Goal: Task Accomplishment & Management: Complete application form

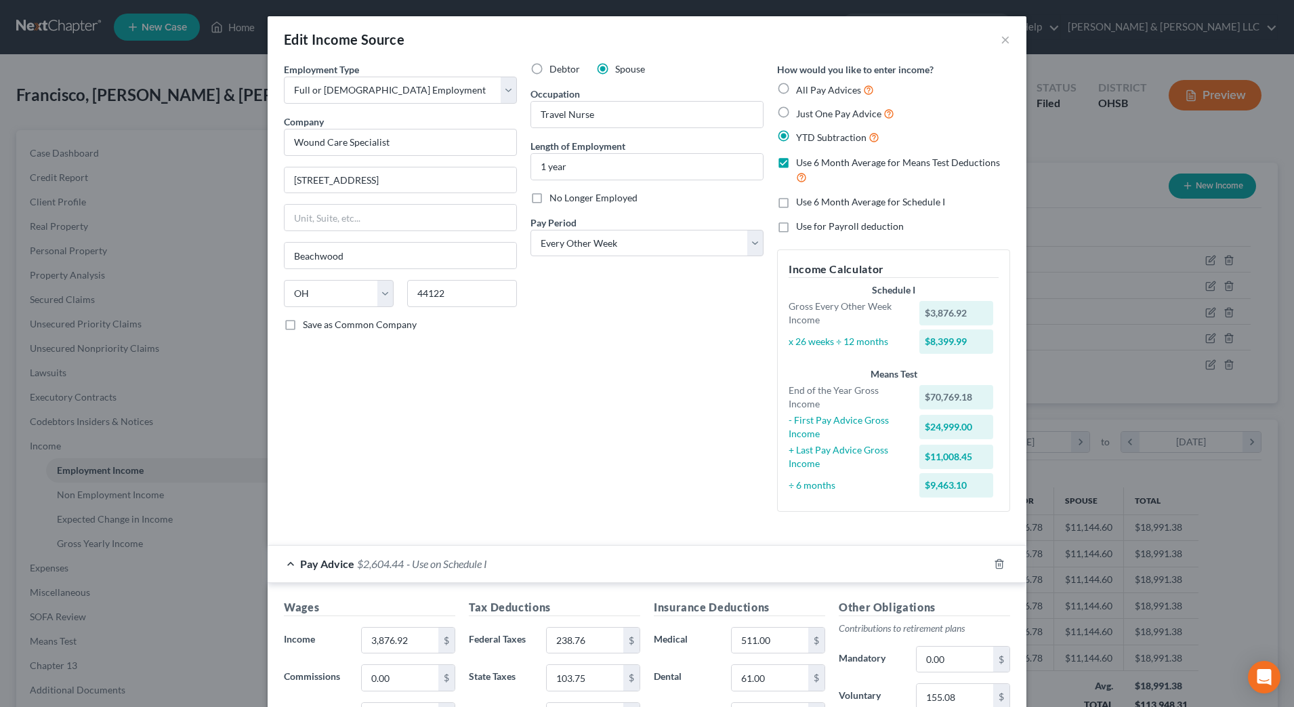
select select "0"
select select "36"
select select "2"
click at [1001, 42] on button "×" at bounding box center [1005, 39] width 9 height 16
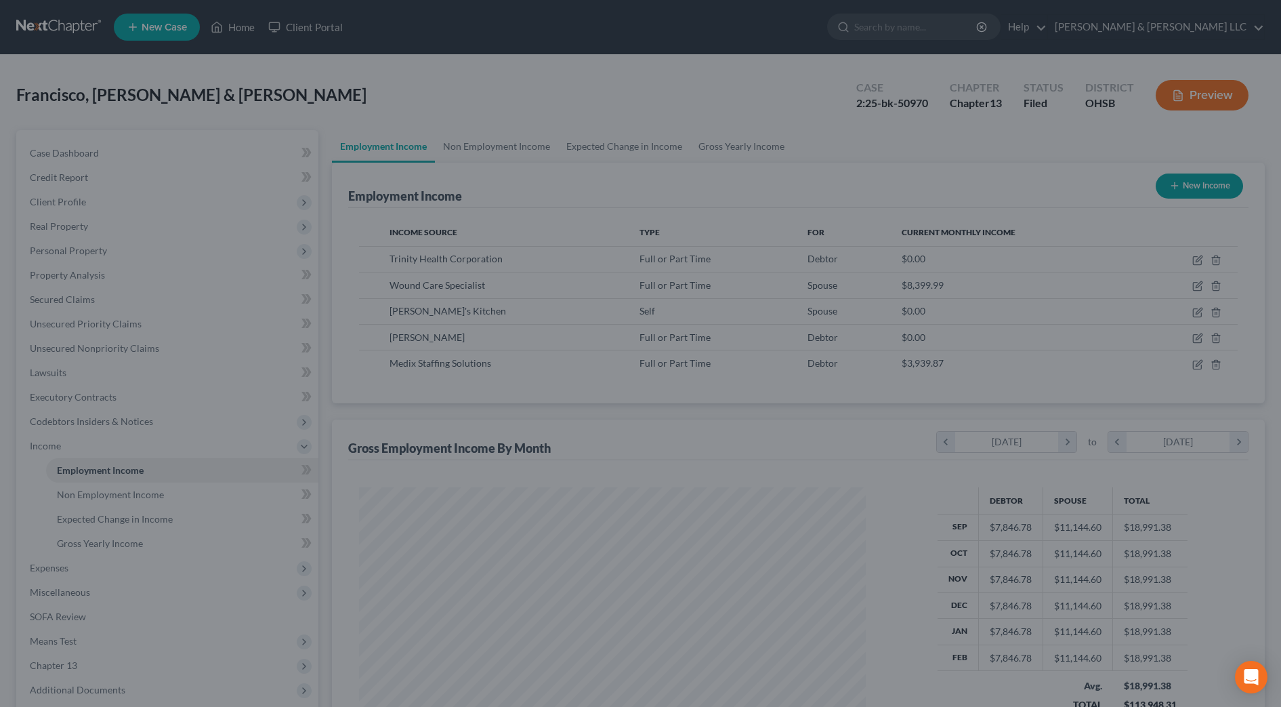
scroll to position [677167, 676889]
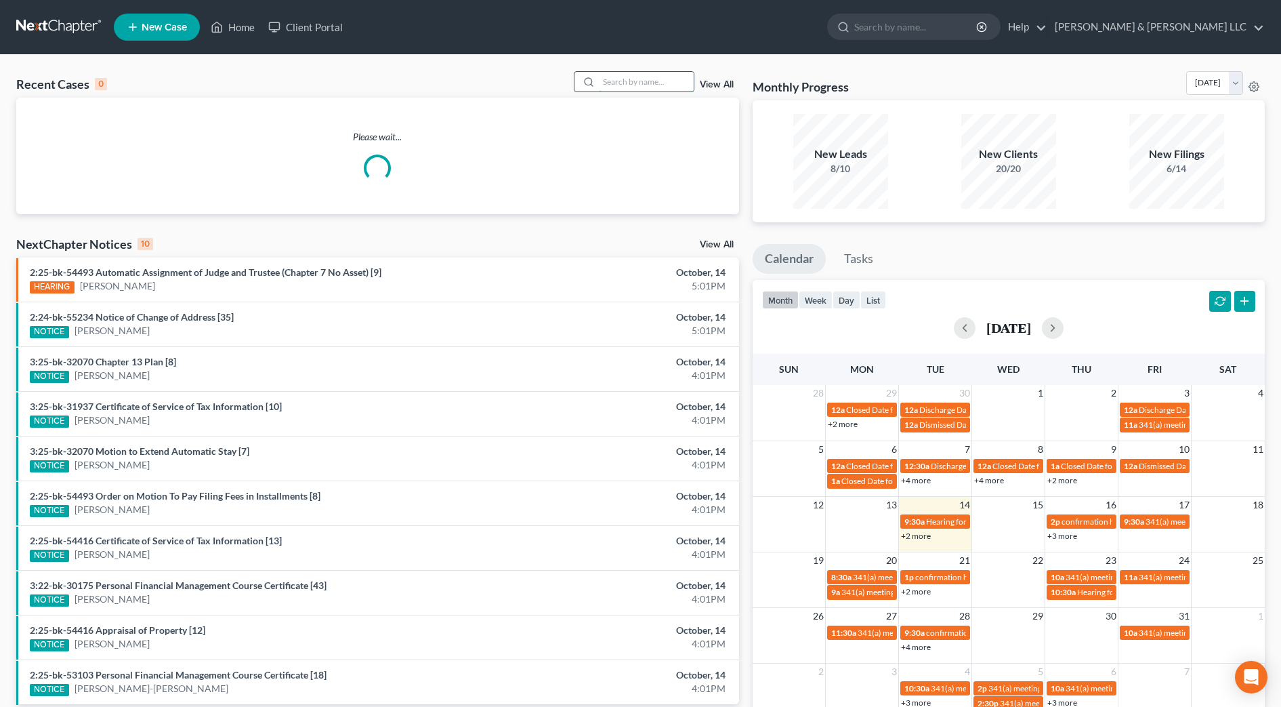
click at [637, 89] on input "search" at bounding box center [646, 82] width 95 height 20
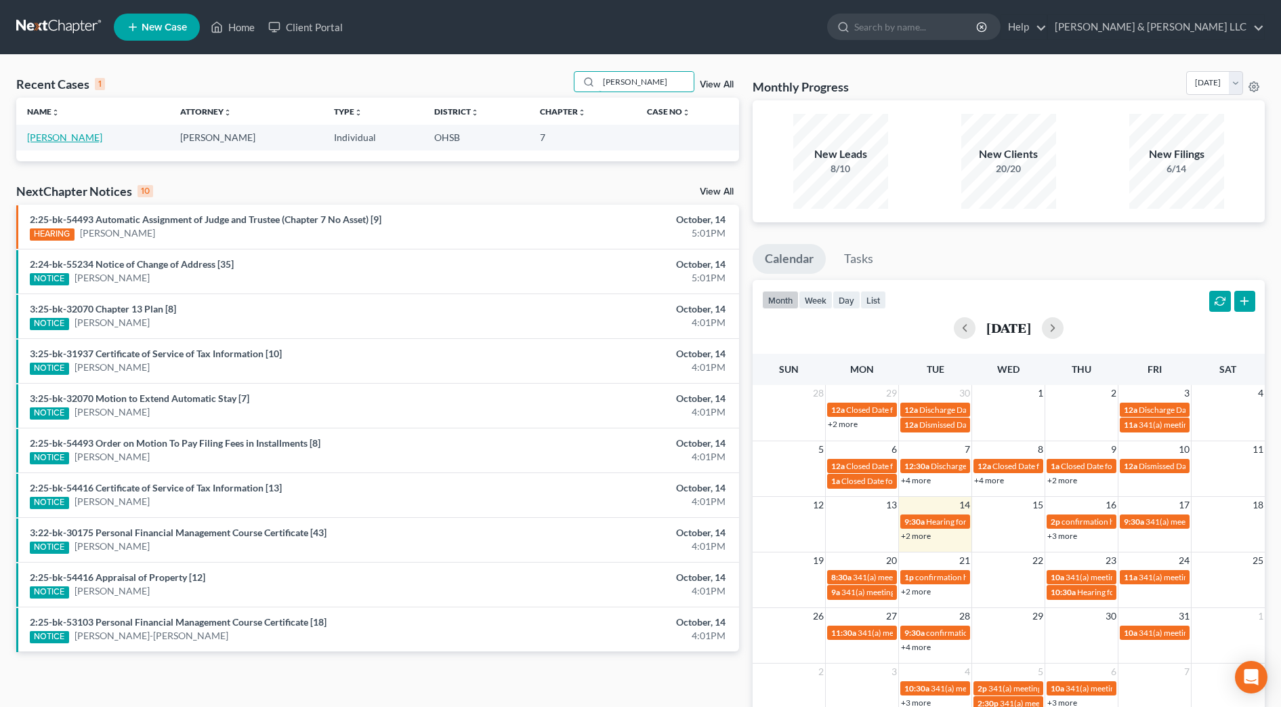
type input "hurd"
click at [55, 132] on link "[PERSON_NAME]" at bounding box center [64, 137] width 75 height 12
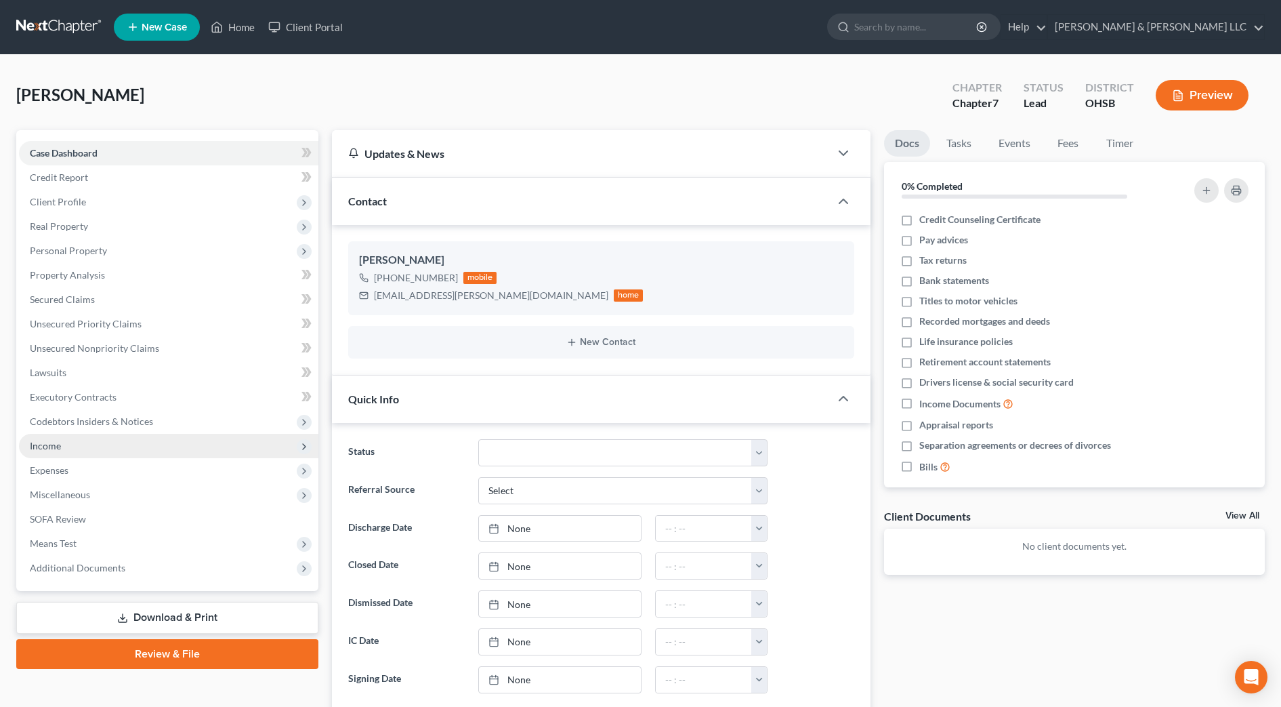
click at [65, 449] on span "Income" at bounding box center [168, 446] width 299 height 24
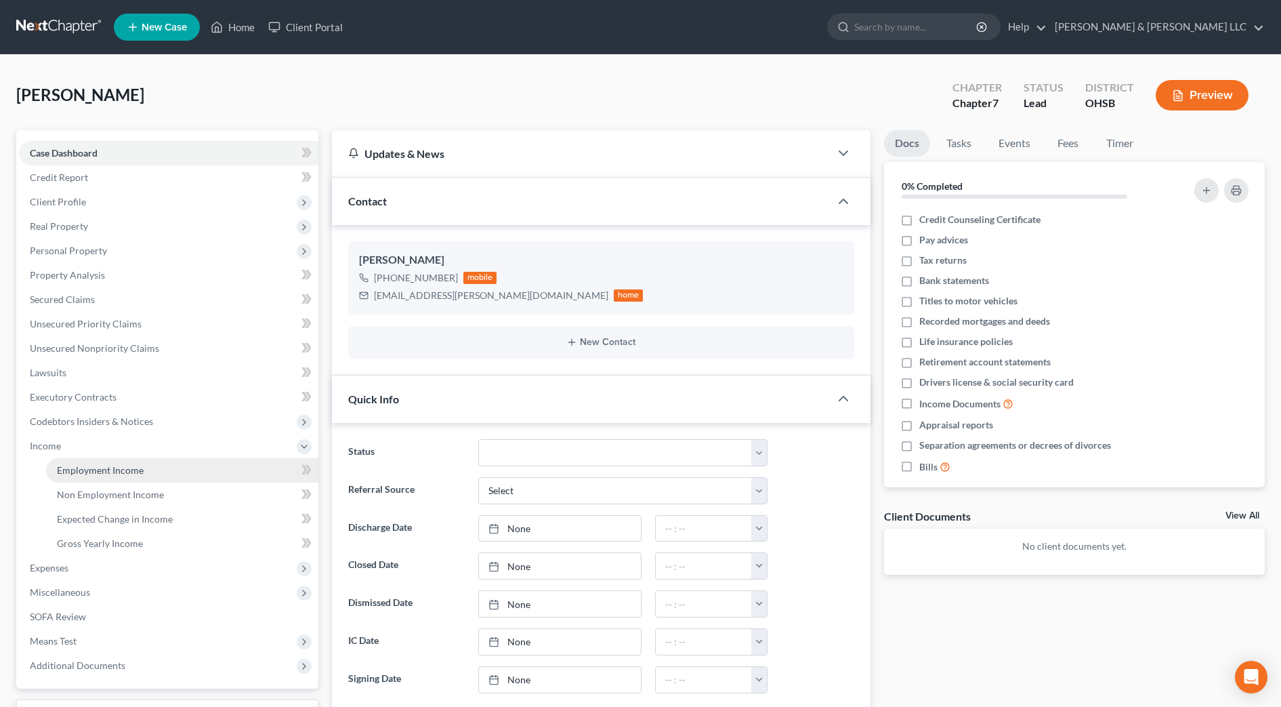
click at [87, 474] on span "Employment Income" at bounding box center [100, 470] width 87 height 12
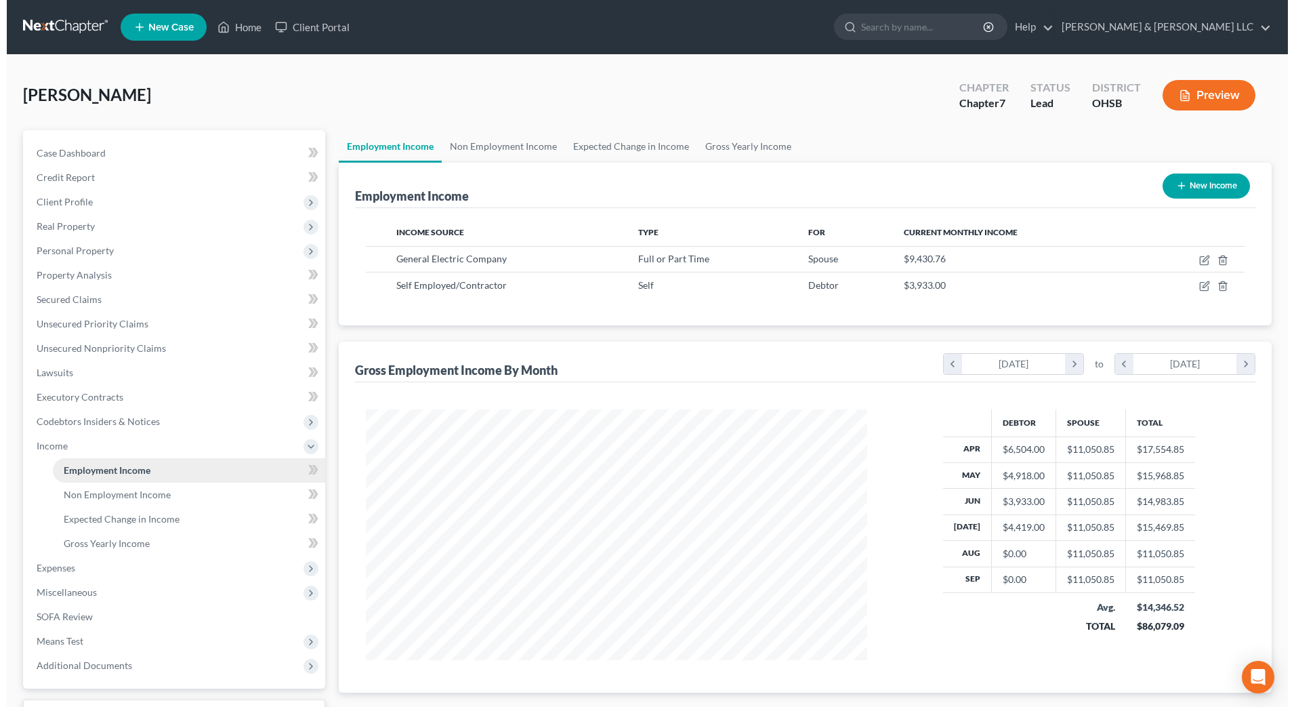
scroll to position [251, 528]
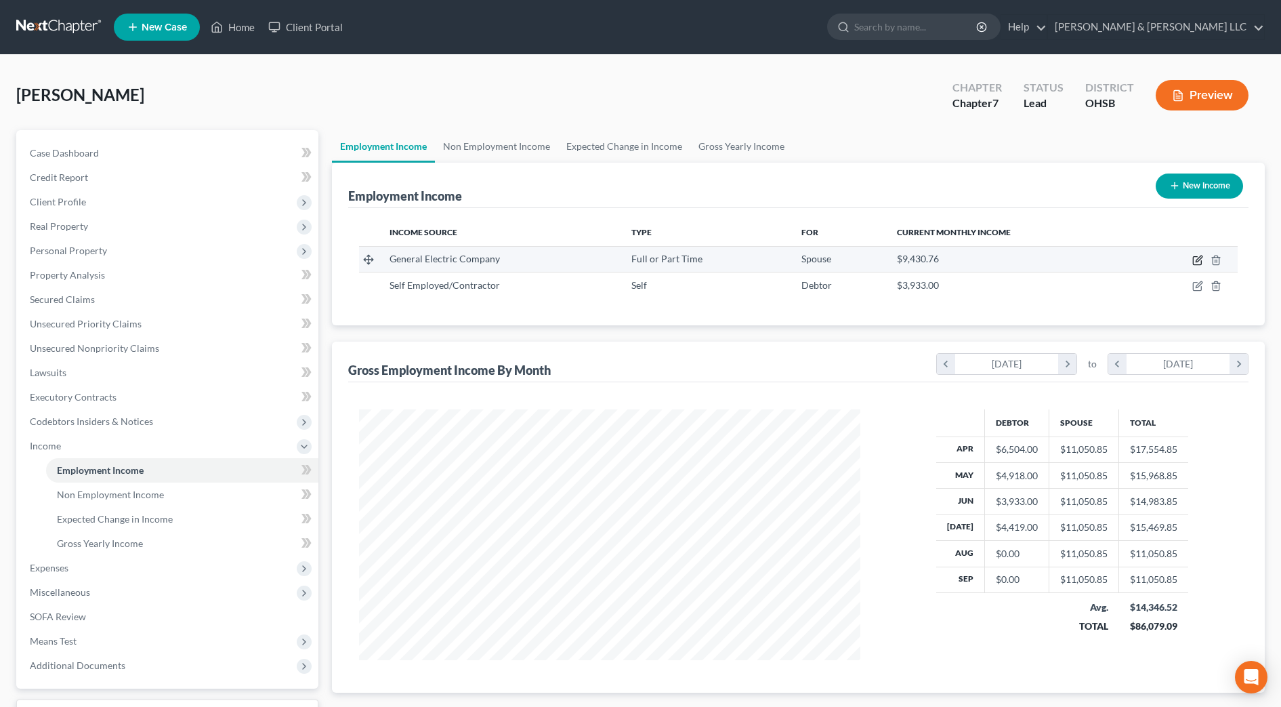
click at [1198, 259] on icon "button" at bounding box center [1197, 260] width 11 height 11
select select "0"
select select "36"
select select "2"
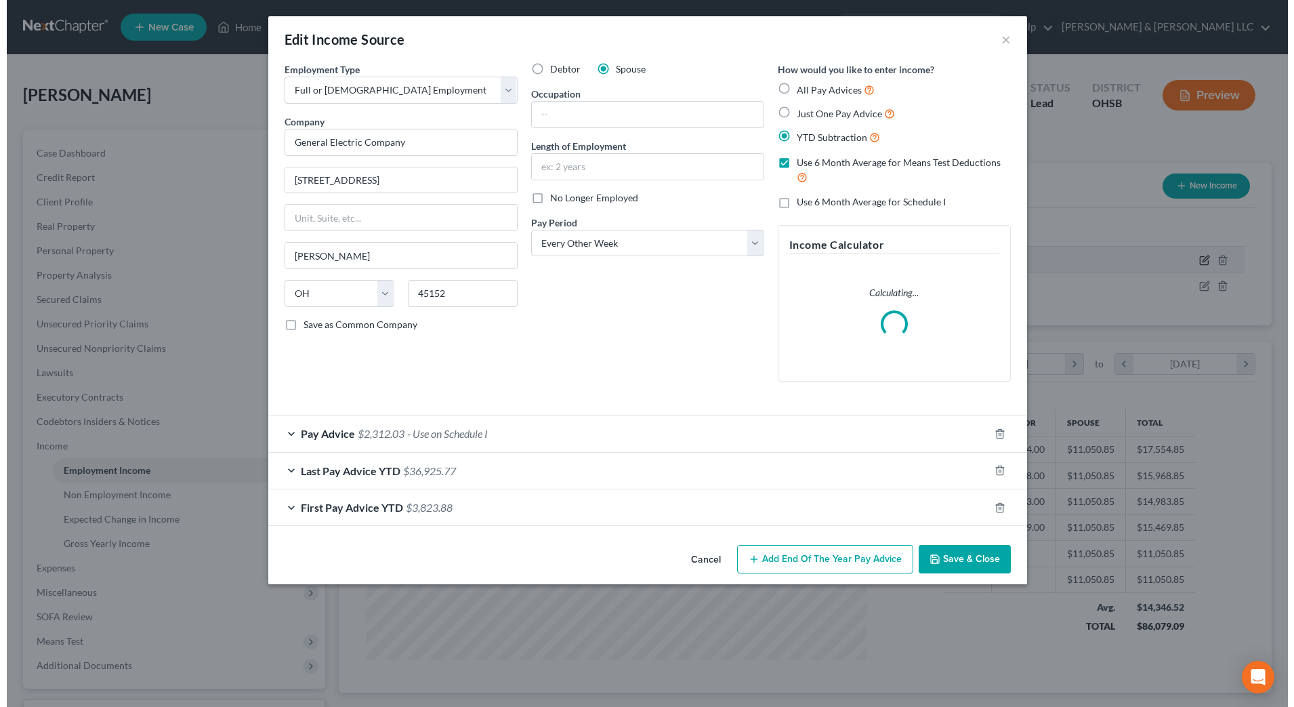
scroll to position [253, 534]
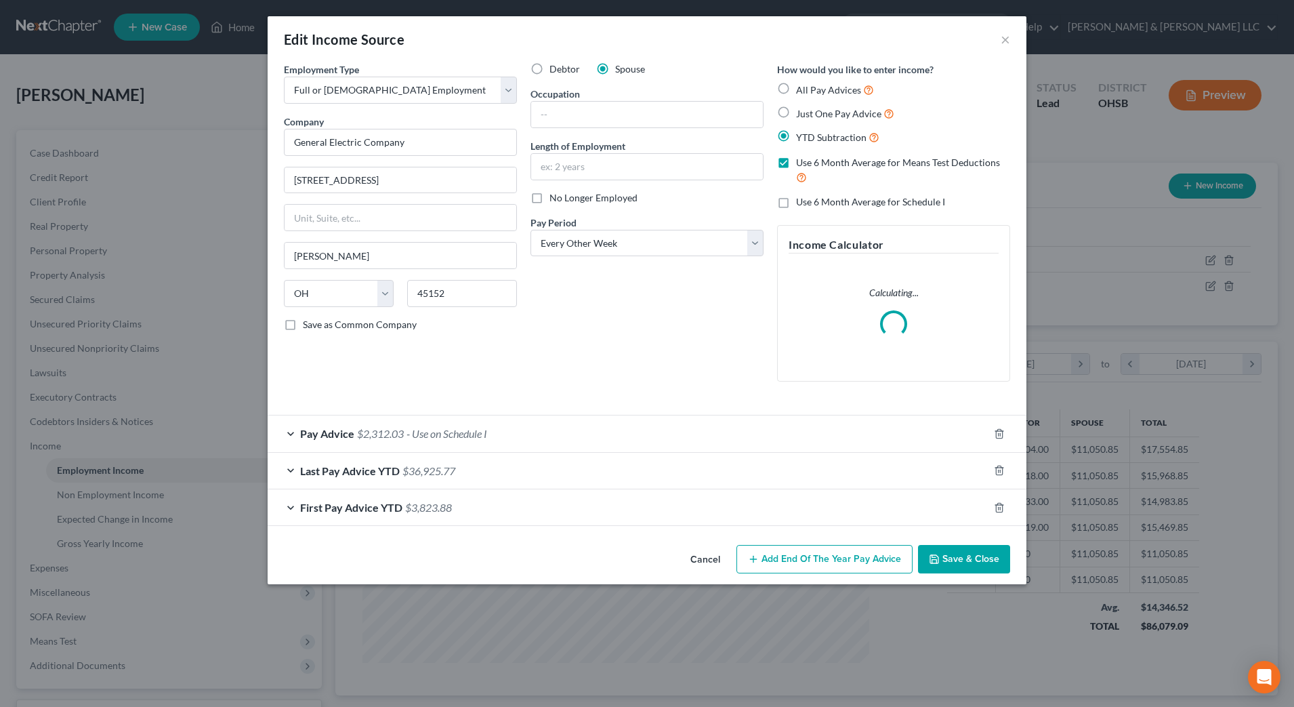
click at [505, 463] on div "Last Pay Advice YTD $36,925.77" at bounding box center [628, 471] width 721 height 36
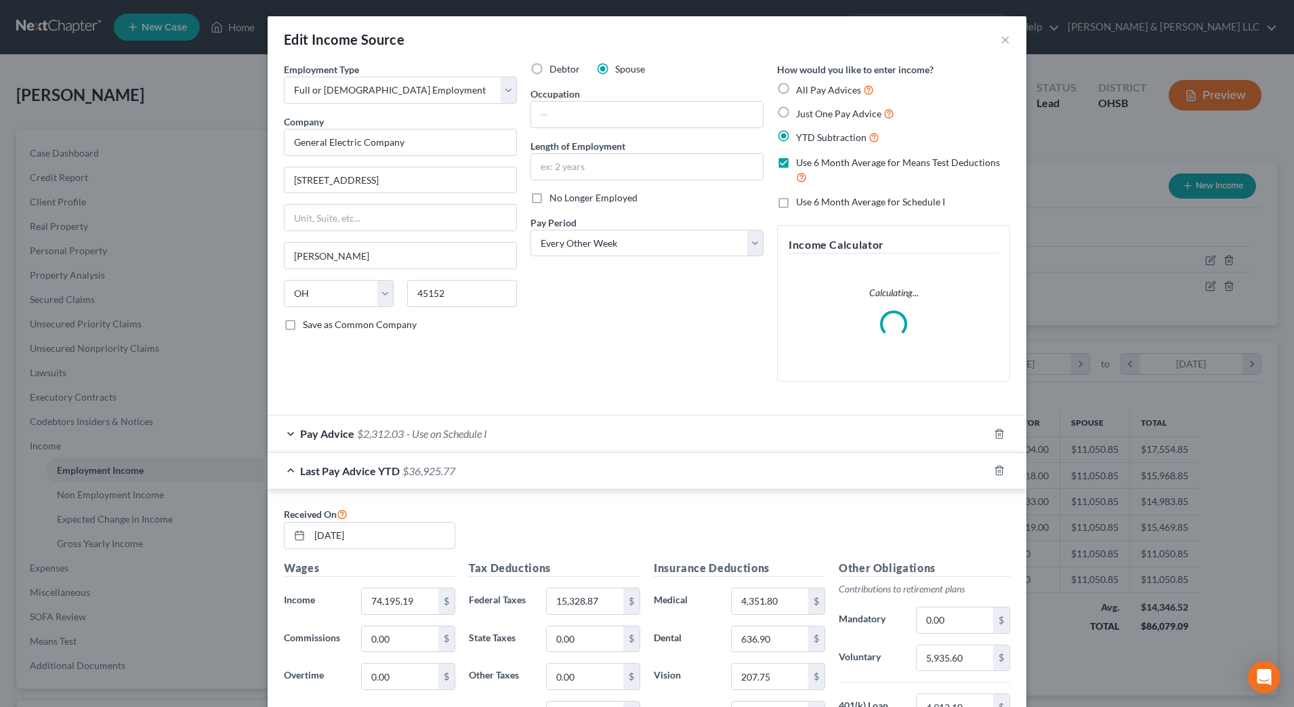
scroll to position [85, 0]
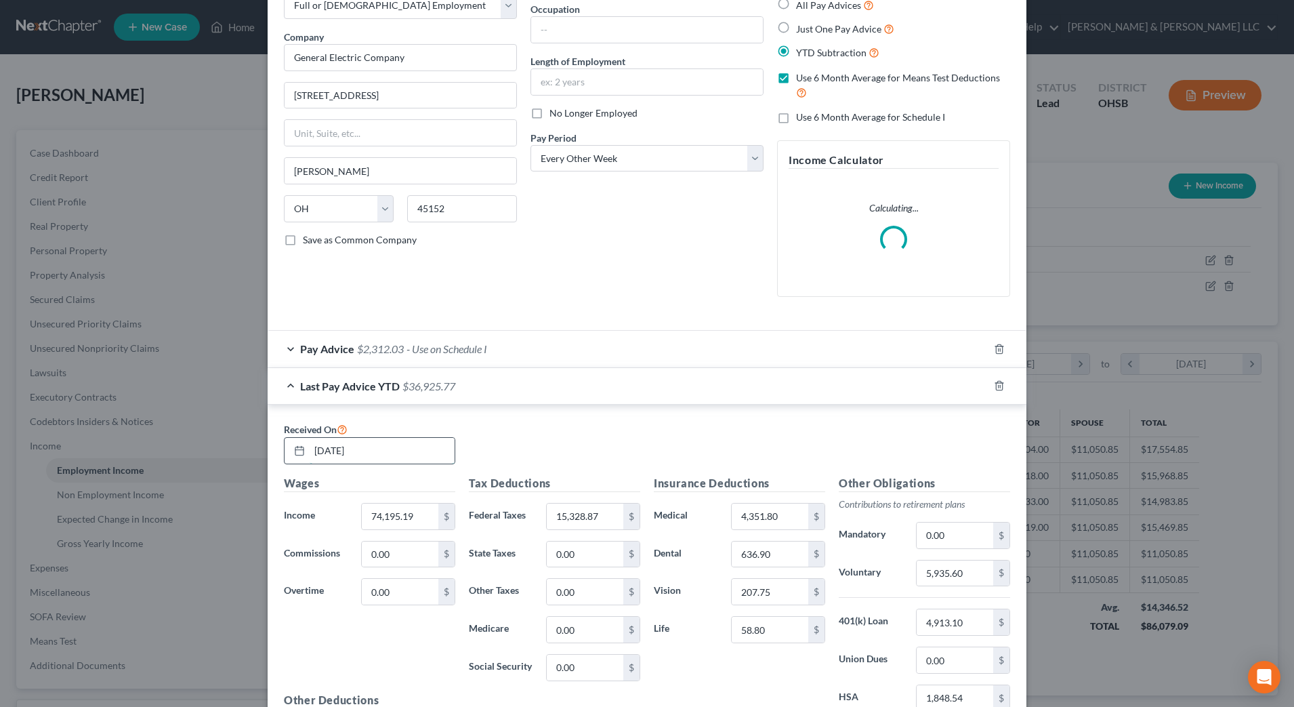
click at [394, 450] on input "[DATE]" at bounding box center [382, 451] width 145 height 26
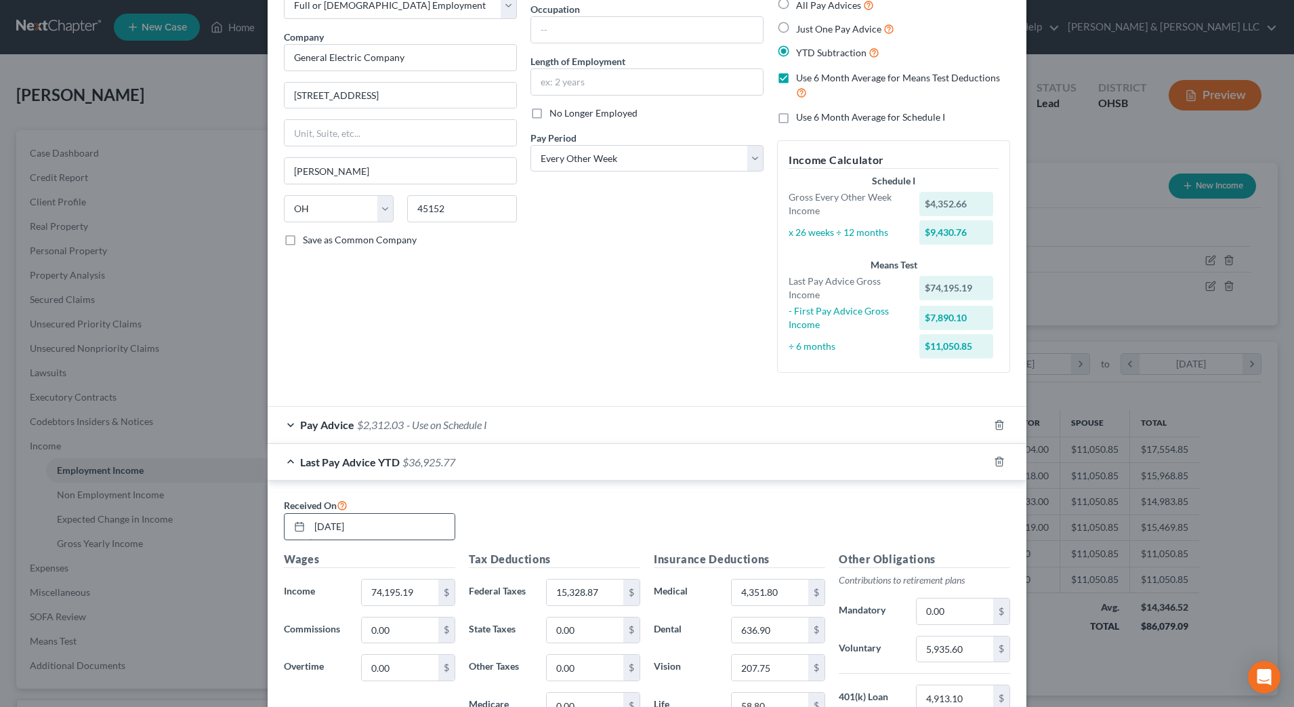
click at [318, 520] on input "[DATE]" at bounding box center [382, 526] width 145 height 26
type input "09/30/2025"
click at [407, 591] on input "74,195.19" at bounding box center [400, 592] width 77 height 26
type input "94,422.44"
click at [604, 593] on input "15,328.87" at bounding box center [585, 592] width 77 height 26
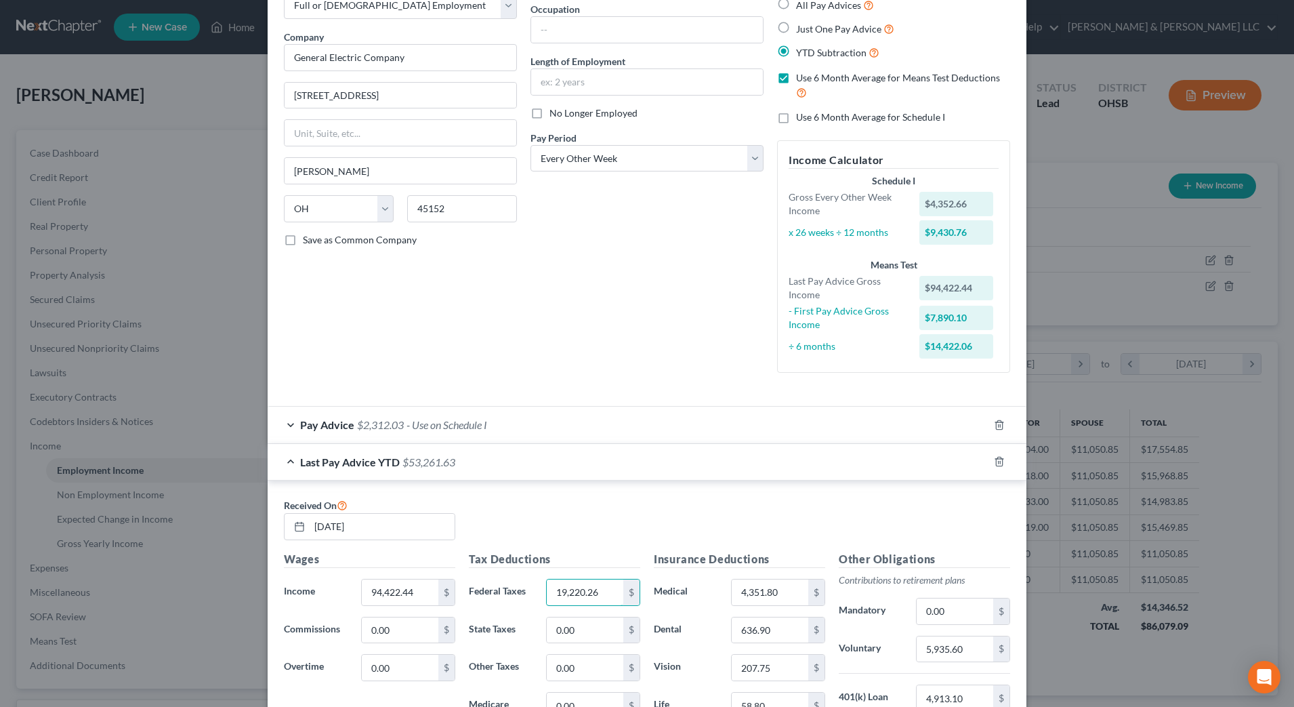
type input "19,220.26"
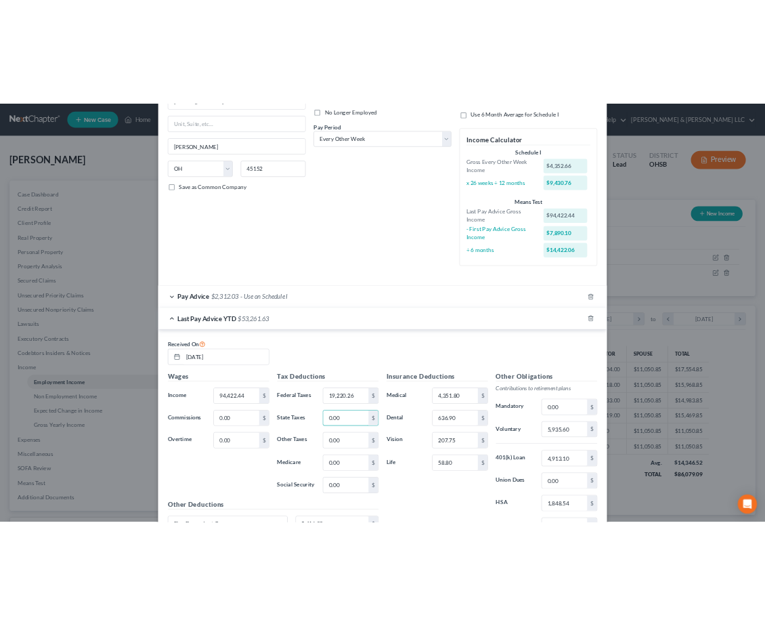
scroll to position [339, 0]
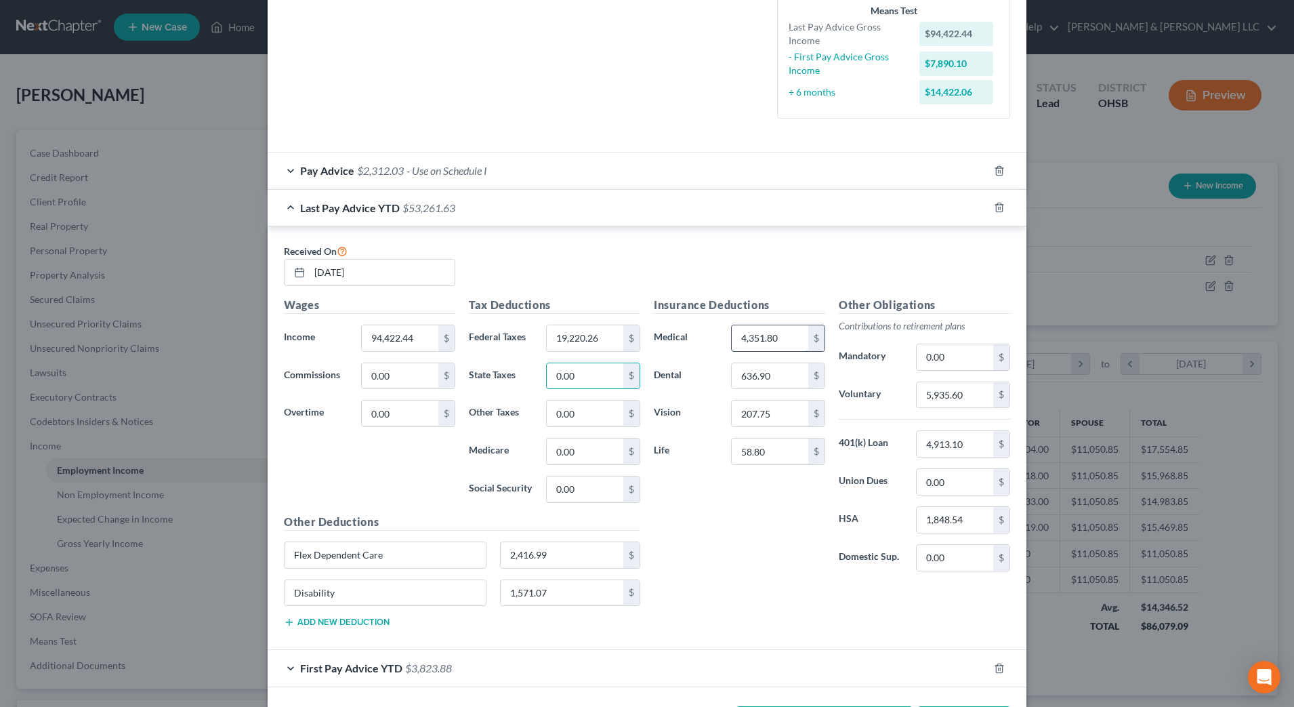
click at [794, 335] on input "4,351.80" at bounding box center [770, 338] width 77 height 26
type input "5,802"
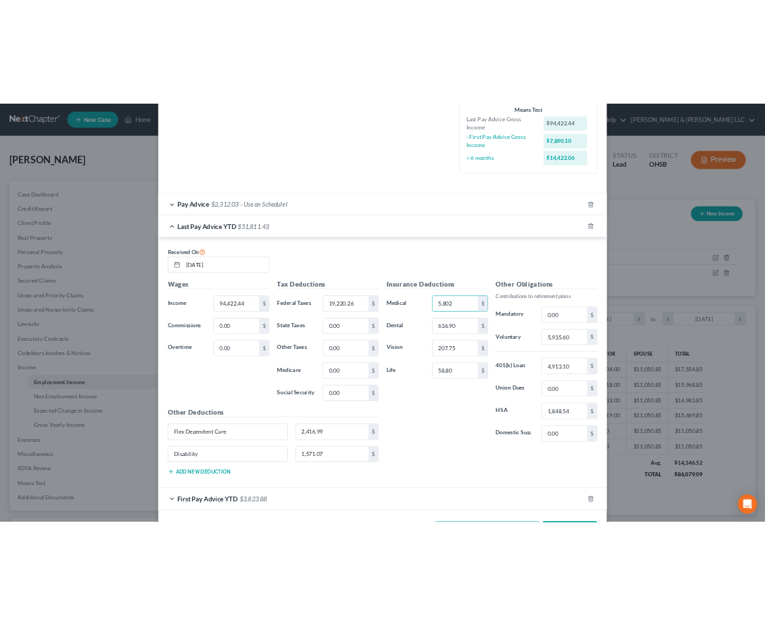
scroll to position [677203, 676960]
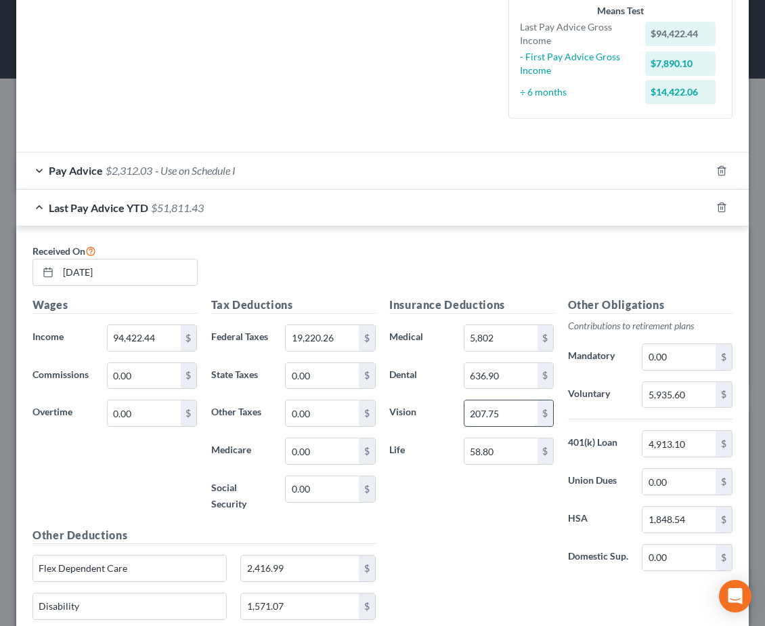
click at [504, 415] on input "207.75" at bounding box center [501, 413] width 73 height 26
type input "277"
click at [681, 522] on input "1,848.54" at bounding box center [679, 520] width 73 height 26
type input "2,462.79"
click at [308, 553] on div "Other Deductions Flex Dependent Care 2,416.99 $ Disability 1,571.07 $ Add new d…" at bounding box center [204, 589] width 357 height 125
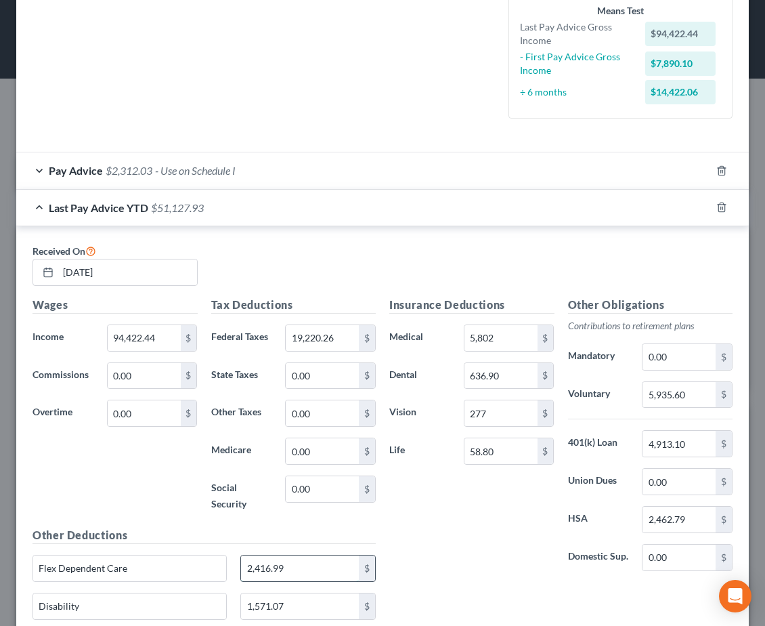
click at [309, 564] on input "2,416.99" at bounding box center [300, 568] width 118 height 26
type input "2,591.04"
click at [498, 450] on input "58.80" at bounding box center [501, 451] width 73 height 26
click at [504, 373] on input "636.90" at bounding box center [501, 376] width 73 height 26
type input "849.20"
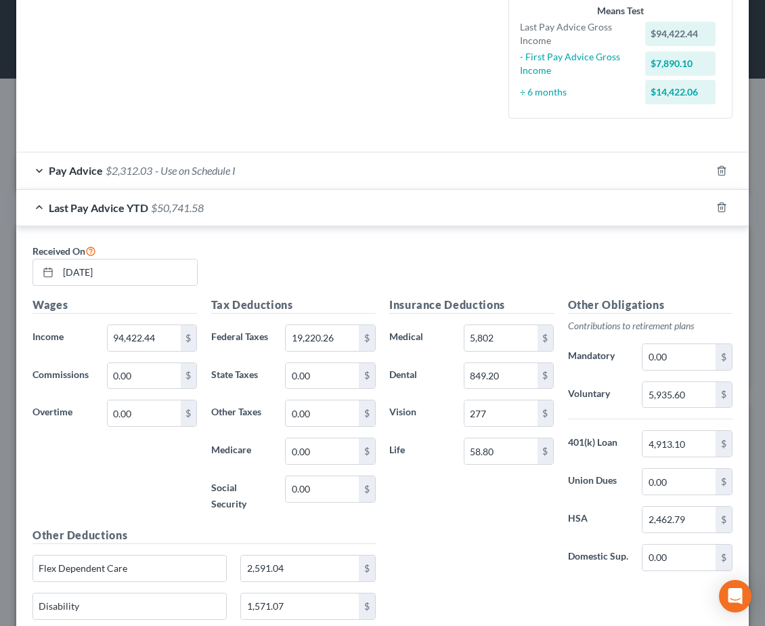
click at [476, 527] on div "Insurance Deductions Medical 5,802 $ Dental 849.20 $ Vision 277 $ Life 58.80 $" at bounding box center [472, 439] width 179 height 285
drag, startPoint x: 408, startPoint y: 565, endPoint x: 416, endPoint y: 557, distance: 11.5
click at [409, 565] on div "Insurance Deductions Medical 5,802 $ Dental 849.20 $ Vision 277 $ Life 58.80 $" at bounding box center [472, 439] width 179 height 285
click at [677, 393] on input "5,935.60" at bounding box center [679, 395] width 73 height 26
type input "7,544.30"
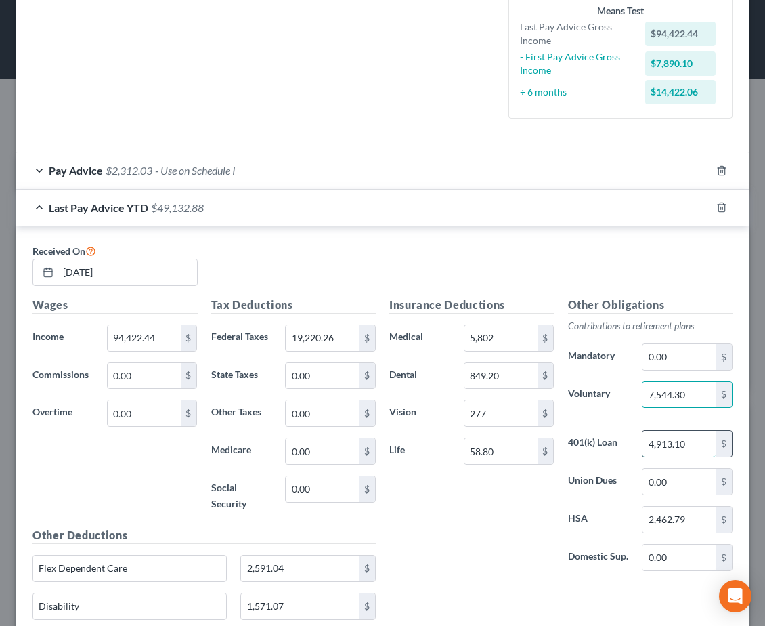
click at [683, 438] on input "4,913.10" at bounding box center [679, 444] width 73 height 26
click at [693, 446] on input "4,913.10" at bounding box center [679, 444] width 73 height 26
drag, startPoint x: 693, startPoint y: 446, endPoint x: 560, endPoint y: 442, distance: 133.5
click at [562, 442] on div "401(k) Loan 4,913.10 $" at bounding box center [651, 443] width 179 height 27
type input "6,550.80"
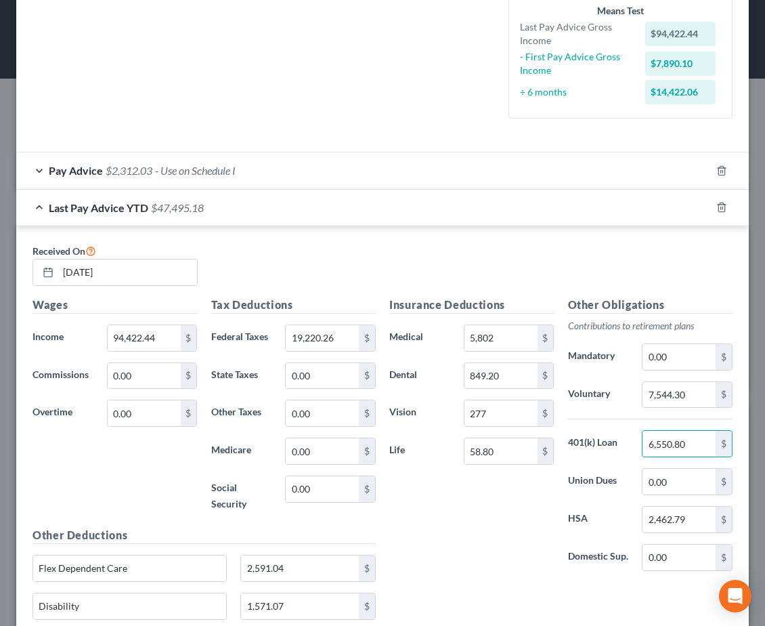
click at [457, 492] on div "Insurance Deductions Medical 5,802 $ Dental 849.20 $ Vision 277 $ Life 58.80 $" at bounding box center [472, 439] width 179 height 285
click at [514, 527] on div "Insurance Deductions Medical 5,802 $ Dental 849.20 $ Vision 277 $ Life 58.80 $" at bounding box center [472, 439] width 179 height 285
click at [303, 611] on input "1,571.07" at bounding box center [300, 606] width 118 height 26
type input "2,095.67"
click at [404, 528] on div "Insurance Deductions Medical 5,802 $ Dental 849.20 $ Vision 277 $ Life 58.80 $" at bounding box center [472, 439] width 179 height 285
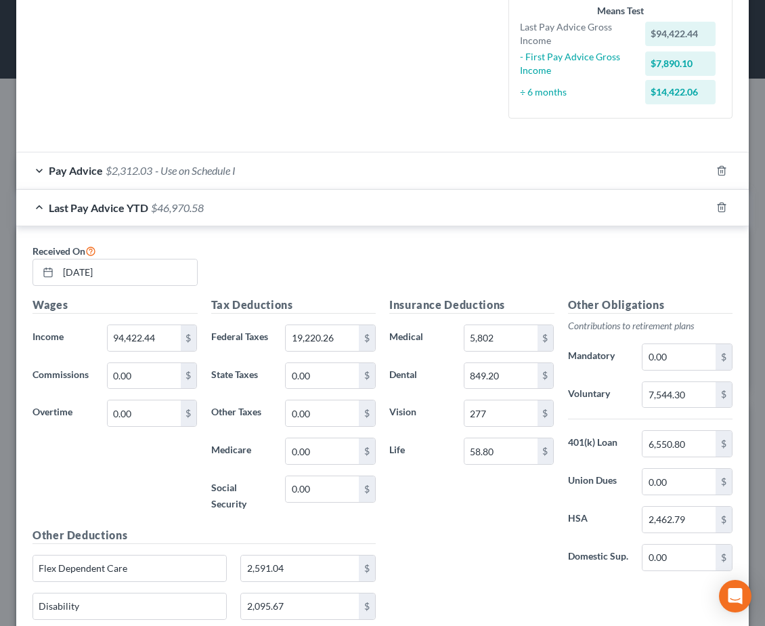
click at [436, 484] on div "Insurance Deductions Medical 5,802 $ Dental 849.20 $ Vision 277 $ Life 58.80 $" at bounding box center [472, 439] width 179 height 285
click at [450, 525] on div "Insurance Deductions Medical 5,802 $ Dental 849.20 $ Vision 277 $ Life 58.80 $" at bounding box center [472, 439] width 179 height 285
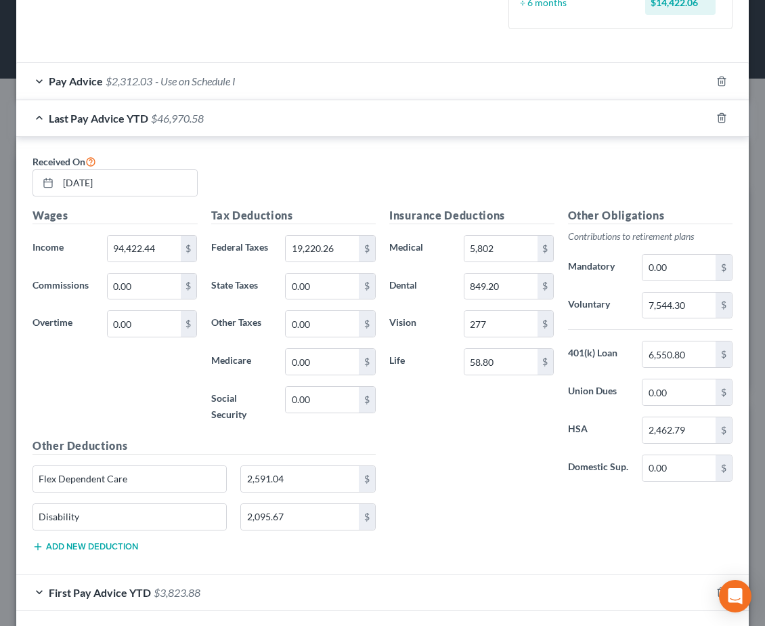
scroll to position [487, 0]
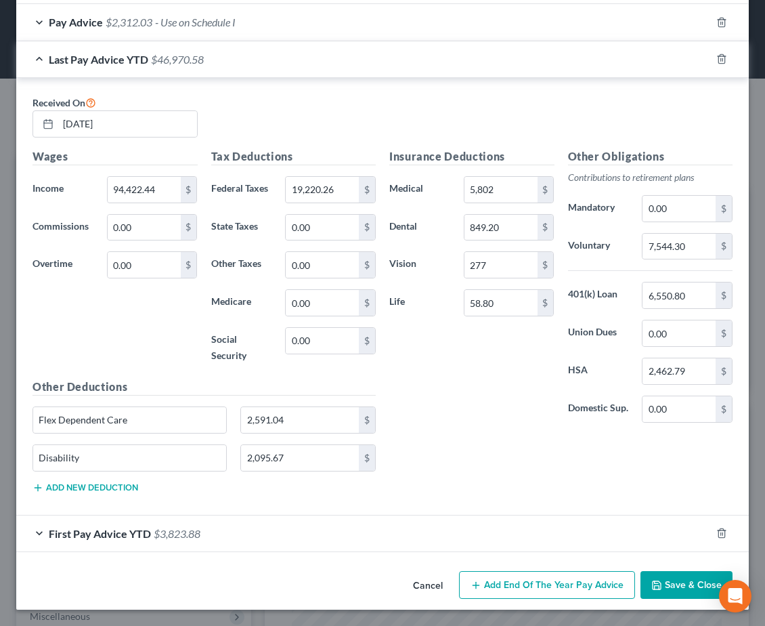
click at [384, 532] on div "First Pay Advice YTD $3,823.88" at bounding box center [363, 534] width 695 height 36
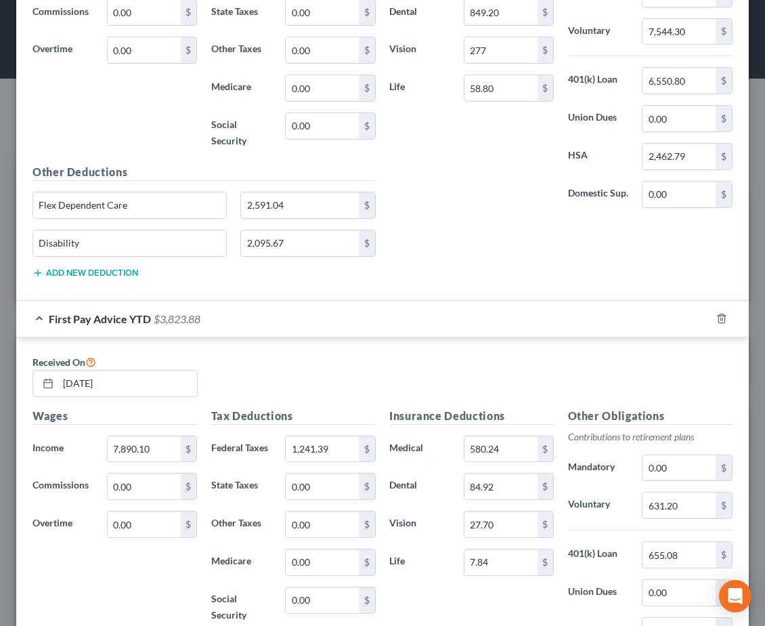
scroll to position [741, 0]
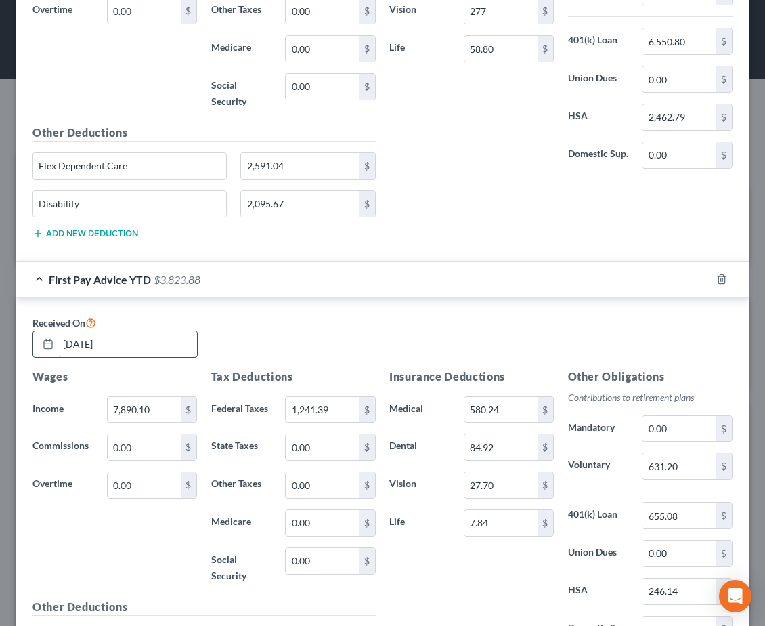
click at [68, 345] on input "01/24/2025" at bounding box center [127, 344] width 139 height 26
click at [75, 349] on input "01/24/2025" at bounding box center [127, 344] width 139 height 26
type input "03/24/2025"
click at [160, 407] on input "7,890.10" at bounding box center [144, 410] width 73 height 26
type input "38,076.30"
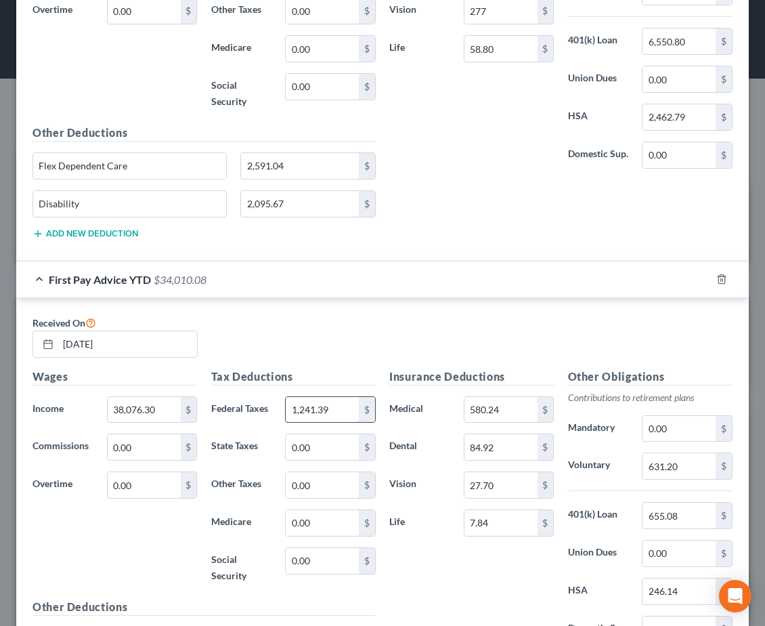
click at [333, 406] on input "1,241.39" at bounding box center [322, 410] width 73 height 26
type input "8,495.88"
click at [484, 595] on div "Insurance Deductions Medical 580.24 $ Dental 84.92 $ Vision 27.70 $ Life 7.84 $" at bounding box center [472, 511] width 179 height 285
click at [498, 411] on input "580.24" at bounding box center [501, 410] width 73 height 26
click at [493, 415] on input "580.24" at bounding box center [501, 410] width 73 height 26
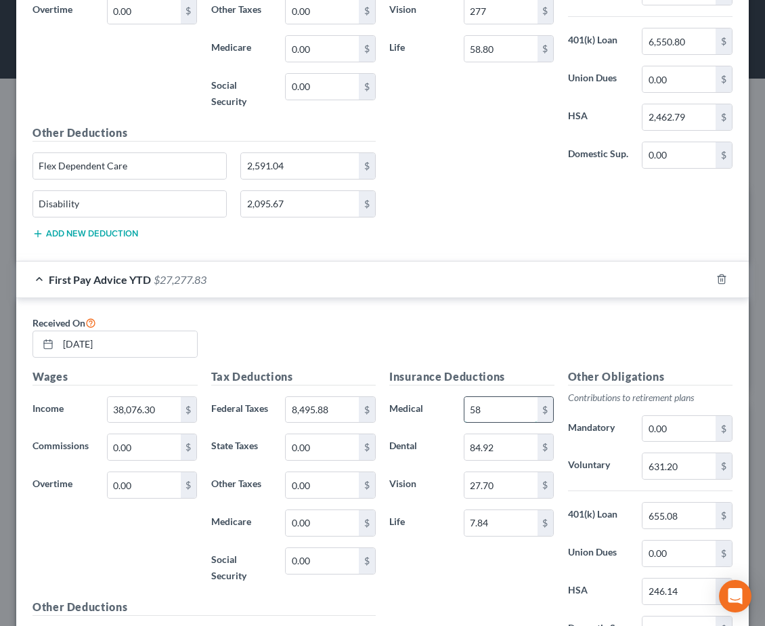
type input "5"
type input "1,740.72"
click at [493, 488] on input "27.70" at bounding box center [501, 485] width 73 height 26
type input "83.10"
click at [503, 449] on input "84.92" at bounding box center [501, 447] width 73 height 26
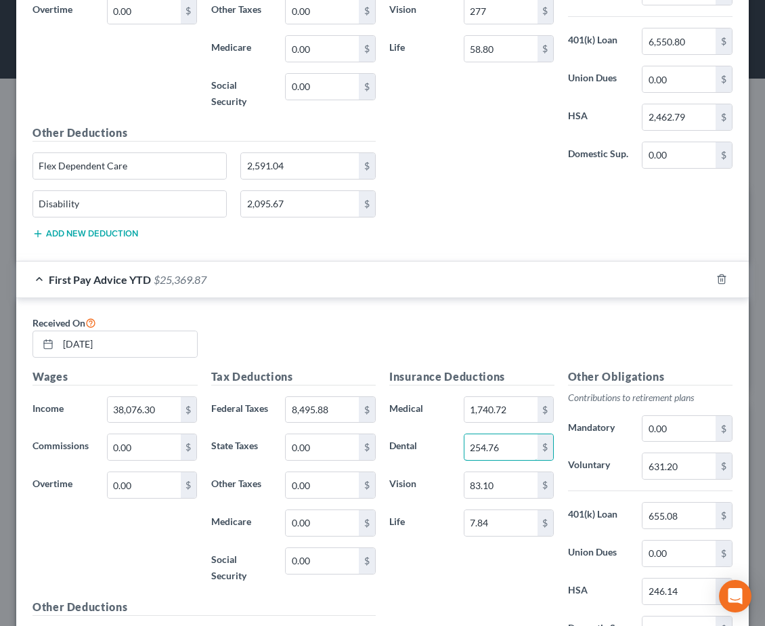
type input "254.76"
click at [679, 591] on input "246.14" at bounding box center [679, 592] width 73 height 26
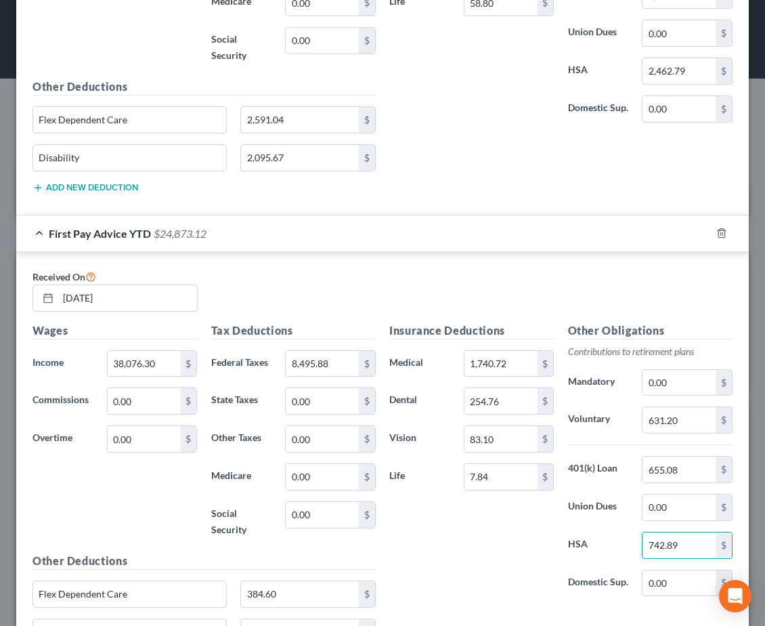
scroll to position [826, 0]
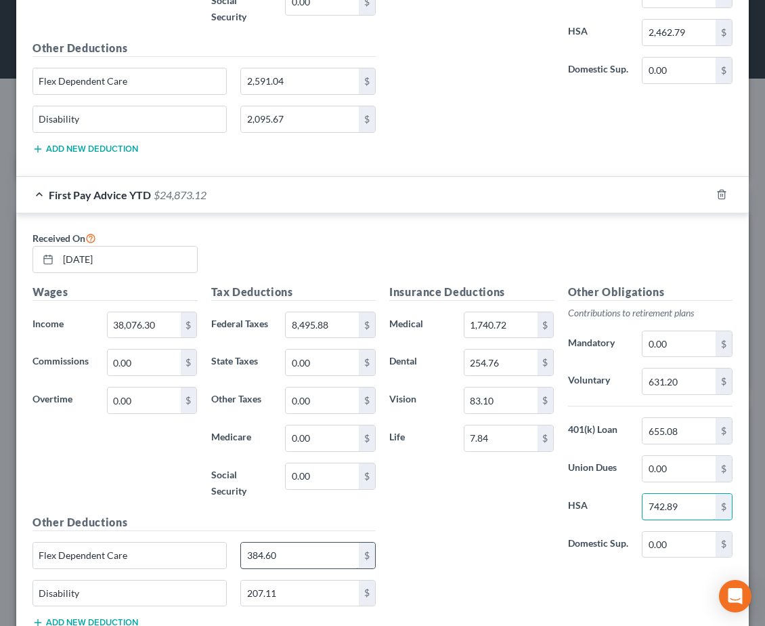
type input "742.89"
click at [303, 547] on input "384.60" at bounding box center [300, 556] width 118 height 26
type input "1,160.80"
click at [476, 513] on div "Insurance Deductions Medical 1,740.72 $ Dental 254.76 $ Vision 83.10 $ Life 7.8…" at bounding box center [472, 426] width 179 height 285
click at [296, 596] on input "207.11" at bounding box center [300, 594] width 118 height 26
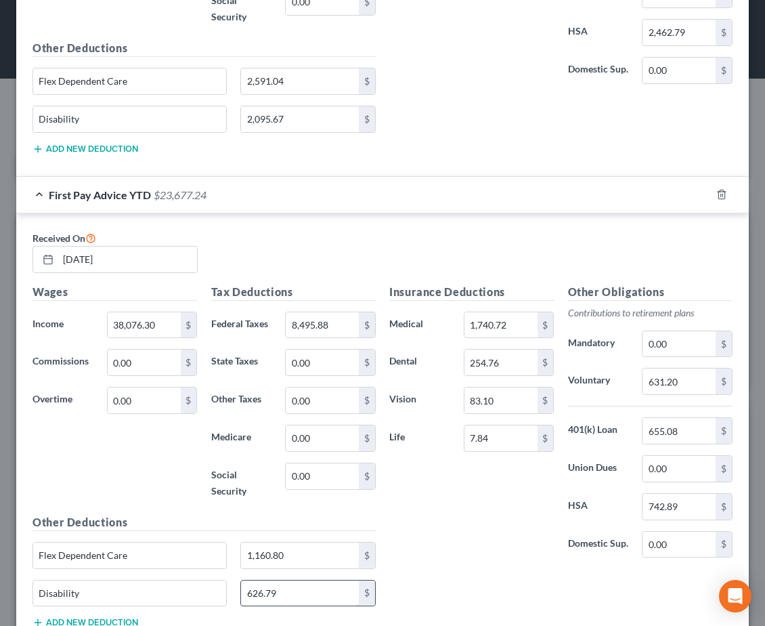
type input "626.79"
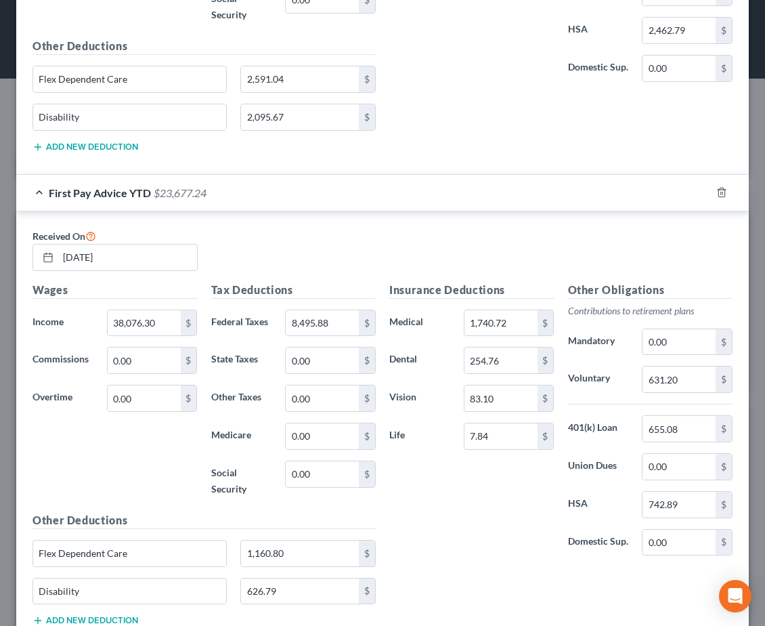
click at [448, 519] on div "Insurance Deductions Medical 1,740.72 $ Dental 254.76 $ Vision 83.10 $ Life 7.8…" at bounding box center [472, 424] width 179 height 285
click at [692, 435] on input "655.08" at bounding box center [679, 429] width 73 height 26
click at [675, 503] on input "742.89" at bounding box center [679, 505] width 73 height 26
drag, startPoint x: 676, startPoint y: 510, endPoint x: 585, endPoint y: 511, distance: 91.5
click at [585, 511] on div "HSA 1,965. $" at bounding box center [651, 504] width 179 height 27
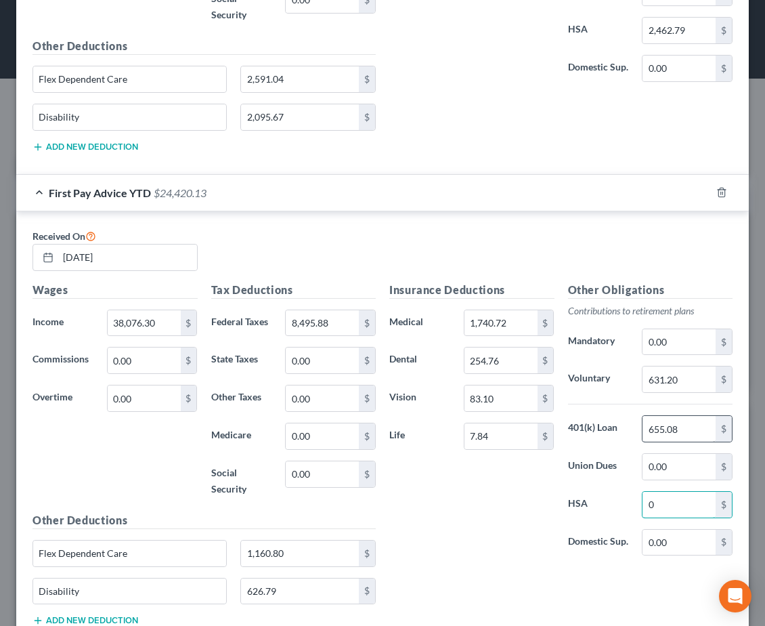
type input "0"
type input "1,965.24"
click at [658, 509] on input "0" at bounding box center [679, 505] width 73 height 26
click at [417, 534] on div "Insurance Deductions Medical 1,740.72 $ Dental 254.76 $ Vision 83.10 $ Life 7.8…" at bounding box center [472, 424] width 179 height 285
click at [664, 501] on input "0" at bounding box center [679, 505] width 73 height 26
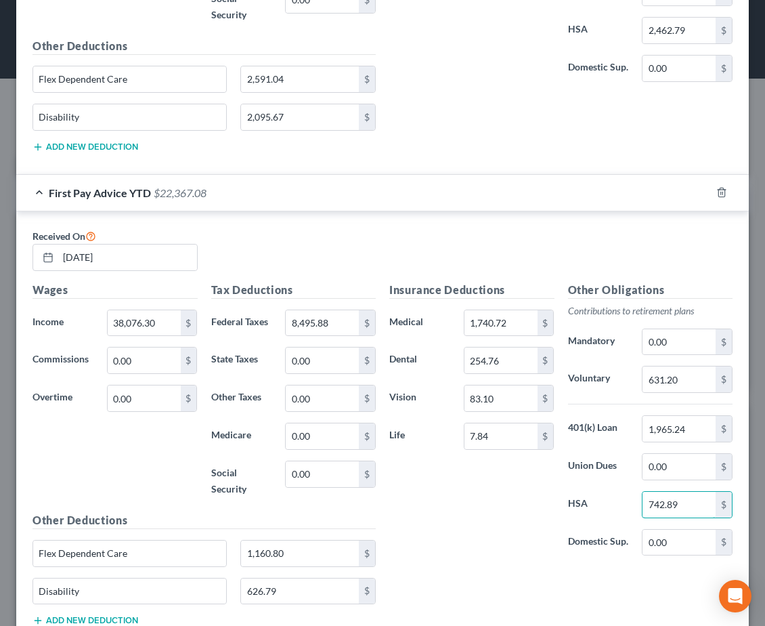
type input "742.89"
click at [396, 474] on div "Insurance Deductions Medical 1,740.72 $ Dental 254.76 $ Vision 83.10 $ Life 7.8…" at bounding box center [472, 424] width 179 height 285
click at [684, 429] on input "1,965.24" at bounding box center [679, 429] width 73 height 26
click at [693, 377] on input "631.20" at bounding box center [679, 379] width 73 height 26
type input "3,046.08"
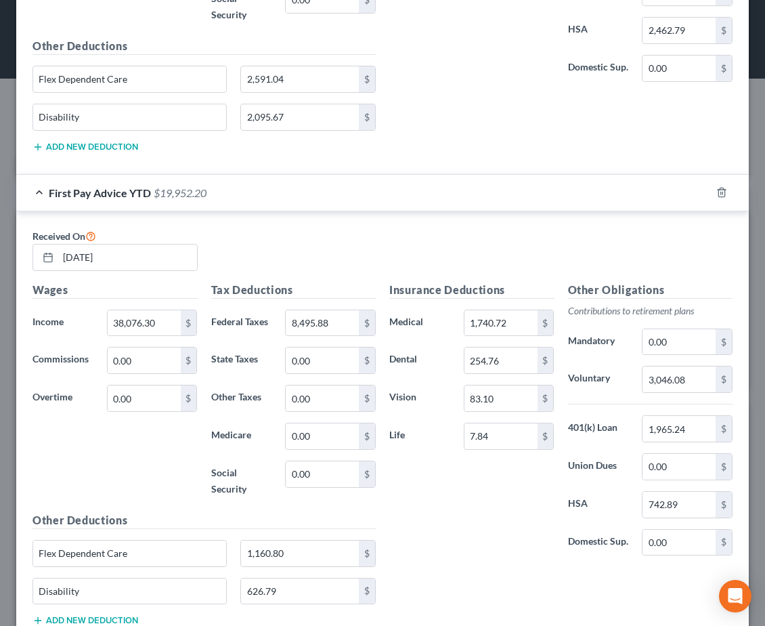
click at [486, 480] on div "Insurance Deductions Medical 1,740.72 $ Dental 254.76 $ Vision 83.10 $ Life 7.8…" at bounding box center [472, 424] width 179 height 285
click at [383, 510] on div "Insurance Deductions Medical 1,740.72 $ Dental 254.76 $ Vision 83.10 $ Life 7.8…" at bounding box center [472, 424] width 179 height 285
click at [392, 553] on div "Insurance Deductions Medical 1,740.72 $ Dental 254.76 $ Vision 83.10 $ Life 7.8…" at bounding box center [472, 424] width 179 height 285
click at [416, 567] on div "Insurance Deductions Medical 1,740.72 $ Dental 254.76 $ Vision 83.10 $ Life 7.8…" at bounding box center [472, 424] width 179 height 285
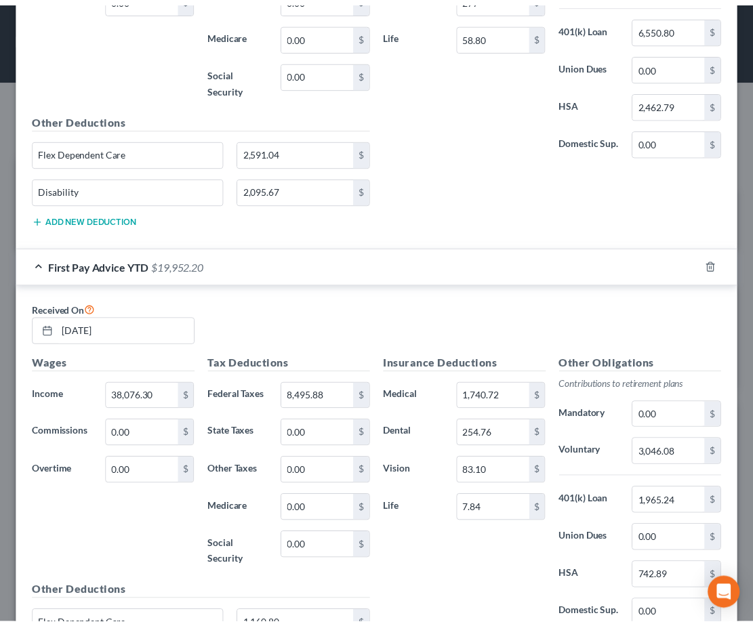
scroll to position [924, 0]
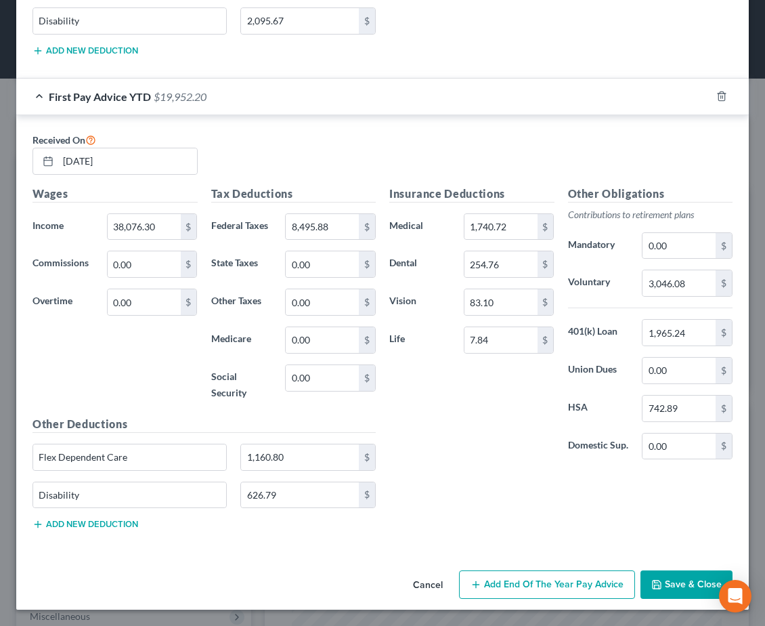
click at [651, 581] on button "Save & Close" at bounding box center [687, 584] width 92 height 28
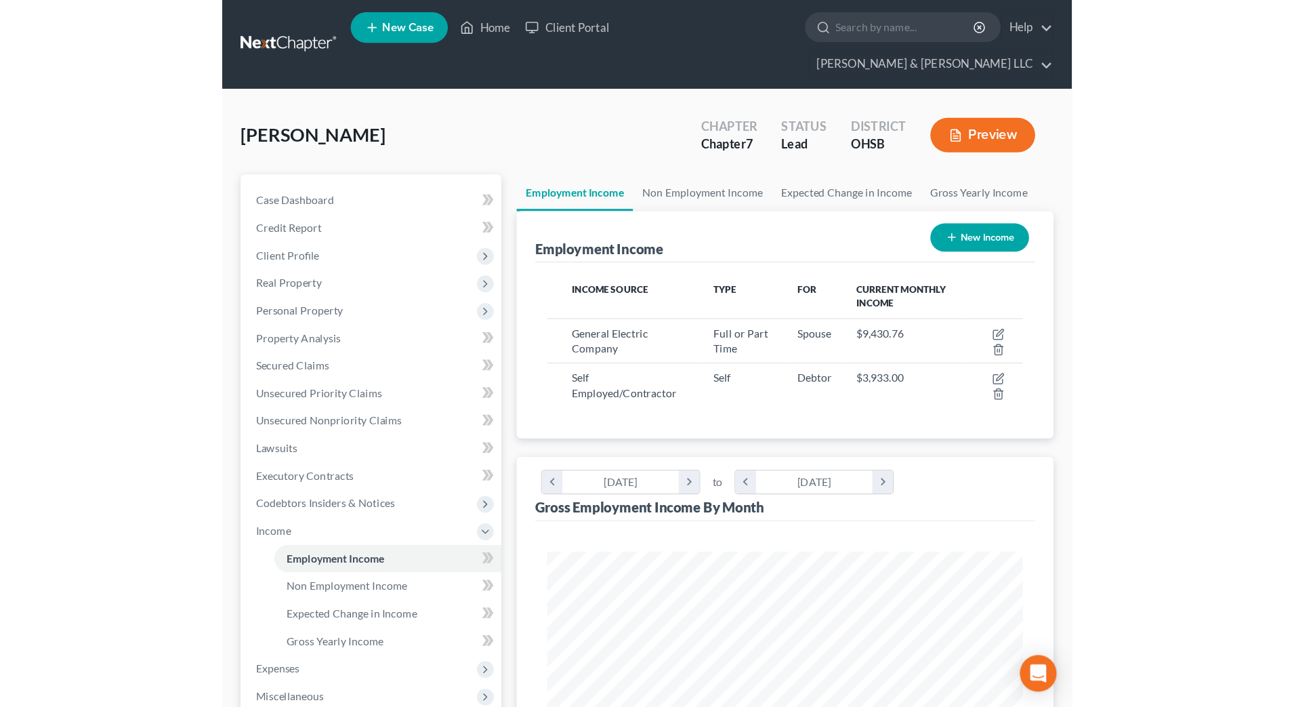
scroll to position [251, 528]
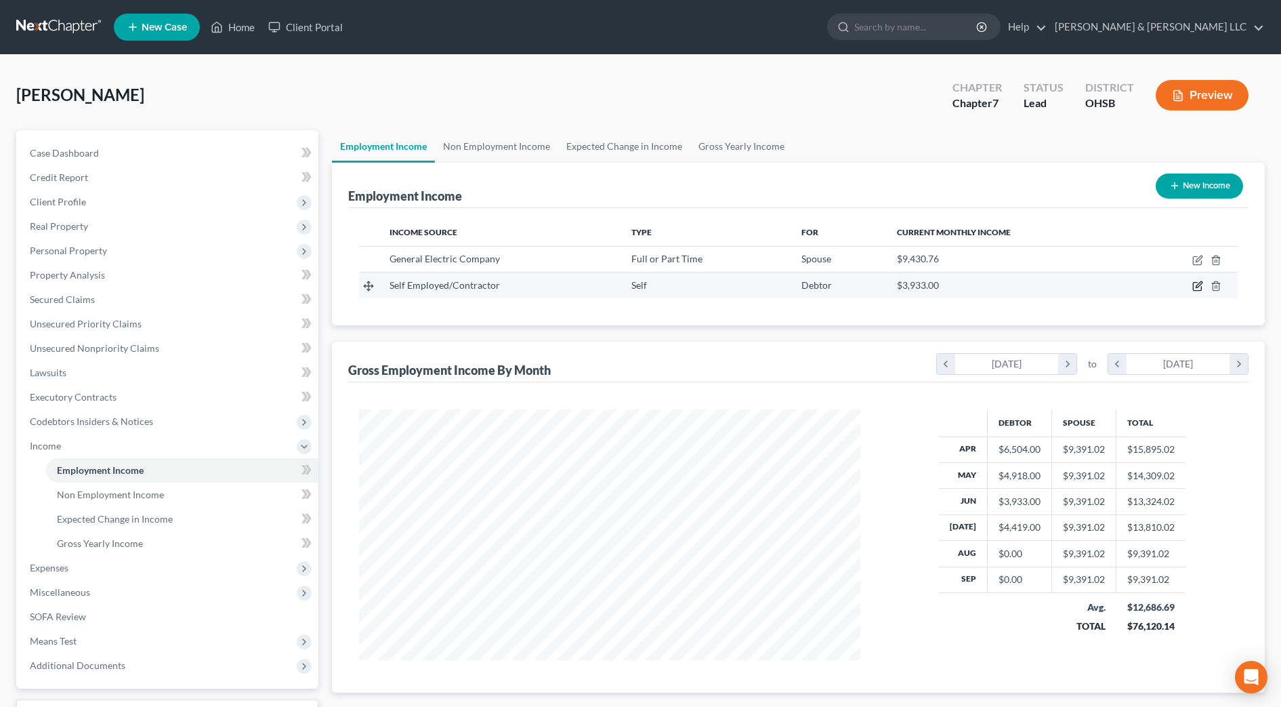
click at [1199, 282] on icon "button" at bounding box center [1197, 285] width 11 height 11
select select "1"
select select "0"
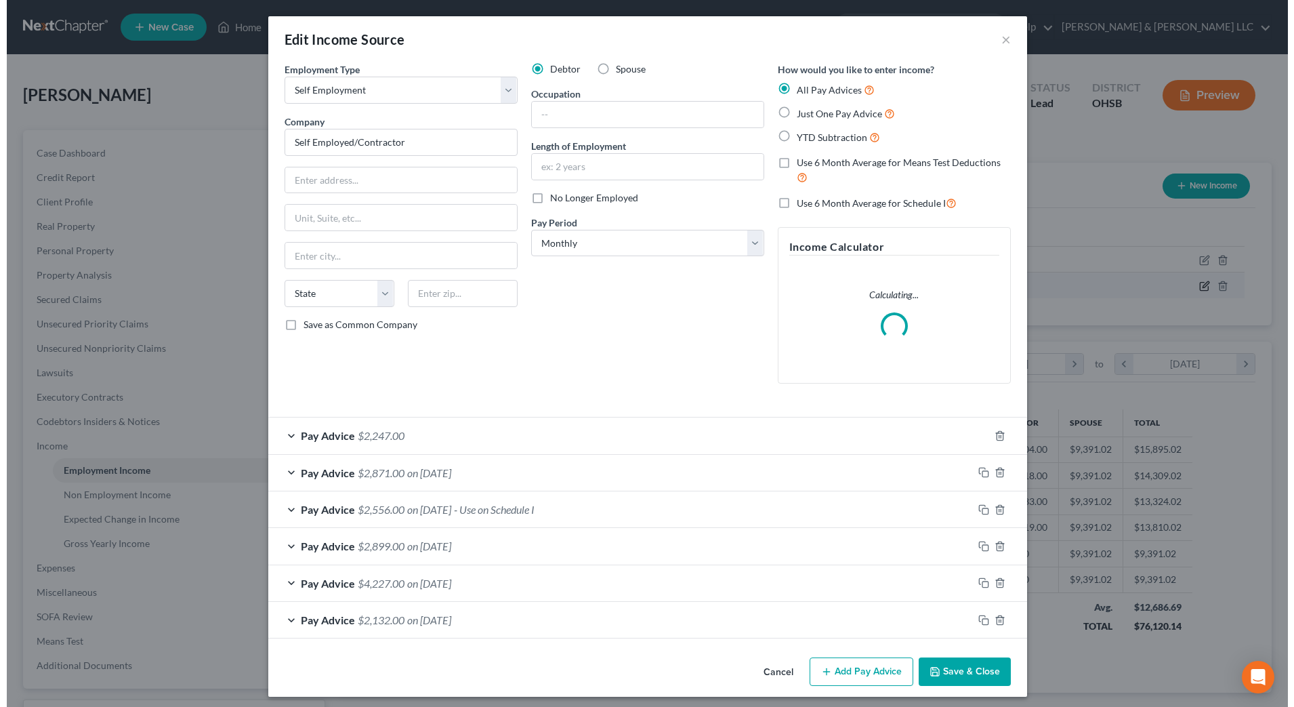
scroll to position [253, 534]
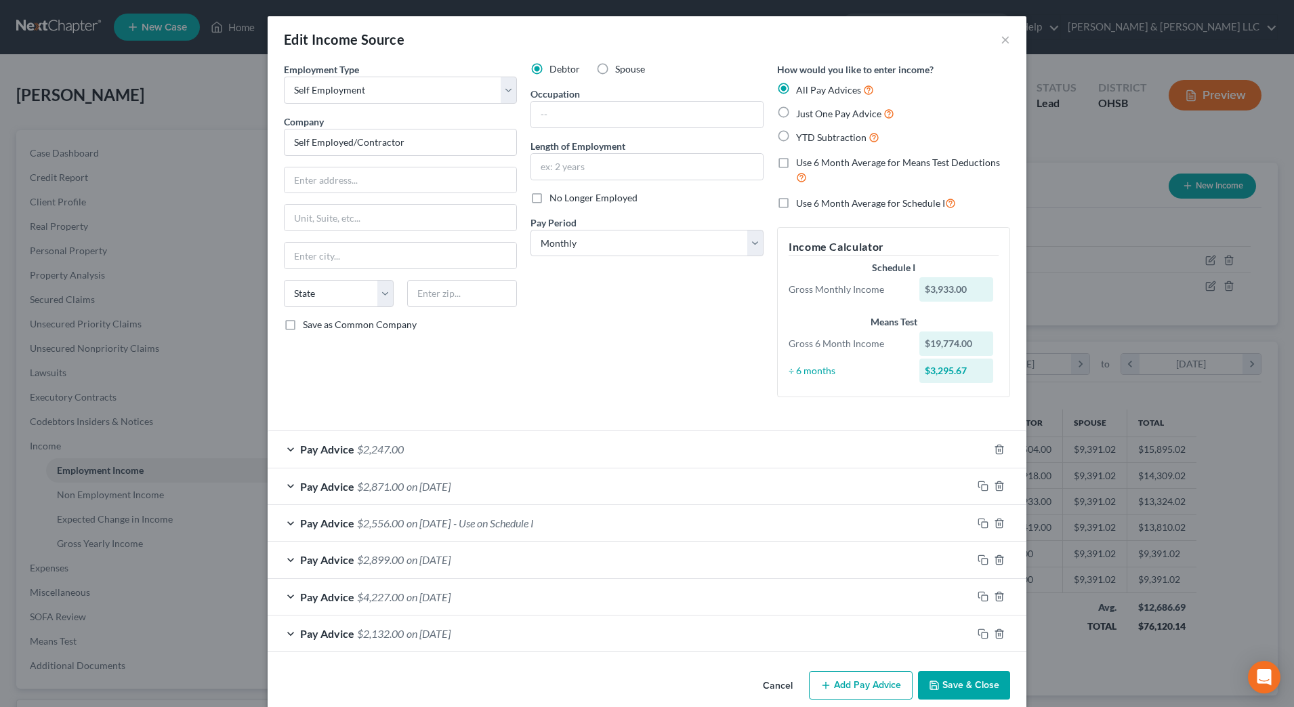
click at [536, 433] on div "Pay Advice $2,247.00" at bounding box center [628, 449] width 721 height 36
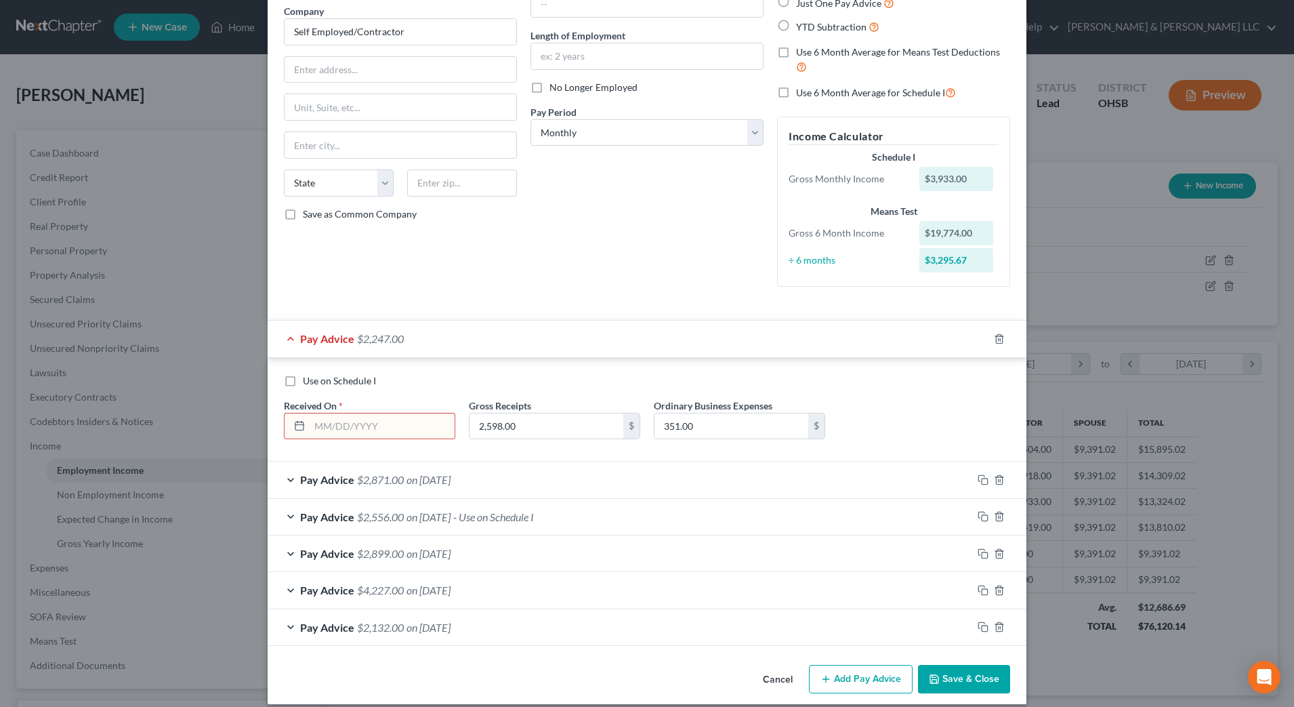
scroll to position [124, 0]
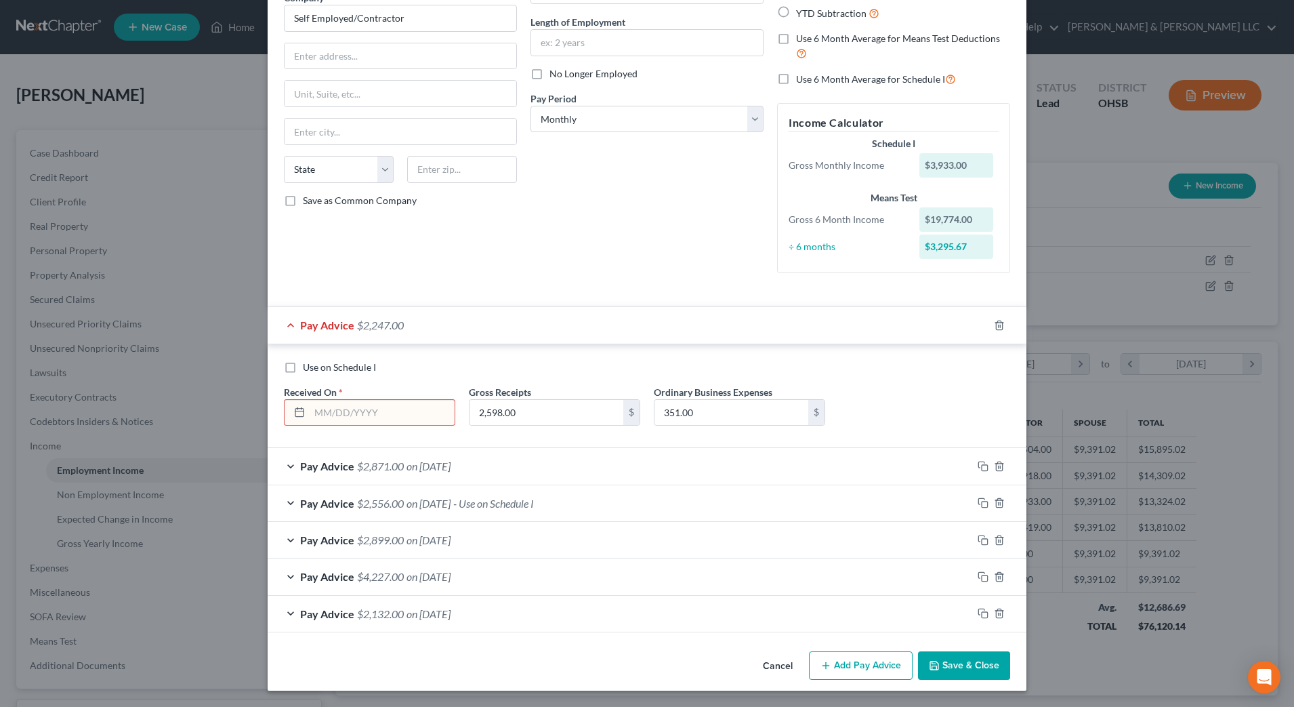
click at [527, 456] on div "Pay Advice $2,871.00 on 07/30/2025" at bounding box center [620, 466] width 705 height 36
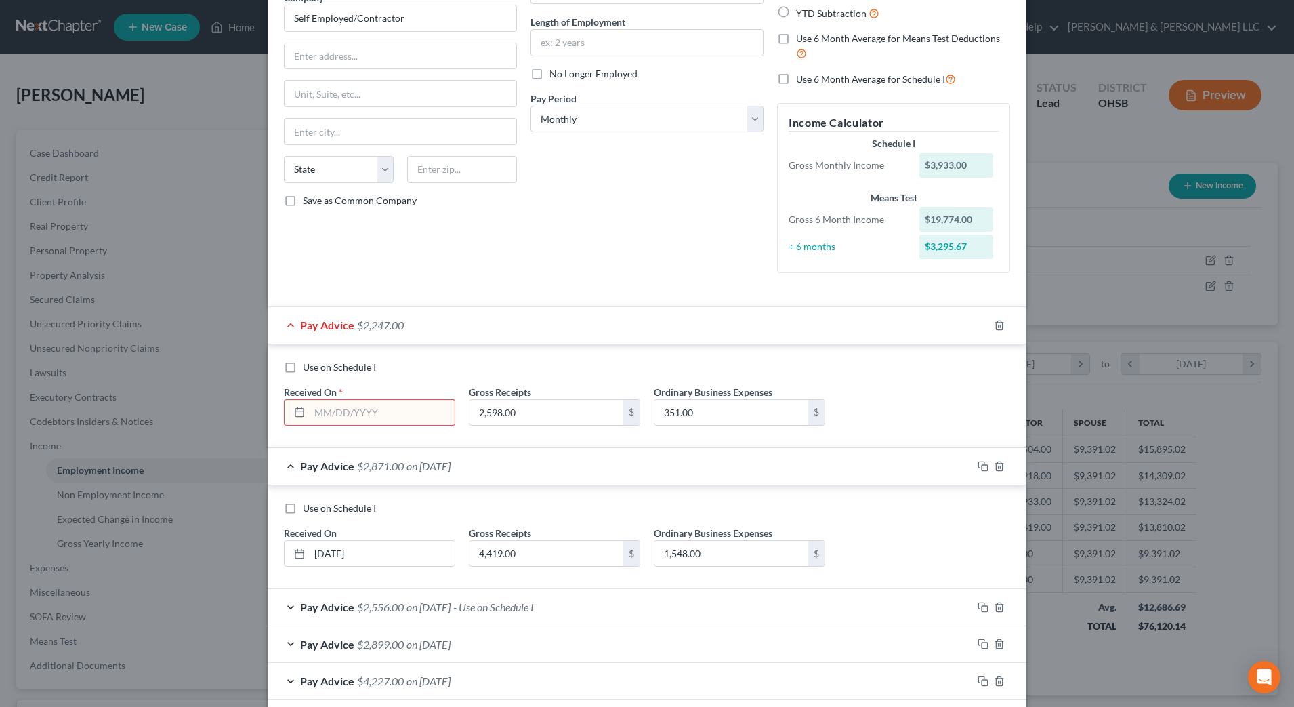
scroll to position [209, 0]
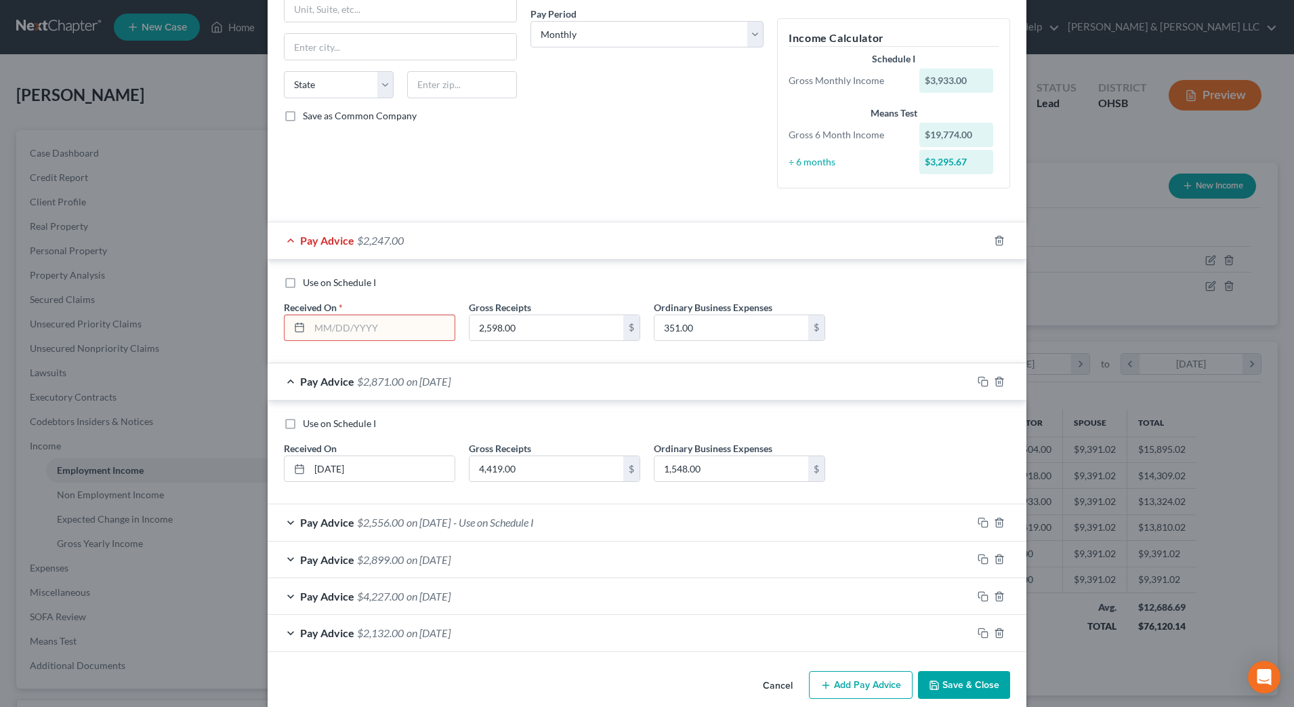
click at [363, 323] on input "text" at bounding box center [382, 328] width 145 height 26
type input "[DATE]"
click at [536, 333] on input "2,598.00" at bounding box center [546, 328] width 154 height 26
type input "2"
click at [569, 329] on input "3,511" at bounding box center [546, 328] width 154 height 26
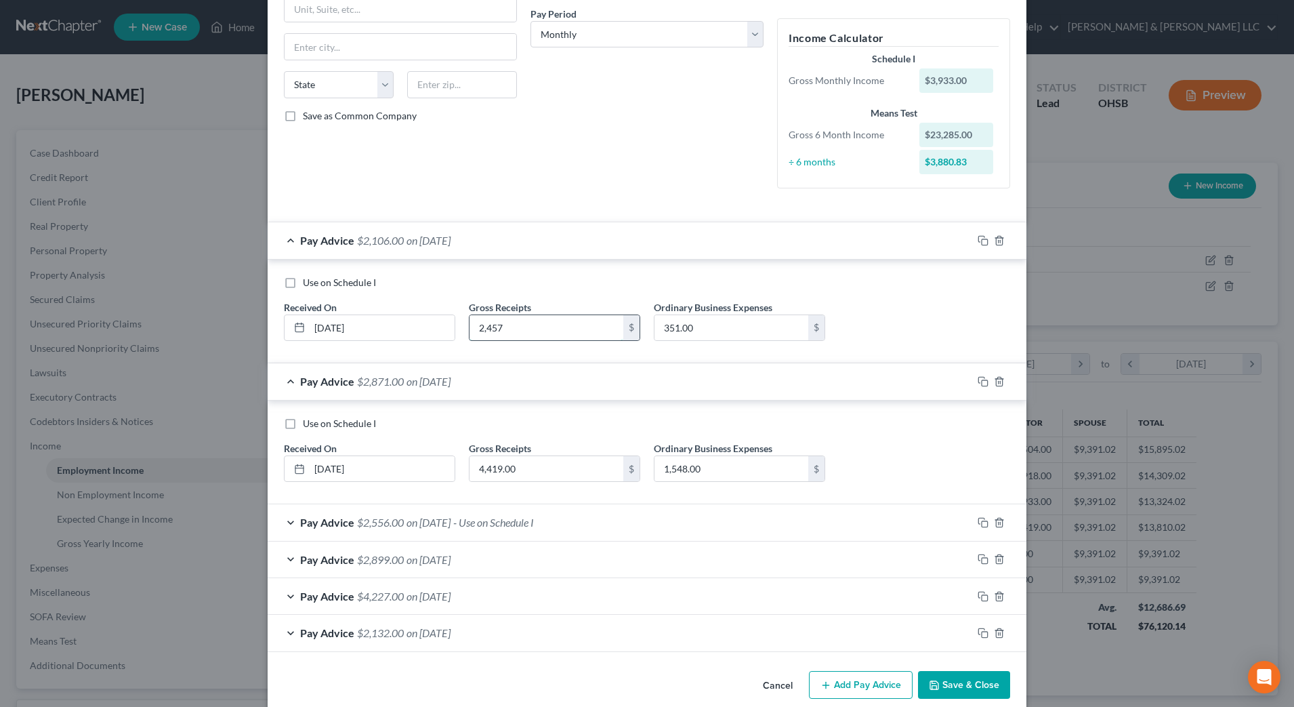
type input "2,457"
type input "0"
click at [406, 516] on span "on [DATE]" at bounding box center [428, 522] width 44 height 13
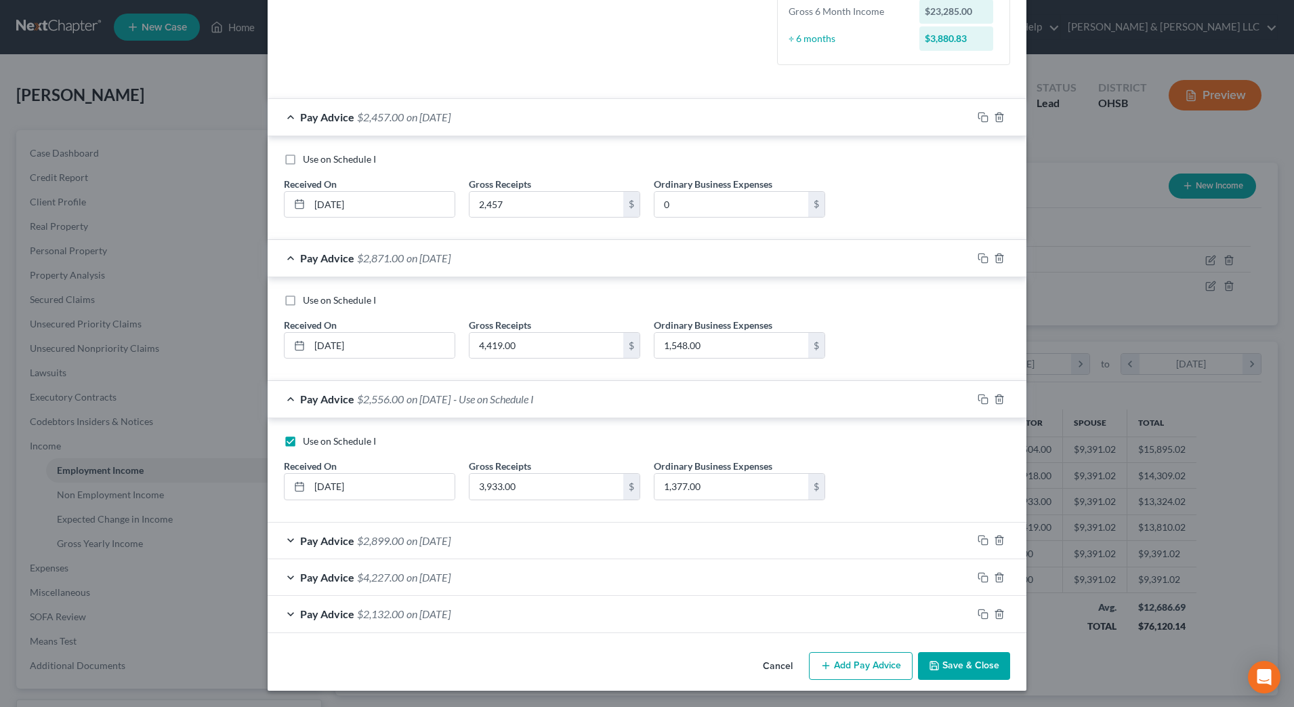
click at [406, 539] on span "on [DATE]" at bounding box center [428, 540] width 44 height 13
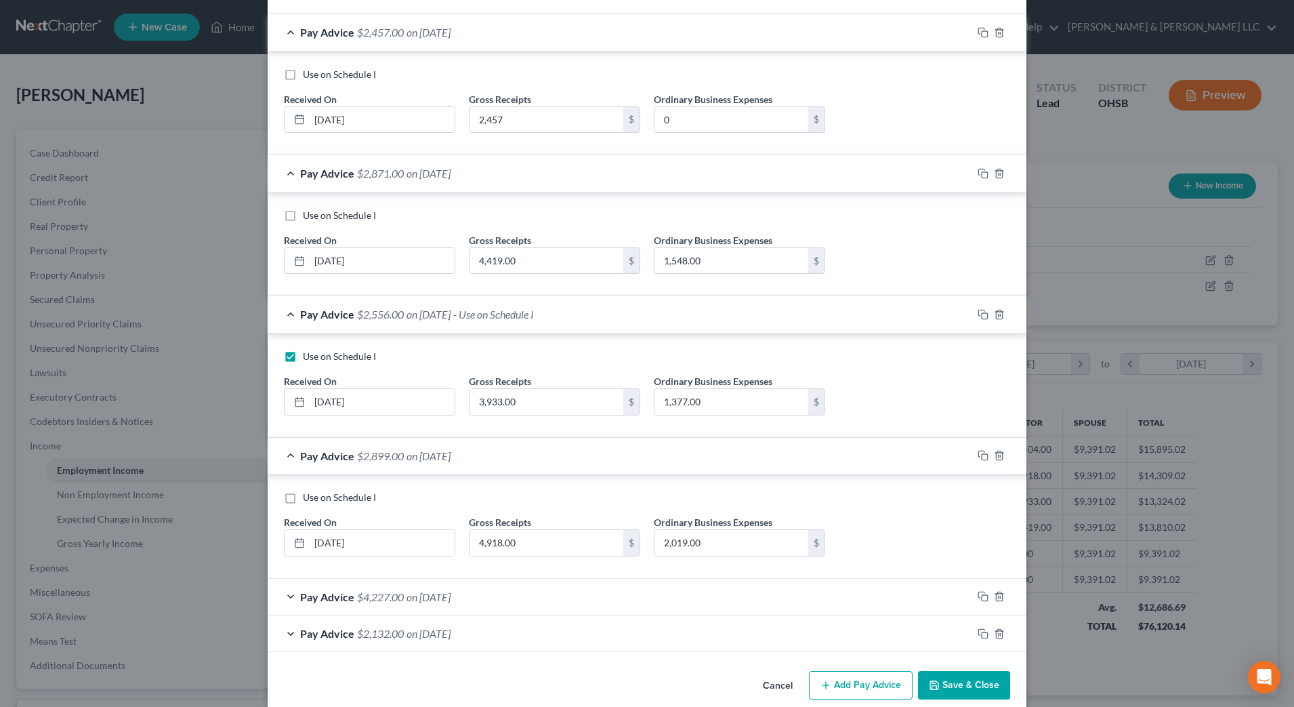
click at [424, 587] on div "Pay Advice $4,227.00 on 04/05/2025" at bounding box center [620, 597] width 705 height 36
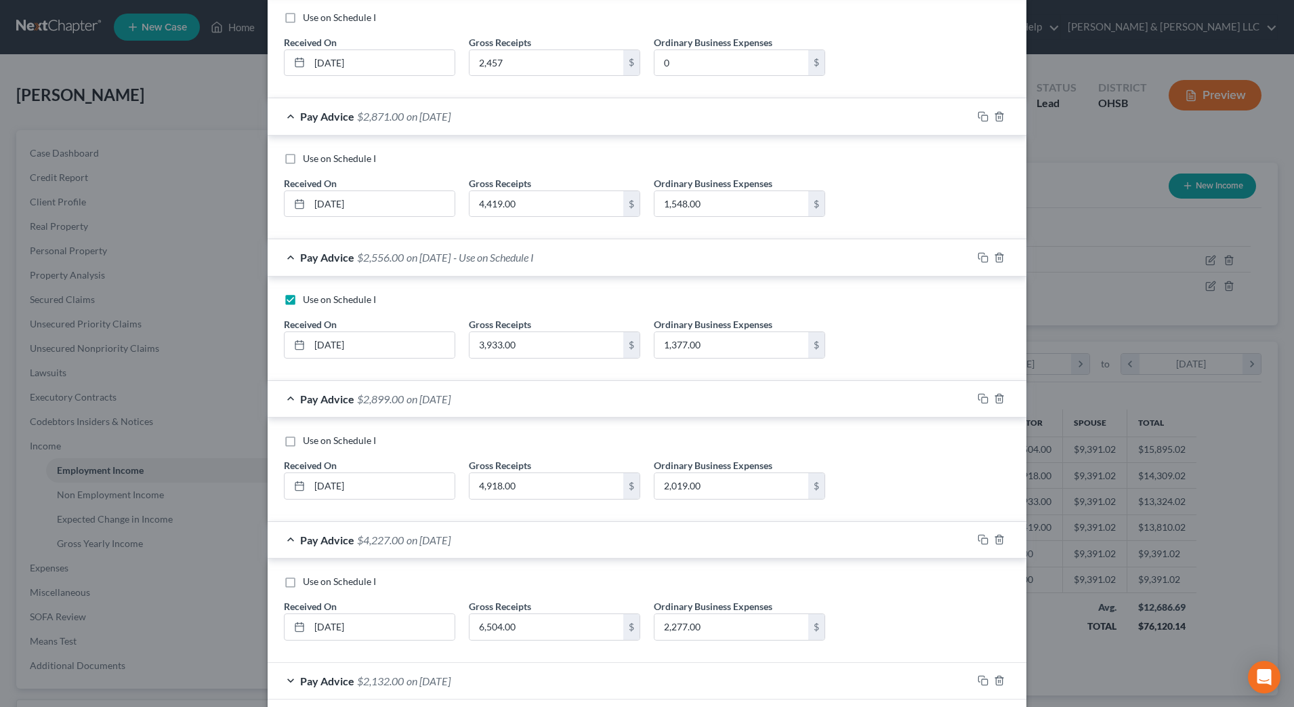
scroll to position [541, 0]
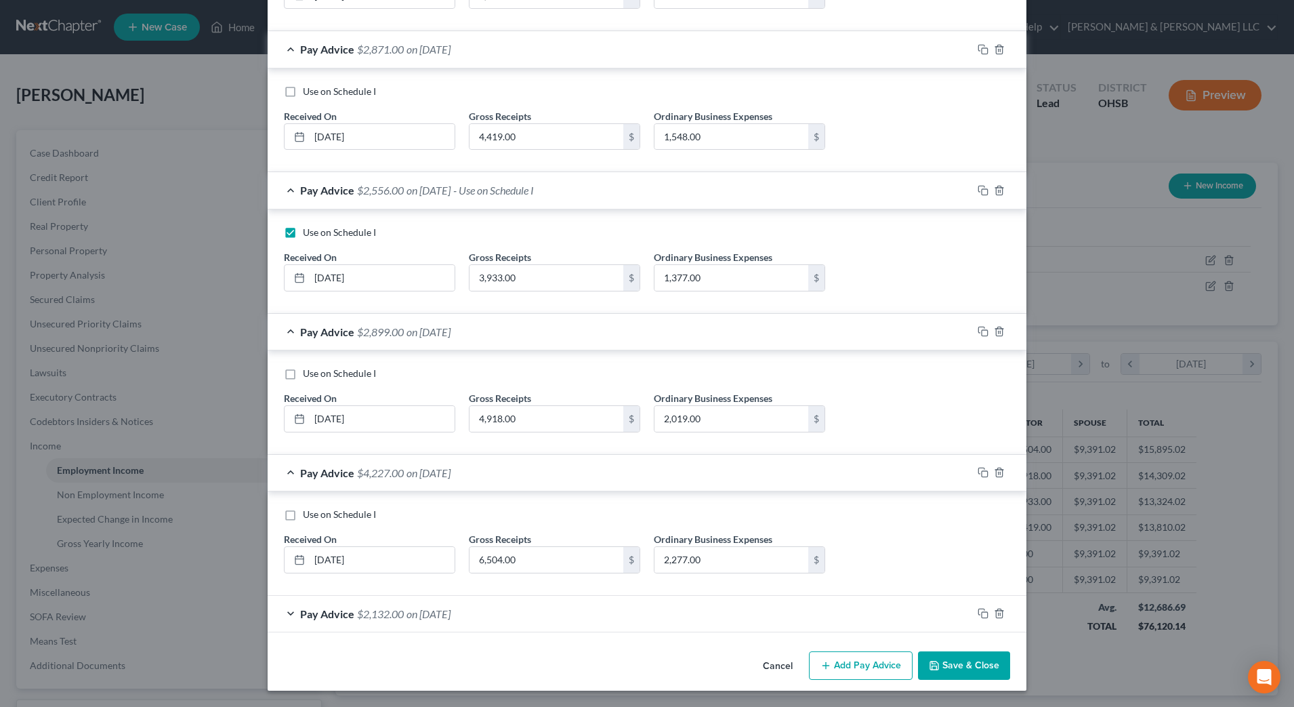
click at [849, 665] on button "Add Pay Advice" at bounding box center [861, 665] width 104 height 28
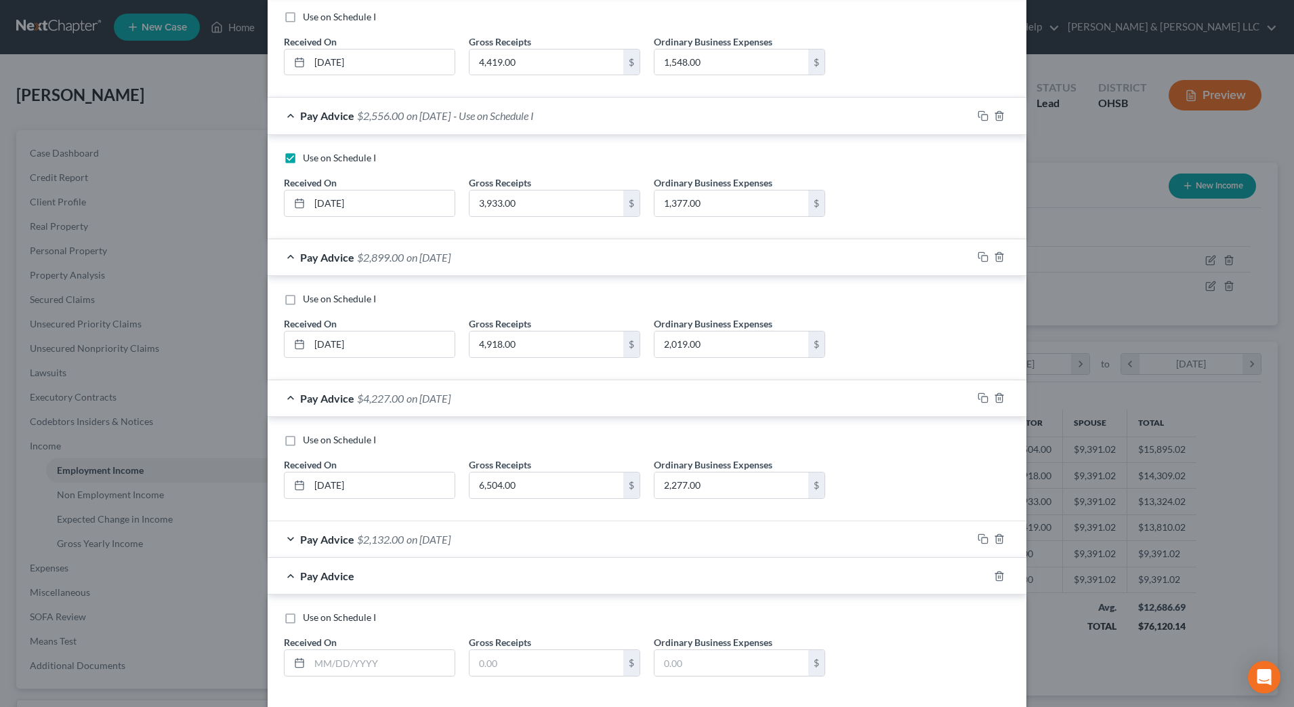
scroll to position [681, 0]
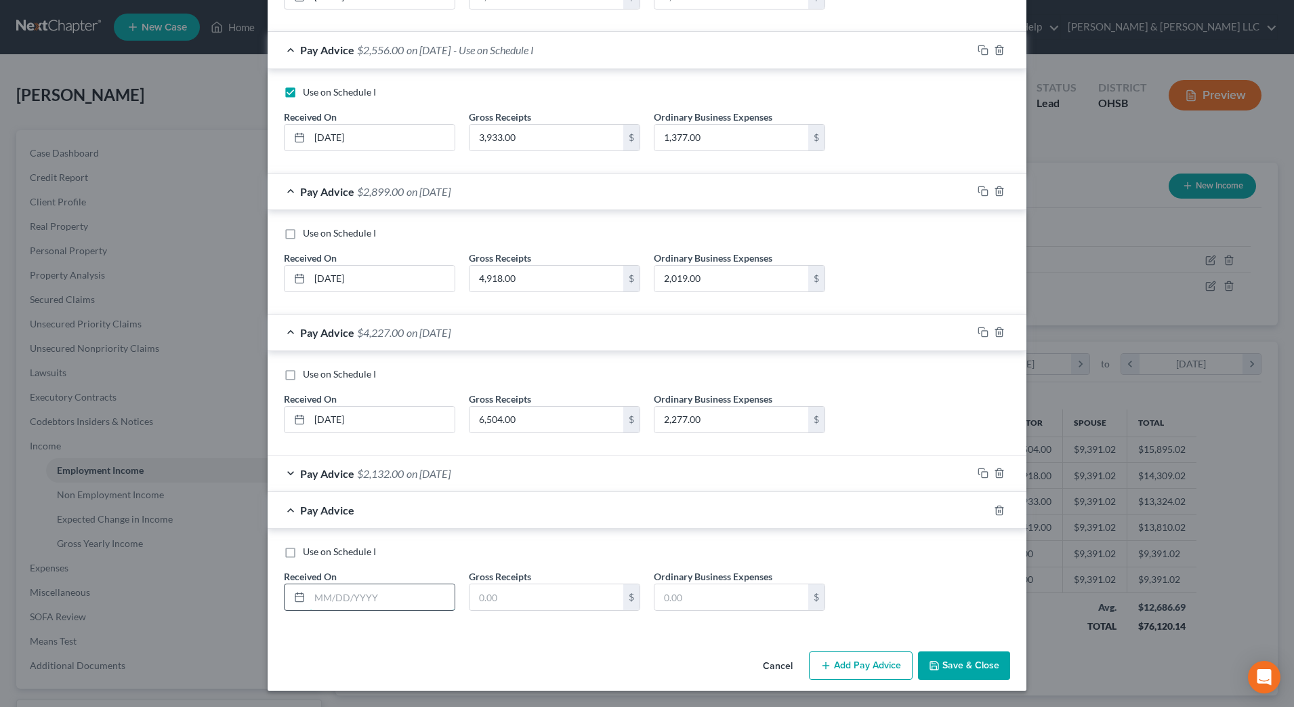
click at [381, 594] on input "text" at bounding box center [382, 597] width 145 height 26
type input "[DATE]"
click at [538, 602] on input "text" at bounding box center [546, 597] width 154 height 26
type input "9,279"
type input "[DATE]"
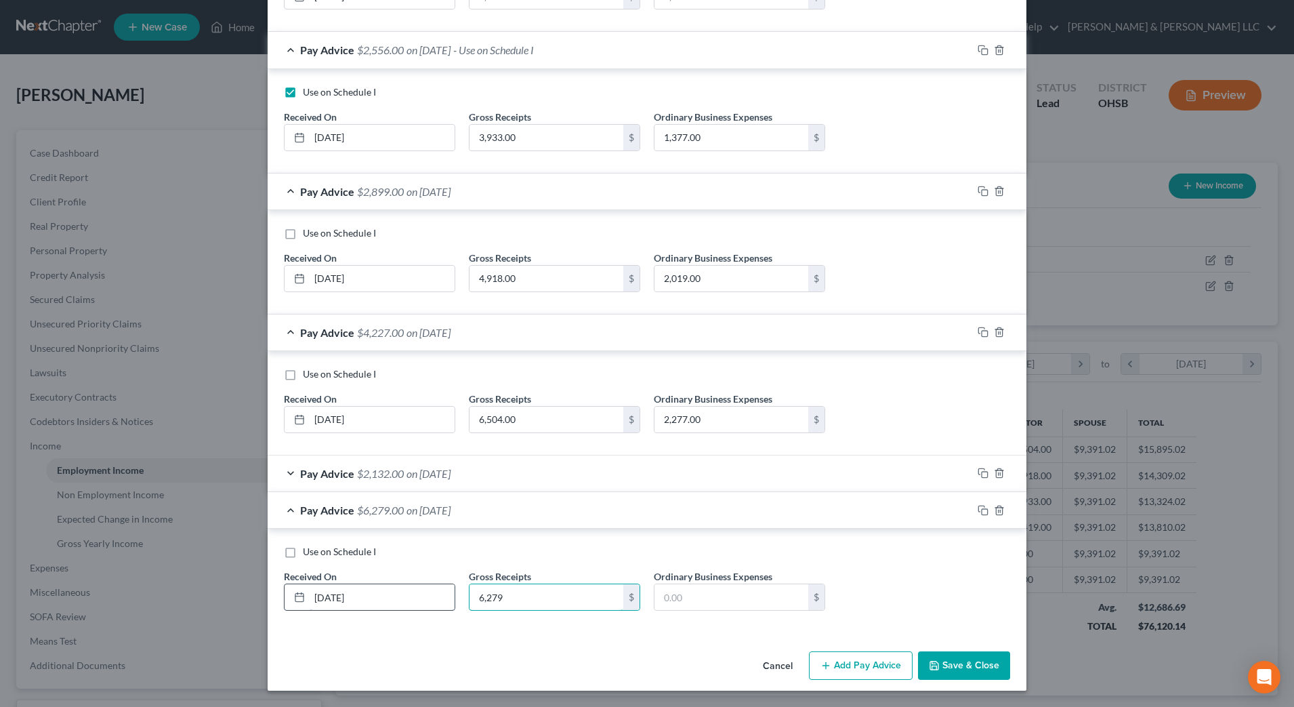
type input "6,279"
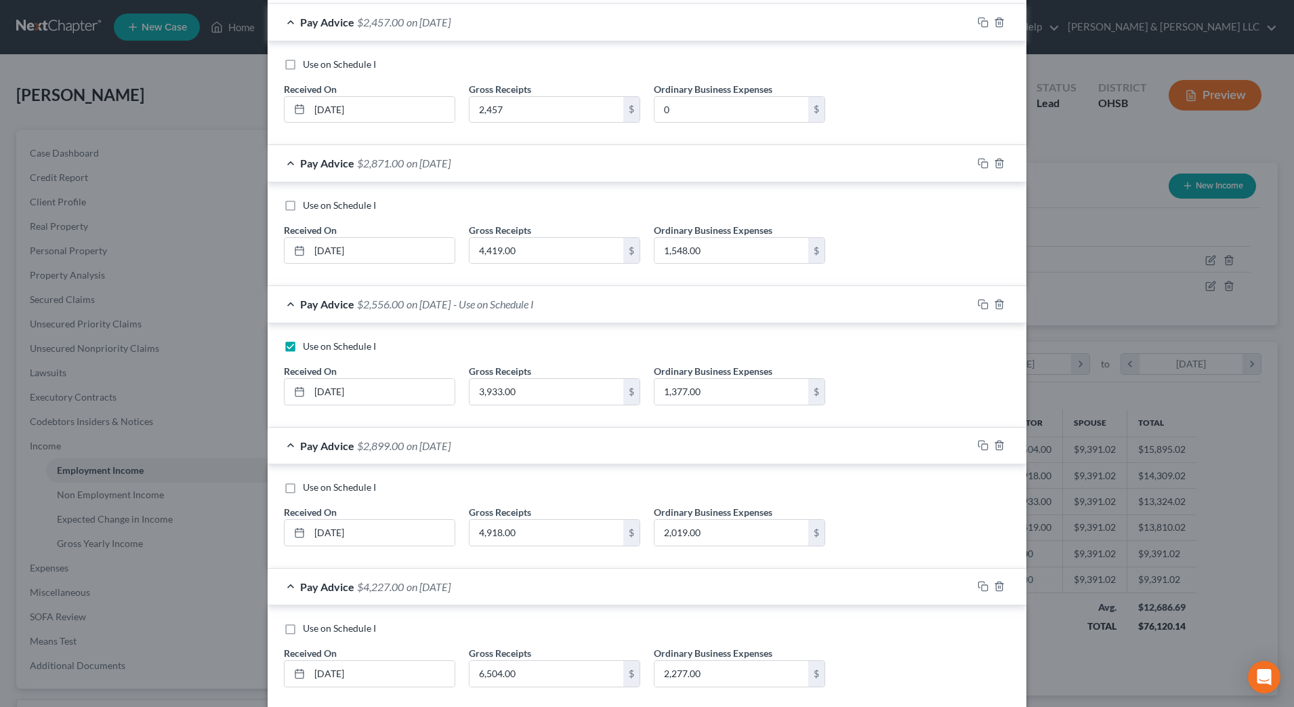
scroll to position [173, 0]
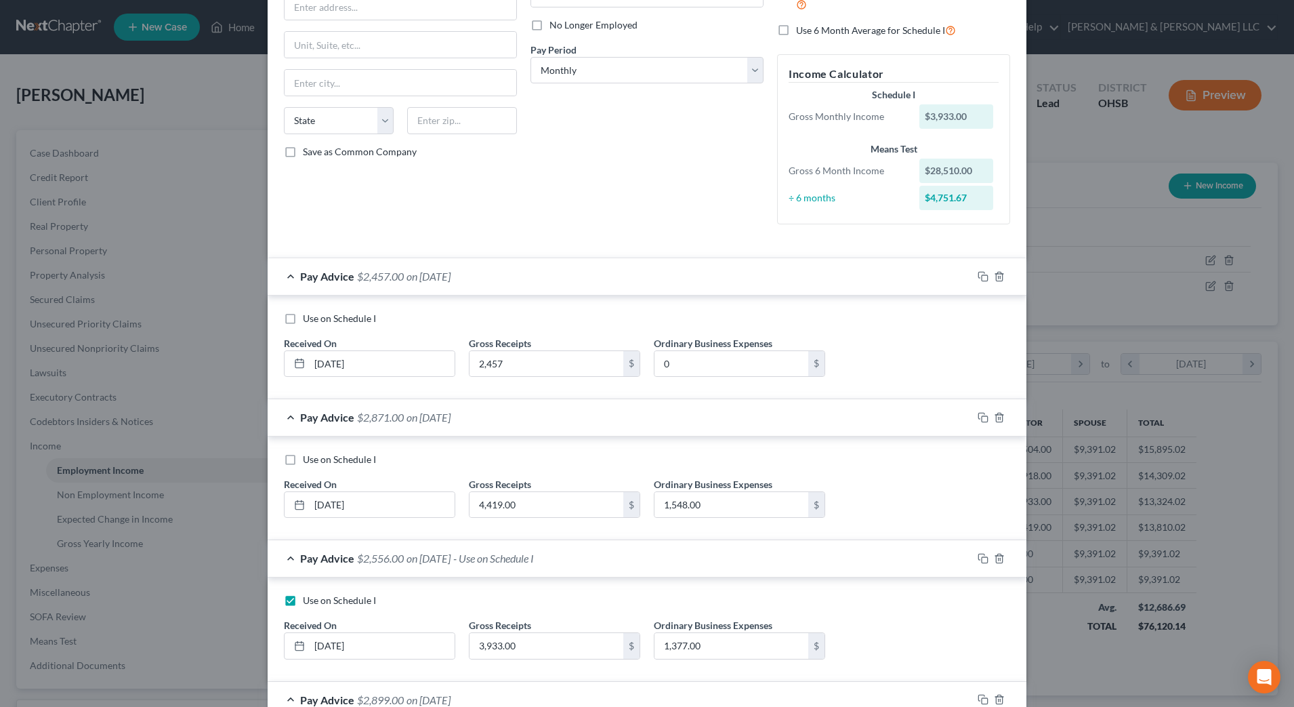
click at [926, 340] on div "Use on Schedule I Received On * 09/20/2025 Gross Receipts 2,457 $ Ordinary Busi…" at bounding box center [647, 350] width 740 height 77
click at [923, 463] on div "Use on Schedule I" at bounding box center [647, 460] width 726 height 14
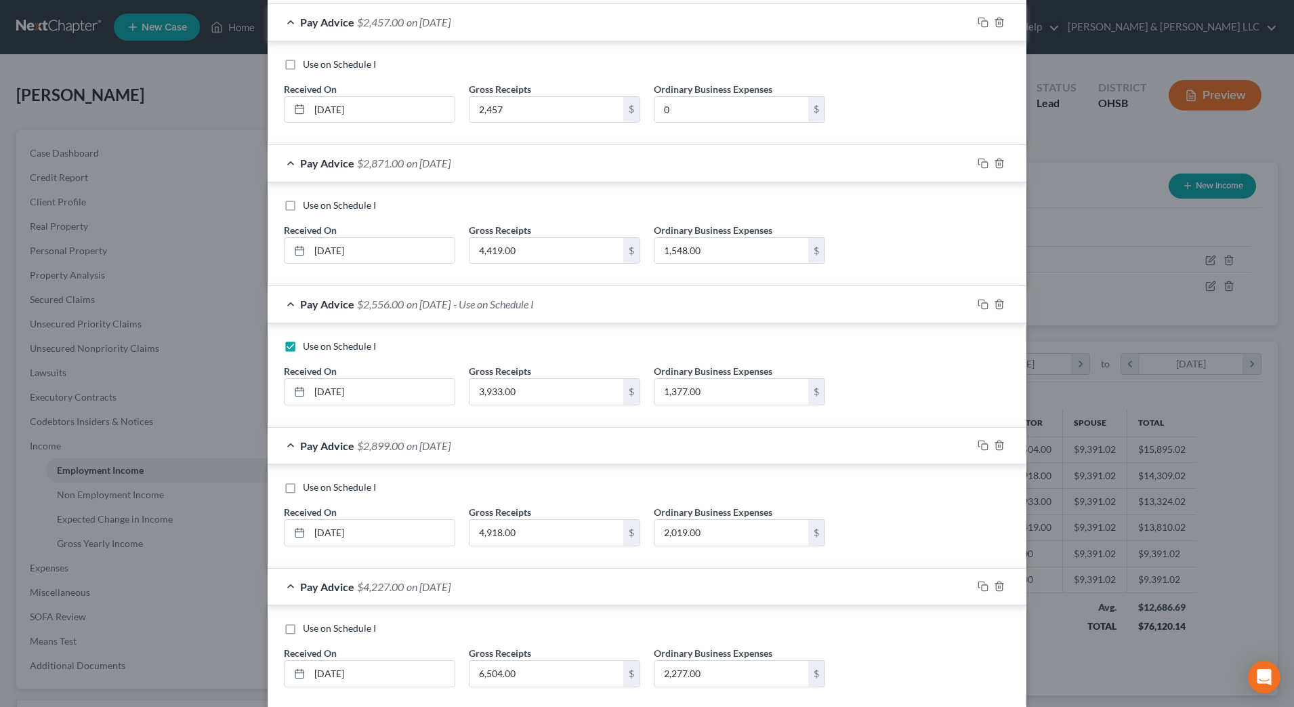
click at [908, 395] on div "Use on Schedule I Received On * 06/30/2025 Gross Receipts 3,933.00 $ Ordinary B…" at bounding box center [647, 377] width 740 height 77
click at [899, 516] on div "Use on Schedule I Received On * 05/30/2025 Gross Receipts 4,918.00 $ Ordinary B…" at bounding box center [647, 518] width 740 height 77
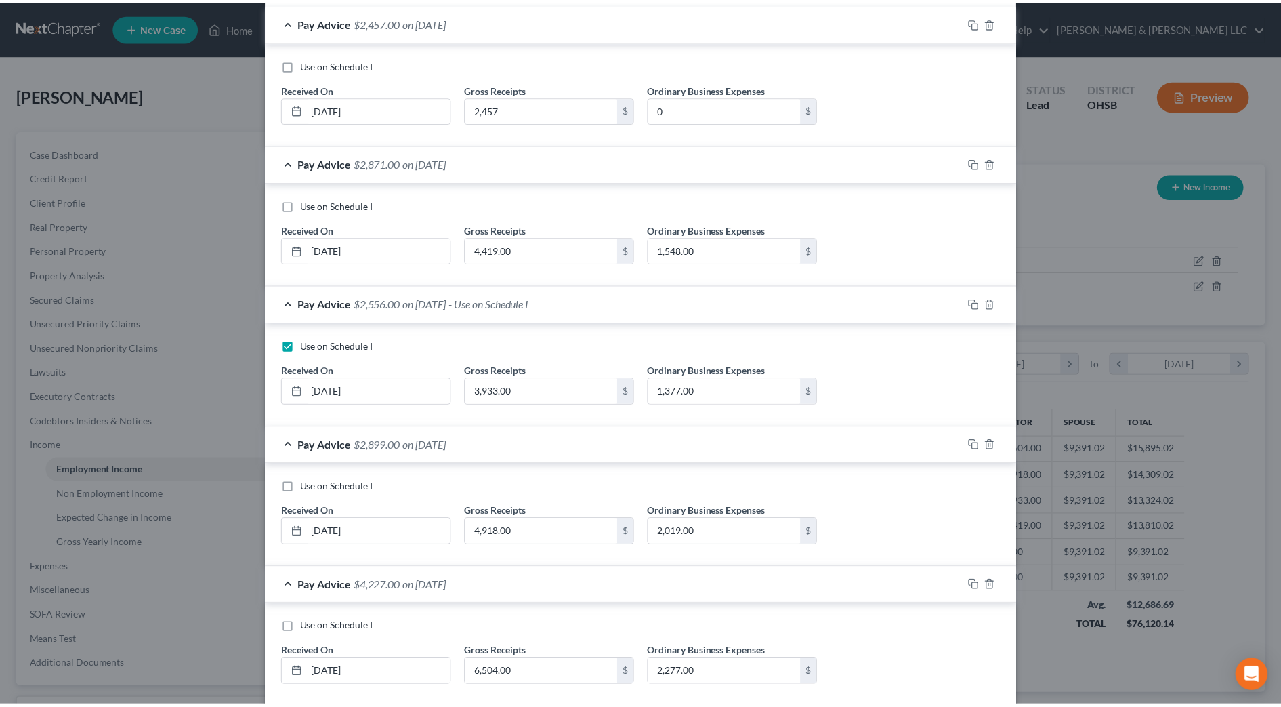
scroll to position [681, 0]
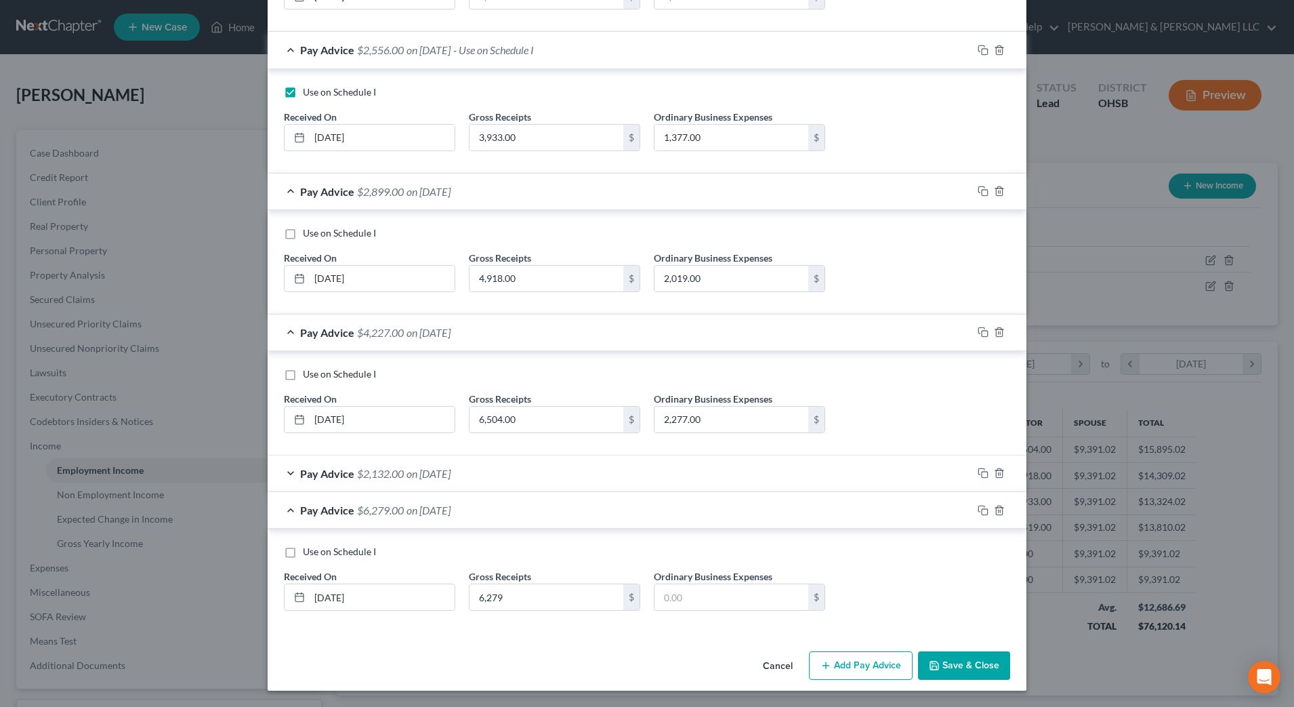
click at [902, 413] on div "Use on Schedule I Received On * 04/05/2025 Gross Receipts 6,504.00 $ Ordinary B…" at bounding box center [647, 405] width 740 height 77
click at [902, 553] on div "Use on Schedule I" at bounding box center [647, 552] width 726 height 14
click at [945, 663] on button "Save & Close" at bounding box center [964, 665] width 92 height 28
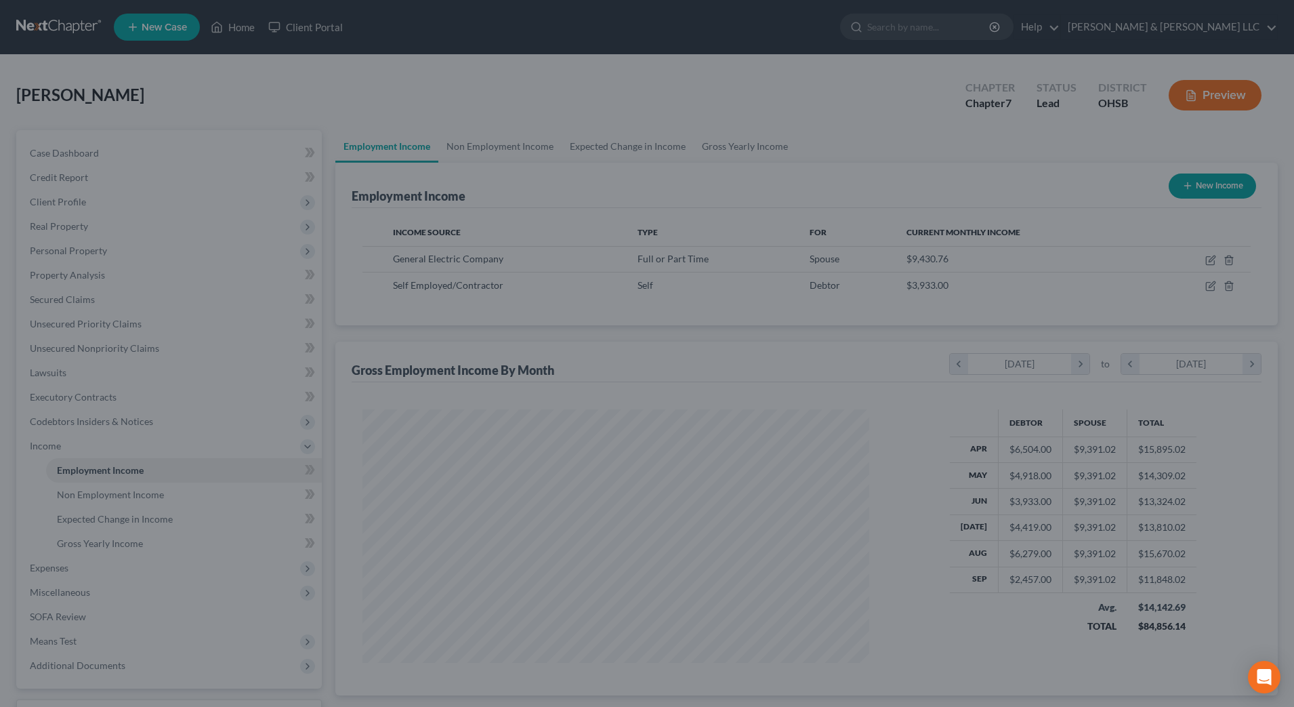
scroll to position [677167, 676889]
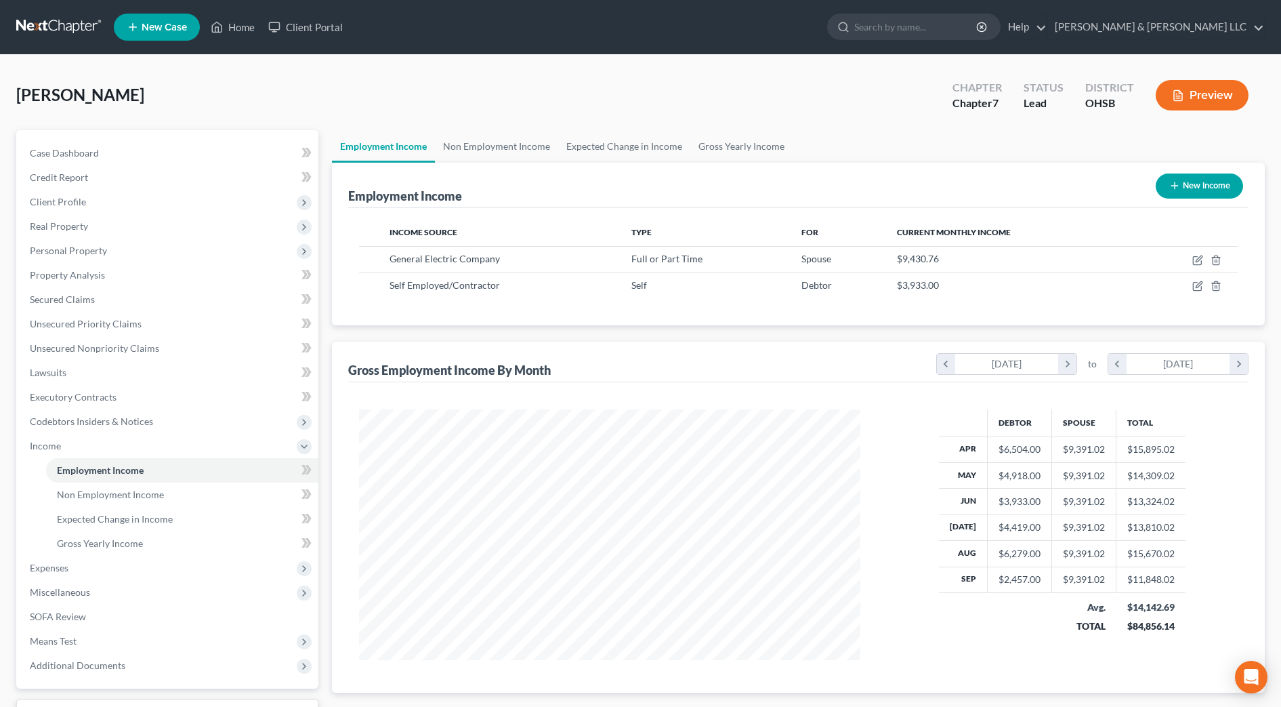
drag, startPoint x: 713, startPoint y: 329, endPoint x: 762, endPoint y: 328, distance: 48.8
click at [713, 329] on div "Employment Income New Income Income Source Type For Current Monthly Income Gene…" at bounding box center [798, 428] width 933 height 530
click at [1196, 288] on icon "button" at bounding box center [1197, 285] width 11 height 11
select select "1"
select select "0"
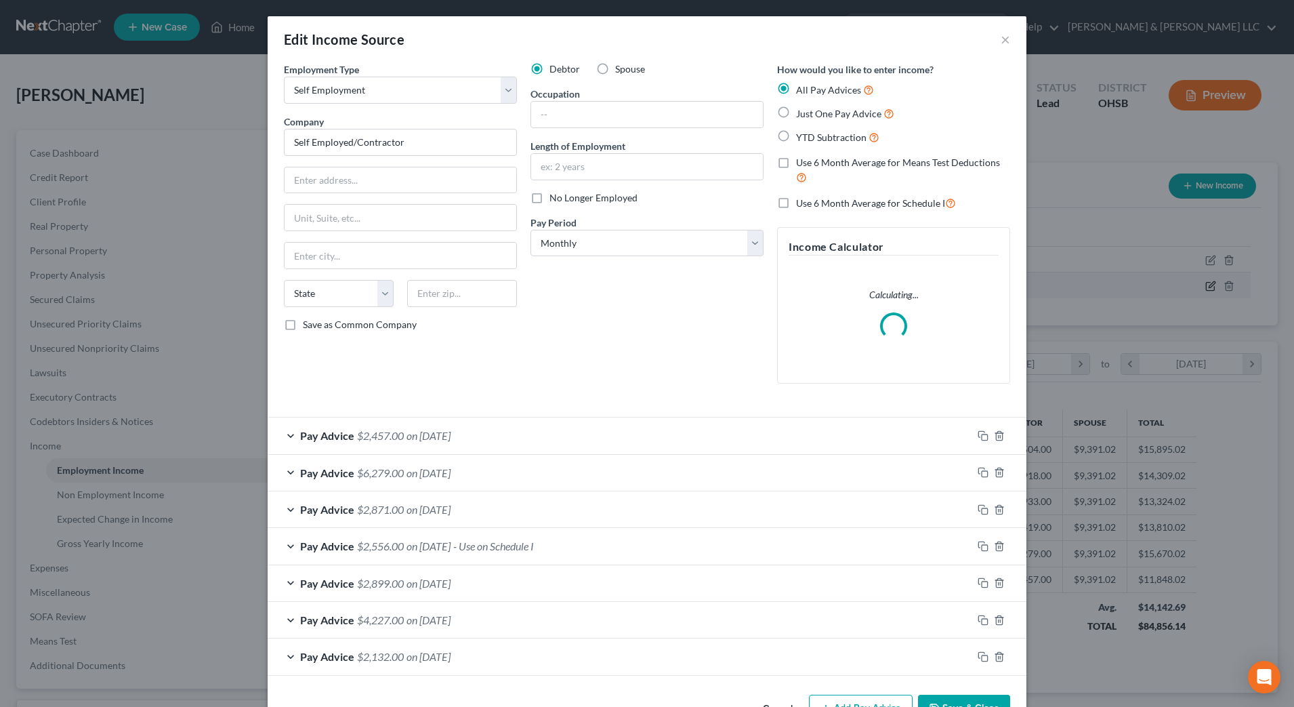
scroll to position [253, 534]
click at [476, 579] on div "Pay Advice $2,899.00 on 05/30/2025" at bounding box center [620, 583] width 705 height 36
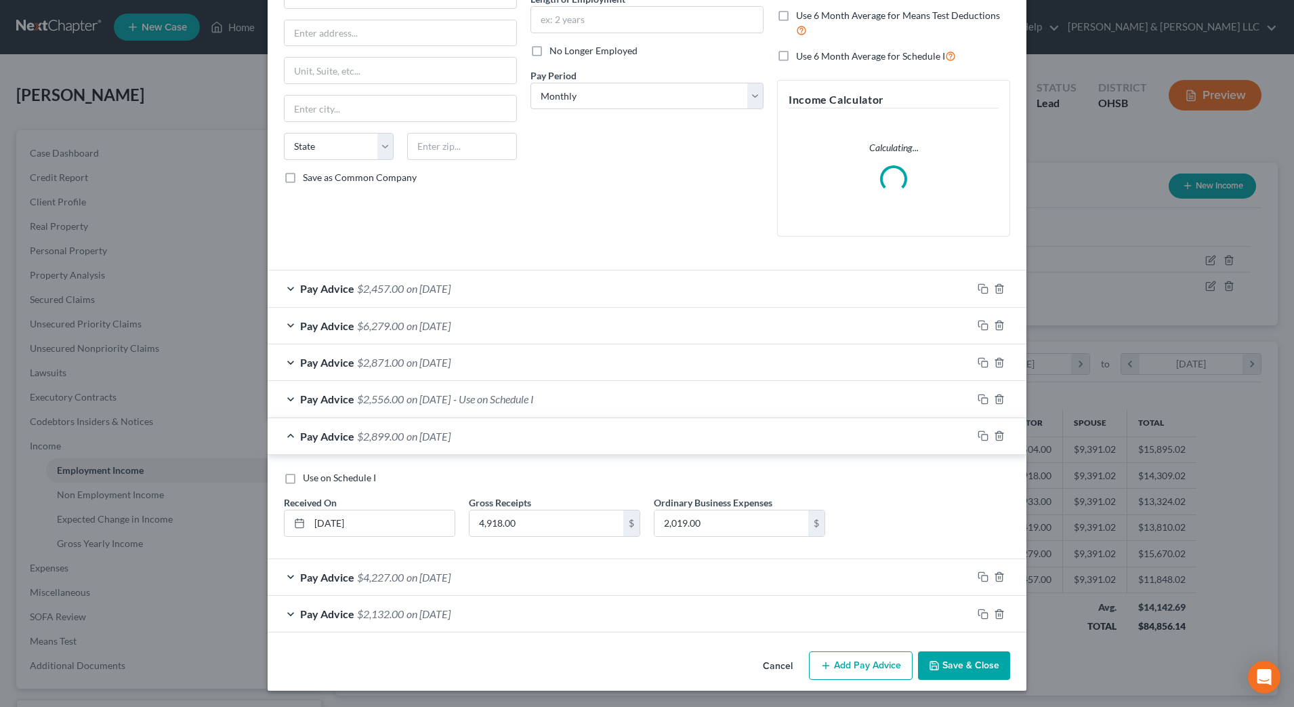
click at [476, 572] on div "Pay Advice $4,227.00 on 04/05/2025" at bounding box center [620, 577] width 705 height 36
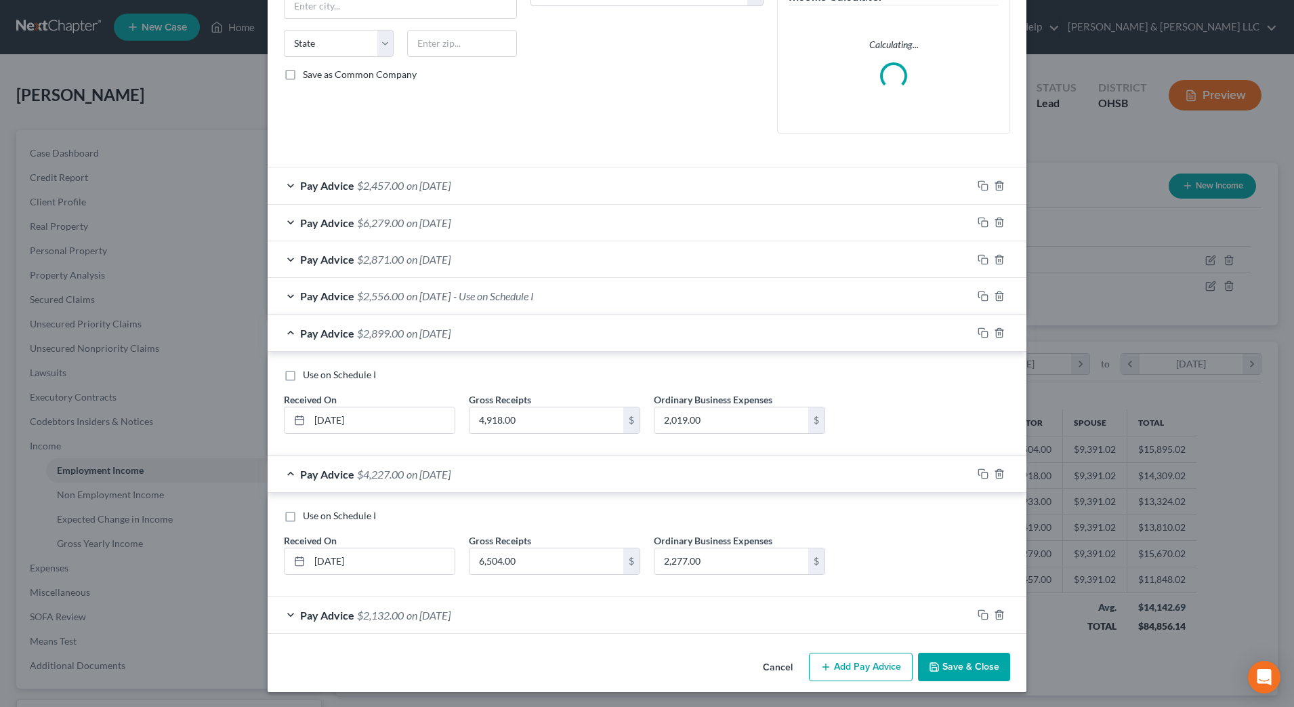
scroll to position [251, 0]
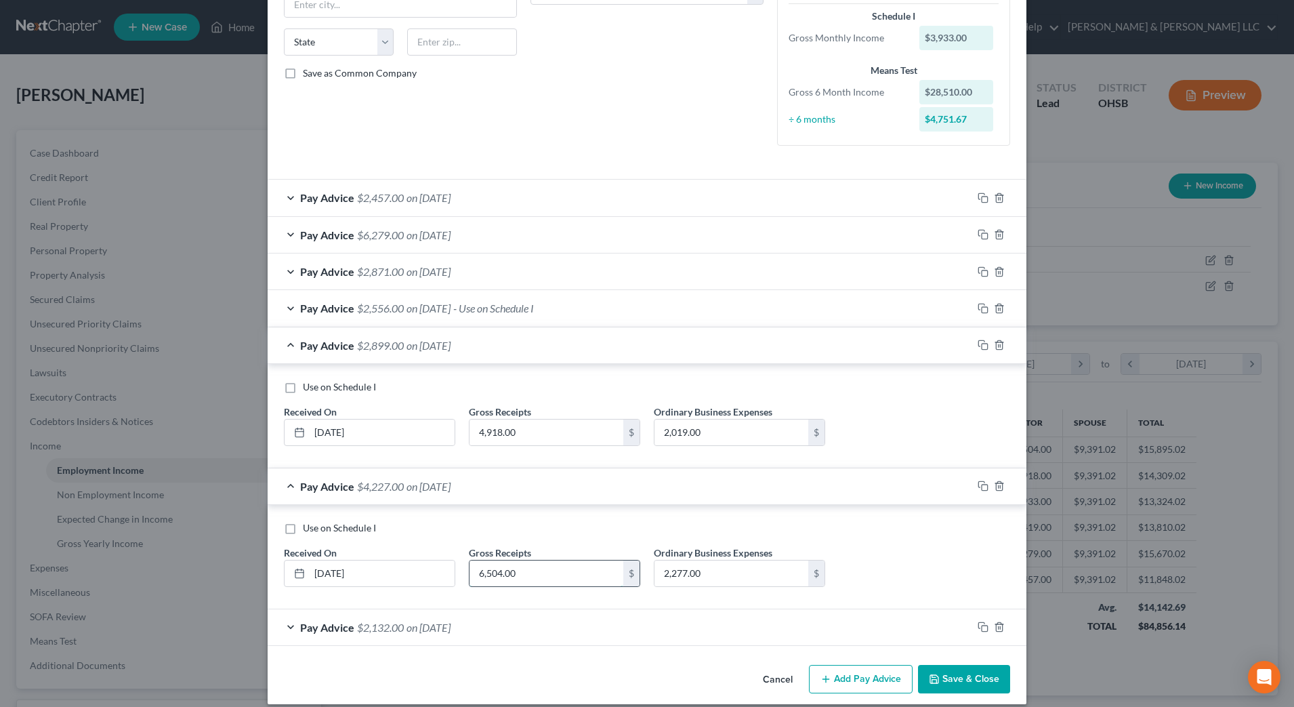
click at [570, 579] on input "6,504.00" at bounding box center [546, 573] width 154 height 26
type input "6,277"
type input "0"
click at [523, 423] on input "4,918.00" at bounding box center [546, 432] width 154 height 26
type input "1,696"
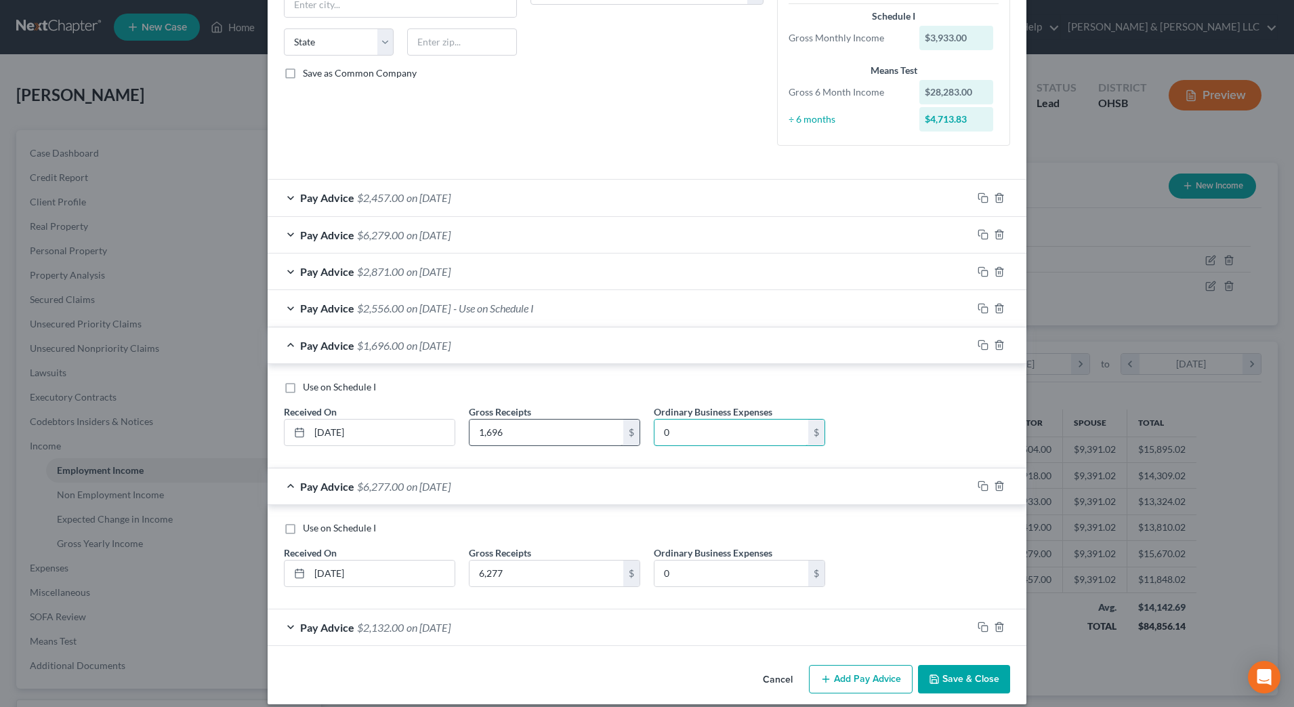
type input "0"
click at [450, 312] on span "on [DATE]" at bounding box center [428, 307] width 44 height 13
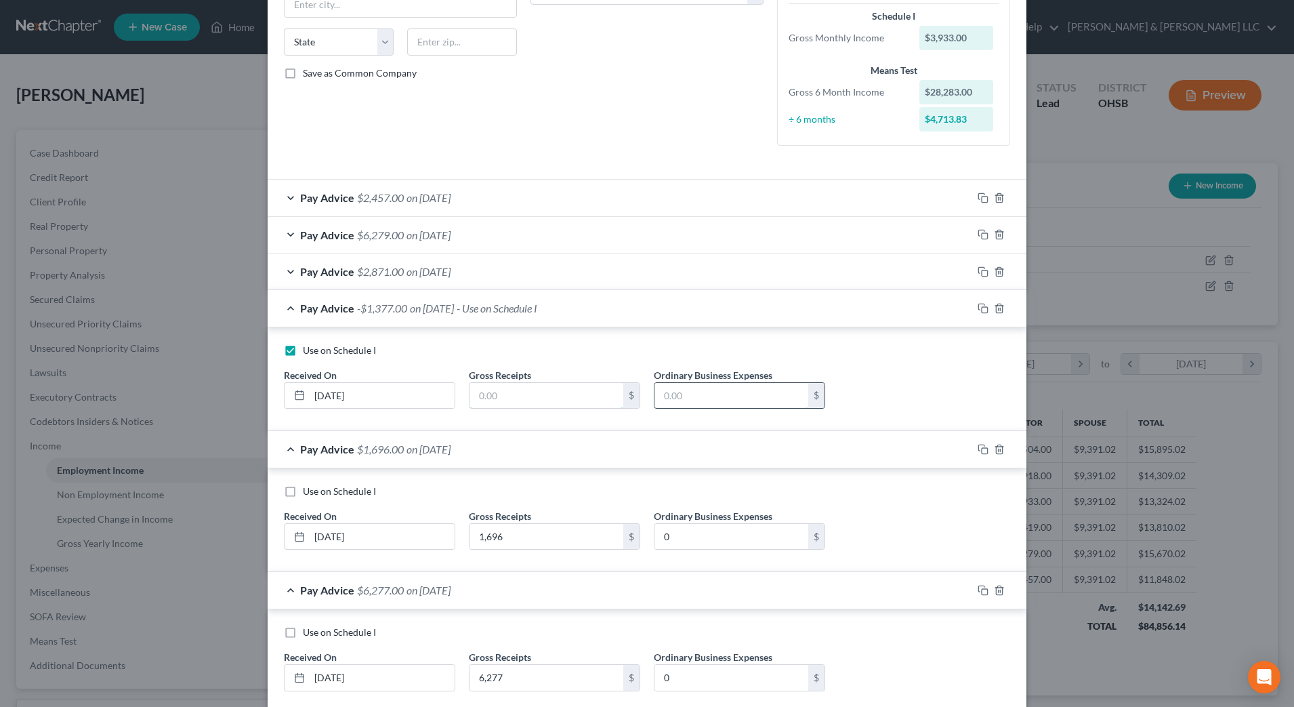
type input "1,377.00"
type input "2,556"
click at [536, 266] on div "Pay Advice $2,871.00 on 07/30/2025" at bounding box center [620, 271] width 705 height 36
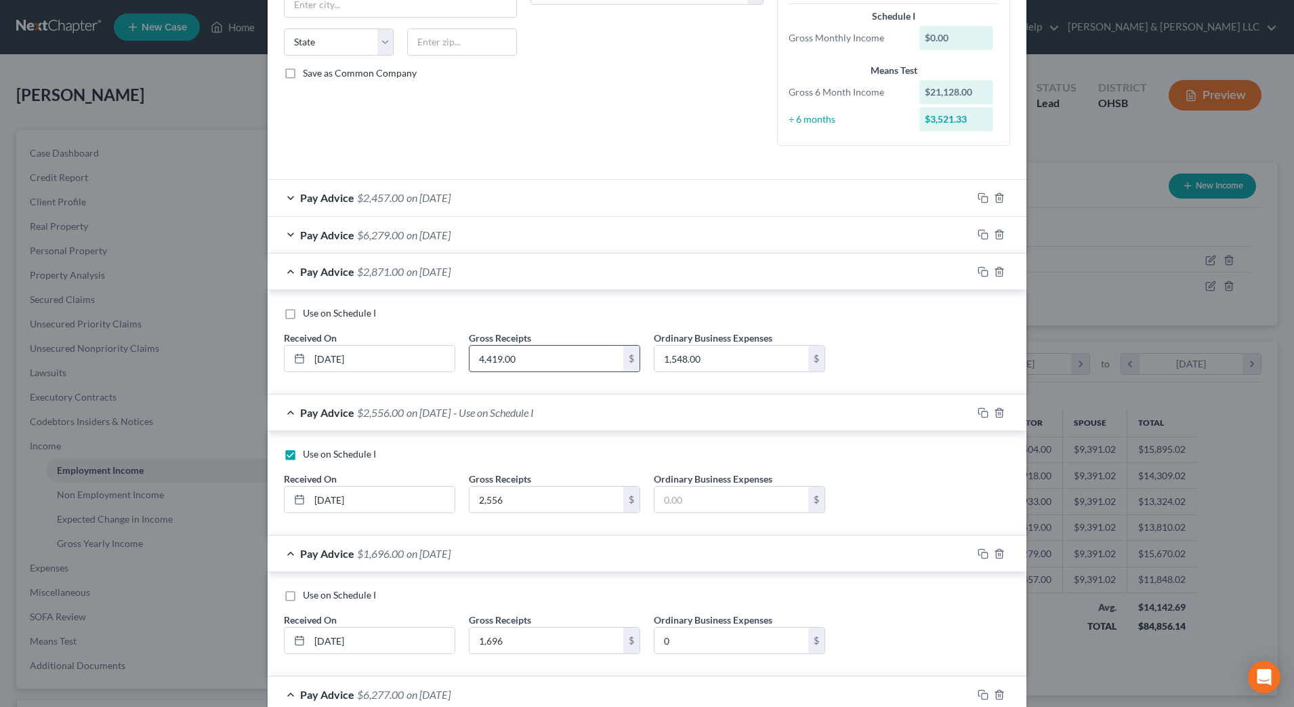
click at [566, 358] on input "4,419.00" at bounding box center [546, 358] width 154 height 26
click at [593, 360] on input "text" at bounding box center [546, 358] width 154 height 26
type input "2,871"
click at [557, 228] on div "Pay Advice $6,279.00 on [DATE]" at bounding box center [620, 235] width 705 height 36
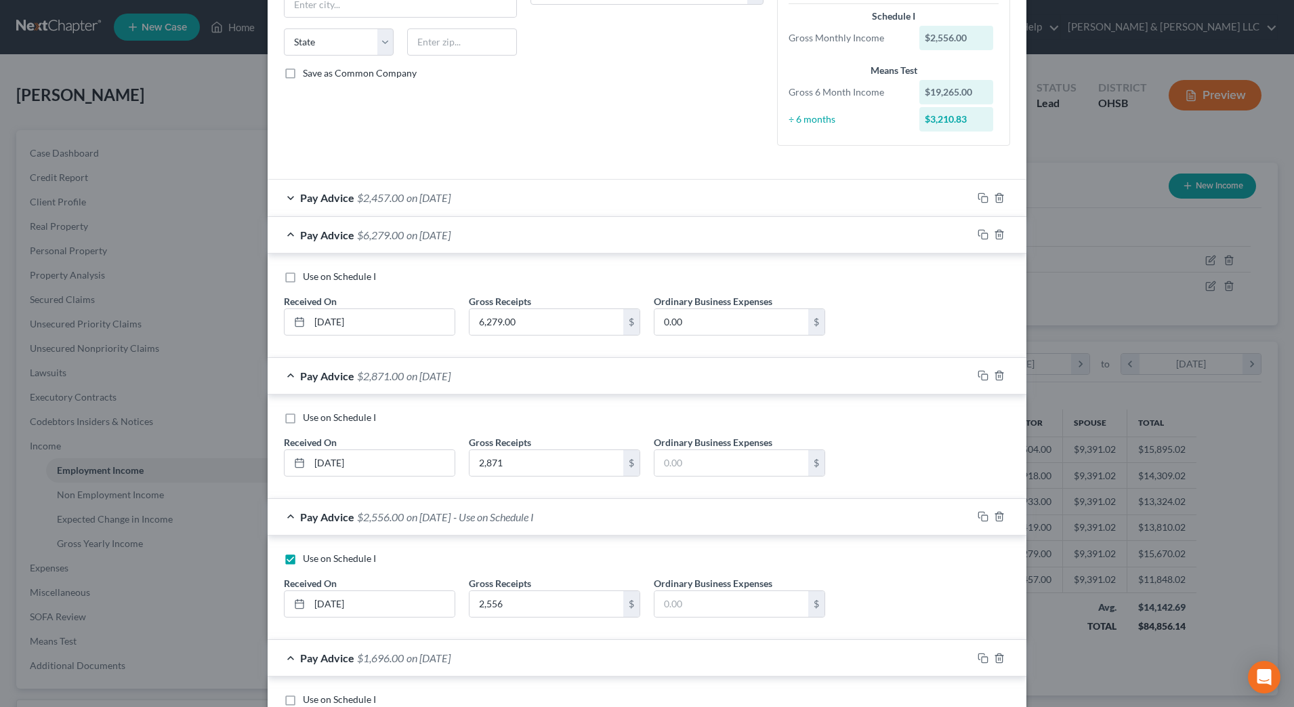
click at [564, 201] on div "Pay Advice $2,457.00 on [DATE]" at bounding box center [620, 198] width 705 height 36
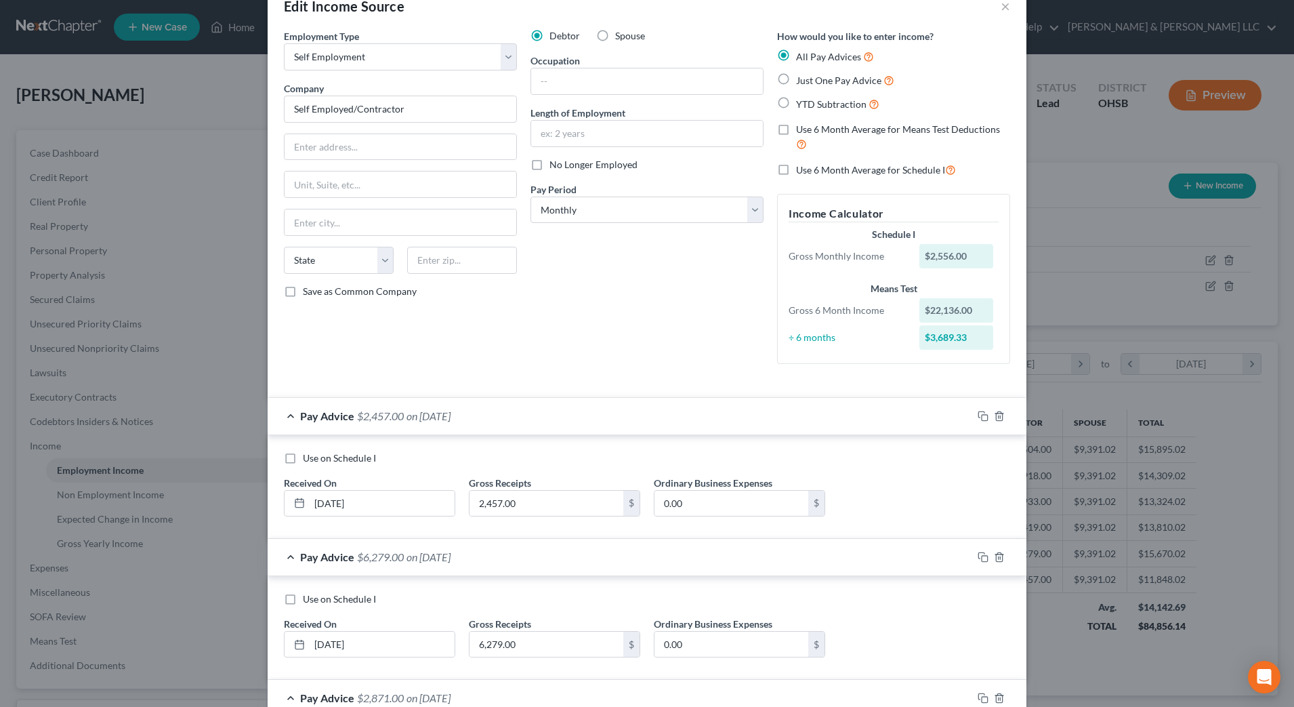
scroll to position [0, 0]
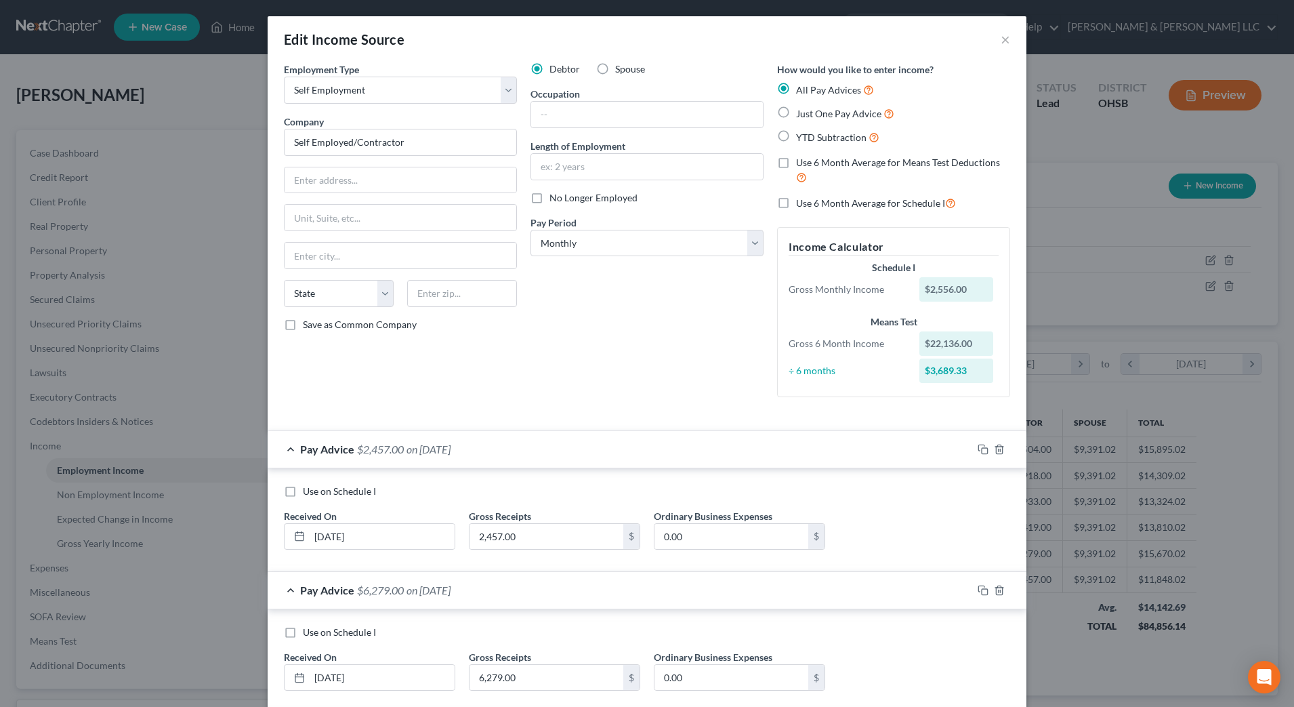
click at [831, 209] on label "Use 6 Month Average for Schedule I" at bounding box center [876, 203] width 160 height 16
click at [810, 204] on input "Use 6 Month Average for Schedule I" at bounding box center [805, 199] width 9 height 9
checkbox input "true"
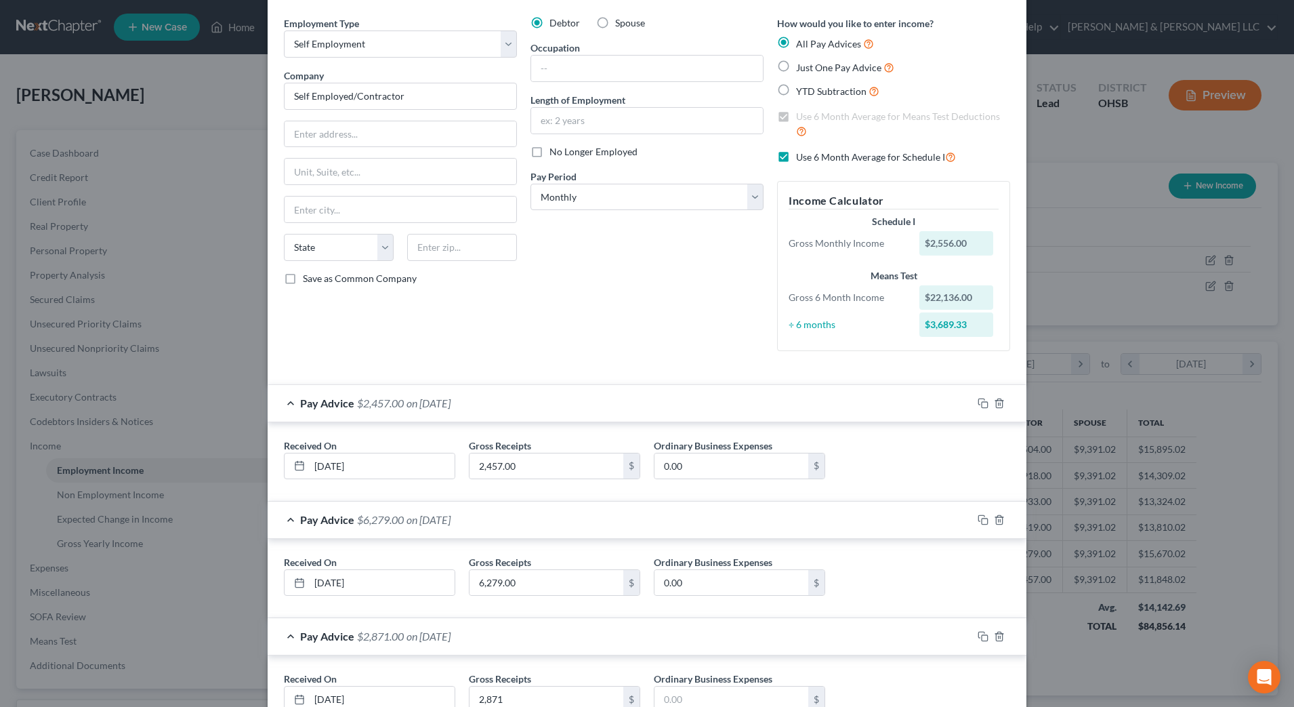
scroll to position [85, 0]
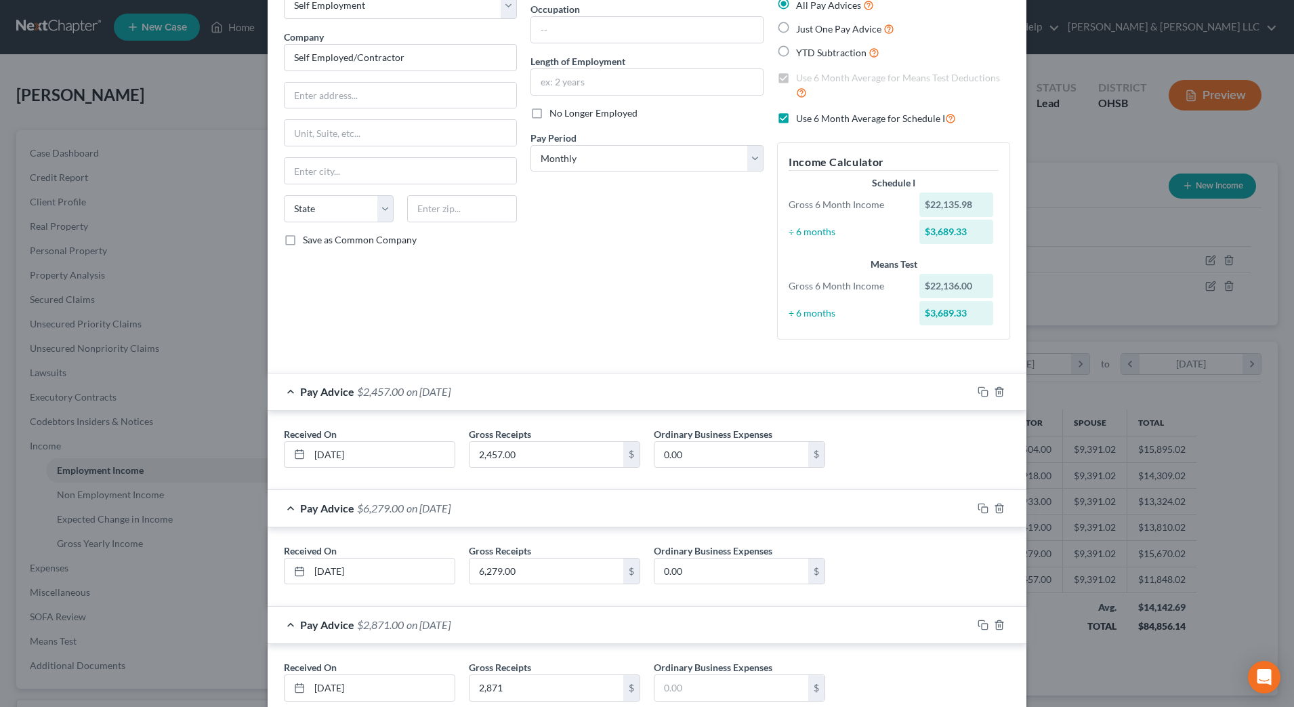
click at [796, 122] on label "Use 6 Month Average for Schedule I" at bounding box center [876, 118] width 160 height 16
click at [801, 119] on input "Use 6 Month Average for Schedule I" at bounding box center [805, 114] width 9 height 9
checkbox input "false"
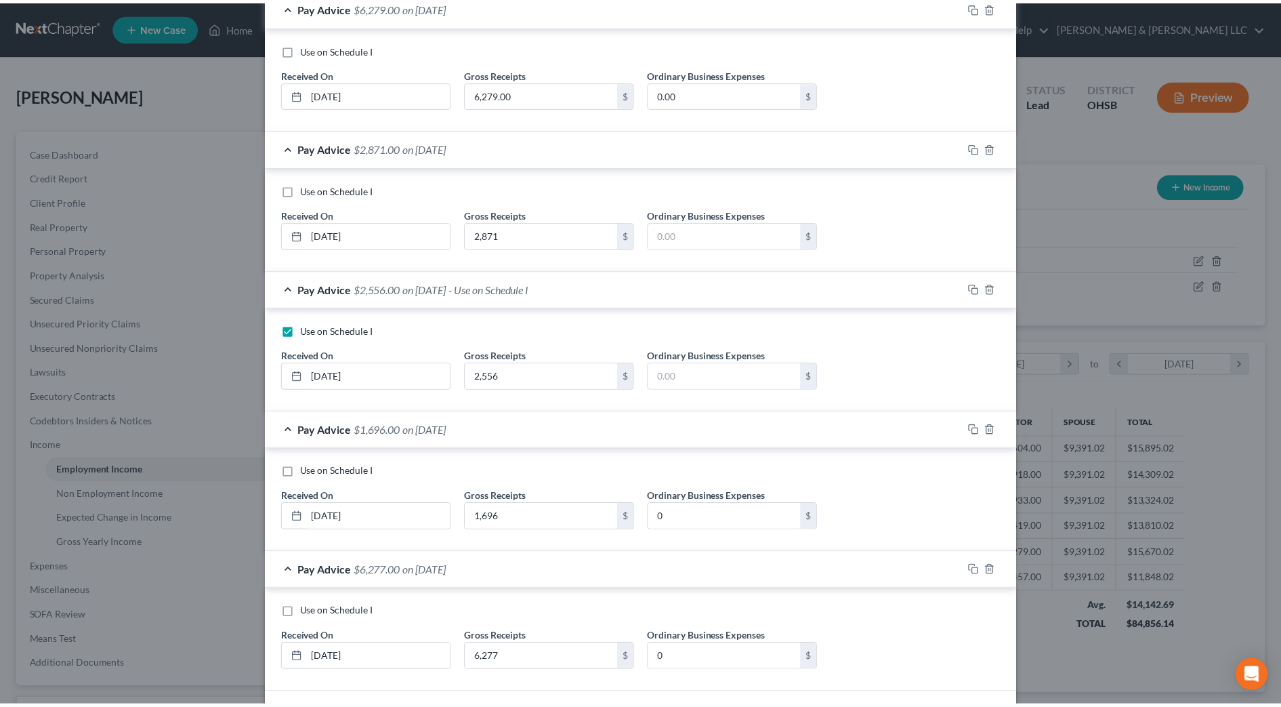
scroll to position [681, 0]
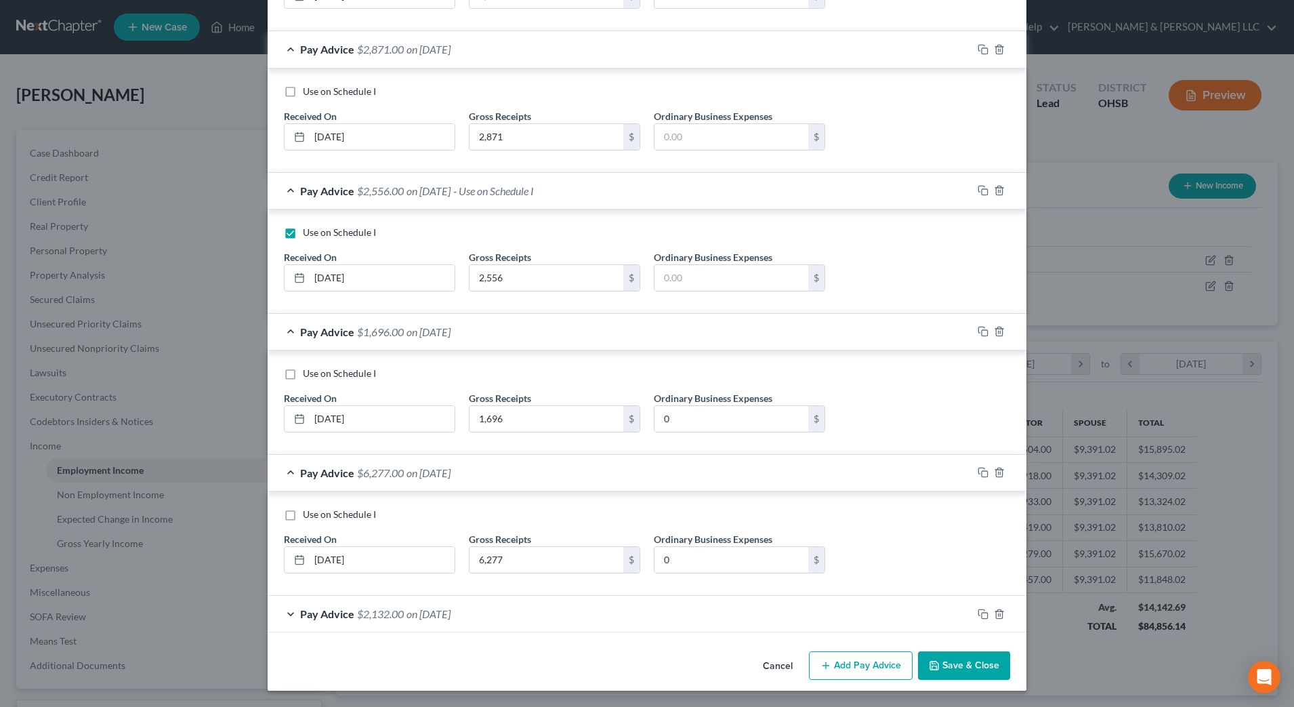
click at [951, 669] on button "Save & Close" at bounding box center [964, 665] width 92 height 28
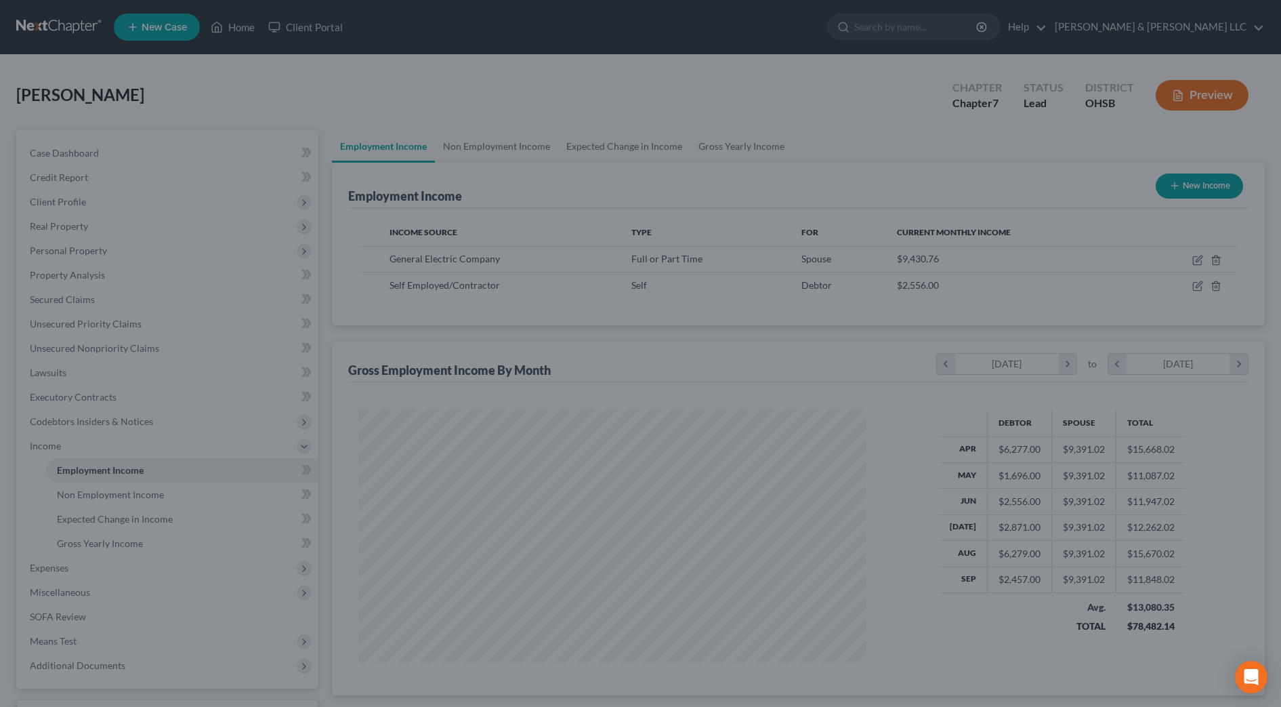
scroll to position [677167, 676889]
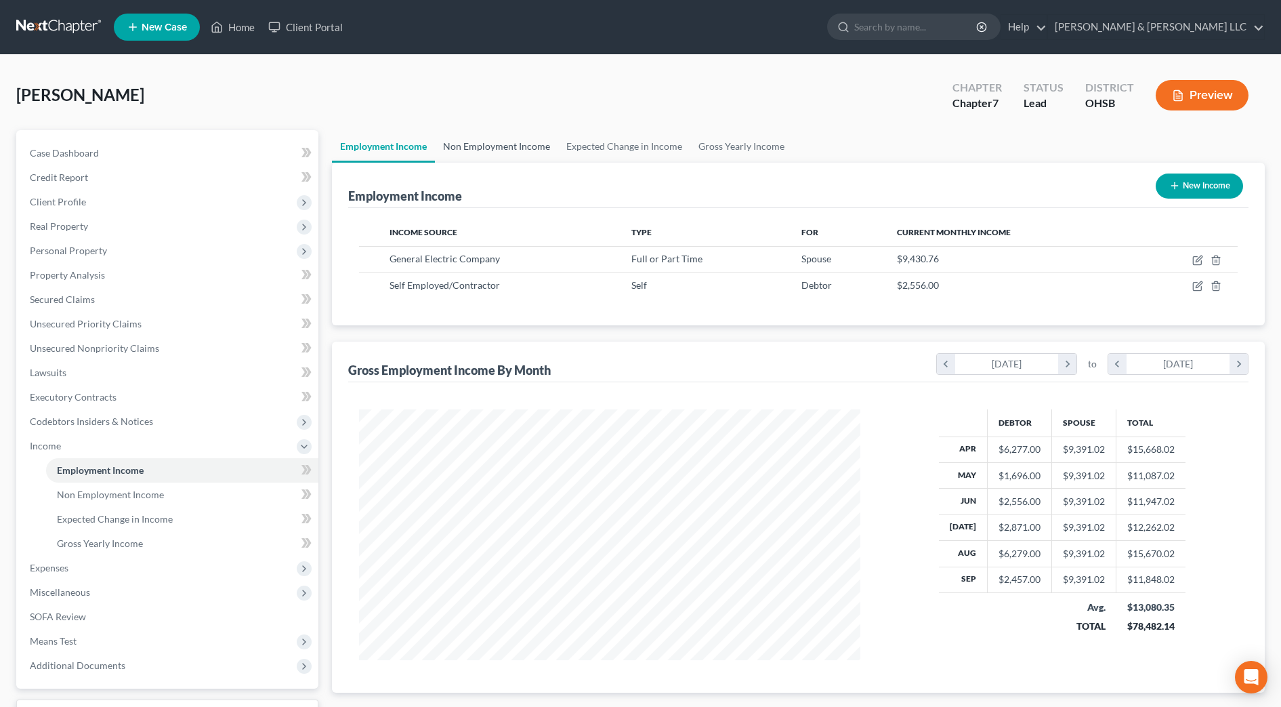
click at [511, 151] on link "Non Employment Income" at bounding box center [496, 146] width 123 height 33
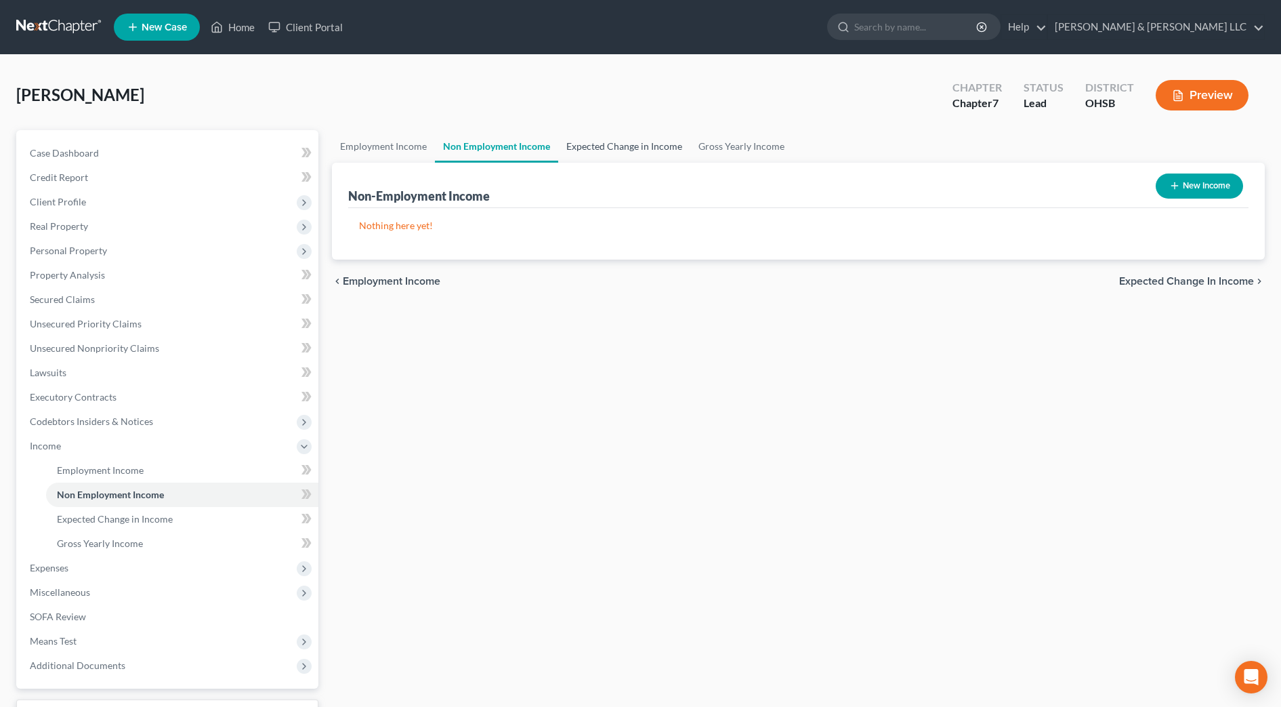
click at [604, 148] on link "Expected Change in Income" at bounding box center [624, 146] width 132 height 33
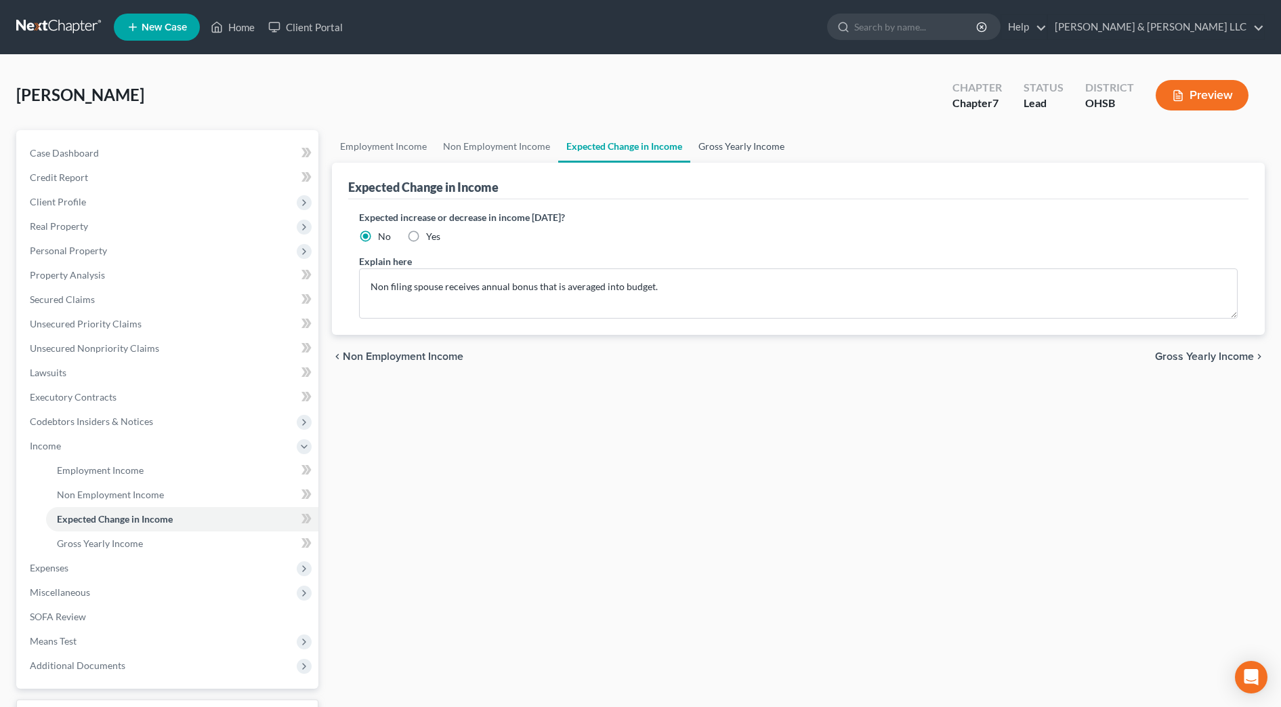
click at [701, 149] on link "Gross Yearly Income" at bounding box center [741, 146] width 102 height 33
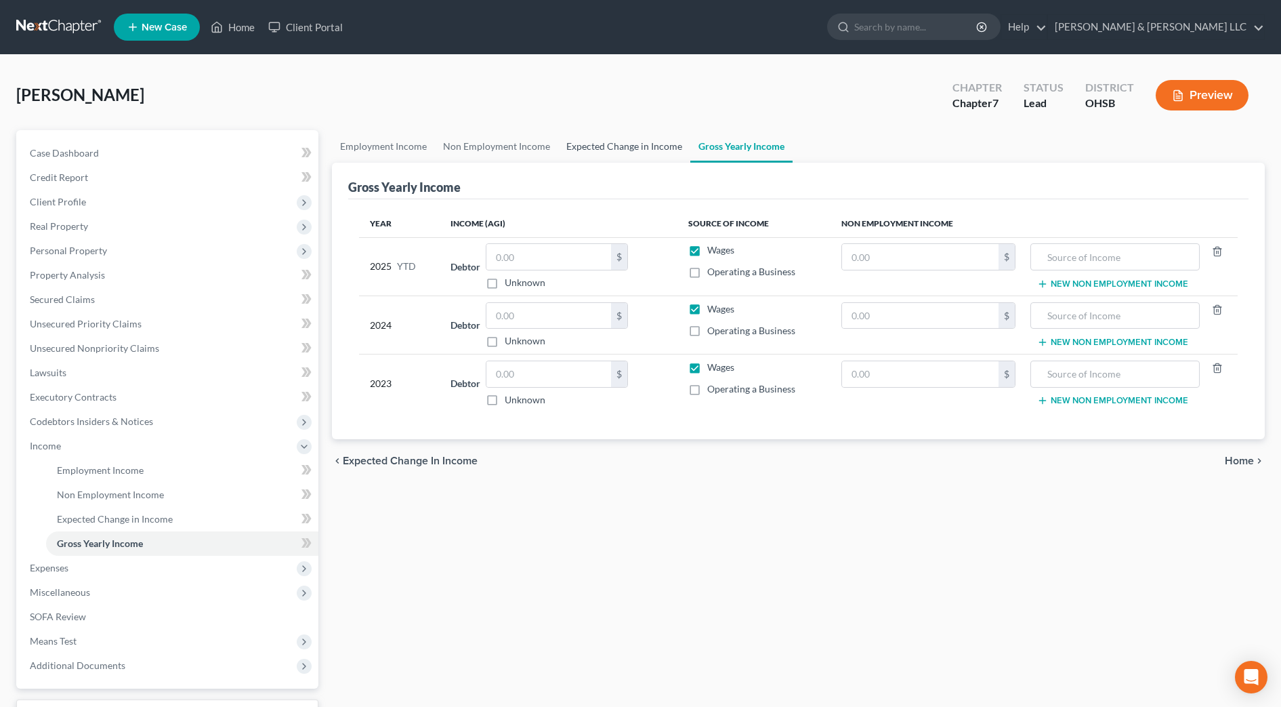
click at [612, 151] on link "Expected Change in Income" at bounding box center [624, 146] width 132 height 33
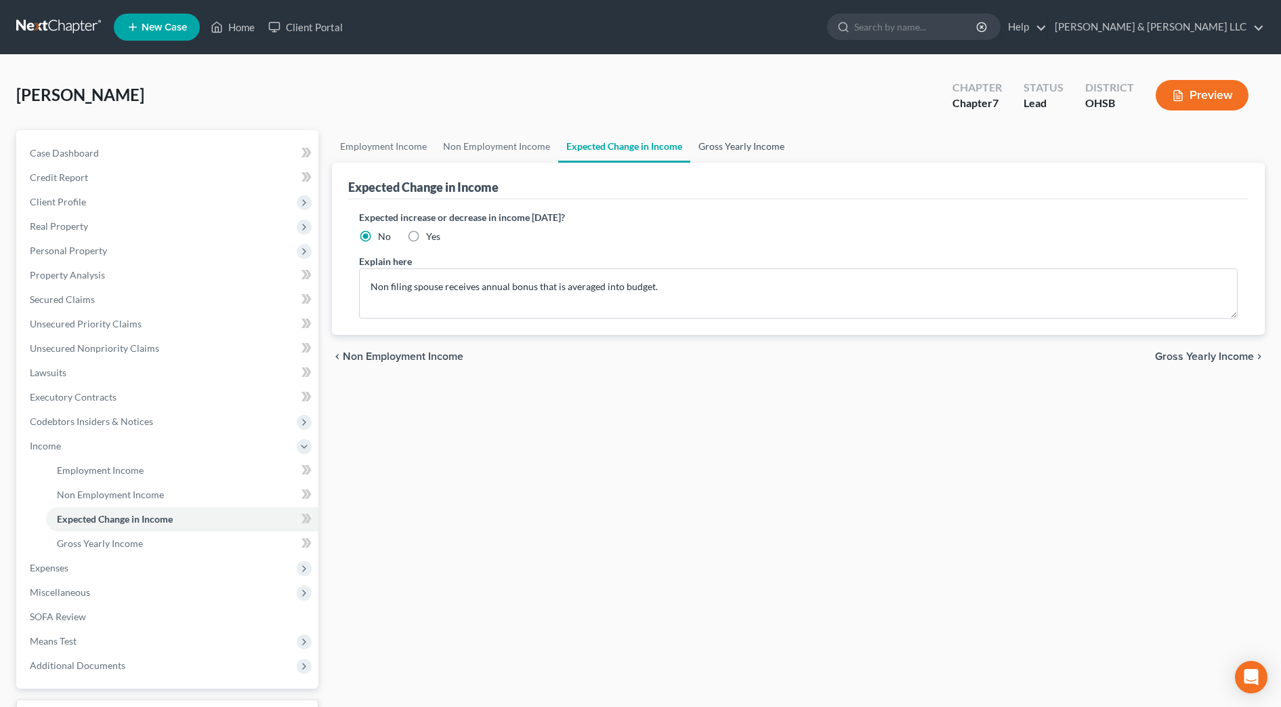
click at [723, 141] on link "Gross Yearly Income" at bounding box center [741, 146] width 102 height 33
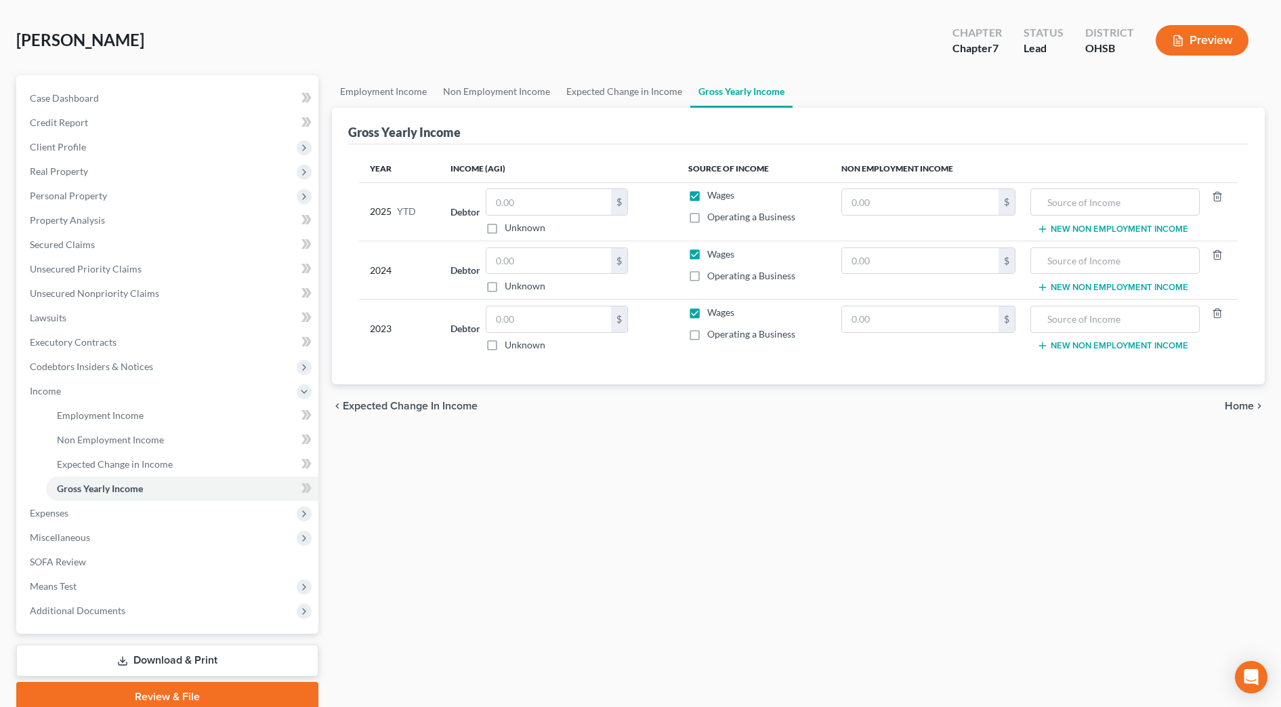
scroll to position [85, 0]
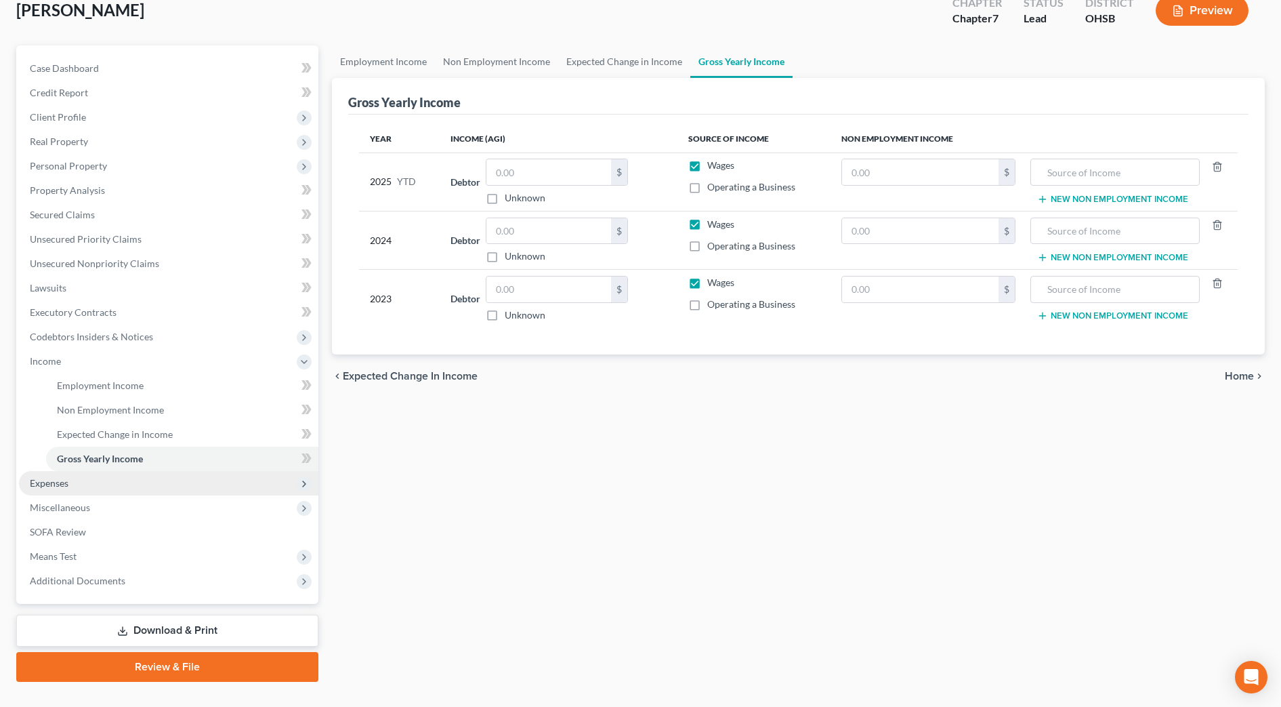
click at [92, 482] on span "Expenses" at bounding box center [168, 483] width 299 height 24
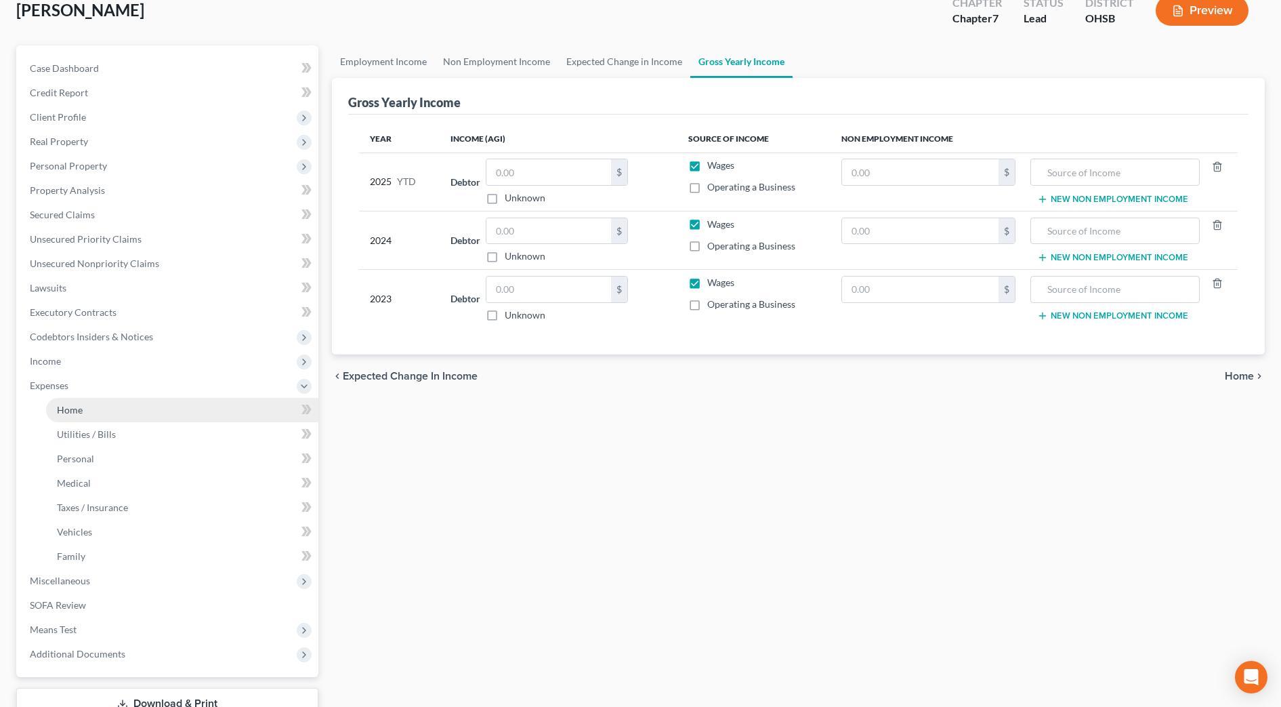
click at [81, 407] on span "Home" at bounding box center [70, 410] width 26 height 12
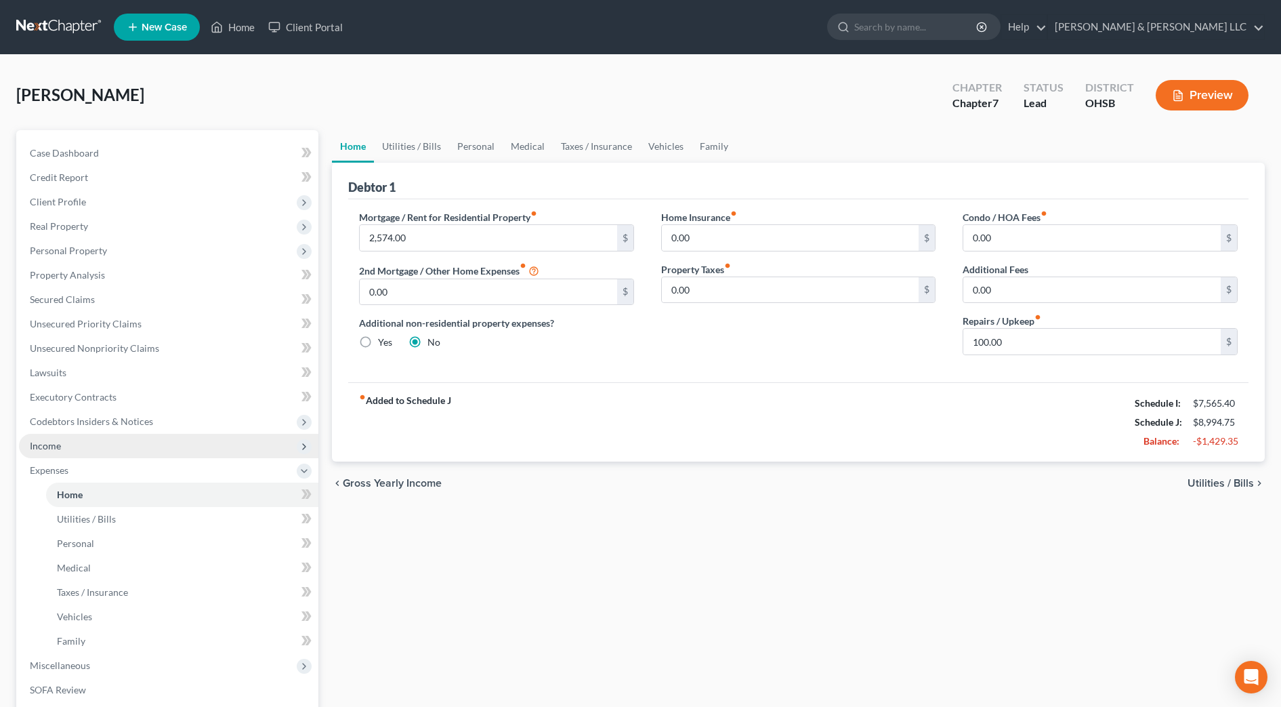
click at [53, 448] on span "Income" at bounding box center [45, 446] width 31 height 12
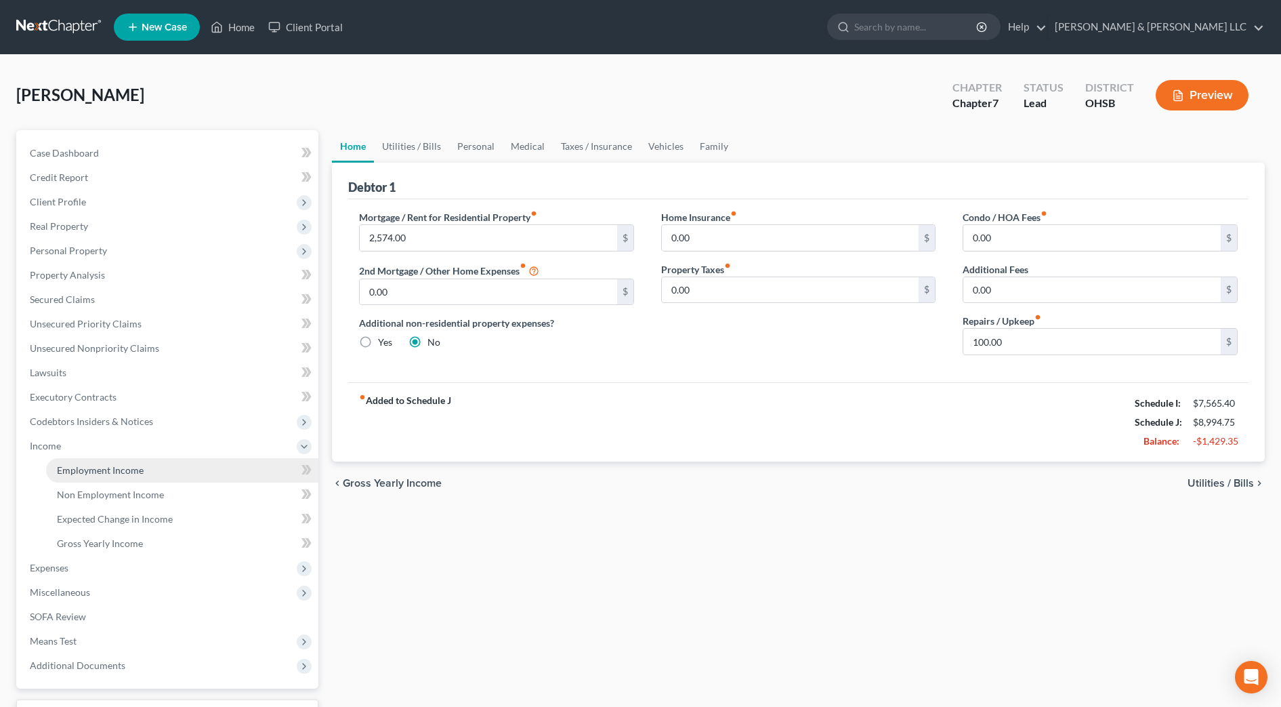
click at [145, 471] on link "Employment Income" at bounding box center [182, 470] width 272 height 24
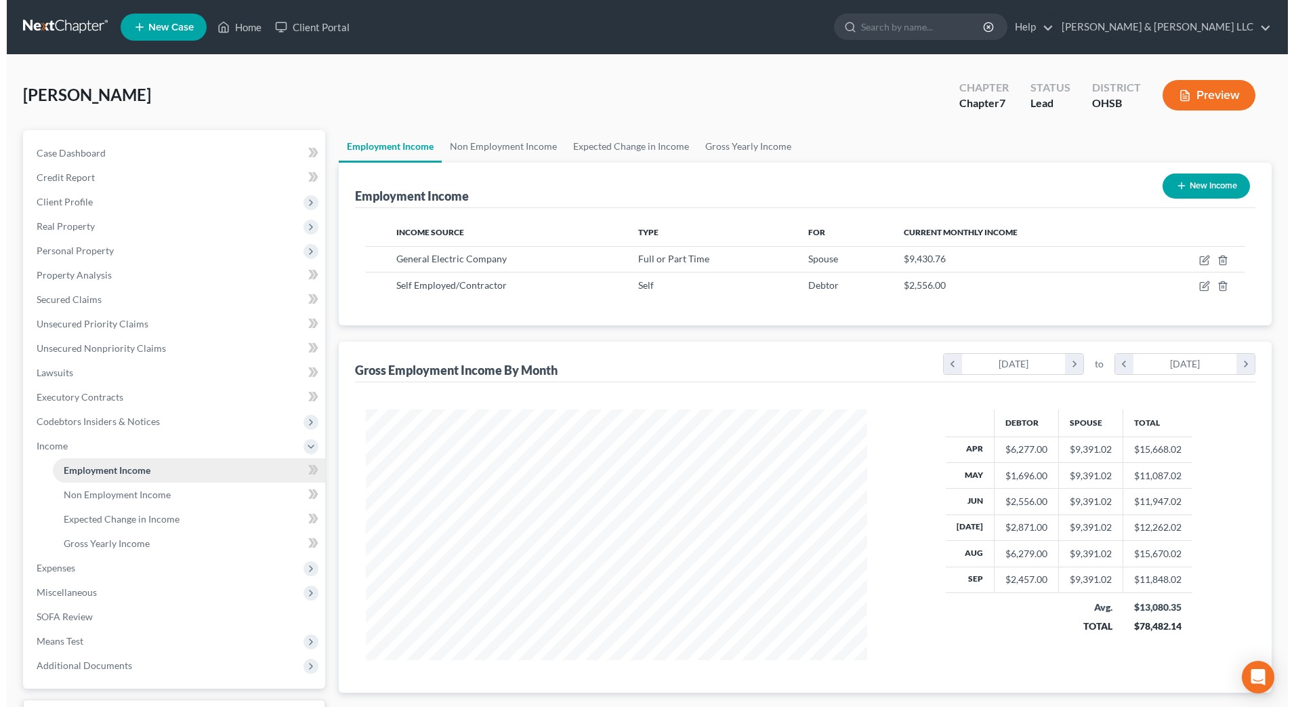
scroll to position [251, 528]
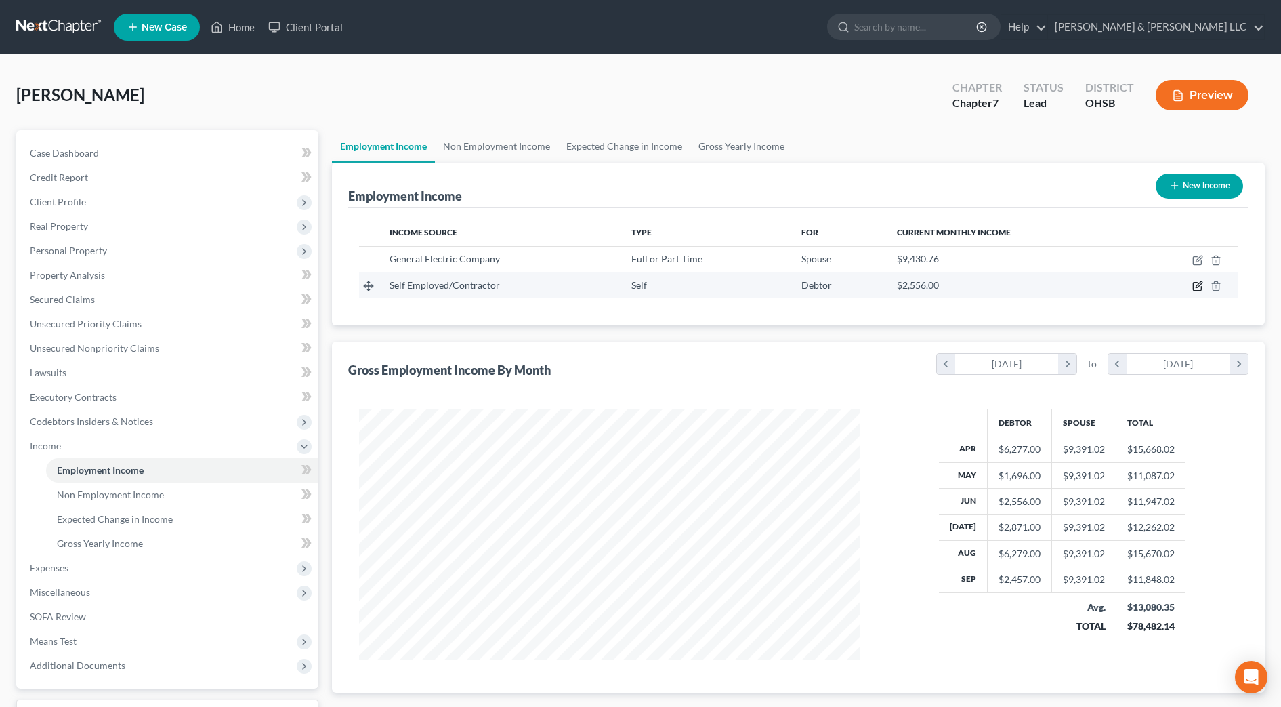
click at [1196, 287] on icon "button" at bounding box center [1197, 285] width 11 height 11
select select "1"
select select "0"
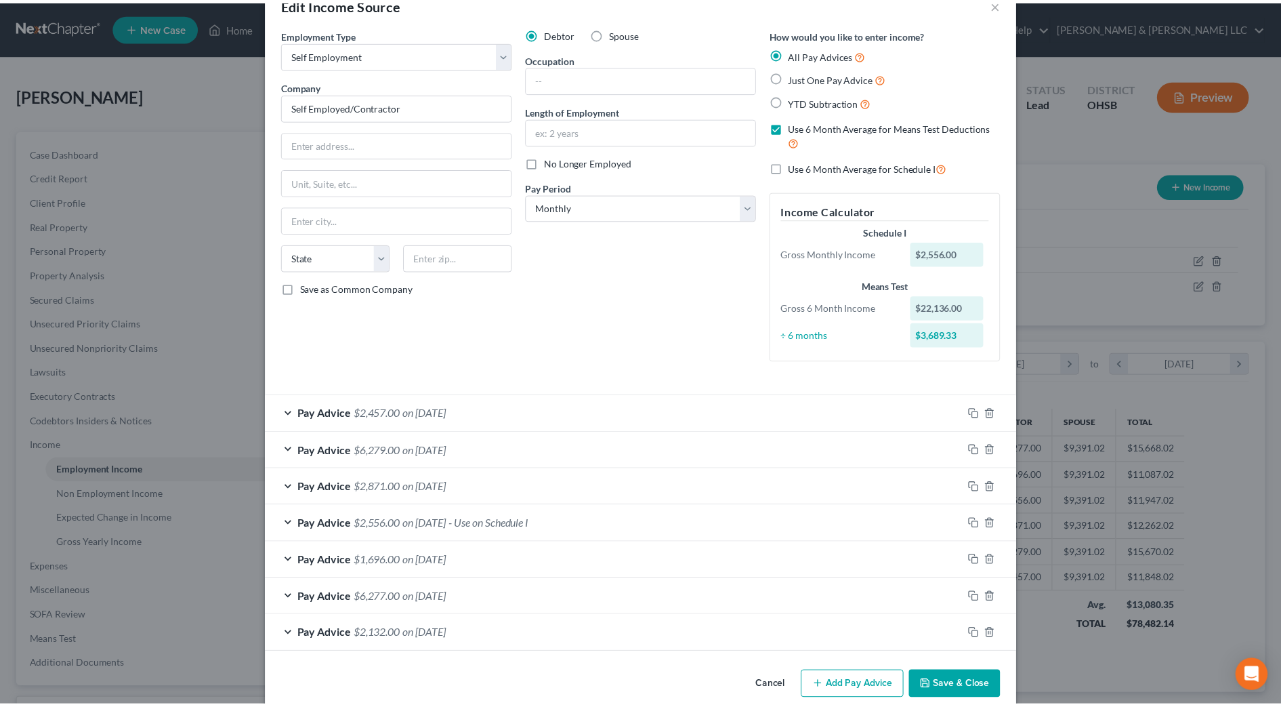
scroll to position [56, 0]
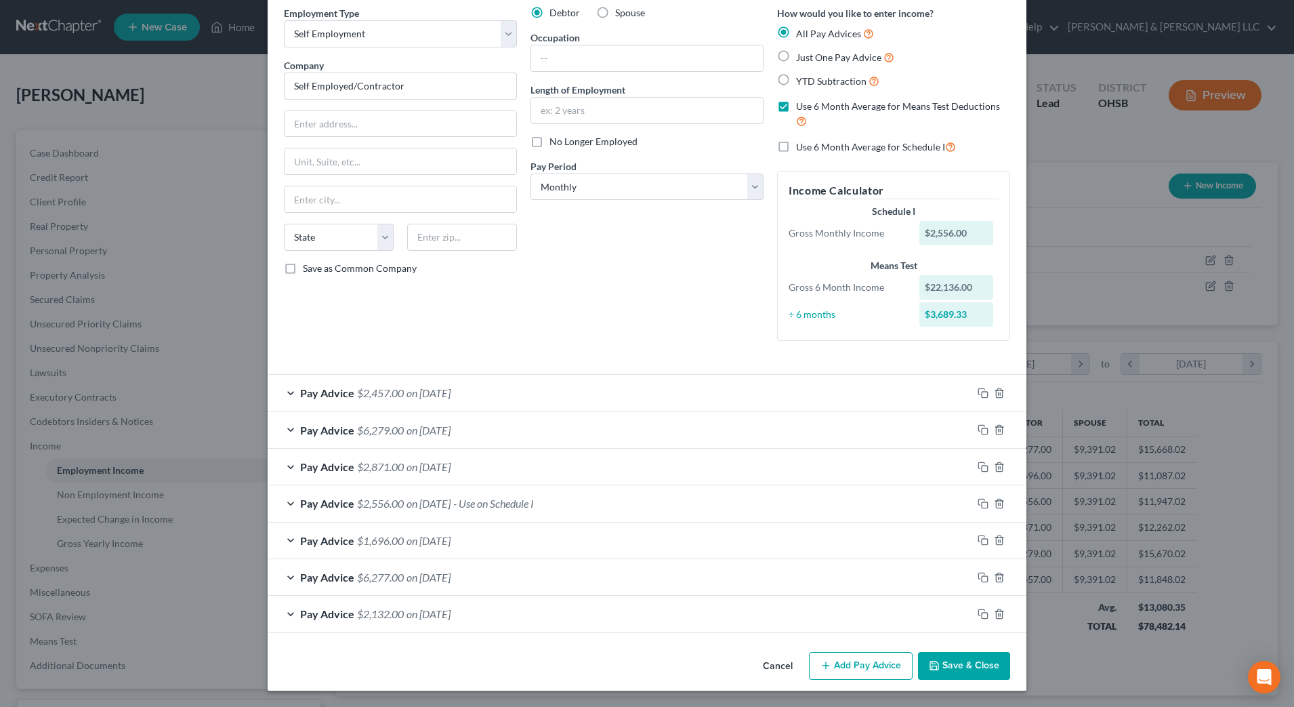
click at [753, 669] on button "Cancel" at bounding box center [777, 666] width 51 height 27
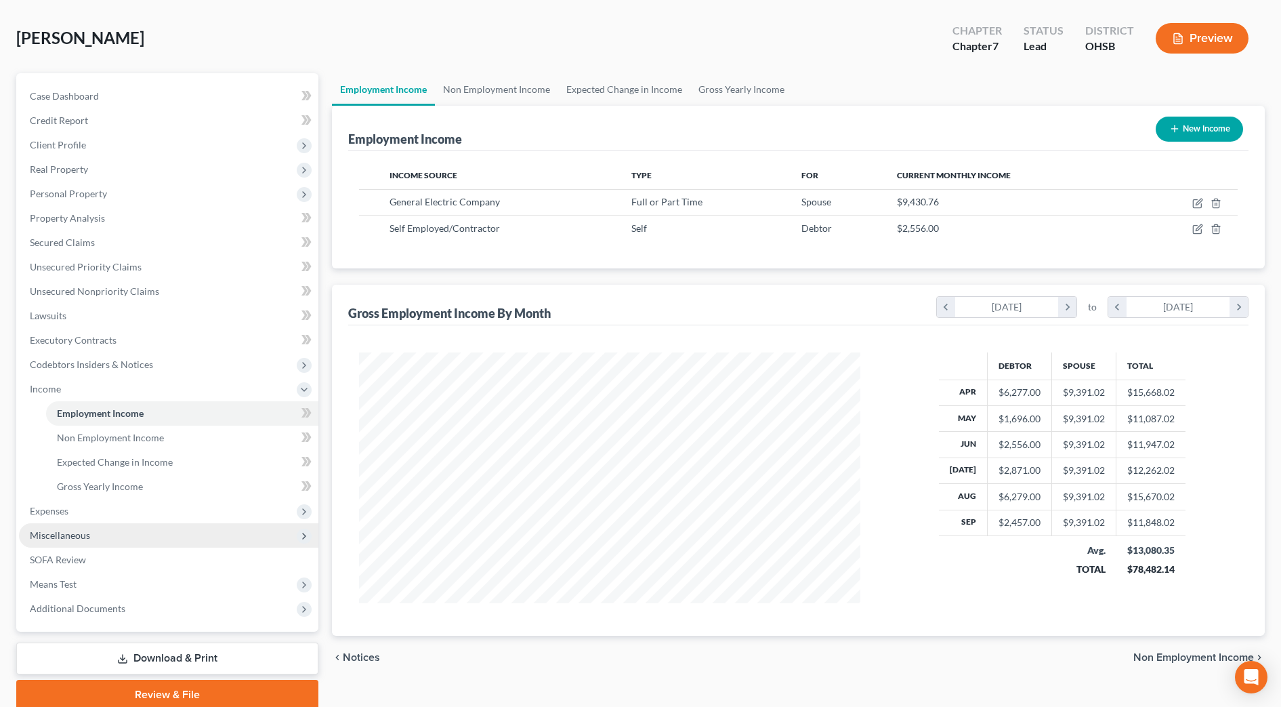
scroll to position [85, 0]
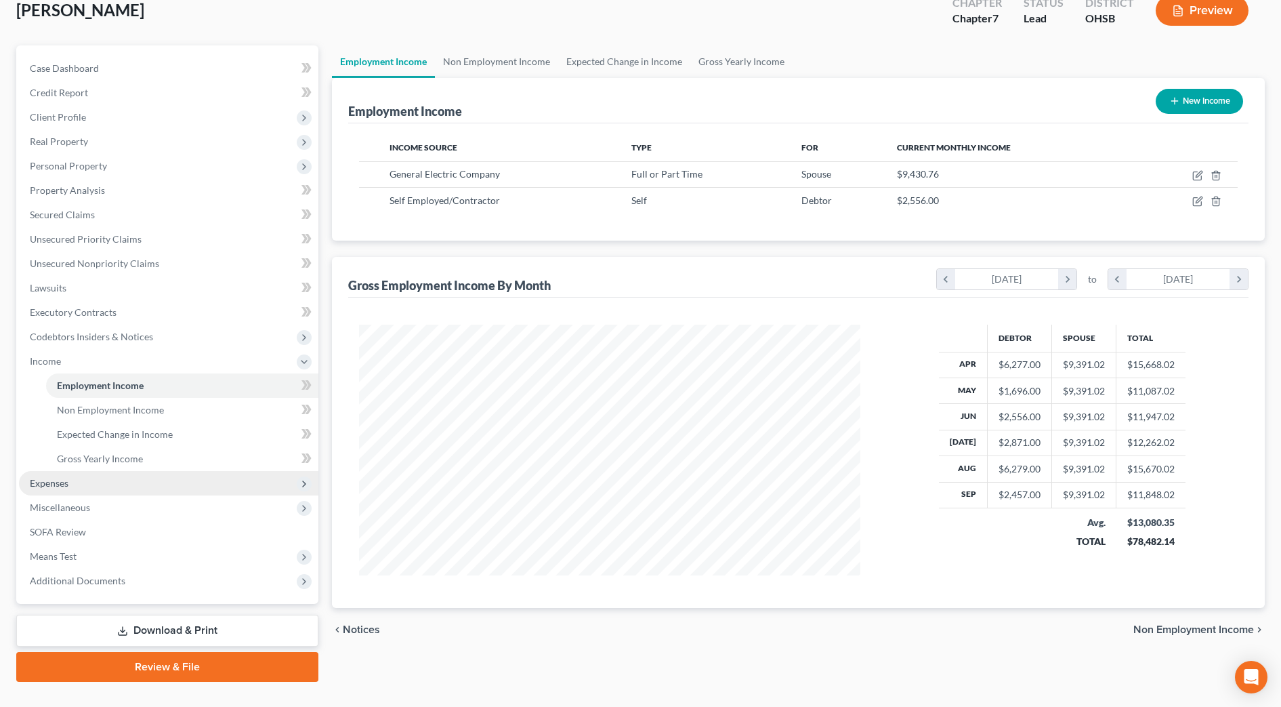
click at [86, 488] on span "Expenses" at bounding box center [168, 483] width 299 height 24
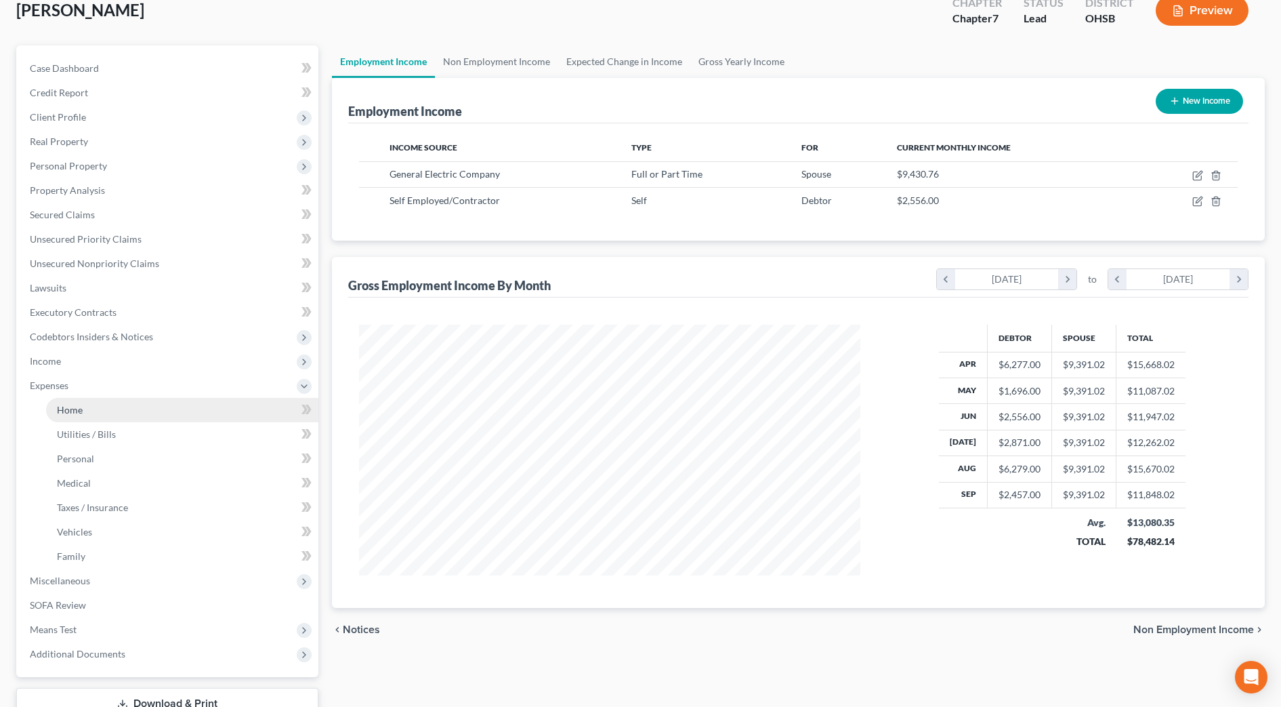
click at [87, 411] on link "Home" at bounding box center [182, 410] width 272 height 24
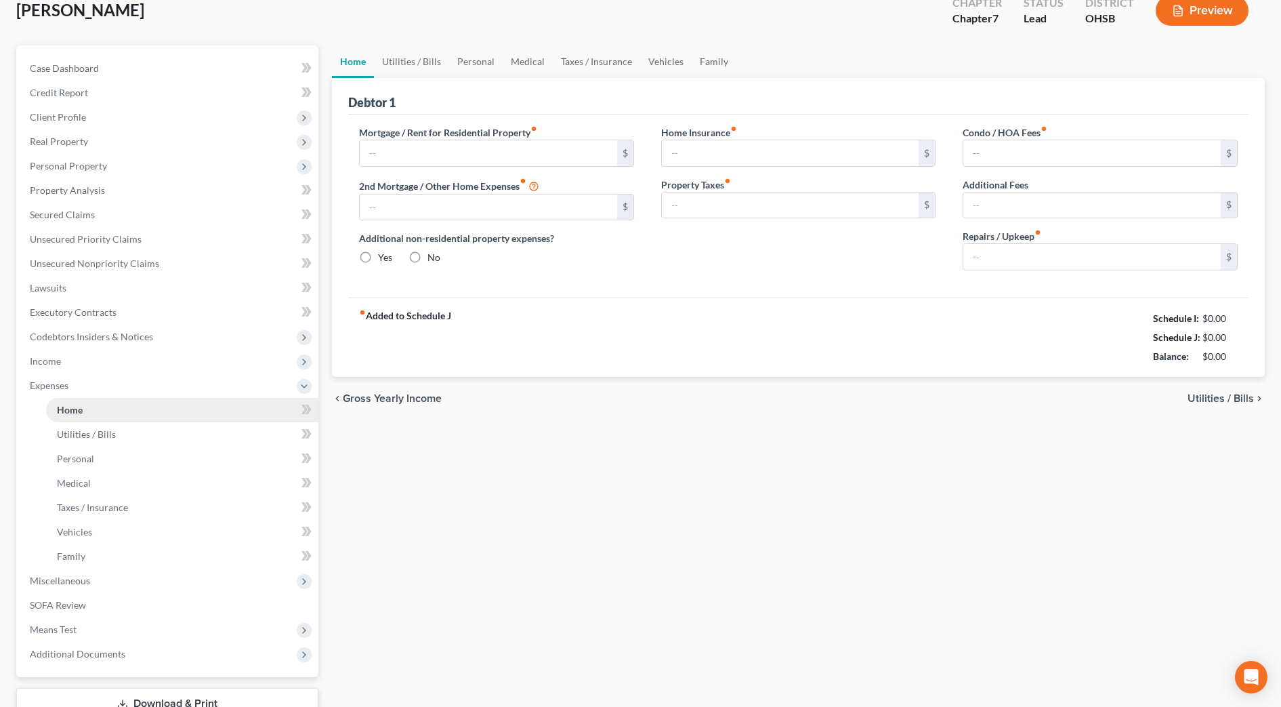
type input "2,574.00"
type input "0.00"
radio input "true"
type input "0.00"
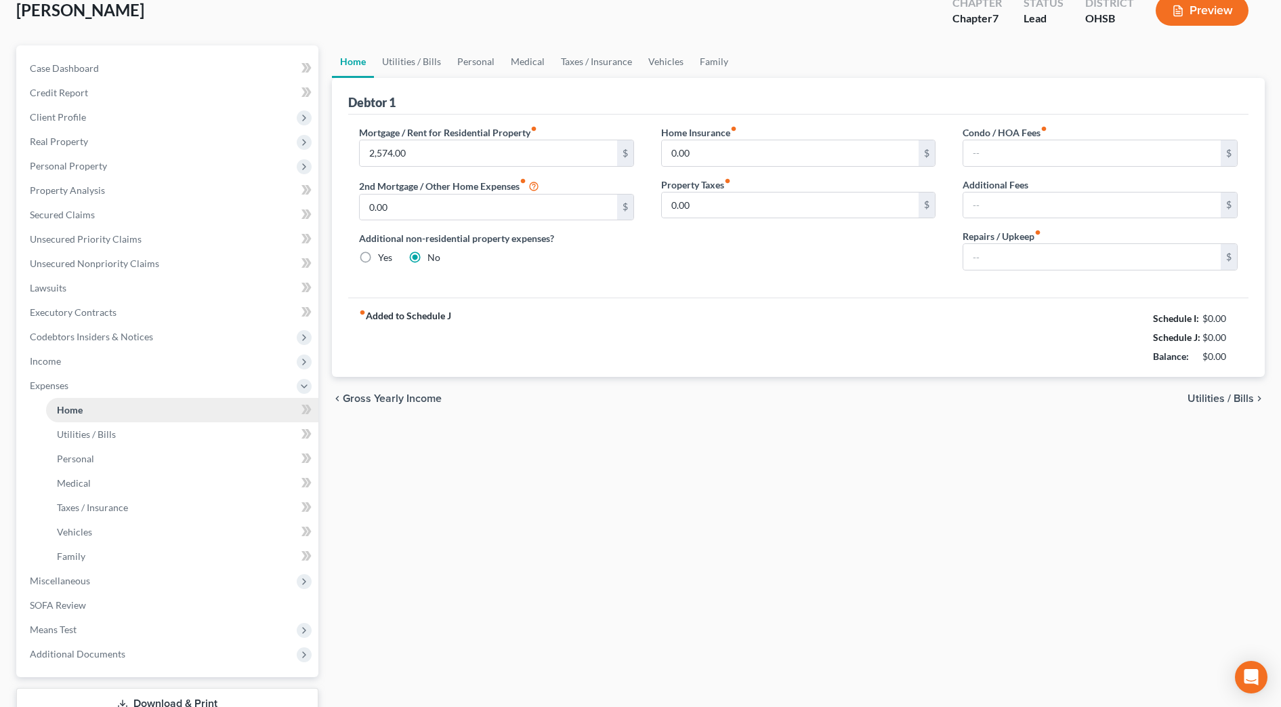
type input "0.00"
type input "100.00"
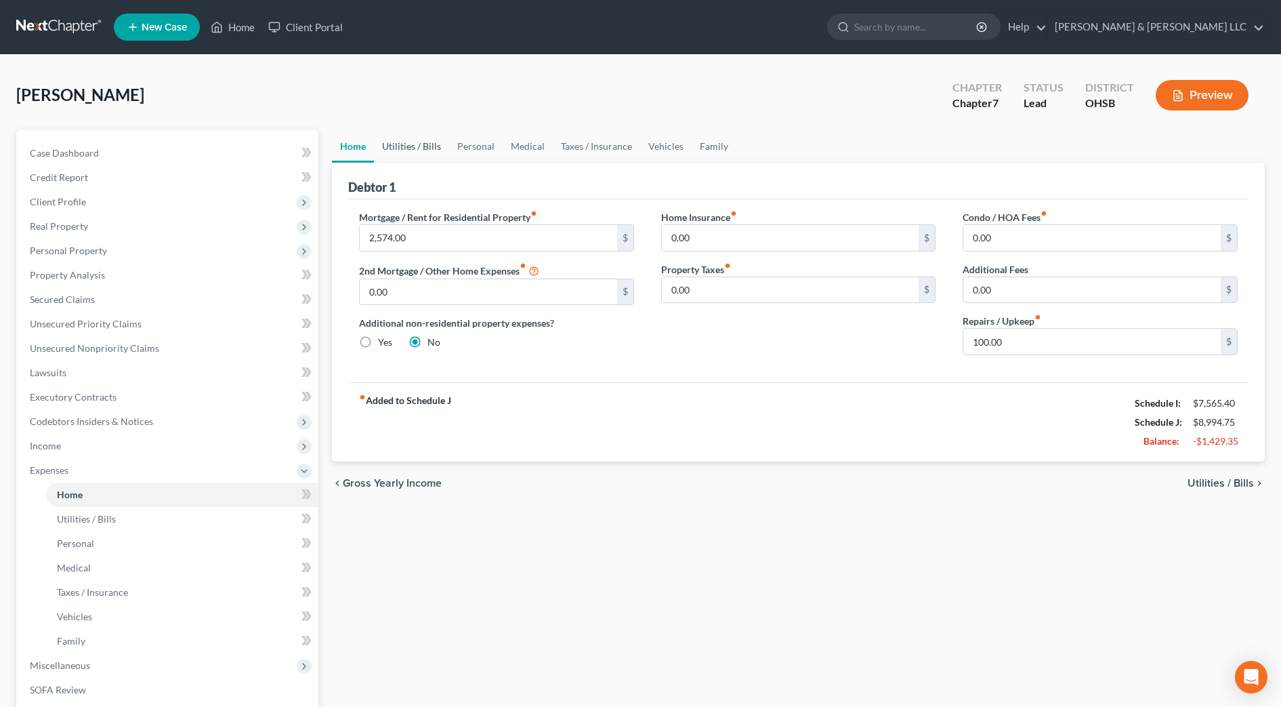
click at [406, 146] on link "Utilities / Bills" at bounding box center [411, 146] width 75 height 33
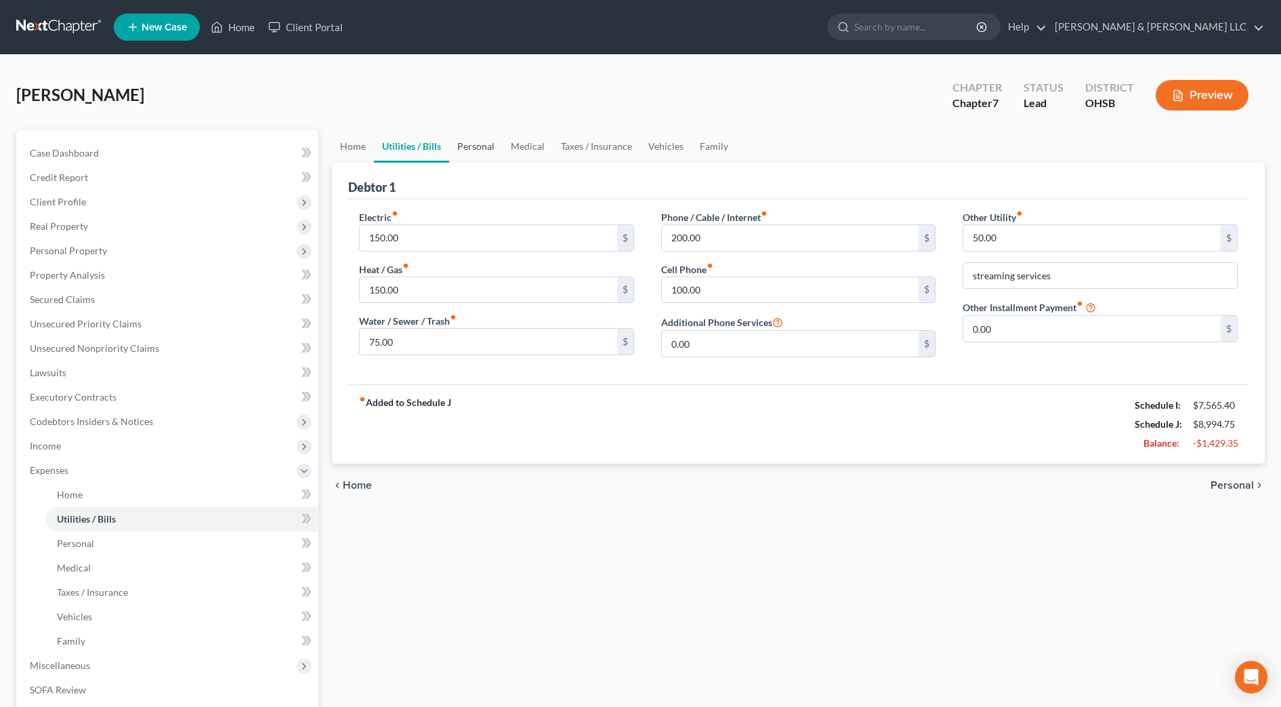
click at [477, 153] on link "Personal" at bounding box center [476, 146] width 54 height 33
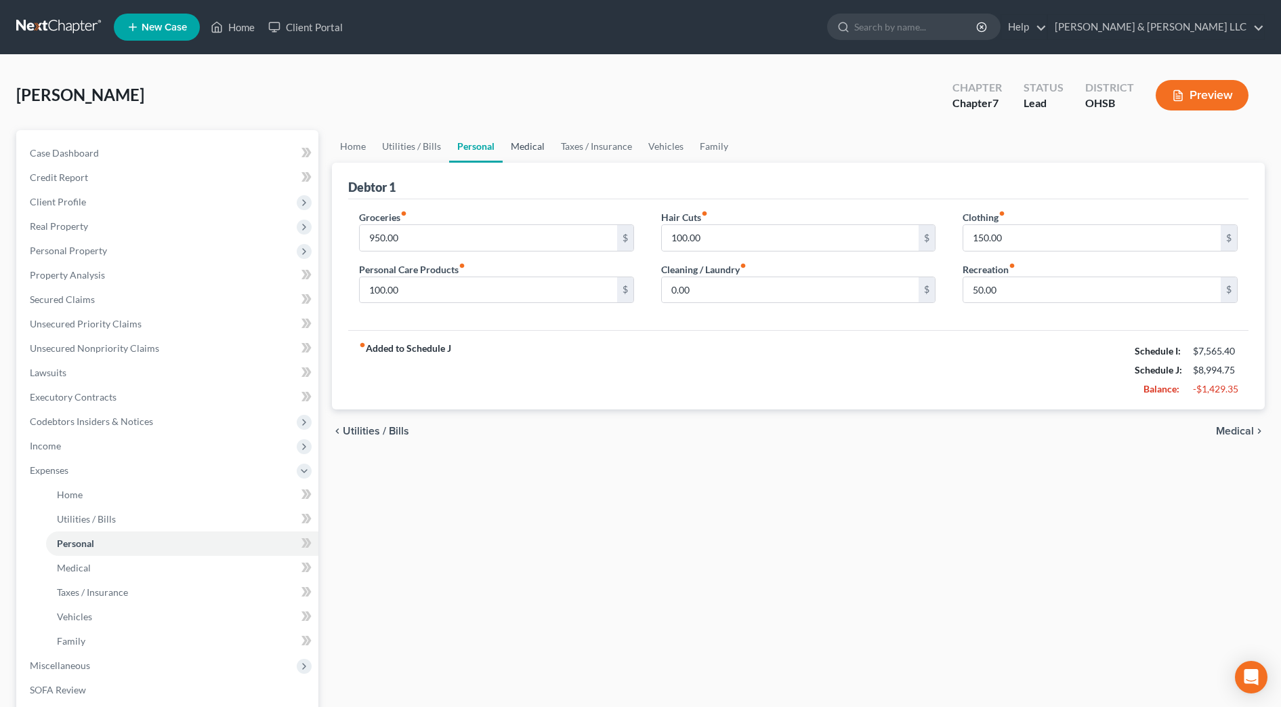
click at [511, 148] on link "Medical" at bounding box center [528, 146] width 50 height 33
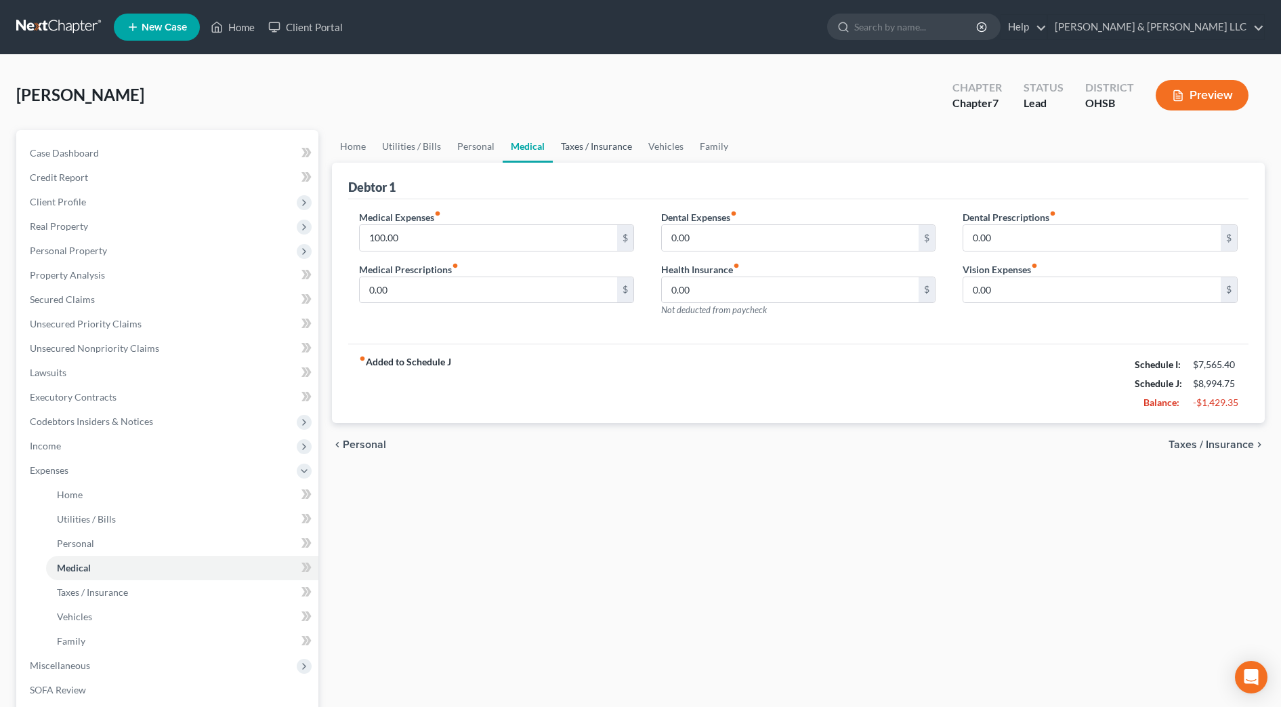
click at [555, 146] on link "Taxes / Insurance" at bounding box center [596, 146] width 87 height 33
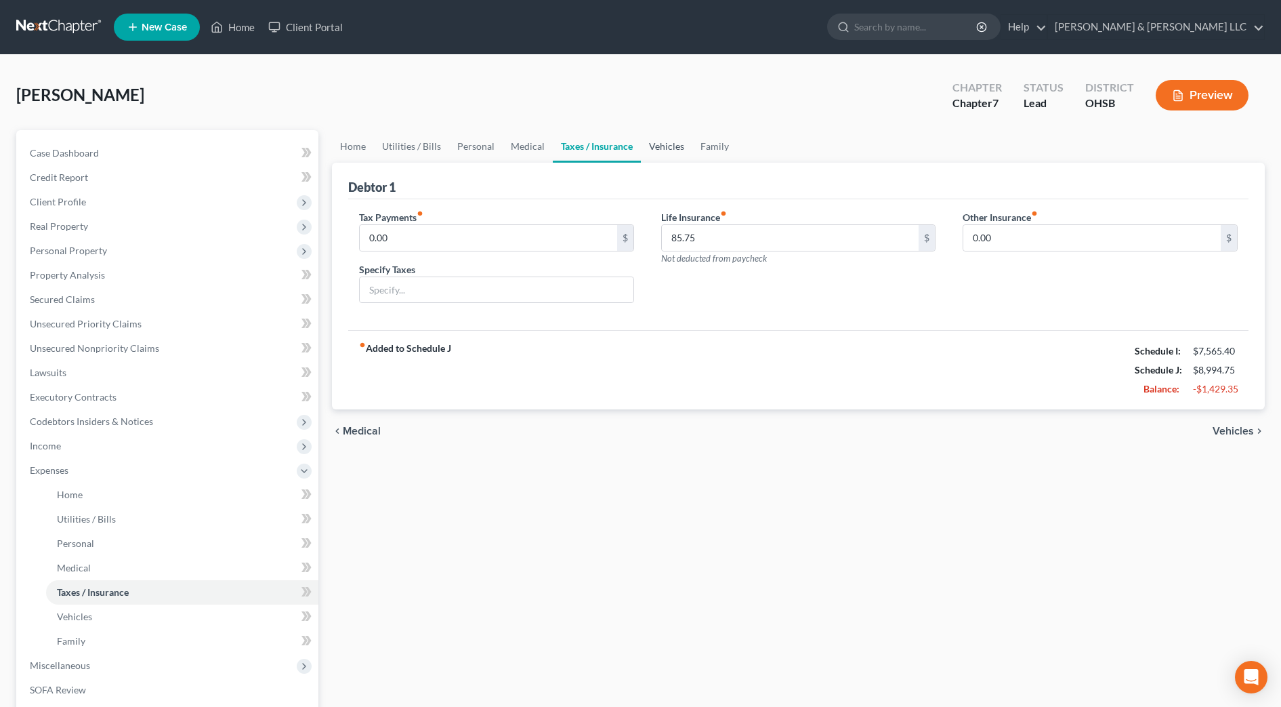
click at [665, 144] on link "Vehicles" at bounding box center [666, 146] width 51 height 33
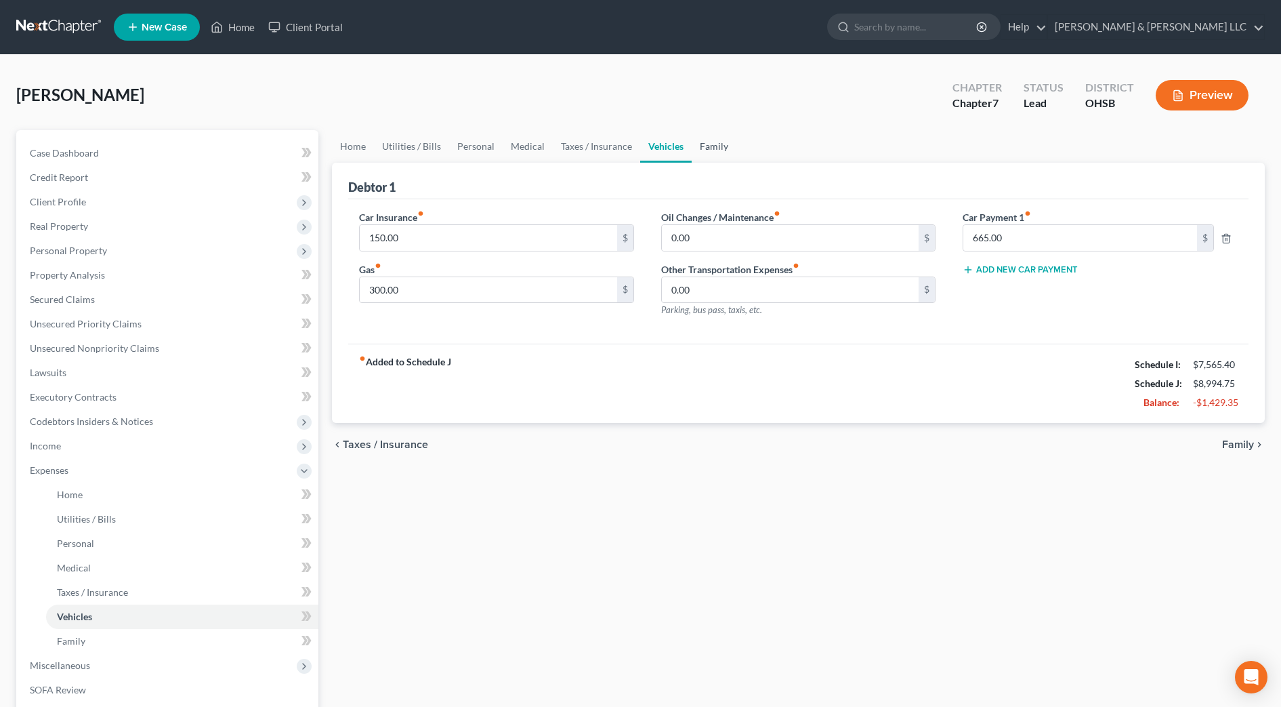
click at [719, 146] on link "Family" at bounding box center [714, 146] width 45 height 33
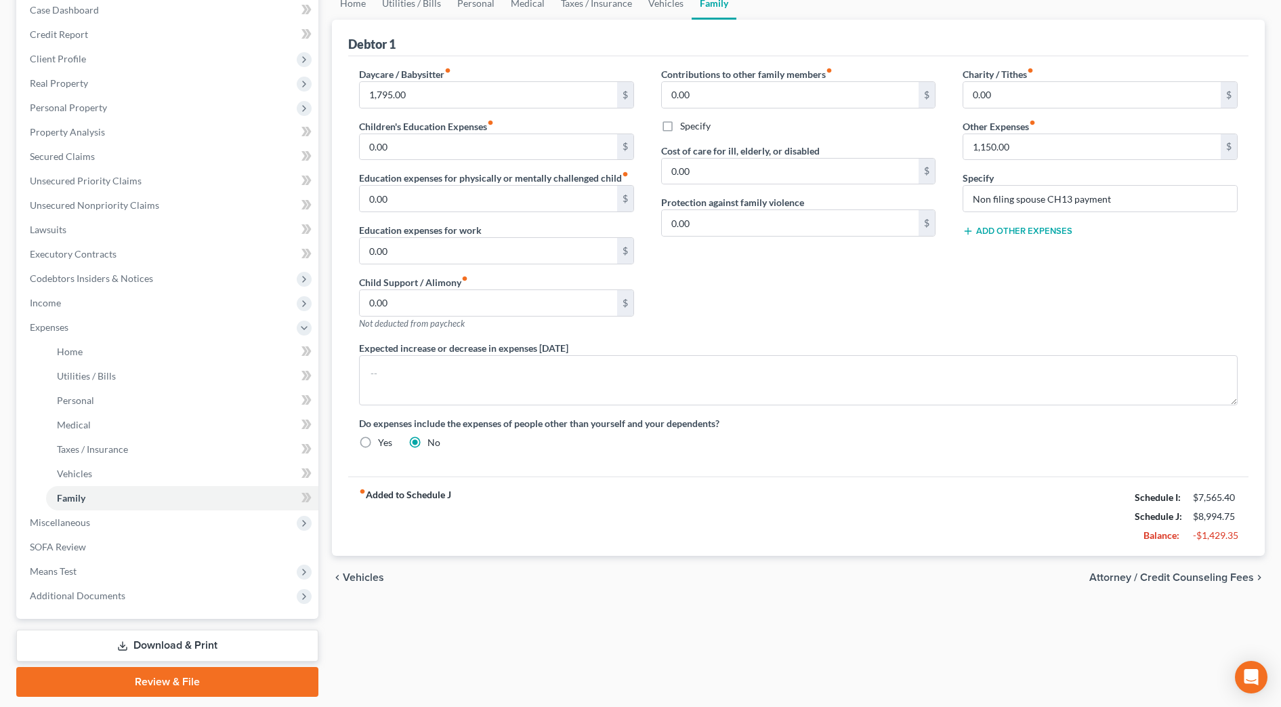
scroll to position [184, 0]
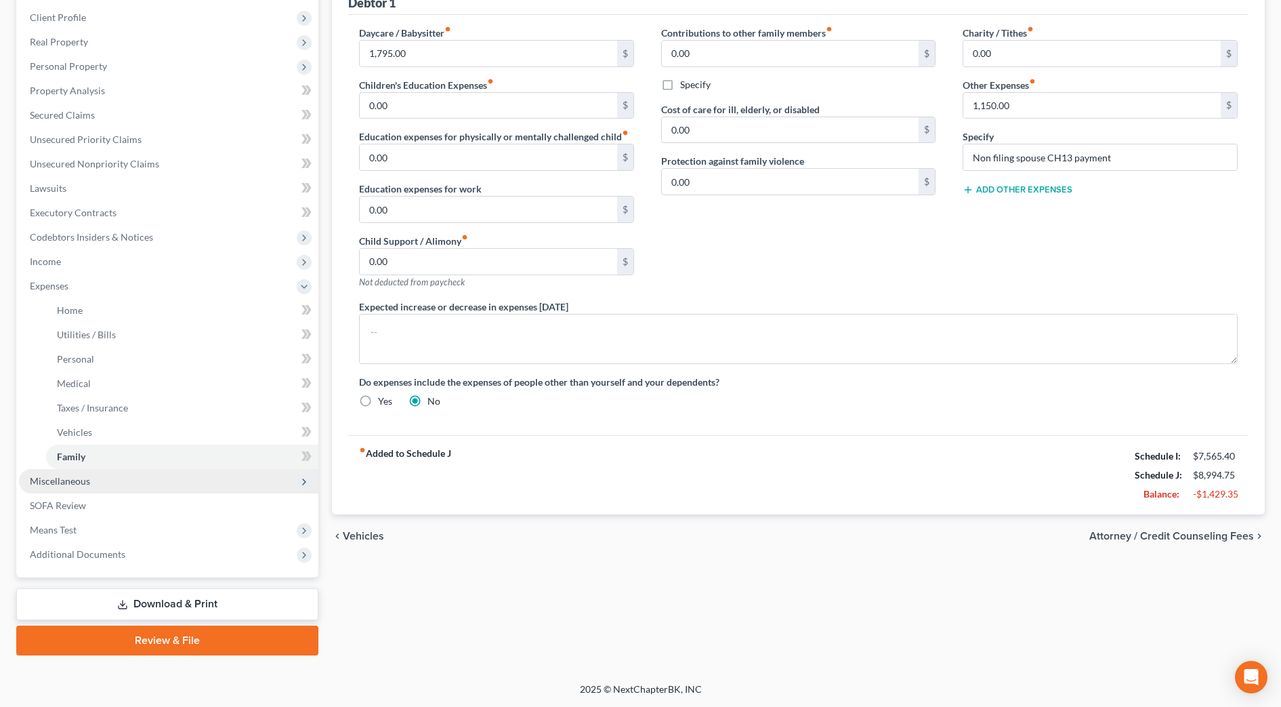
click at [102, 478] on span "Miscellaneous" at bounding box center [168, 481] width 299 height 24
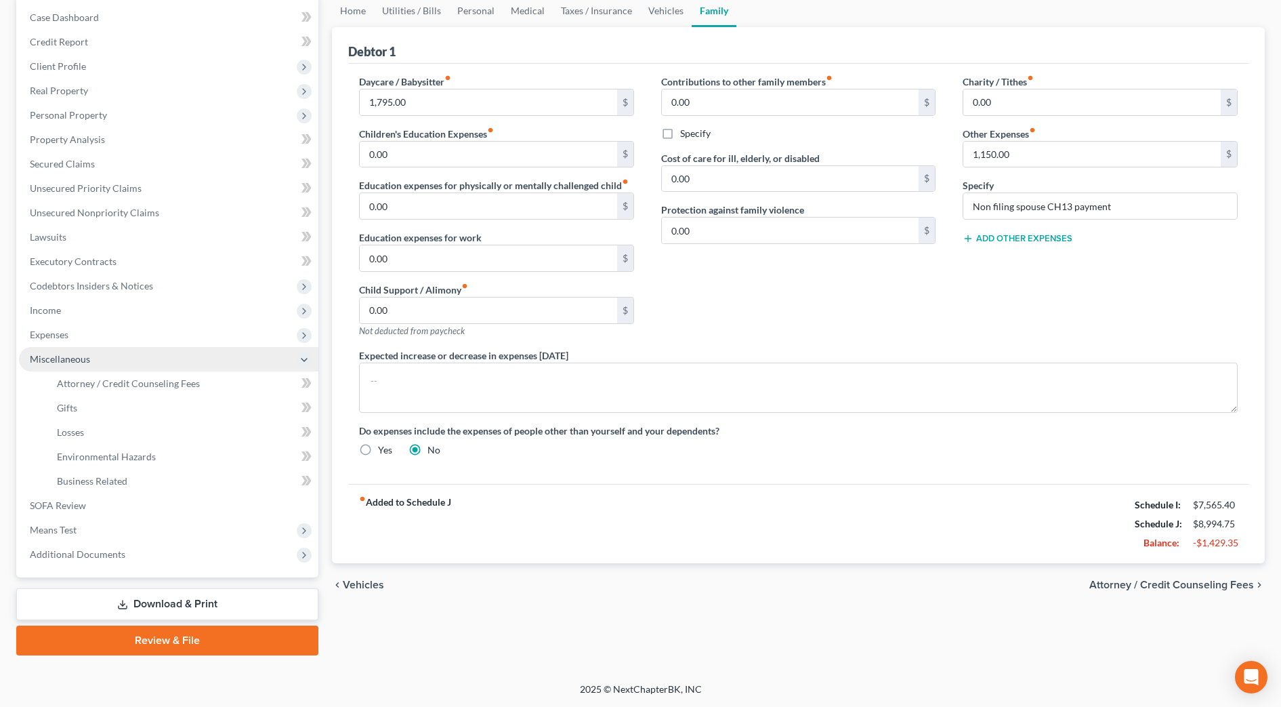
scroll to position [135, 0]
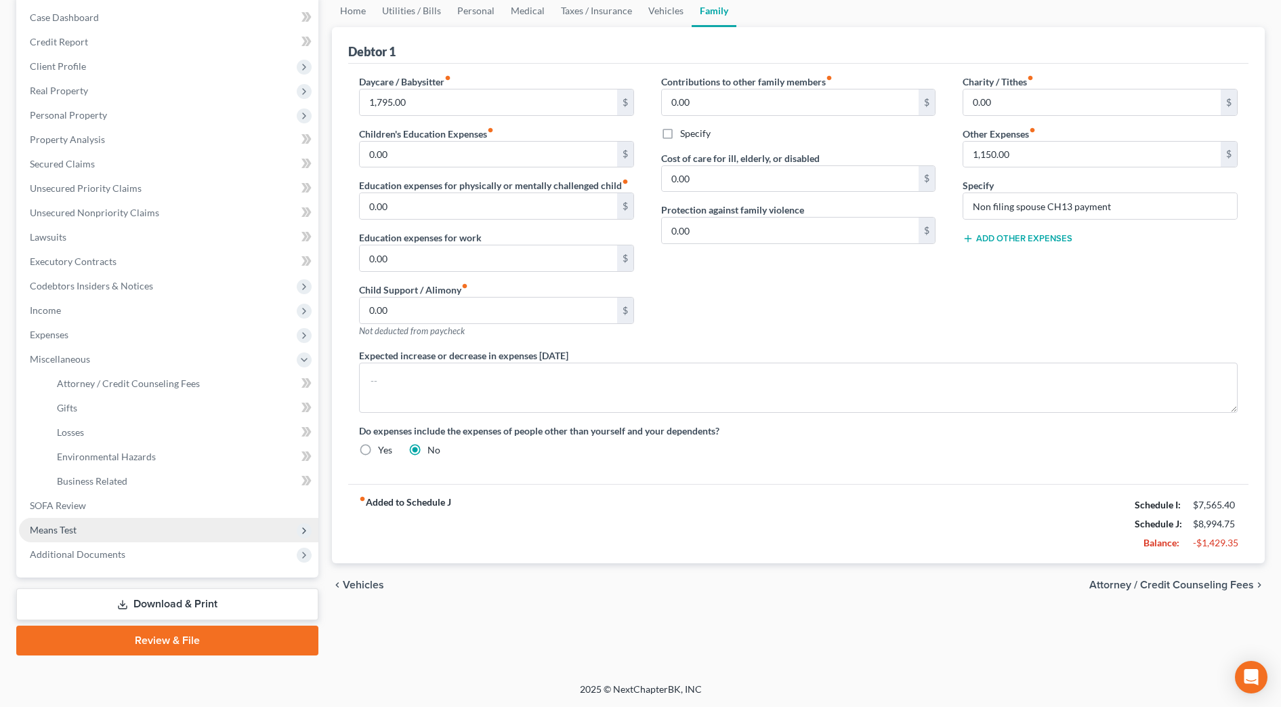
click at [90, 524] on span "Means Test" at bounding box center [168, 530] width 299 height 24
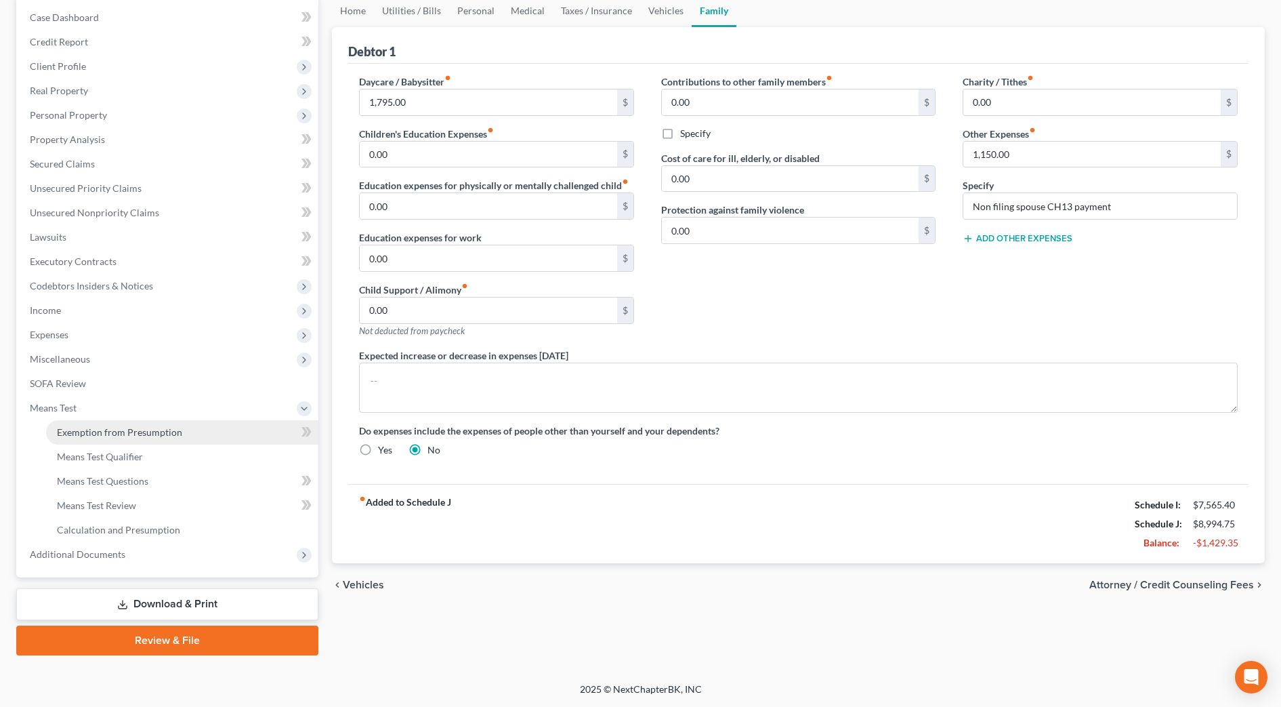
click at [102, 434] on span "Exemption from Presumption" at bounding box center [119, 432] width 125 height 12
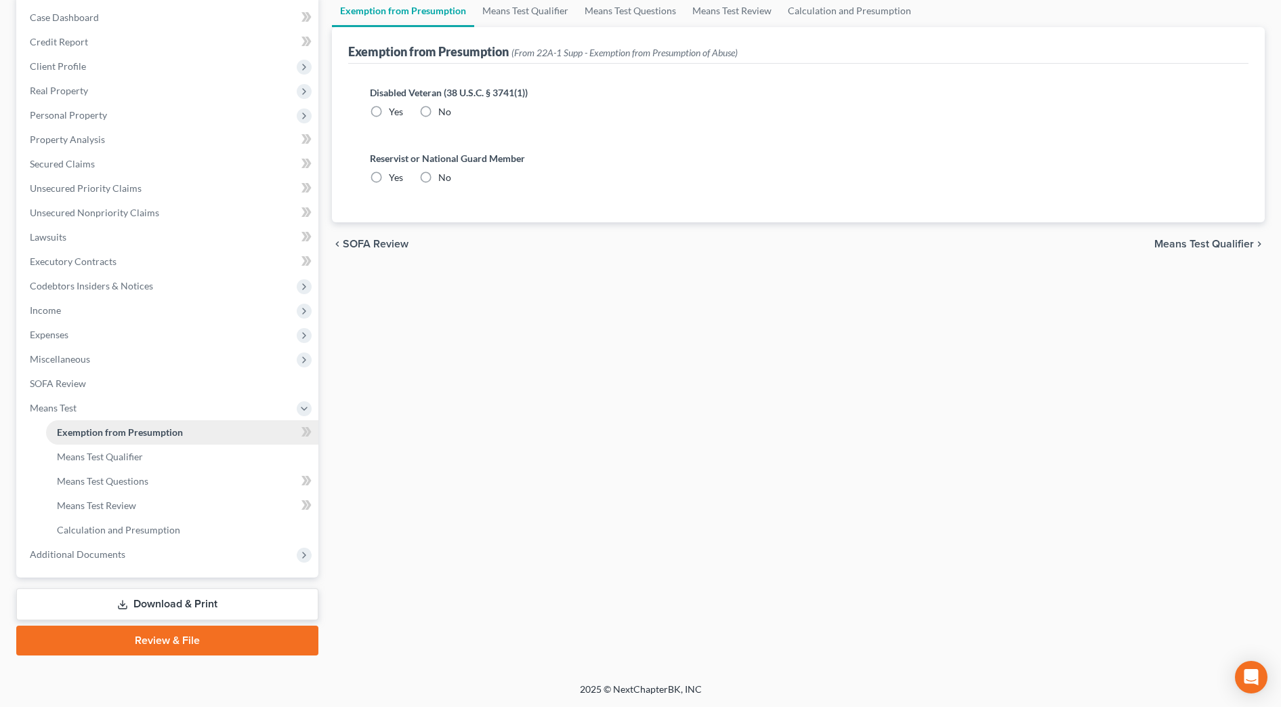
radio input "true"
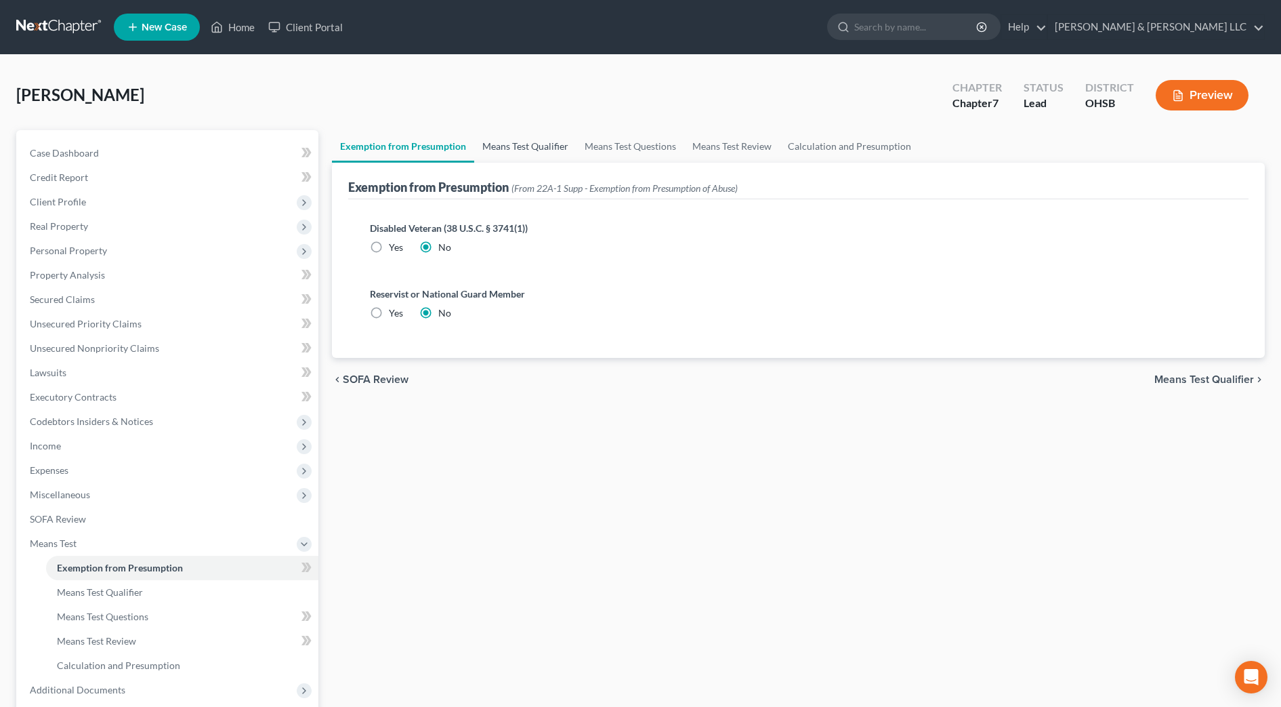
click at [496, 144] on link "Means Test Qualifier" at bounding box center [525, 146] width 102 height 33
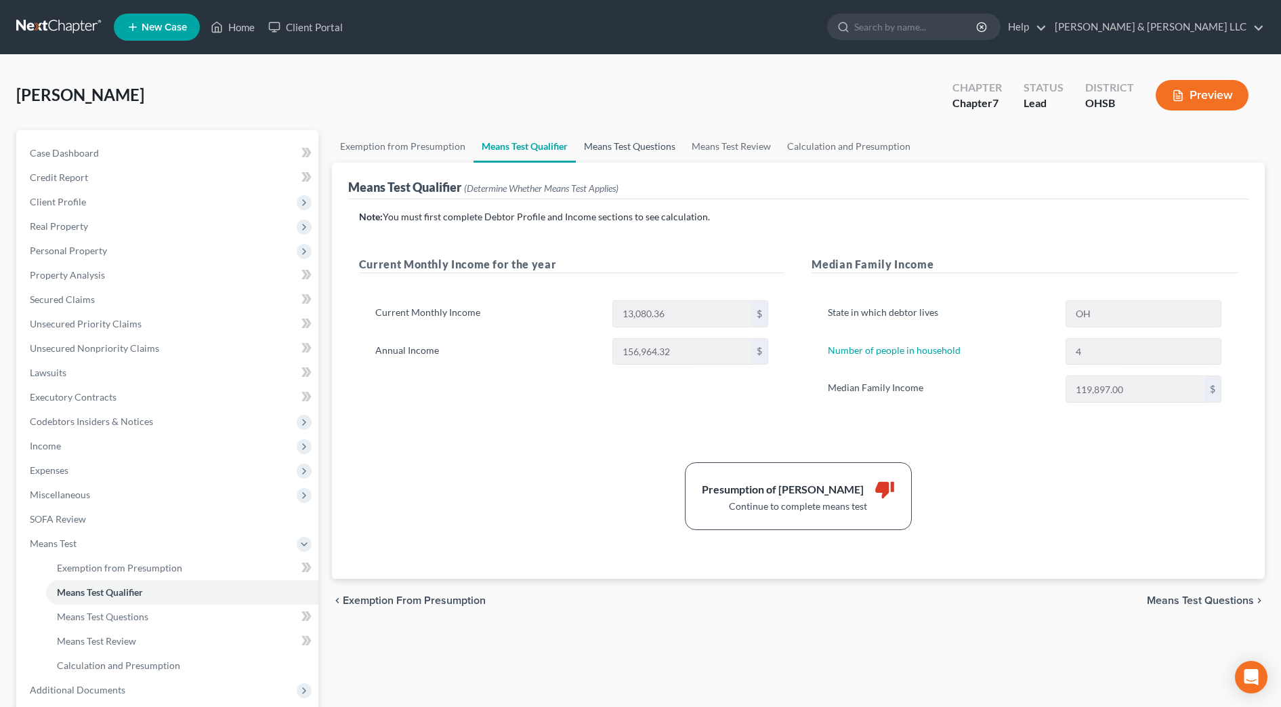
click at [606, 149] on link "Means Test Questions" at bounding box center [630, 146] width 108 height 33
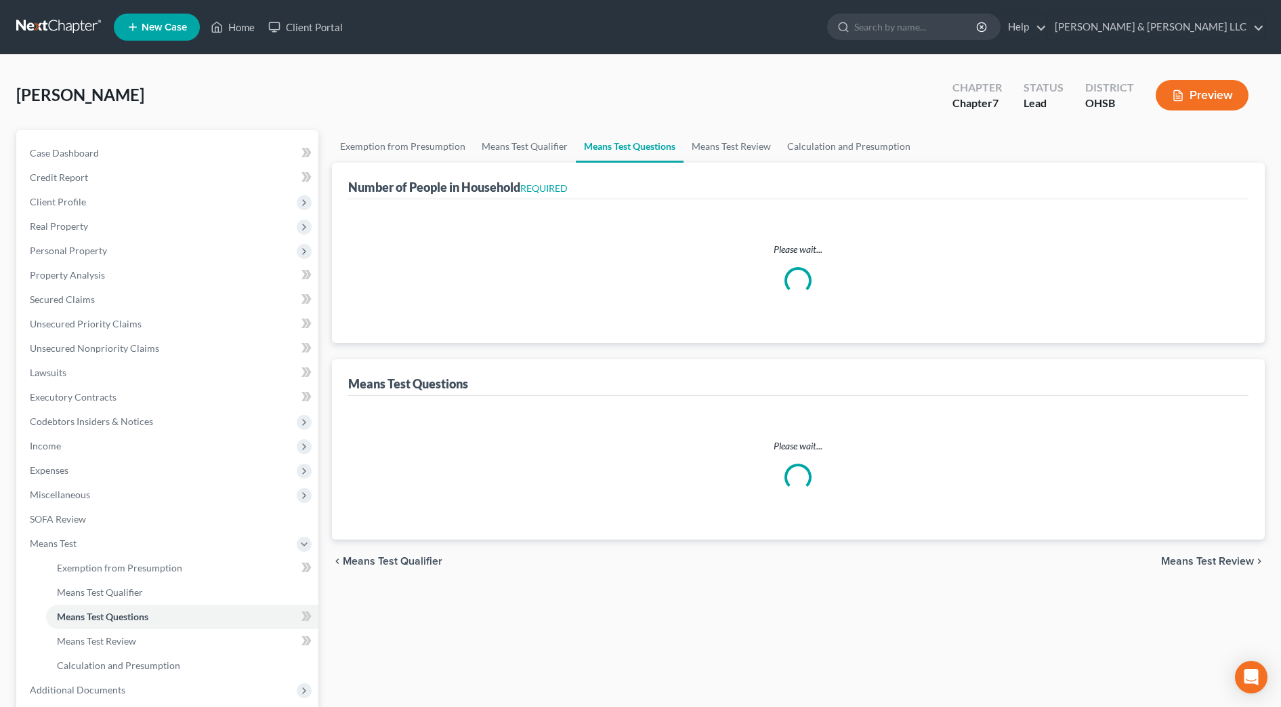
select select "0"
select select "60"
select select "4"
select select "0"
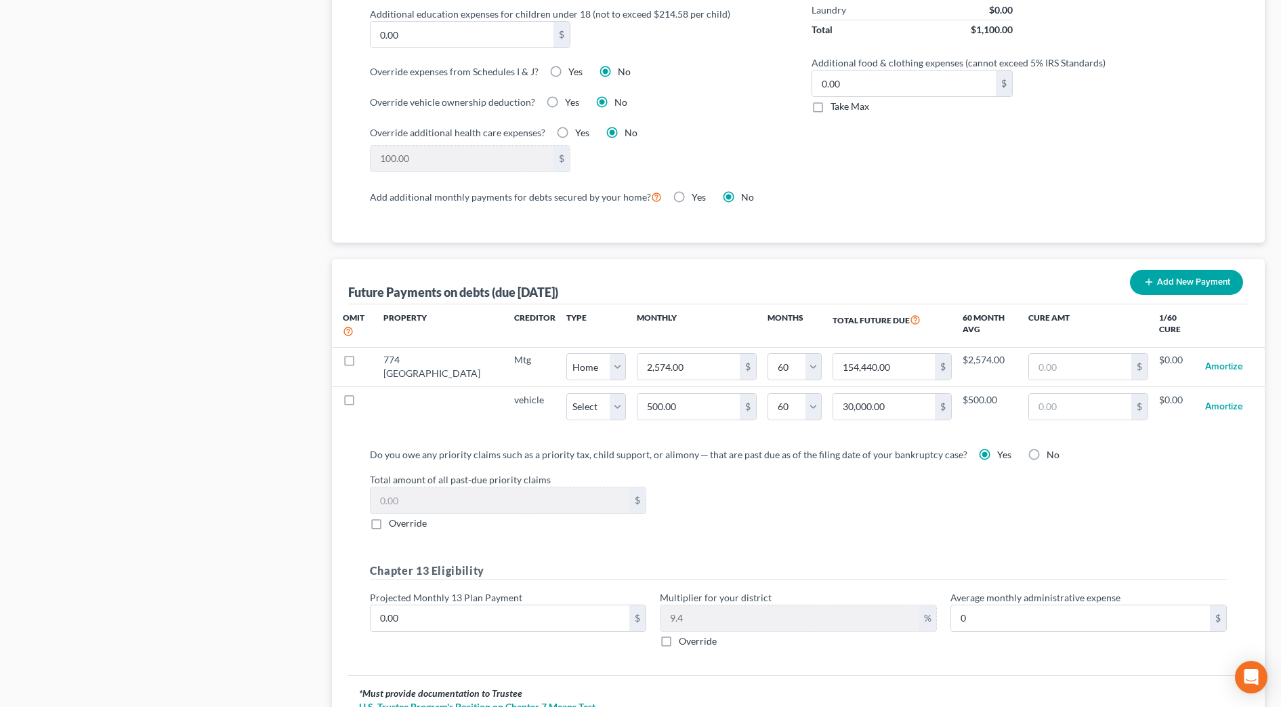
scroll to position [1216, 0]
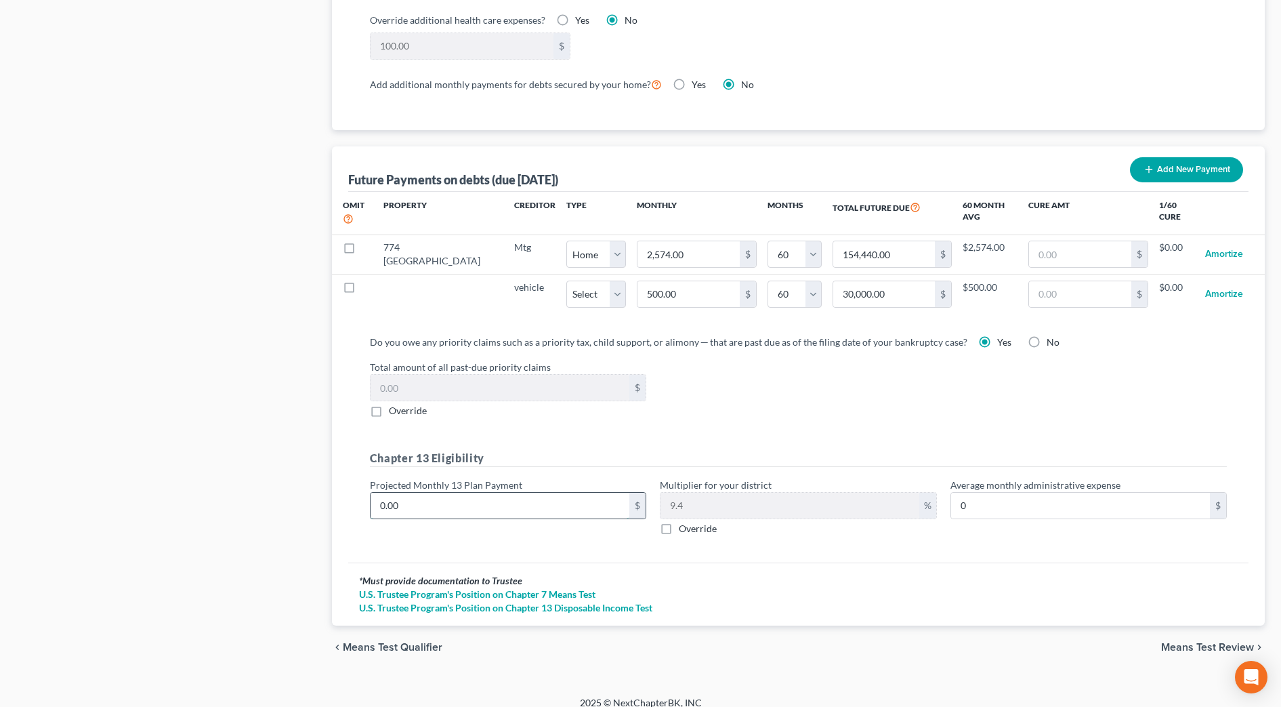
click at [539, 492] on input "0.00" at bounding box center [500, 505] width 259 height 26
type input "2"
type input "0.18"
type input "20"
type input "1.88"
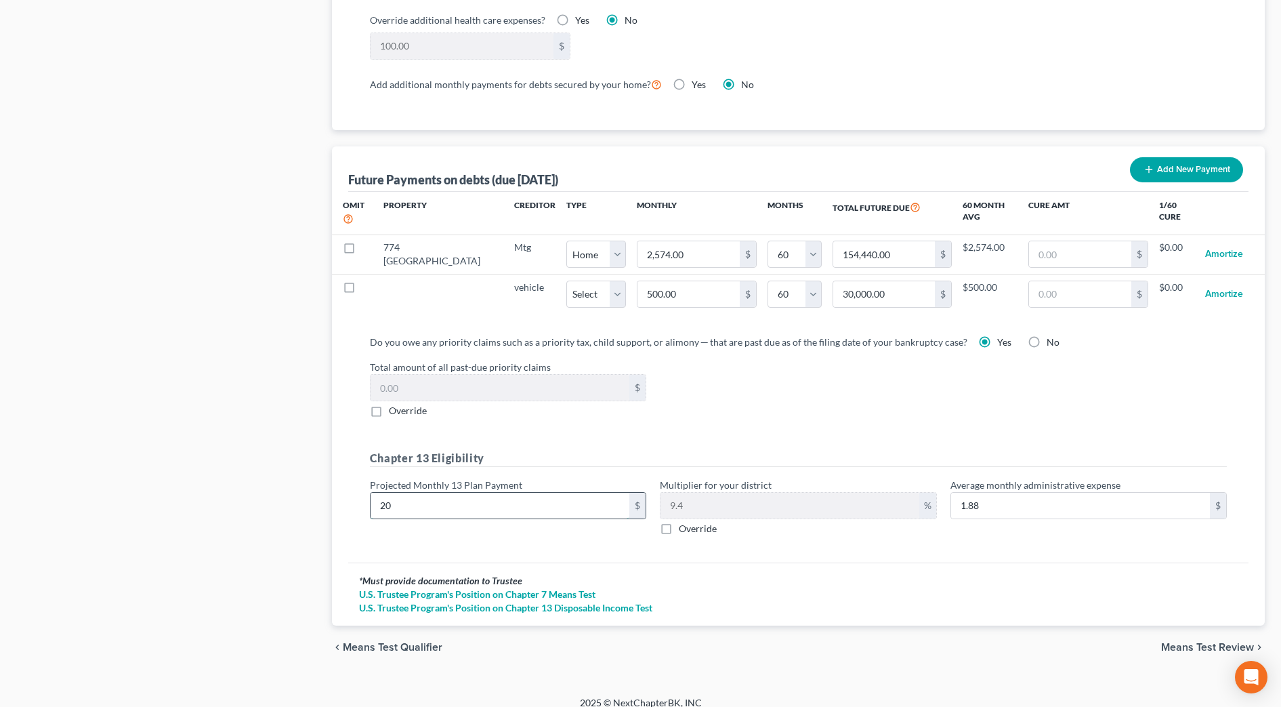
type input "200"
type input "18.80"
type input "200"
click at [855, 587] on link "U.S. Trustee Program's Position on Chapter 7 Means Test" at bounding box center [798, 594] width 879 height 14
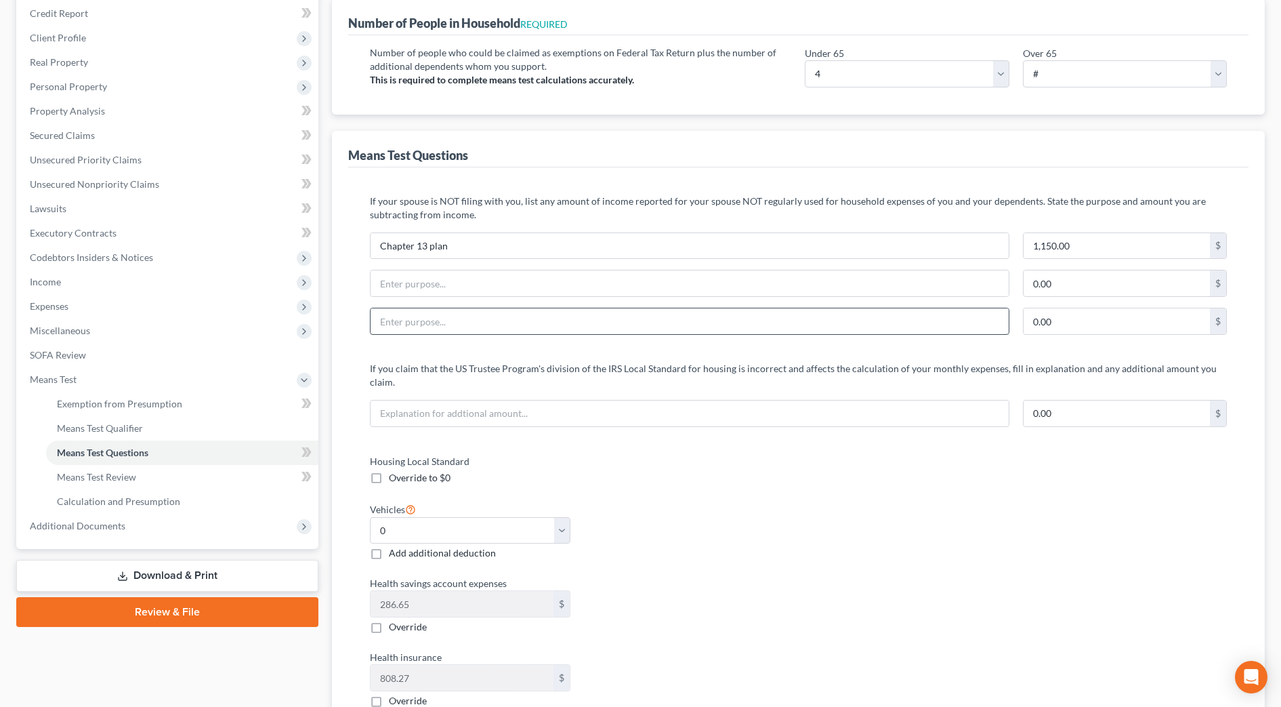
scroll to position [115, 0]
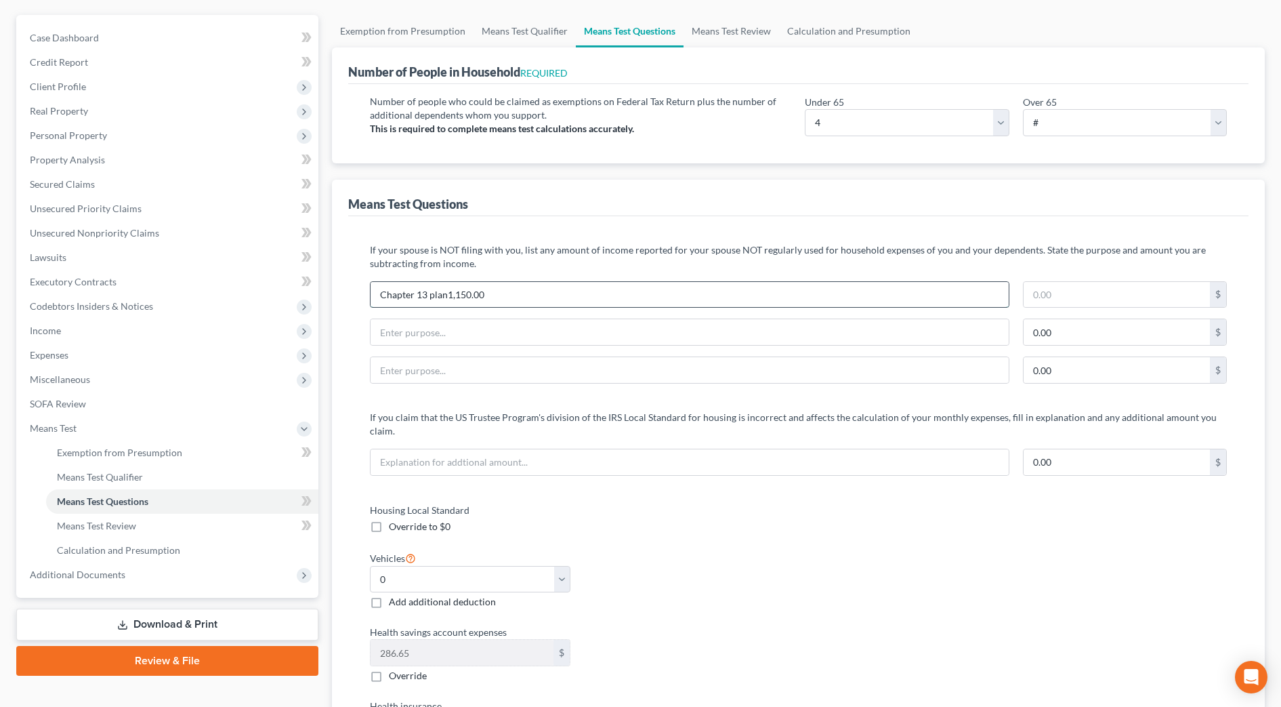
type input "Chapter 13 plan"
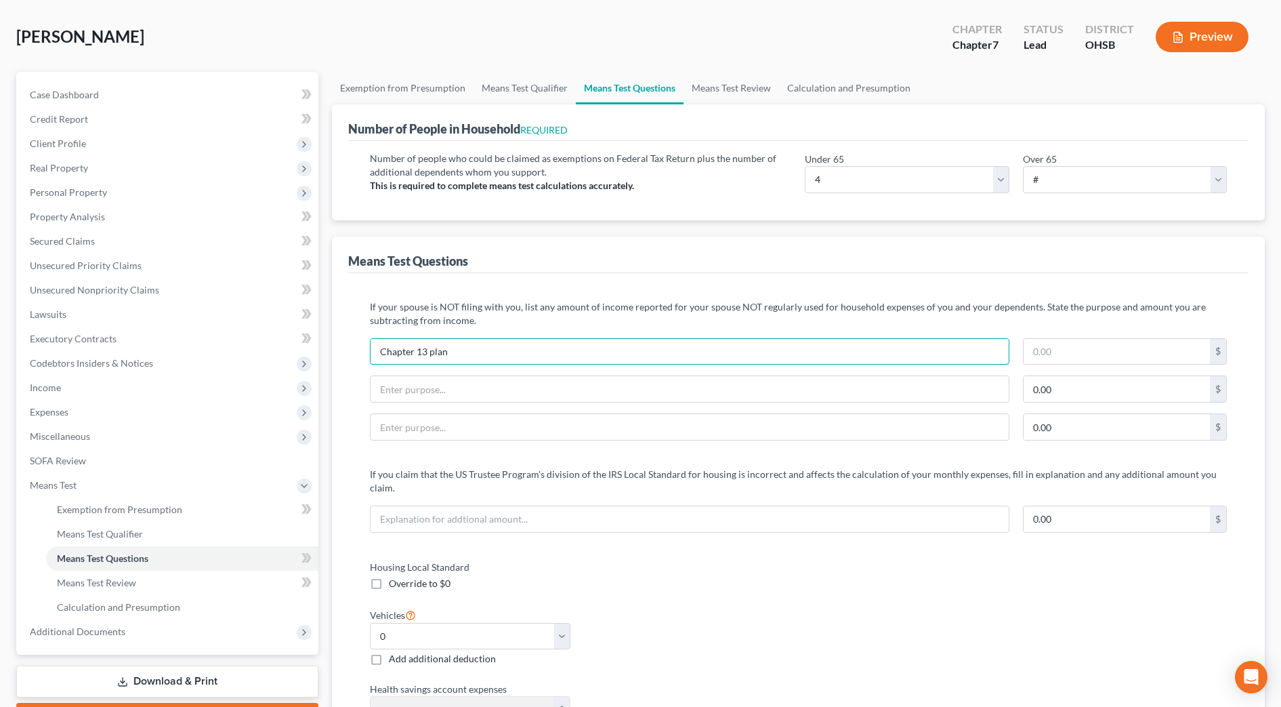
scroll to position [0, 0]
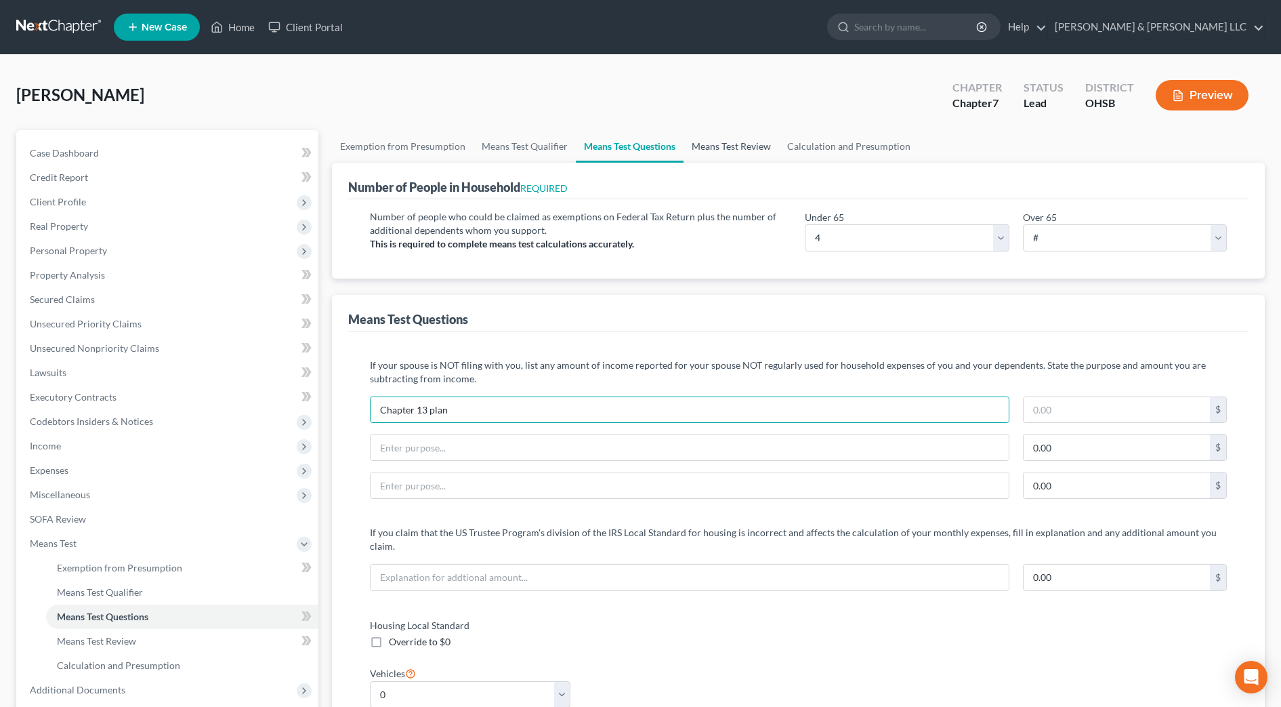
click at [731, 140] on link "Means Test Review" at bounding box center [732, 146] width 96 height 33
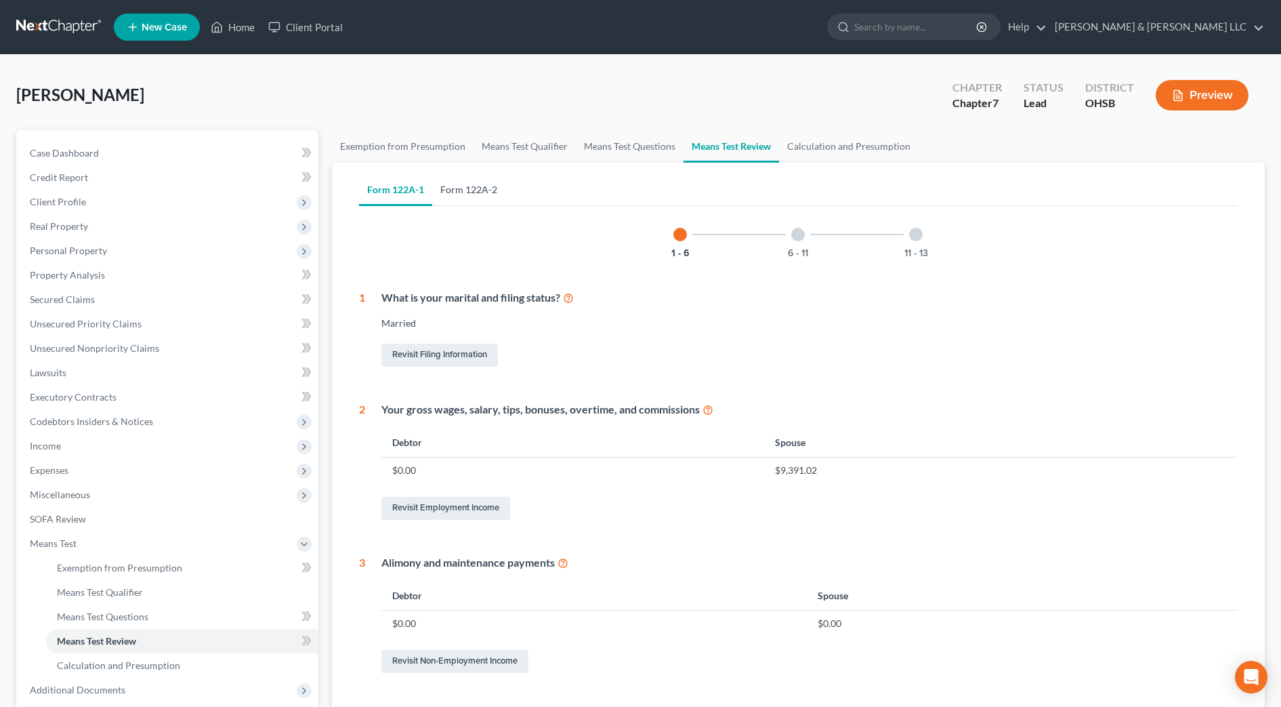
click at [474, 184] on link "Form 122A-2" at bounding box center [468, 189] width 73 height 33
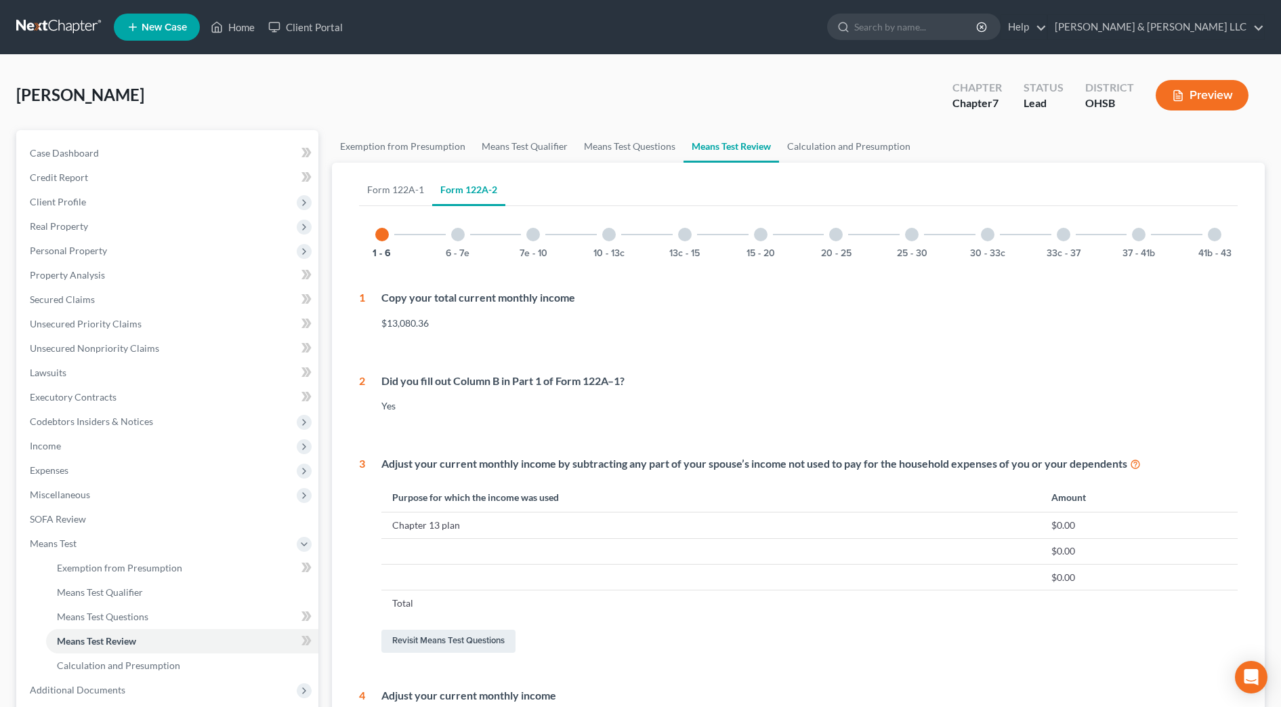
click at [455, 238] on div at bounding box center [458, 235] width 14 height 14
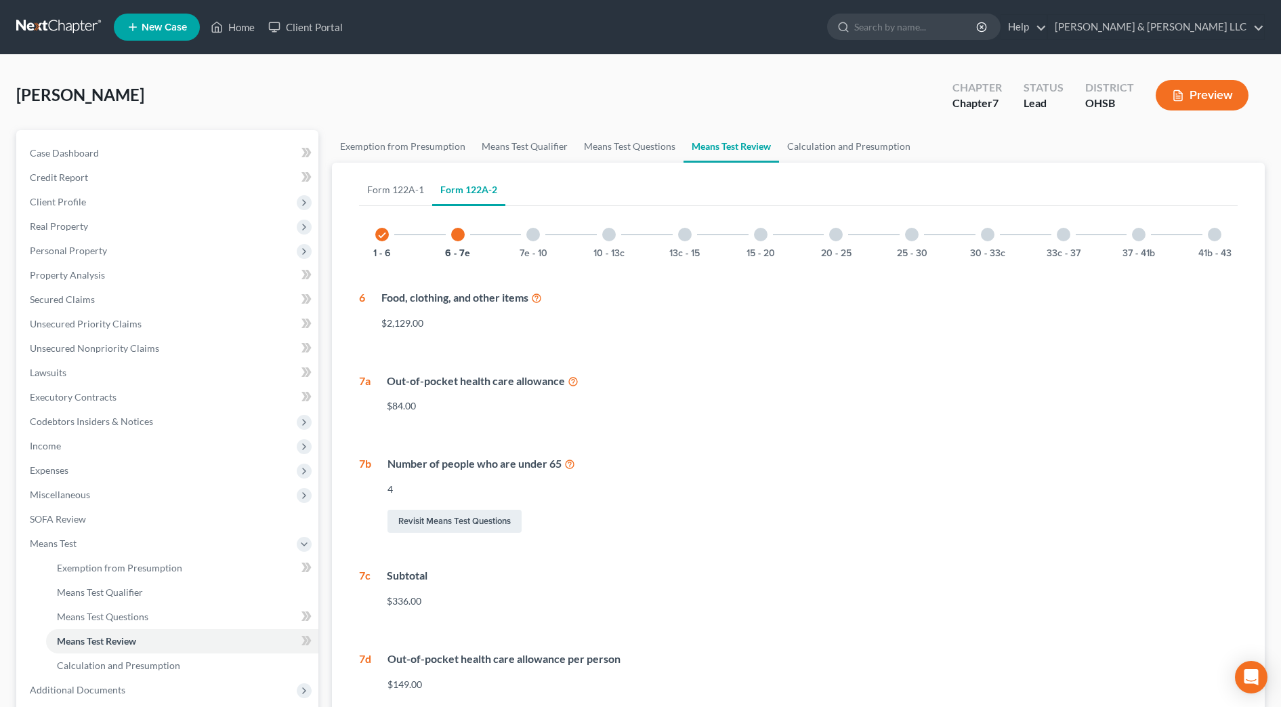
click at [507, 242] on div "check 1 - 6 6 - 7e 7e - 10 10 - 13c 13c - 15 15 - 20 20 - 25 25 - 30 30 - 33c 3…" at bounding box center [798, 234] width 879 height 46
click at [531, 244] on div "7e - 10" at bounding box center [533, 234] width 46 height 46
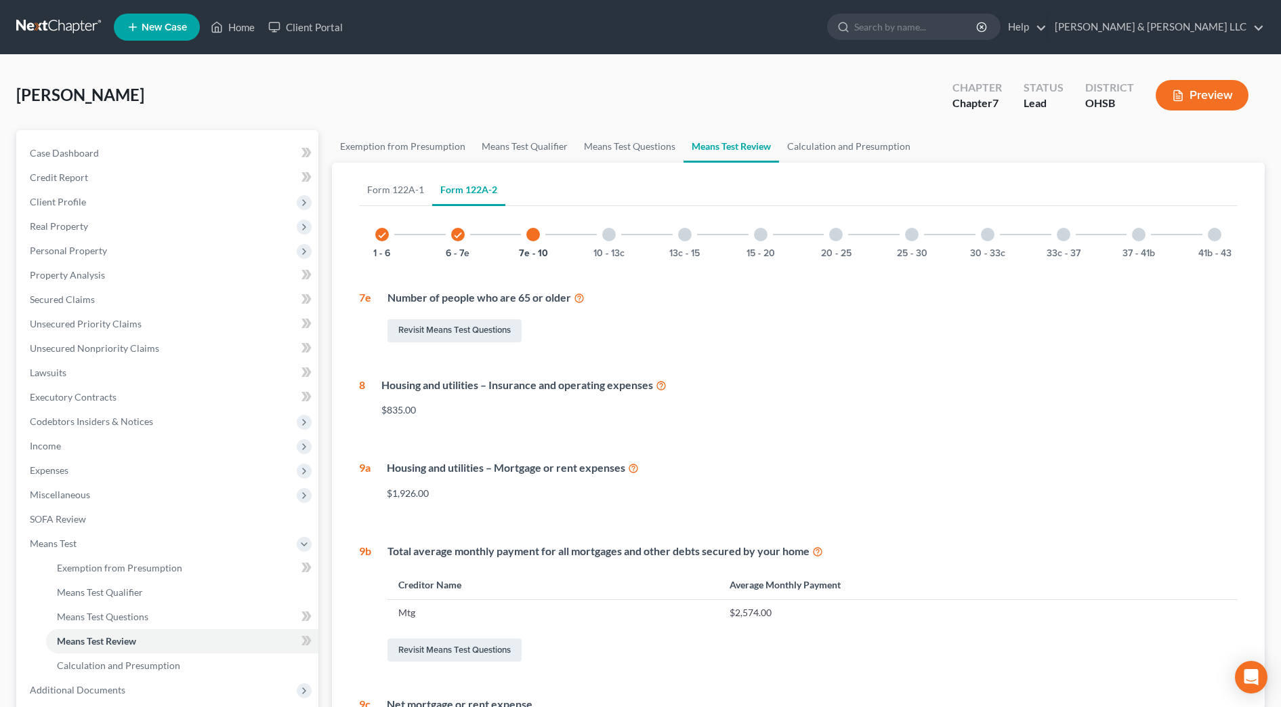
click at [606, 242] on div "10 - 13c" at bounding box center [609, 234] width 46 height 46
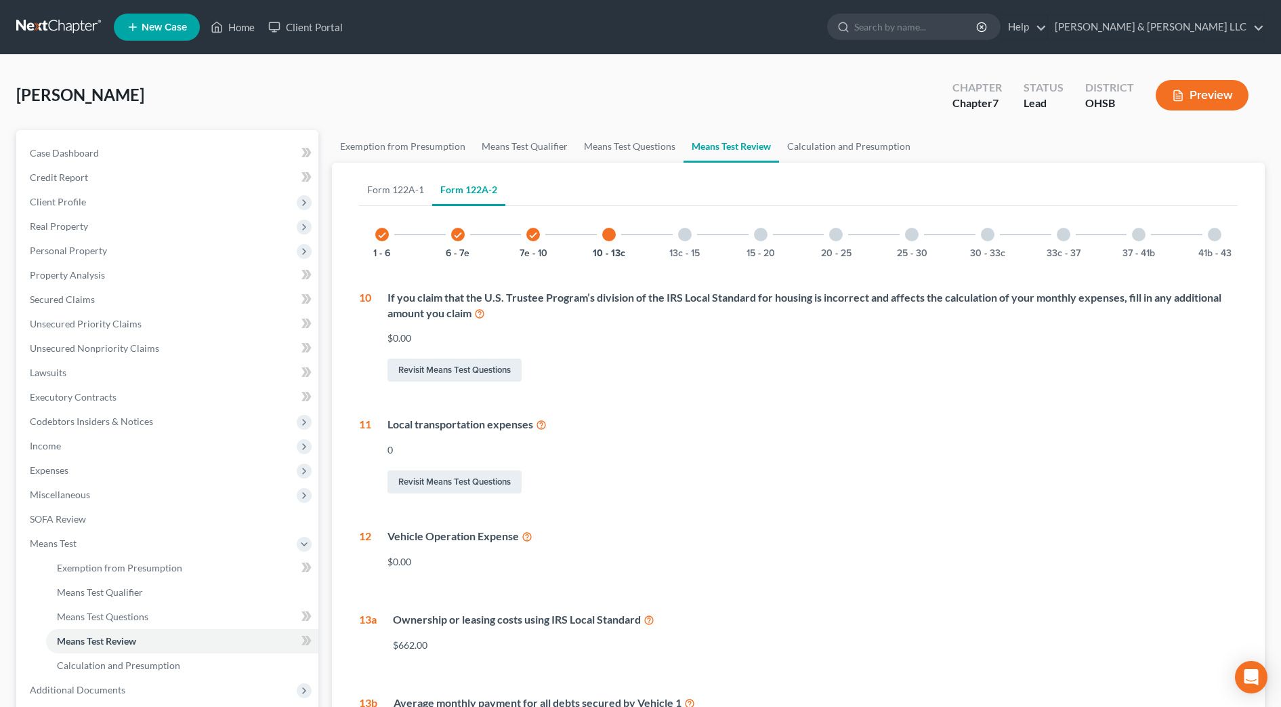
drag, startPoint x: 674, startPoint y: 241, endPoint x: 740, endPoint y: 243, distance: 66.4
click at [675, 241] on div "13c - 15" at bounding box center [685, 234] width 46 height 46
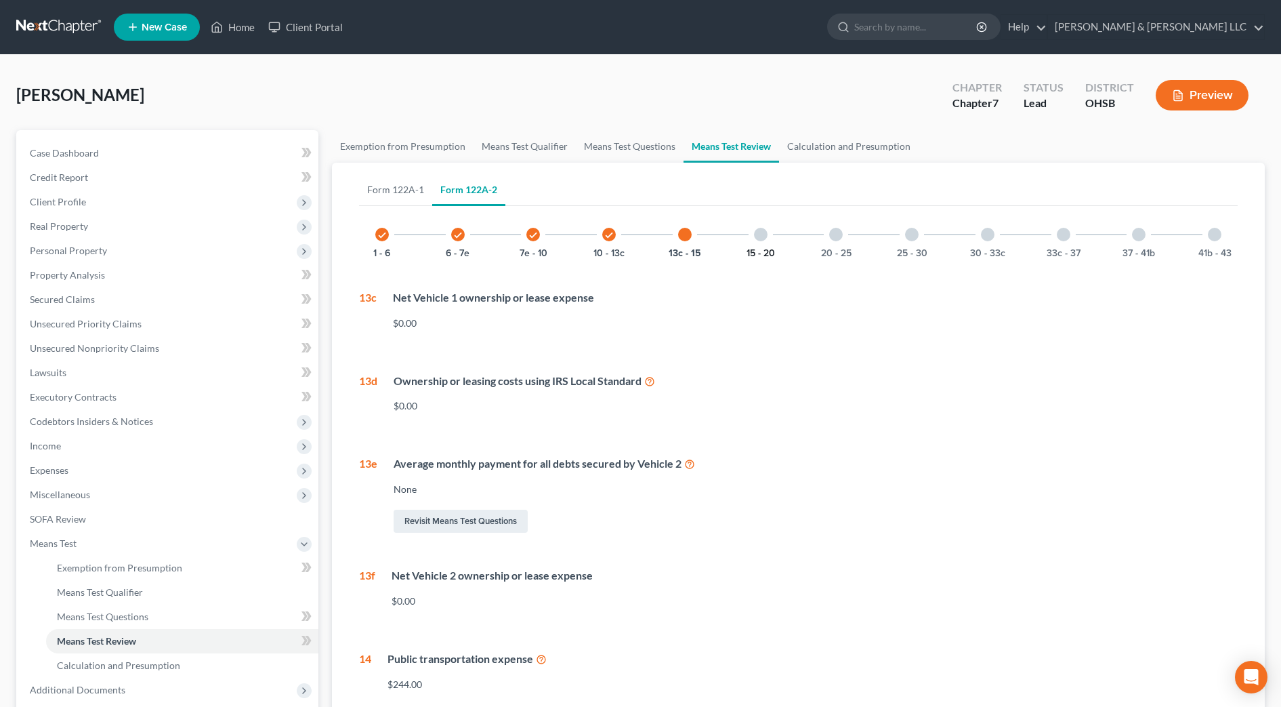
click at [764, 249] on button "15 - 20" at bounding box center [761, 253] width 28 height 9
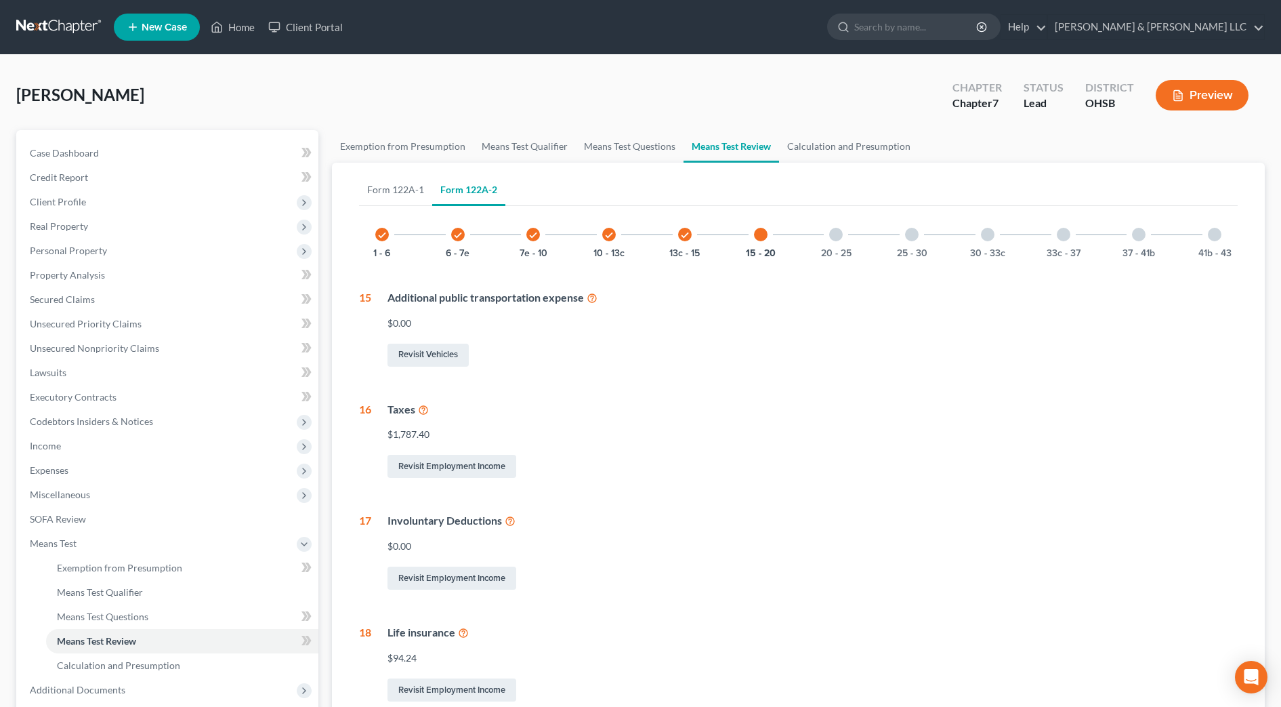
drag, startPoint x: 843, startPoint y: 245, endPoint x: 889, endPoint y: 243, distance: 45.4
click at [845, 245] on div "20 - 25" at bounding box center [836, 234] width 46 height 46
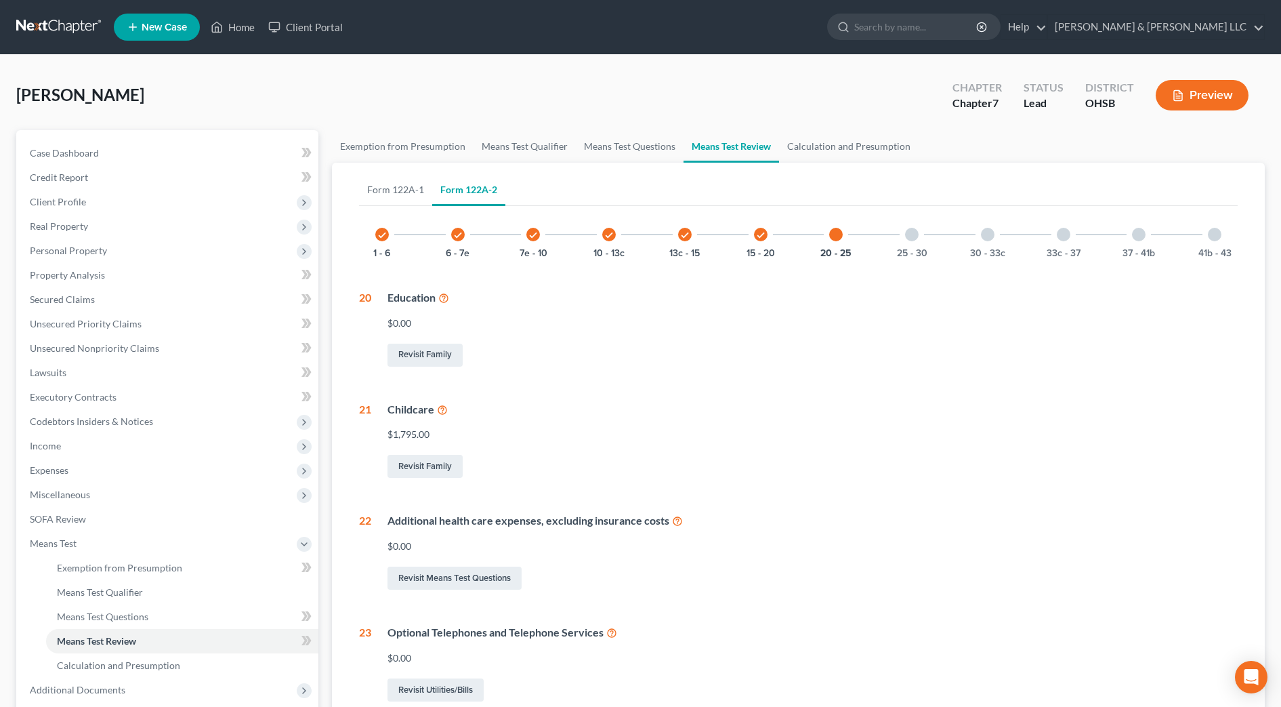
click at [908, 243] on div "25 - 30" at bounding box center [912, 234] width 46 height 46
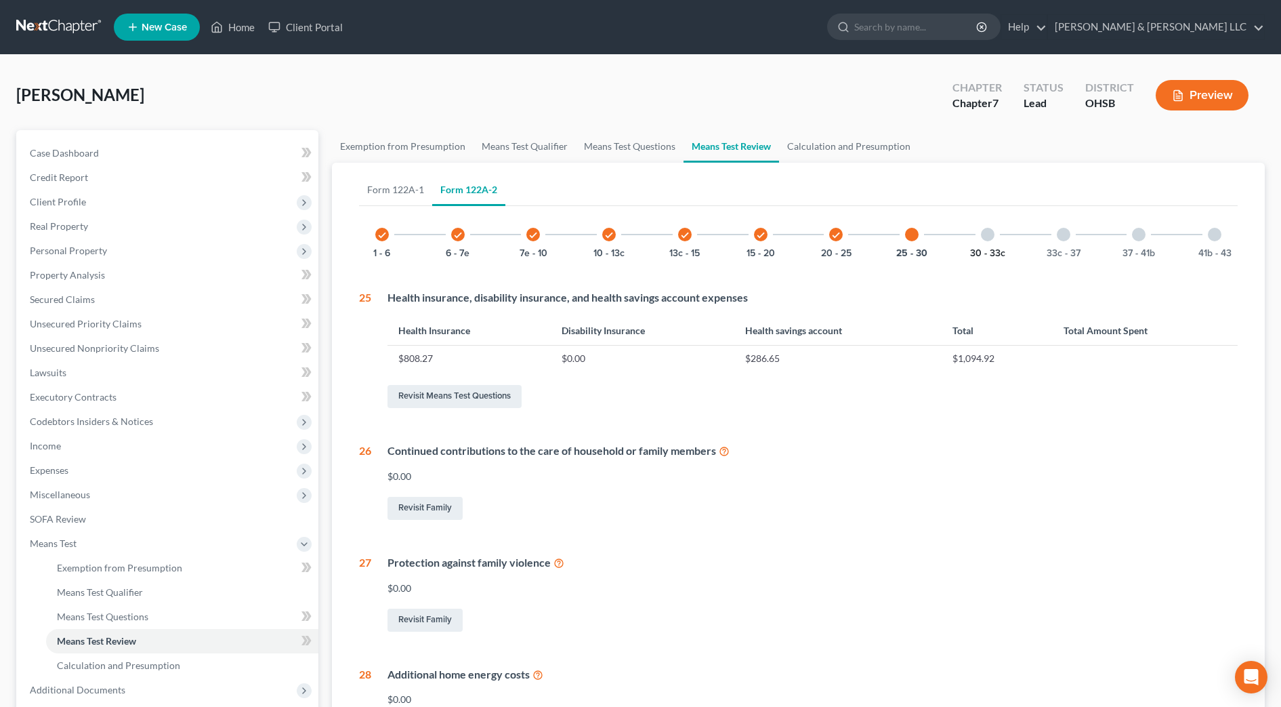
click at [992, 249] on button "30 - 33c" at bounding box center [987, 253] width 35 height 9
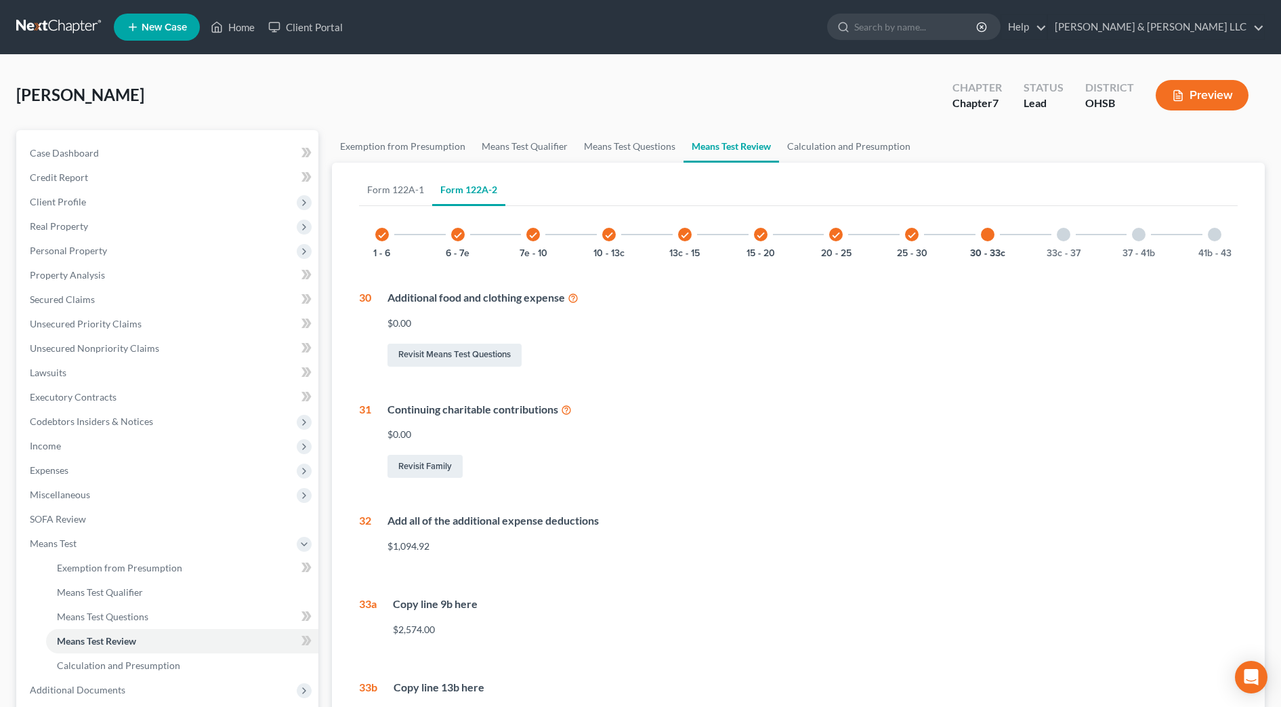
click at [1050, 242] on div "33c - 37" at bounding box center [1064, 234] width 46 height 46
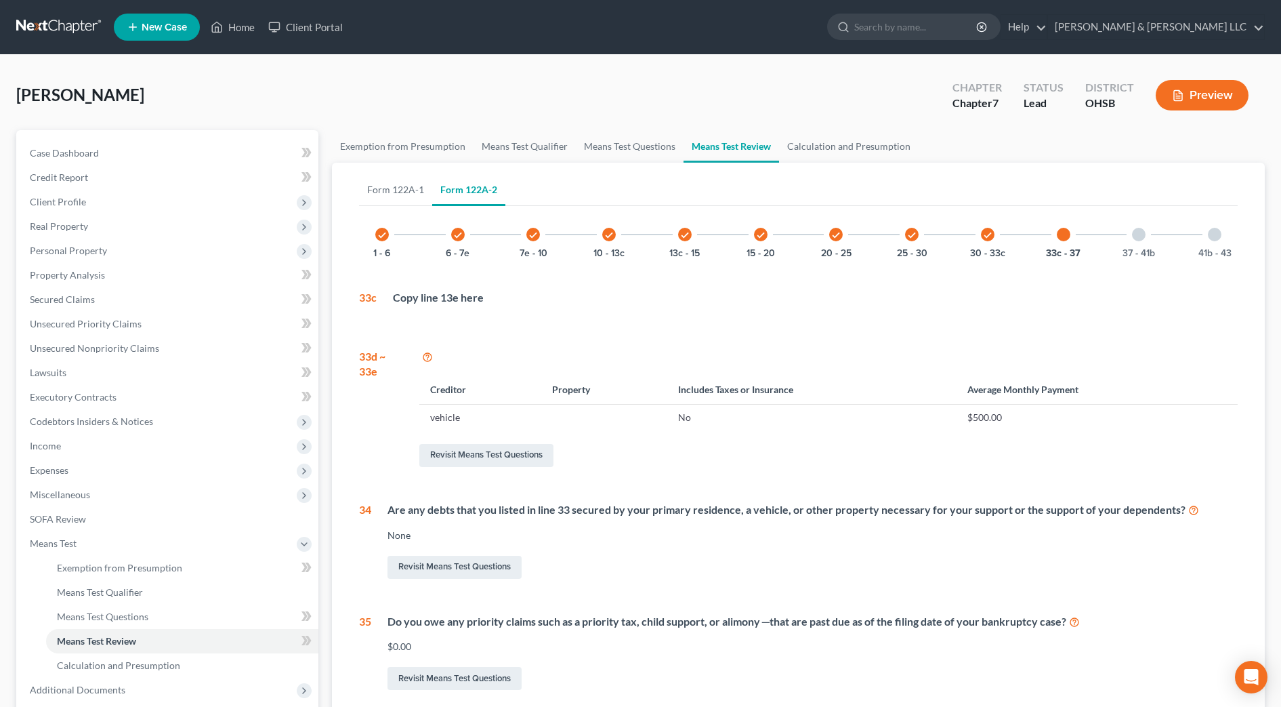
click at [1136, 243] on div "37 - 41b" at bounding box center [1139, 234] width 46 height 46
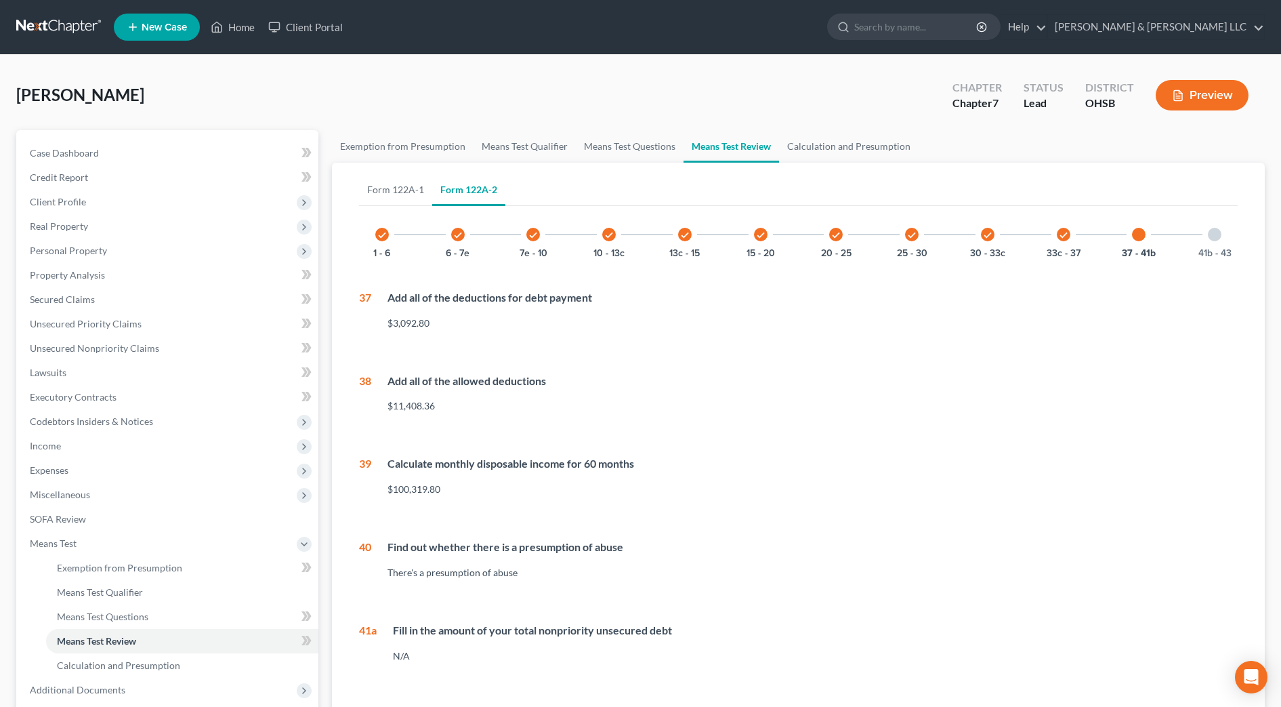
click at [1232, 244] on div "41b - 43" at bounding box center [1215, 234] width 46 height 46
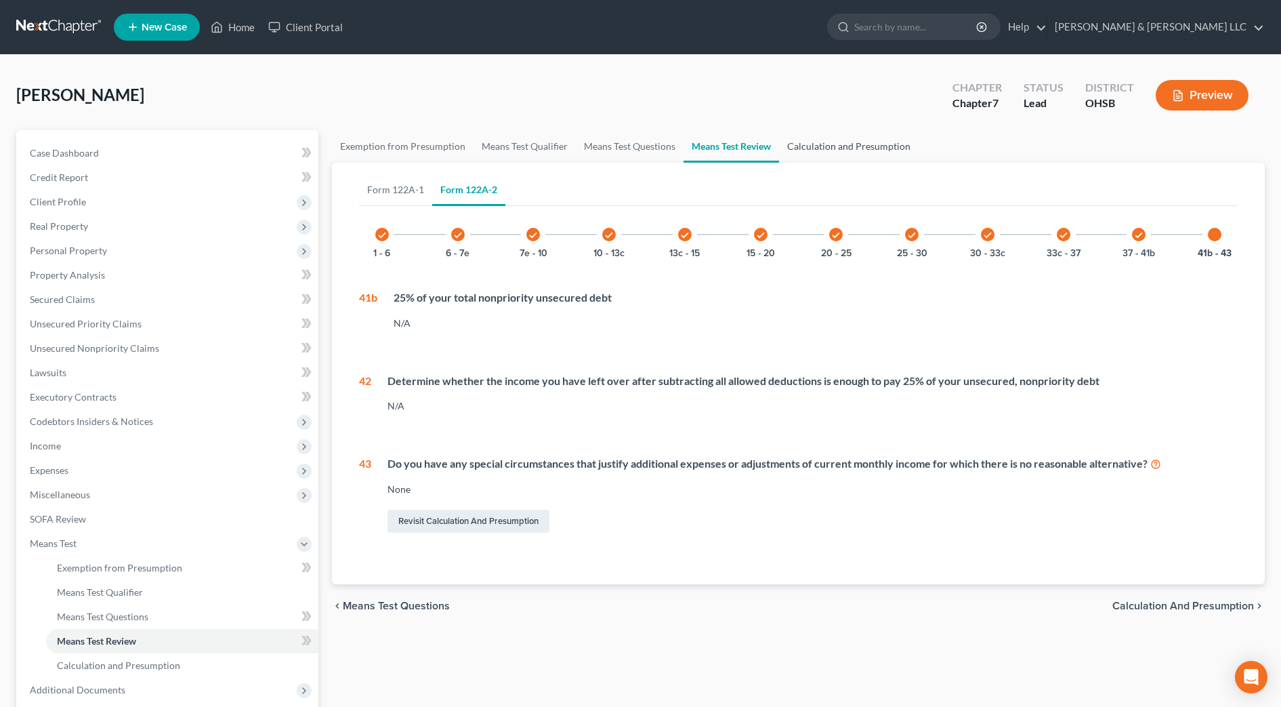
click at [861, 152] on link "Calculation and Presumption" at bounding box center [849, 146] width 140 height 33
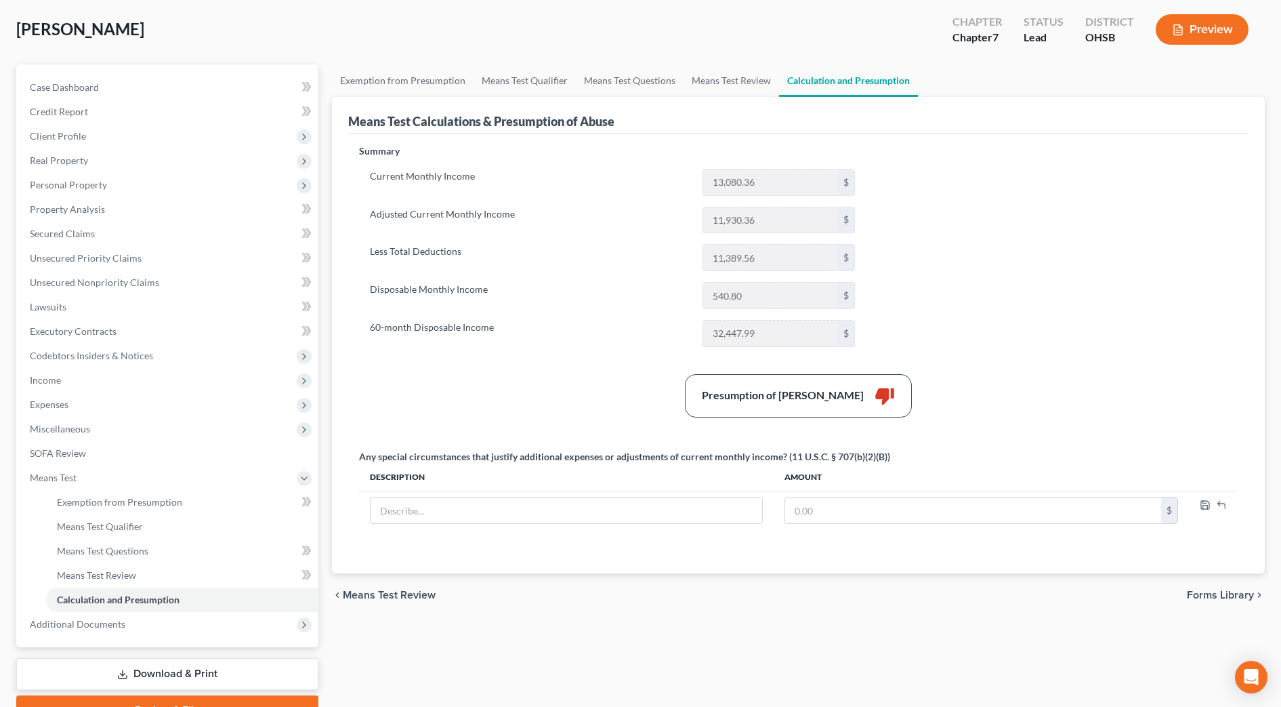
scroll to position [85, 0]
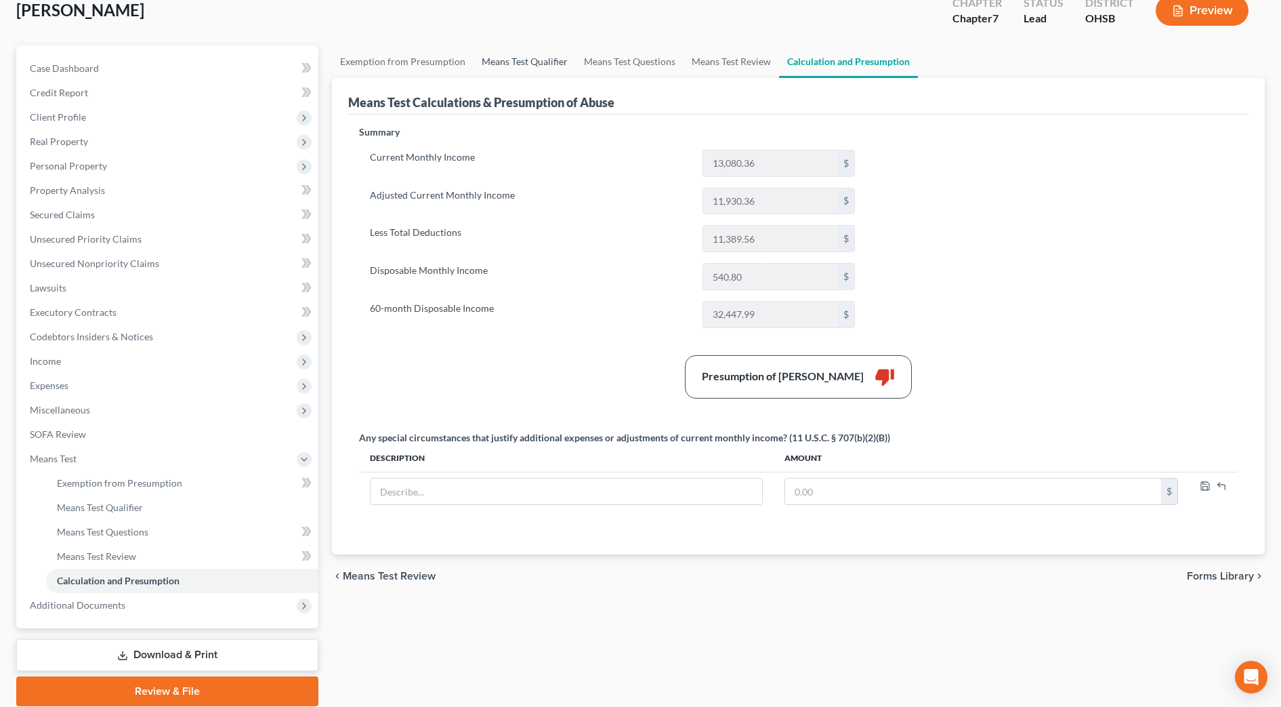
click at [513, 56] on link "Means Test Qualifier" at bounding box center [525, 61] width 102 height 33
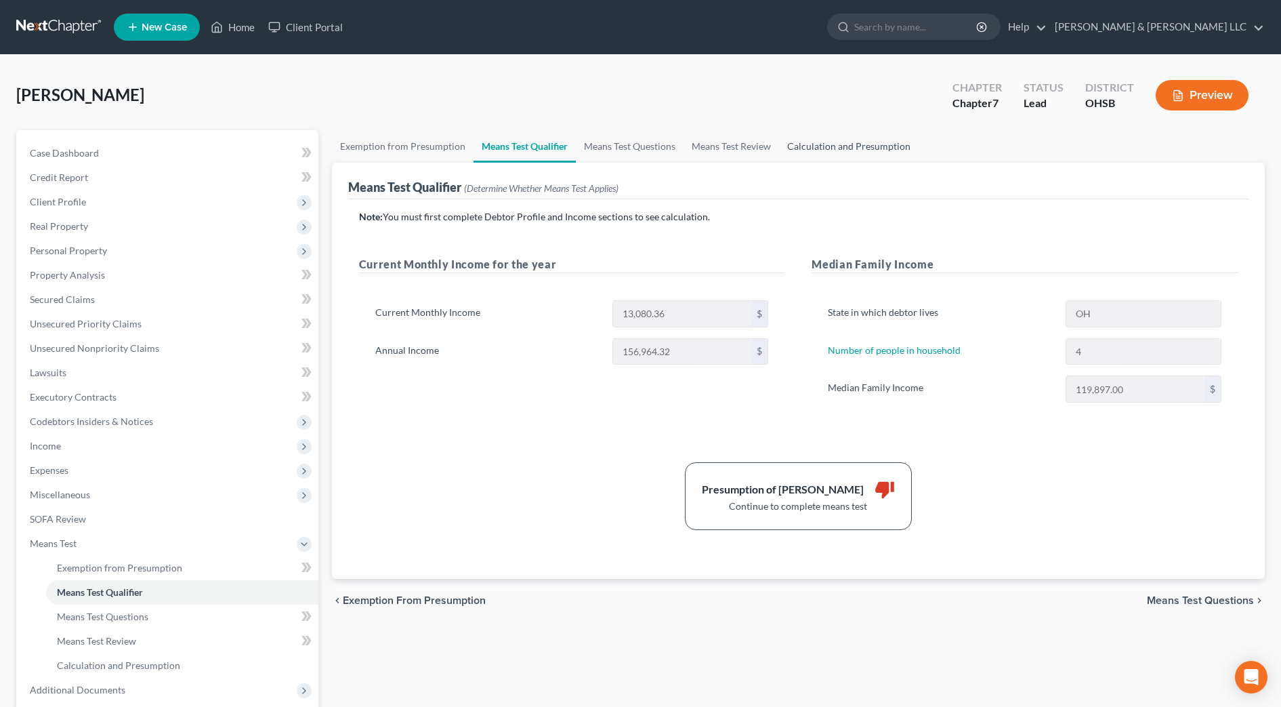
click at [864, 145] on link "Calculation and Presumption" at bounding box center [849, 146] width 140 height 33
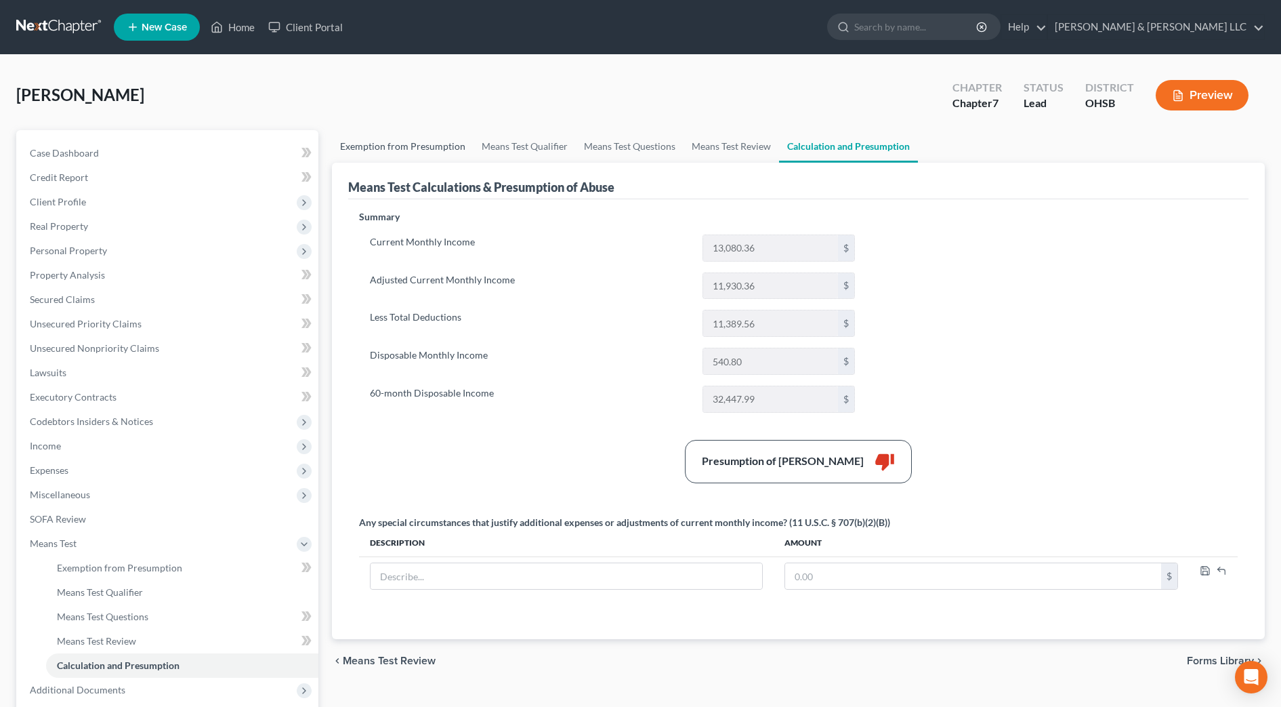
click at [411, 144] on link "Exemption from Presumption" at bounding box center [403, 146] width 142 height 33
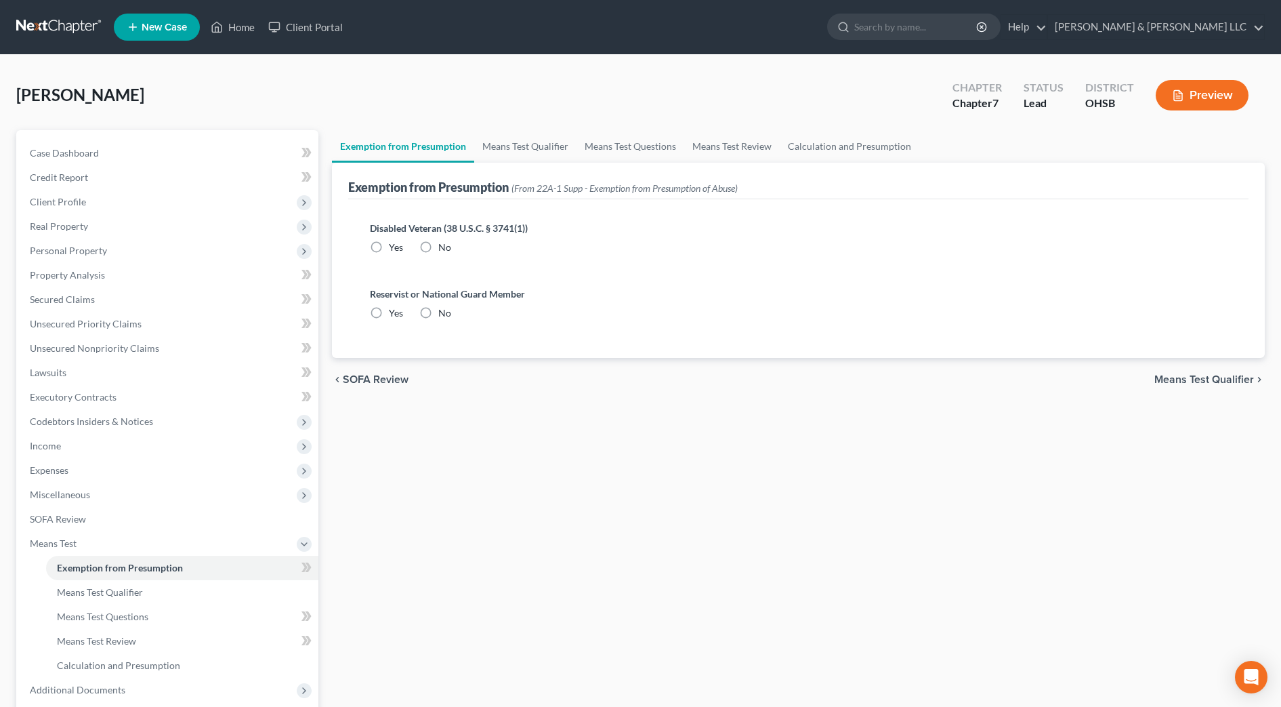
radio input "true"
click at [505, 142] on link "Means Test Qualifier" at bounding box center [525, 146] width 102 height 33
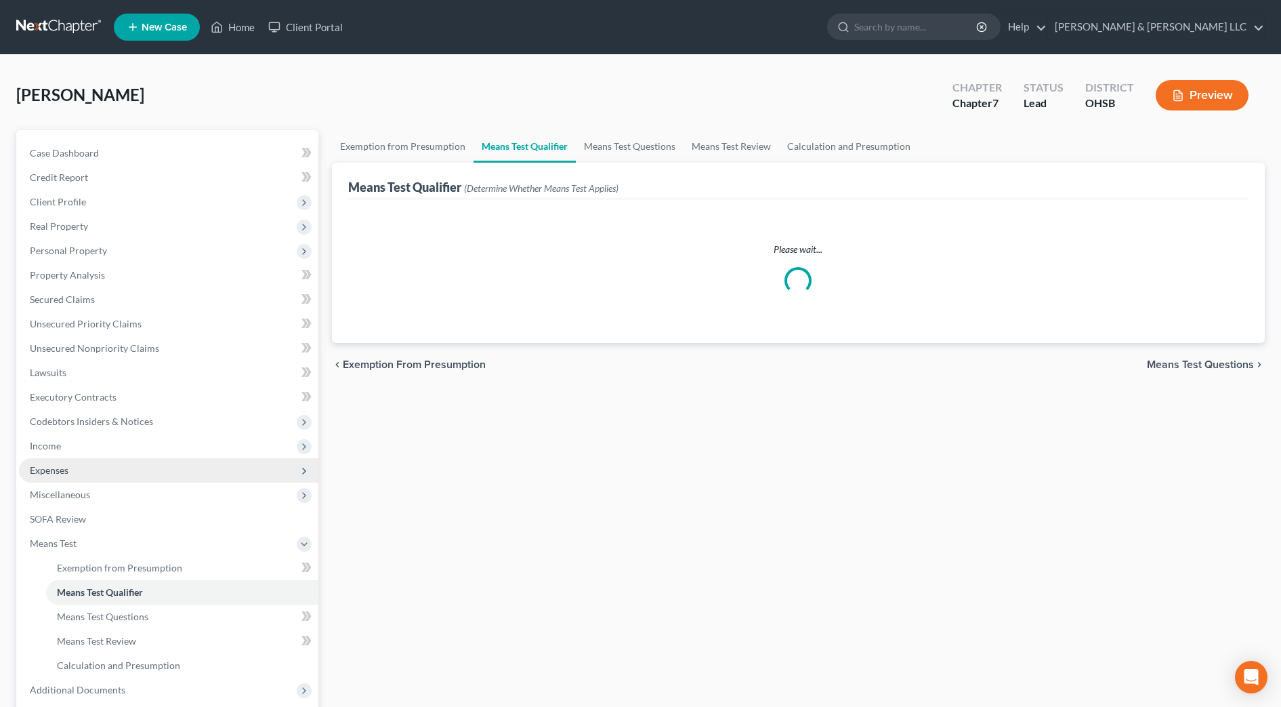
click at [67, 472] on span "Expenses" at bounding box center [49, 470] width 39 height 12
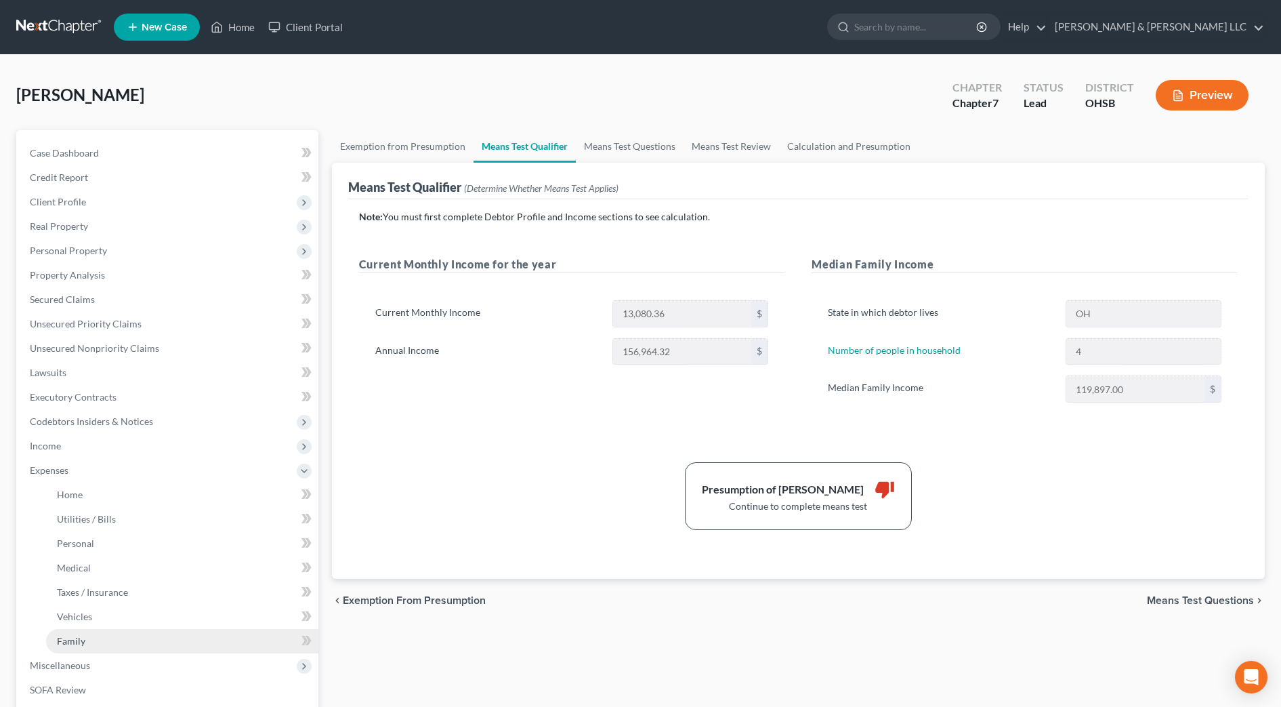
click at [108, 635] on link "Family" at bounding box center [182, 641] width 272 height 24
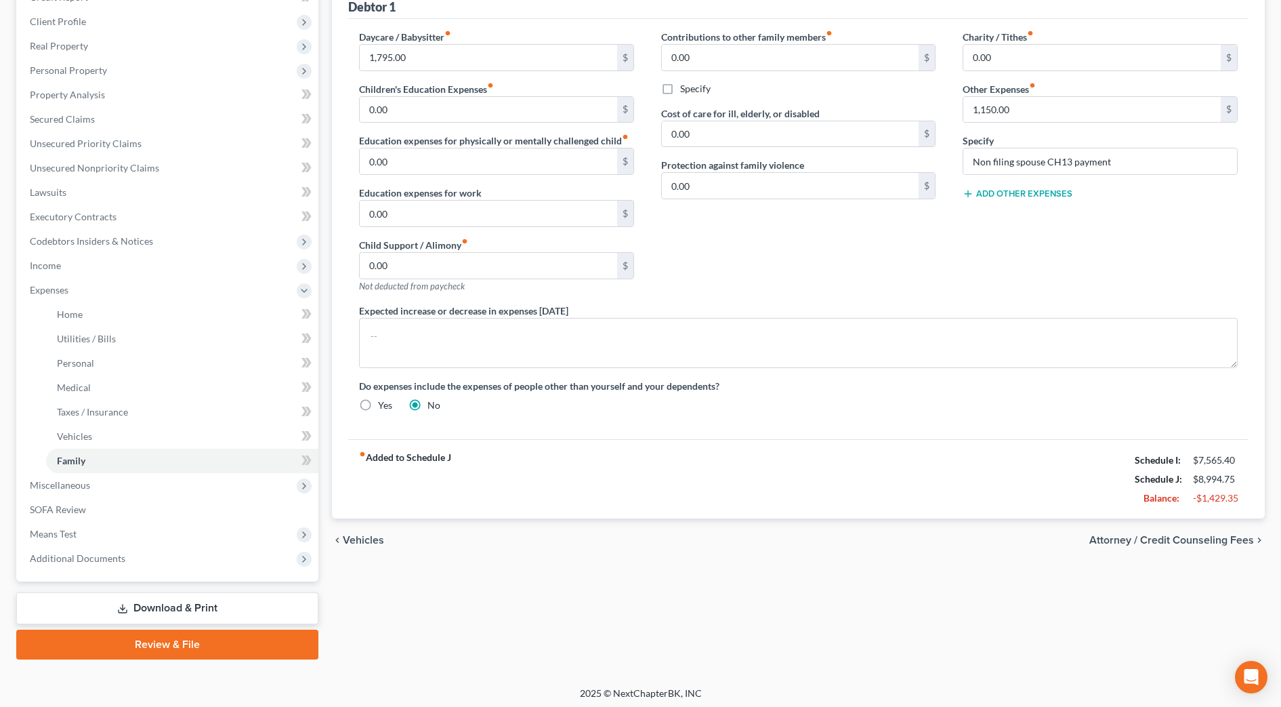
scroll to position [184, 0]
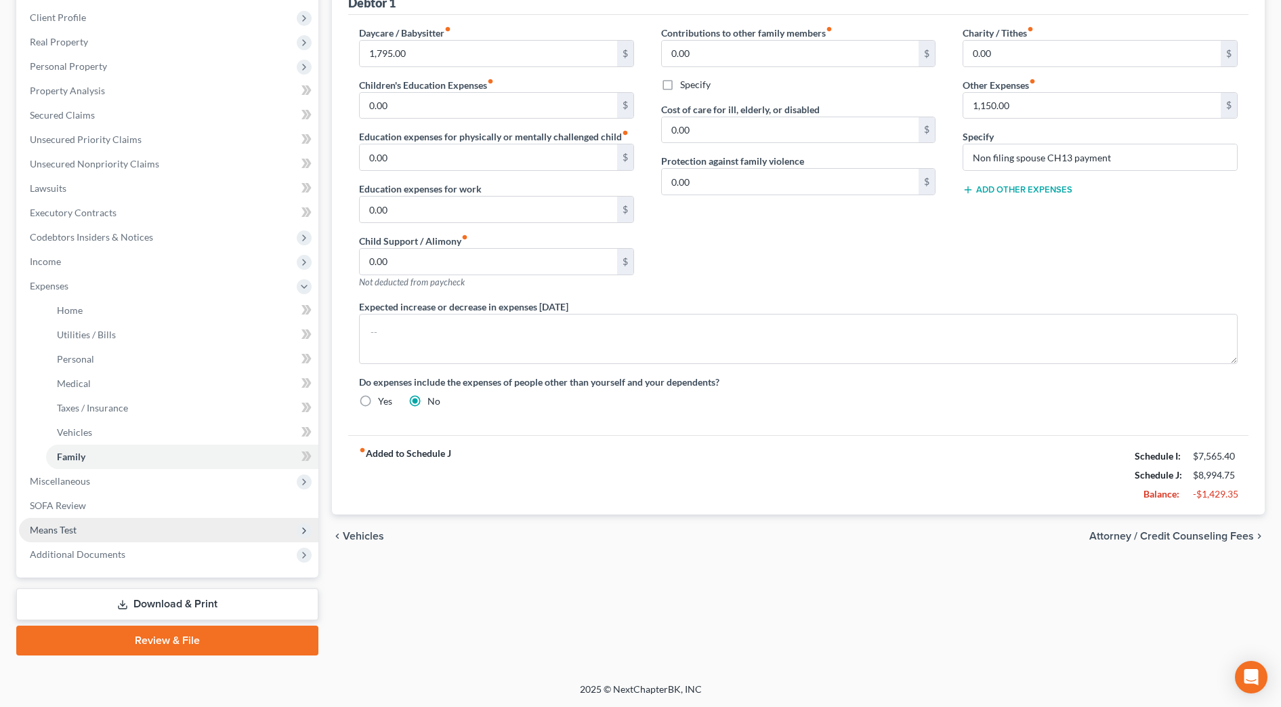
click at [91, 527] on span "Means Test" at bounding box center [168, 530] width 299 height 24
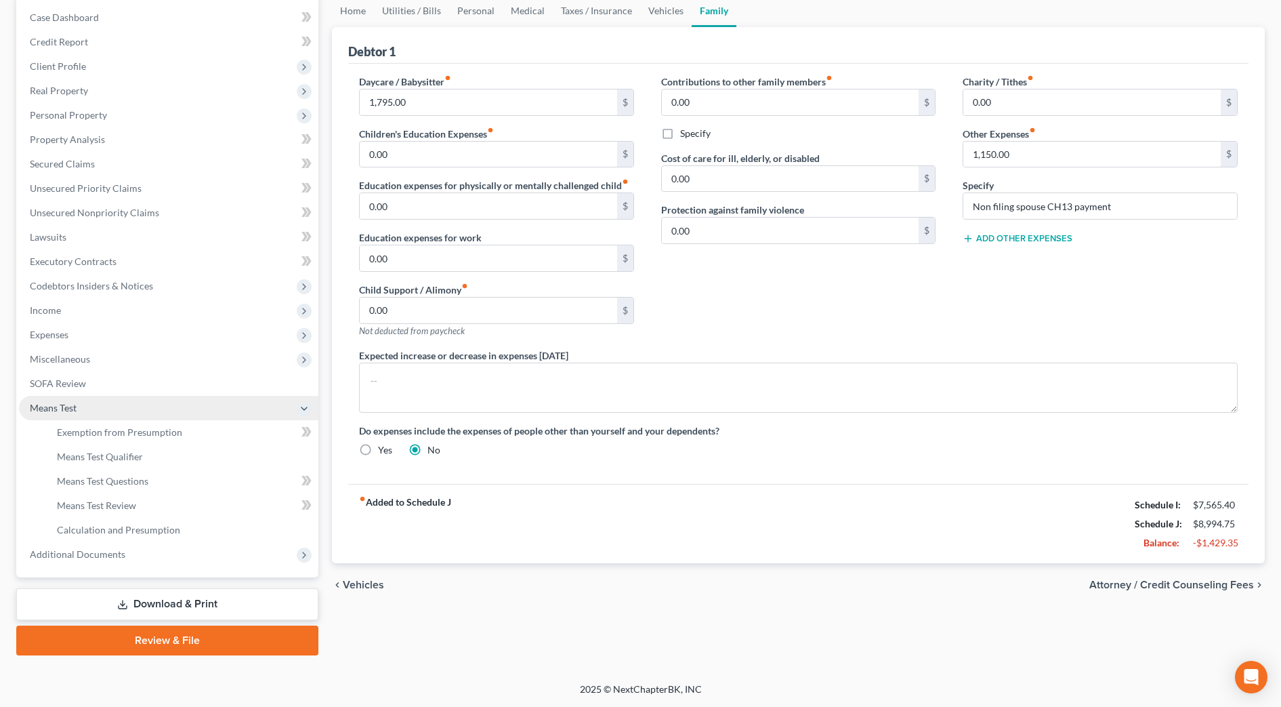
scroll to position [135, 0]
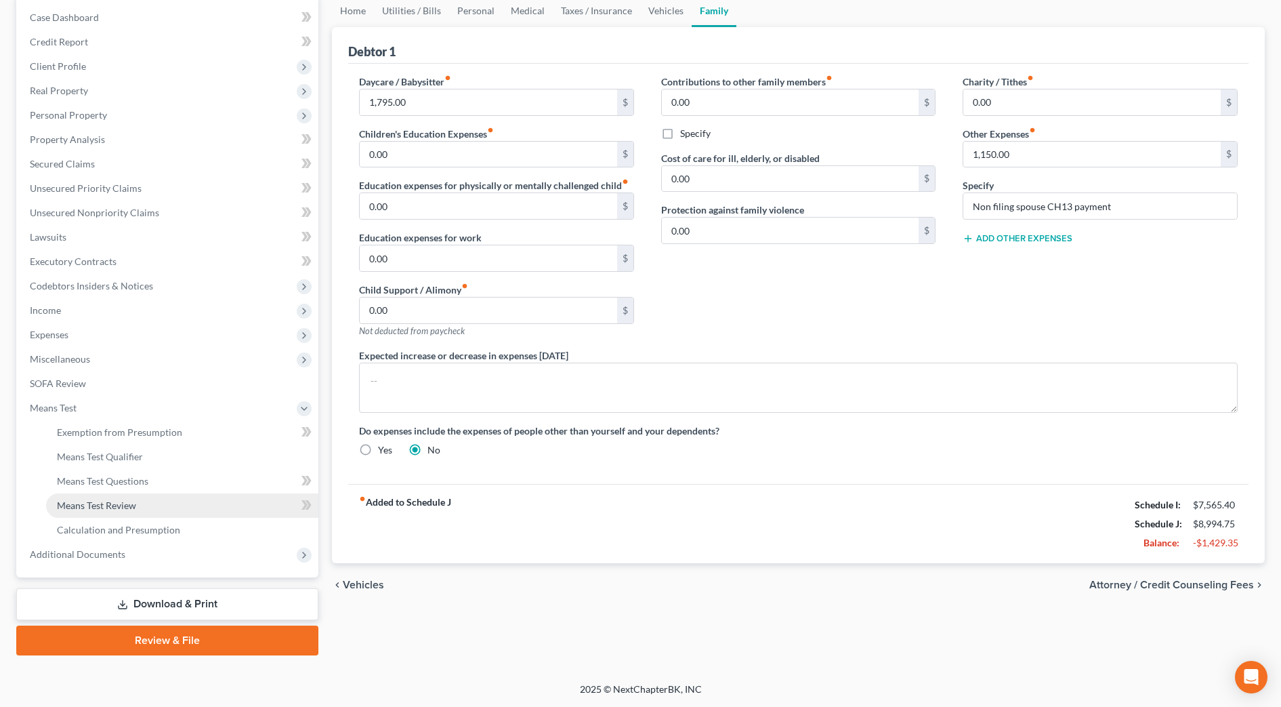
click at [117, 507] on span "Means Test Review" at bounding box center [96, 505] width 79 height 12
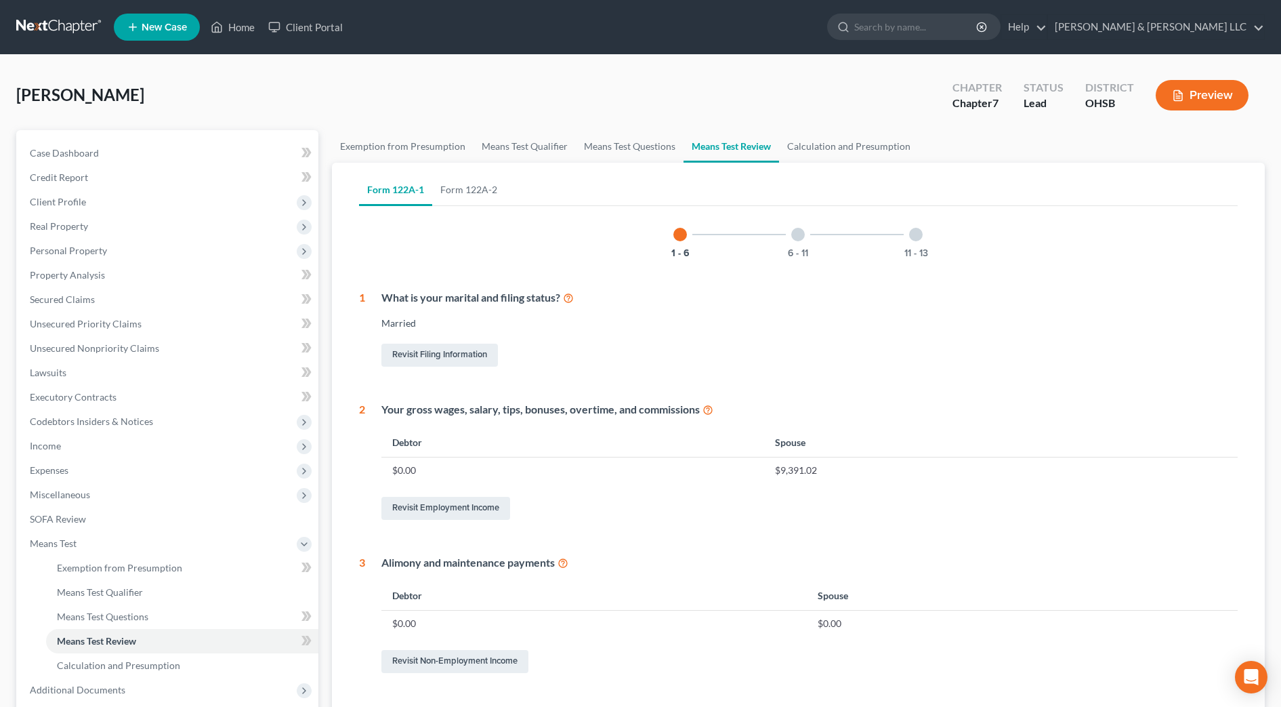
click at [1196, 93] on button "Preview" at bounding box center [1202, 95] width 93 height 30
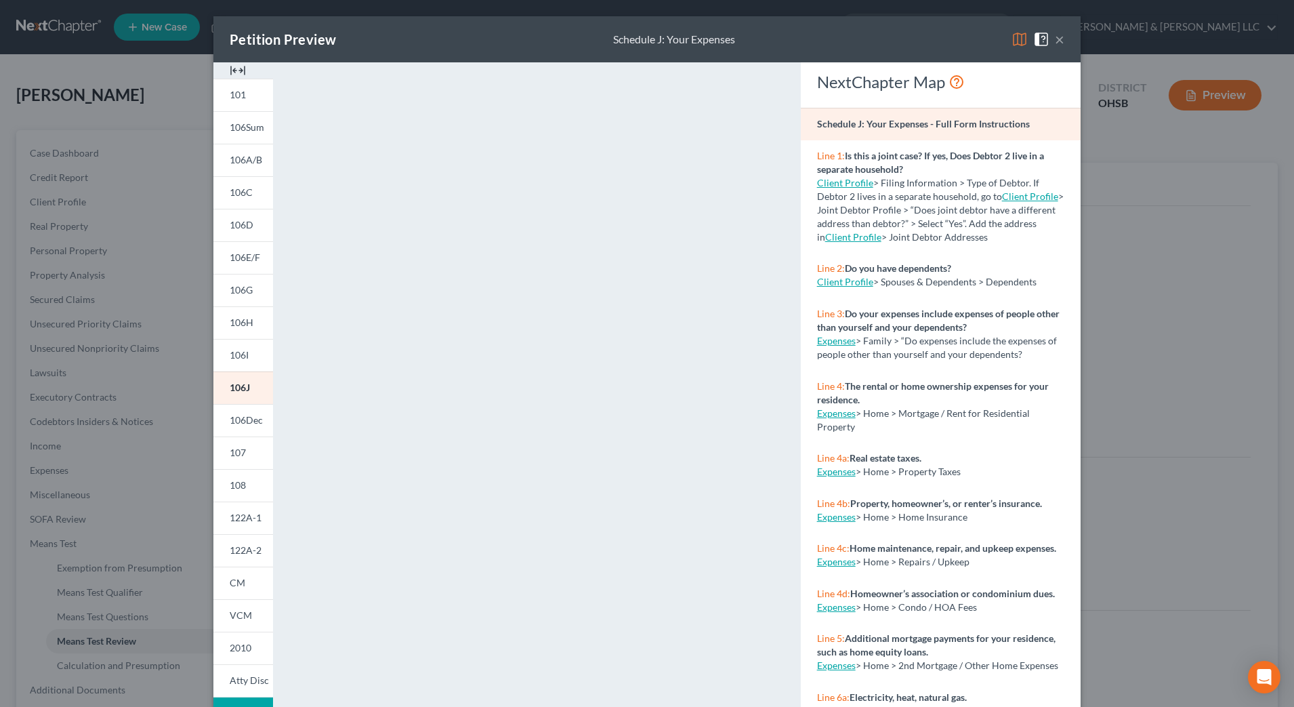
click at [240, 69] on div at bounding box center [243, 70] width 60 height 16
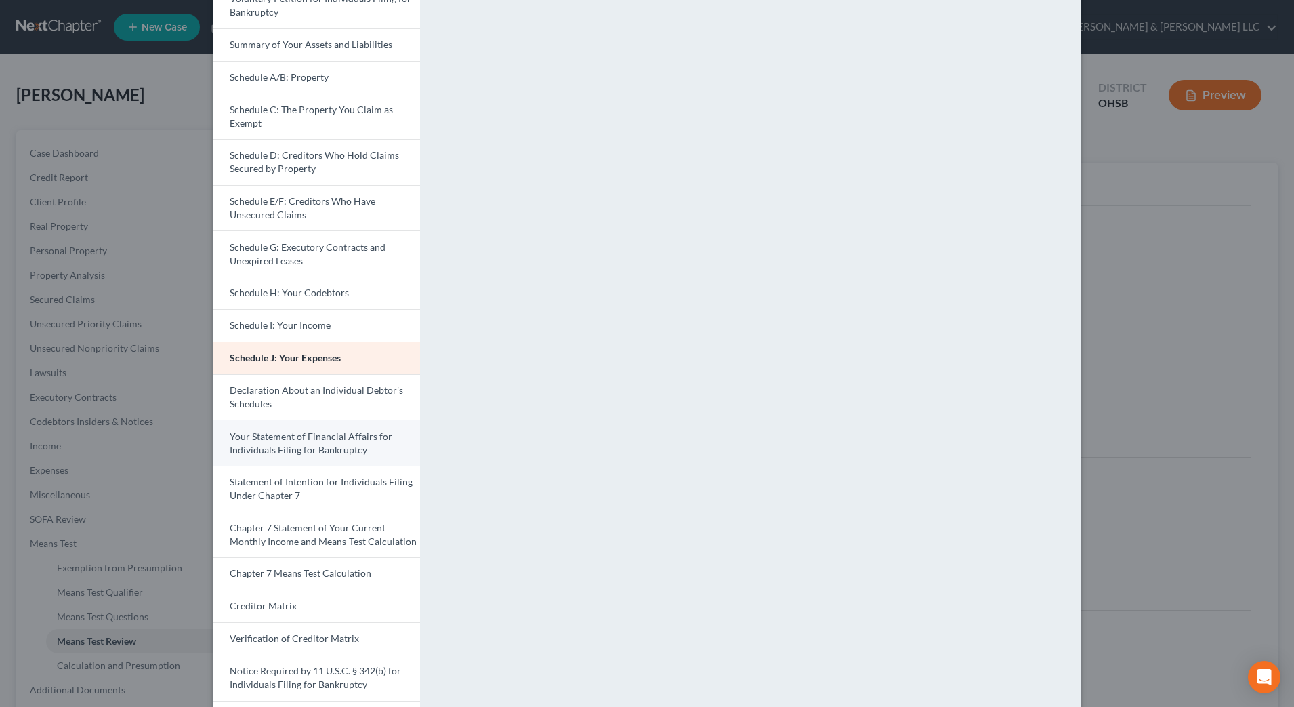
scroll to position [169, 0]
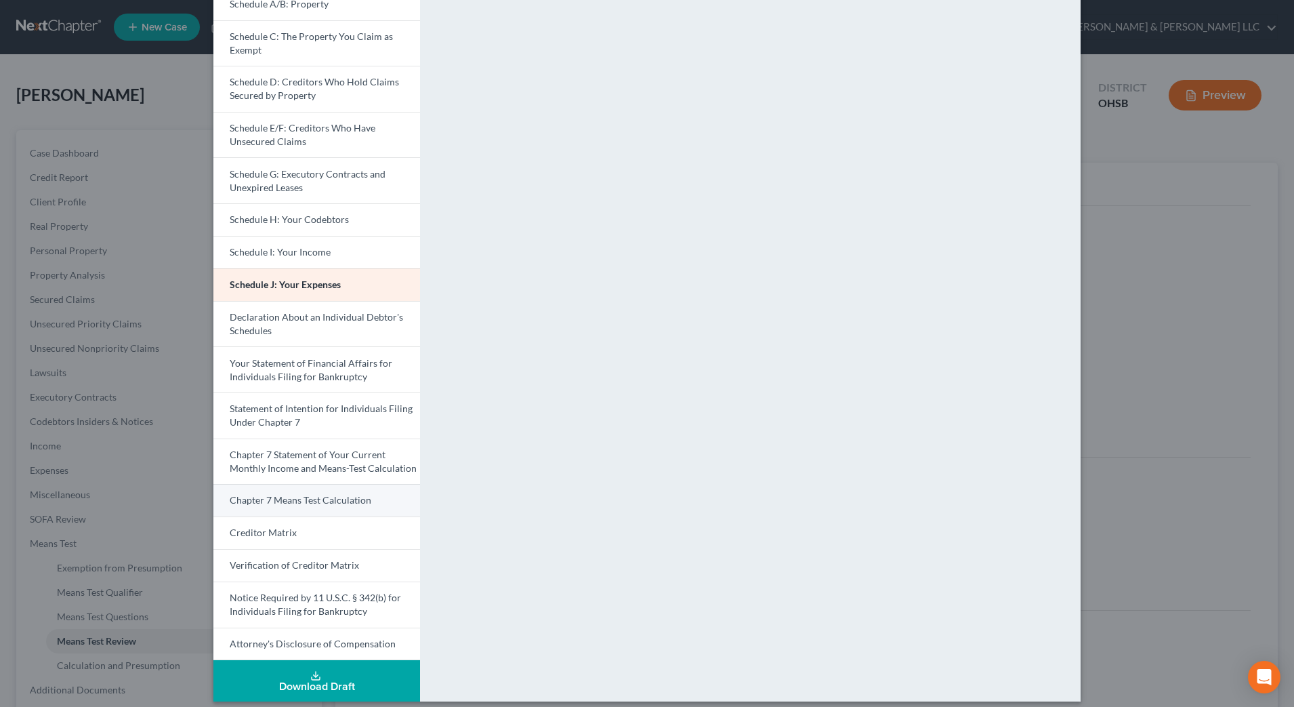
click at [325, 503] on span "Chapter 7 Means Test Calculation" at bounding box center [301, 500] width 142 height 12
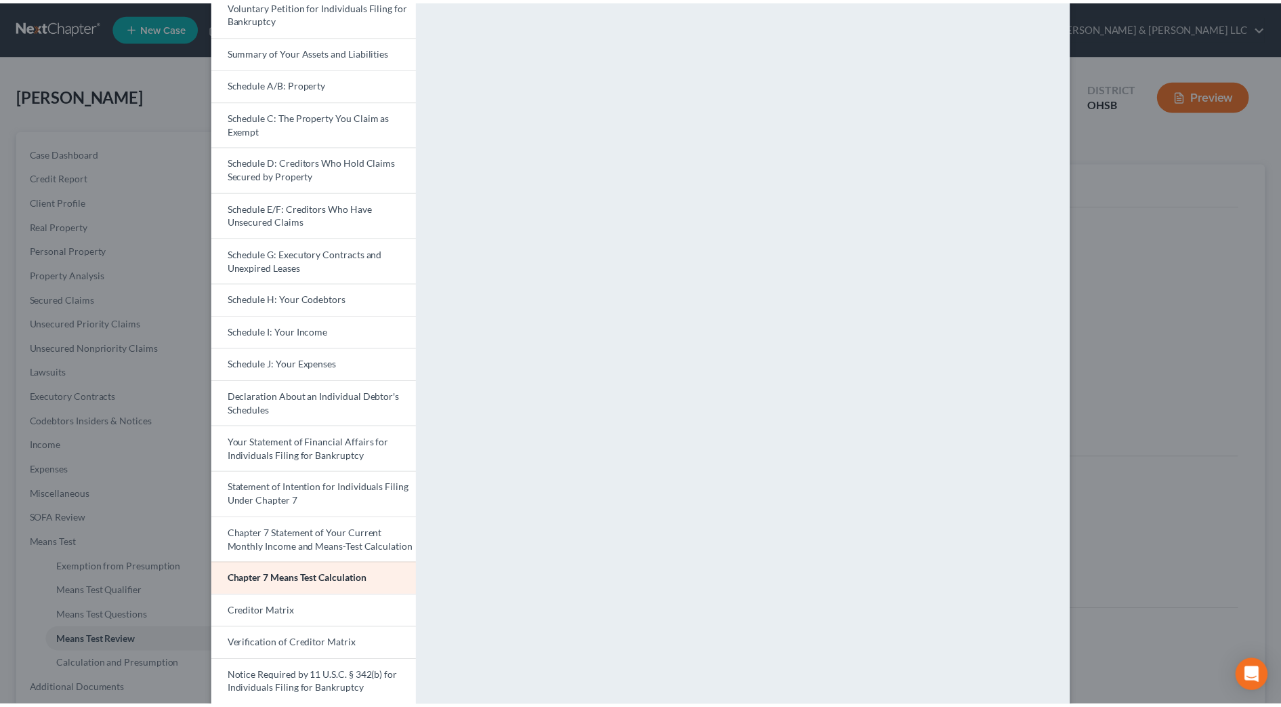
scroll to position [0, 0]
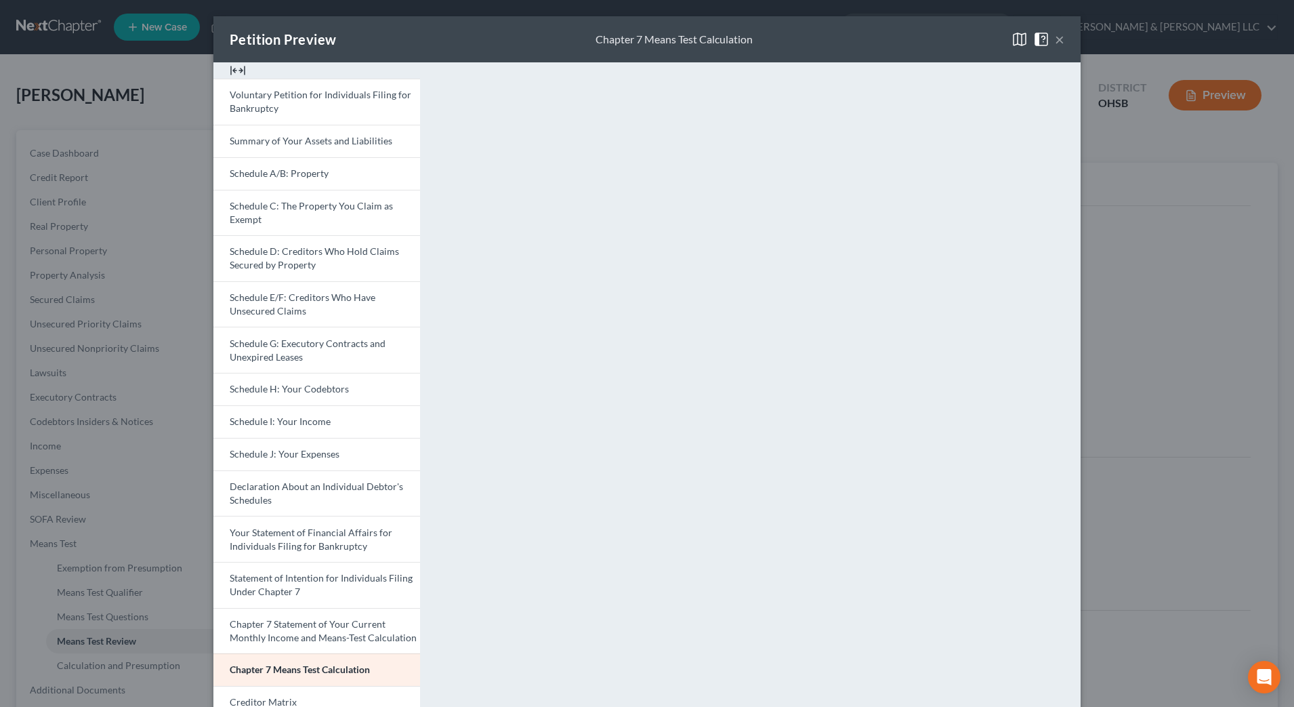
click at [1055, 43] on button "×" at bounding box center [1059, 39] width 9 height 16
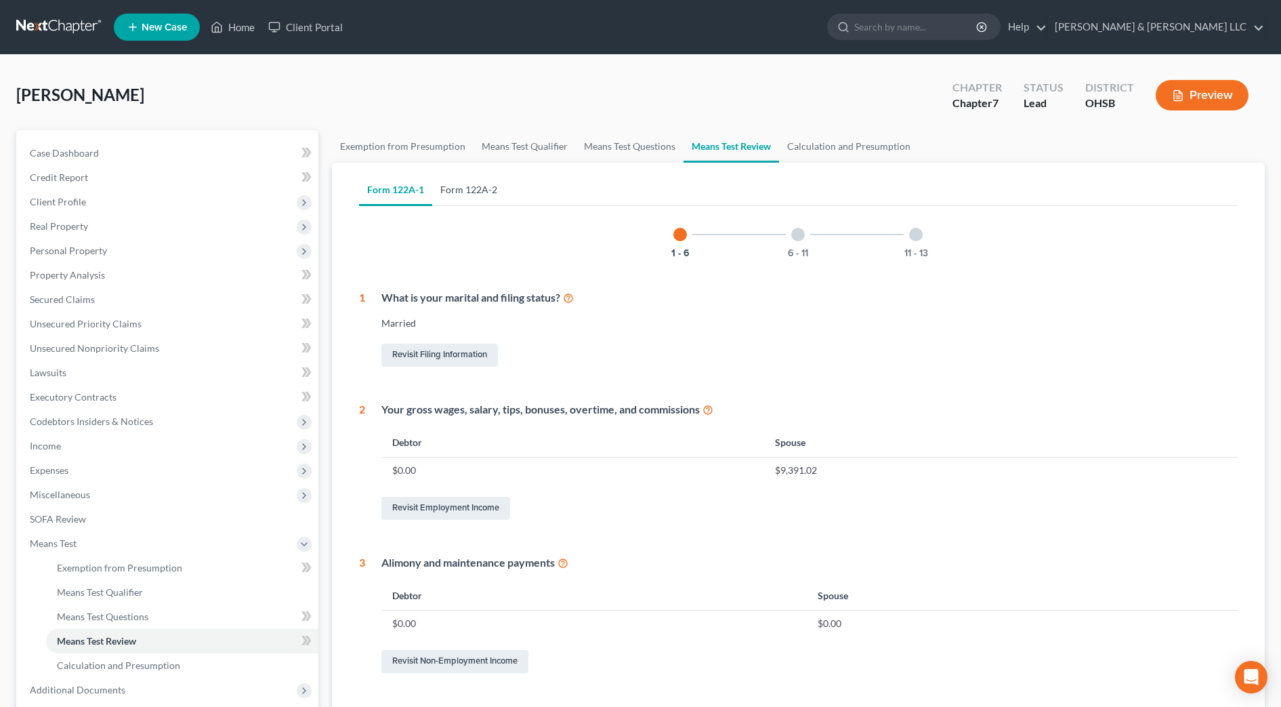
click at [448, 188] on link "Form 122A-2" at bounding box center [468, 189] width 73 height 33
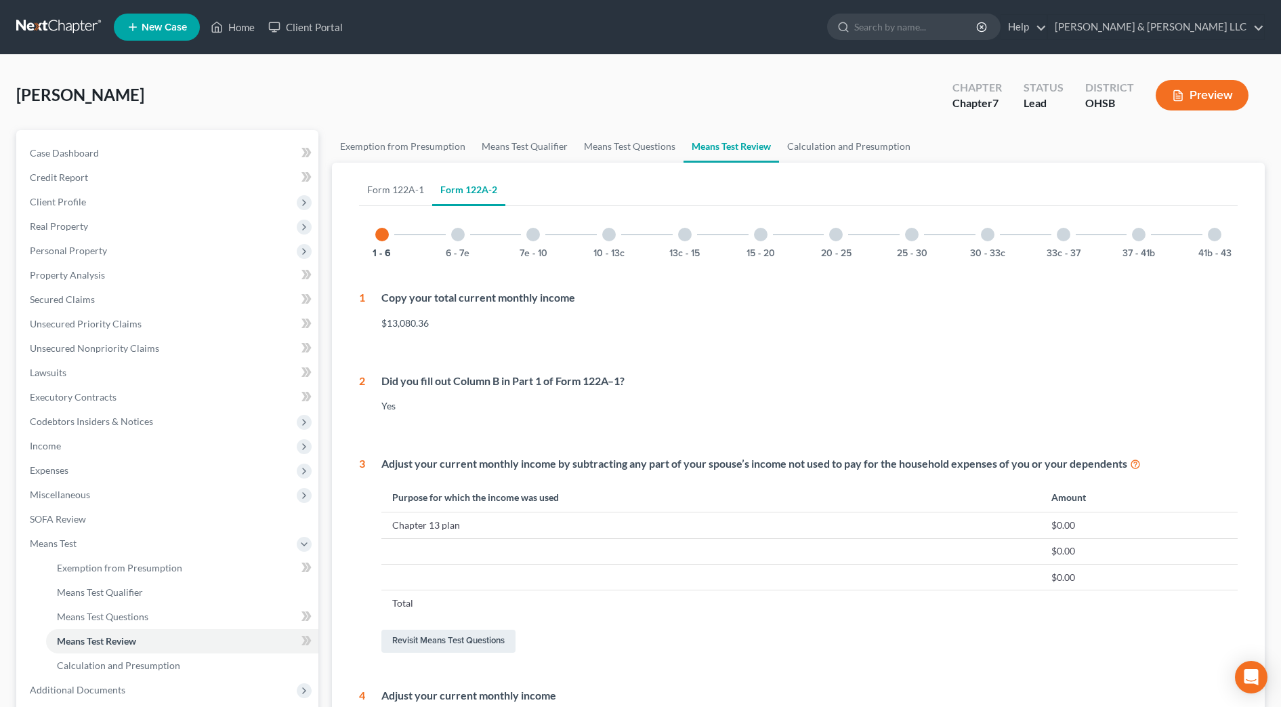
click at [455, 230] on div at bounding box center [458, 235] width 14 height 14
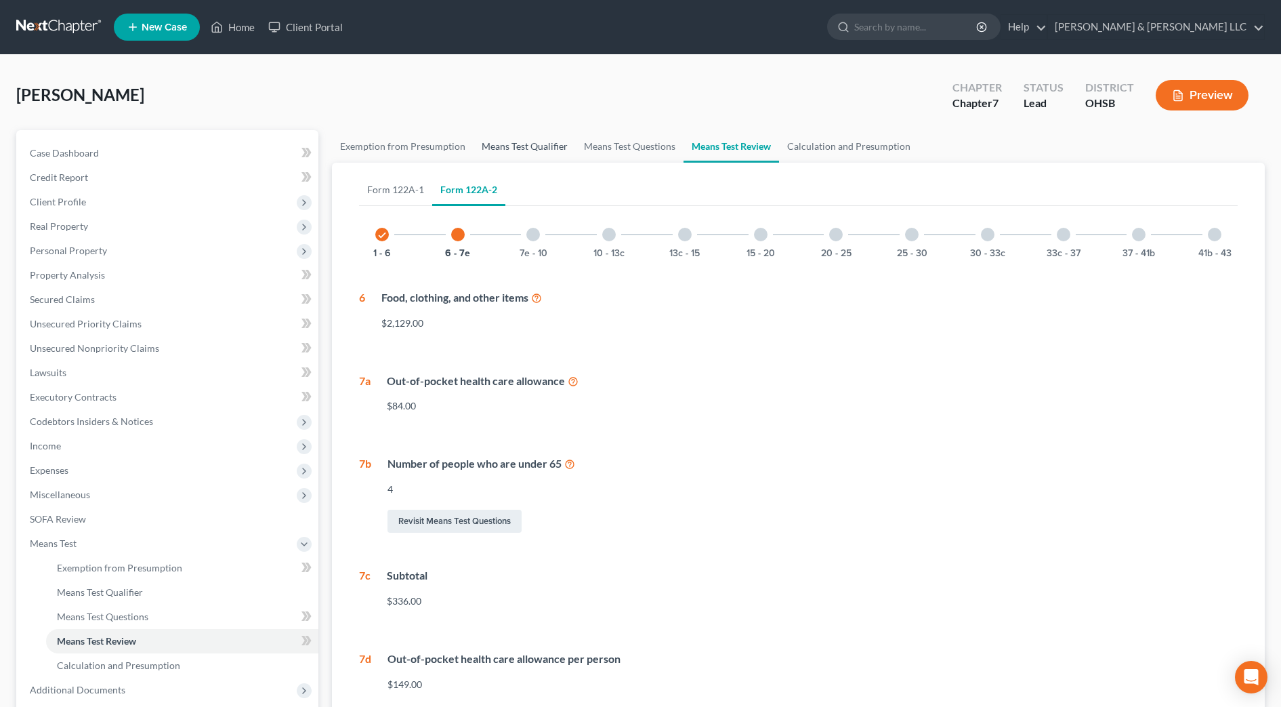
click at [491, 150] on link "Means Test Qualifier" at bounding box center [525, 146] width 102 height 33
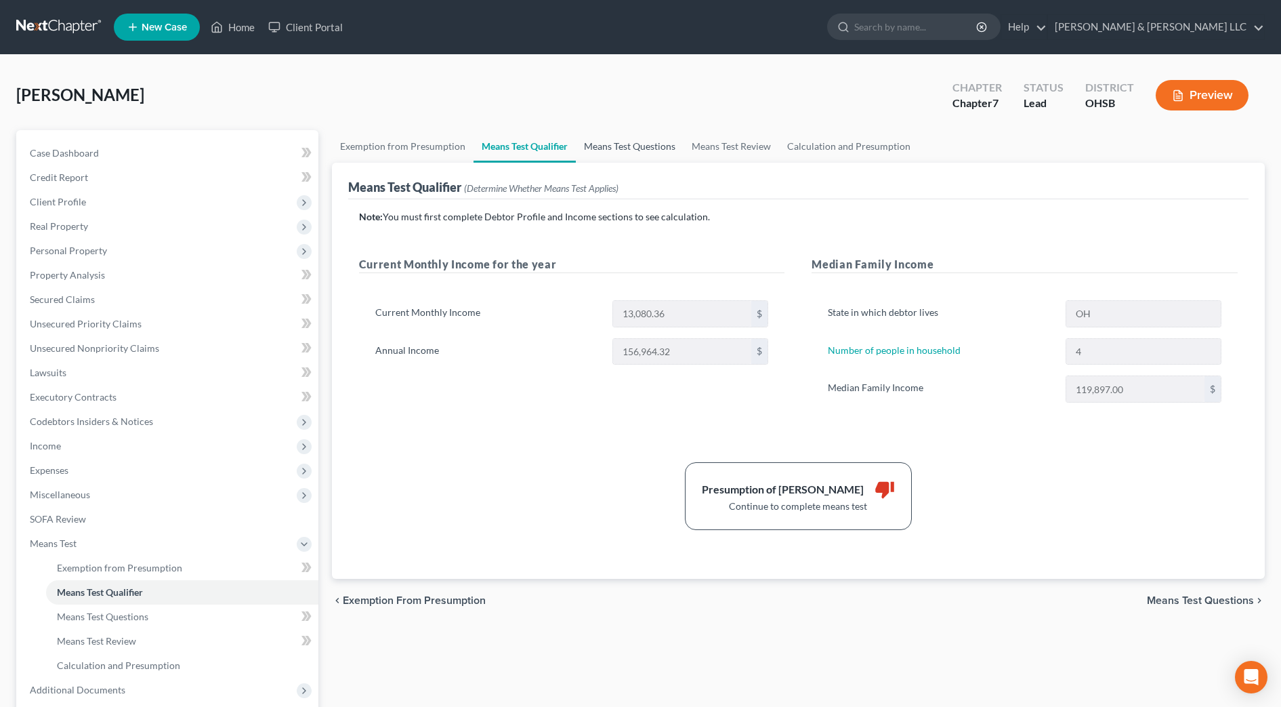
click at [614, 147] on link "Means Test Questions" at bounding box center [630, 146] width 108 height 33
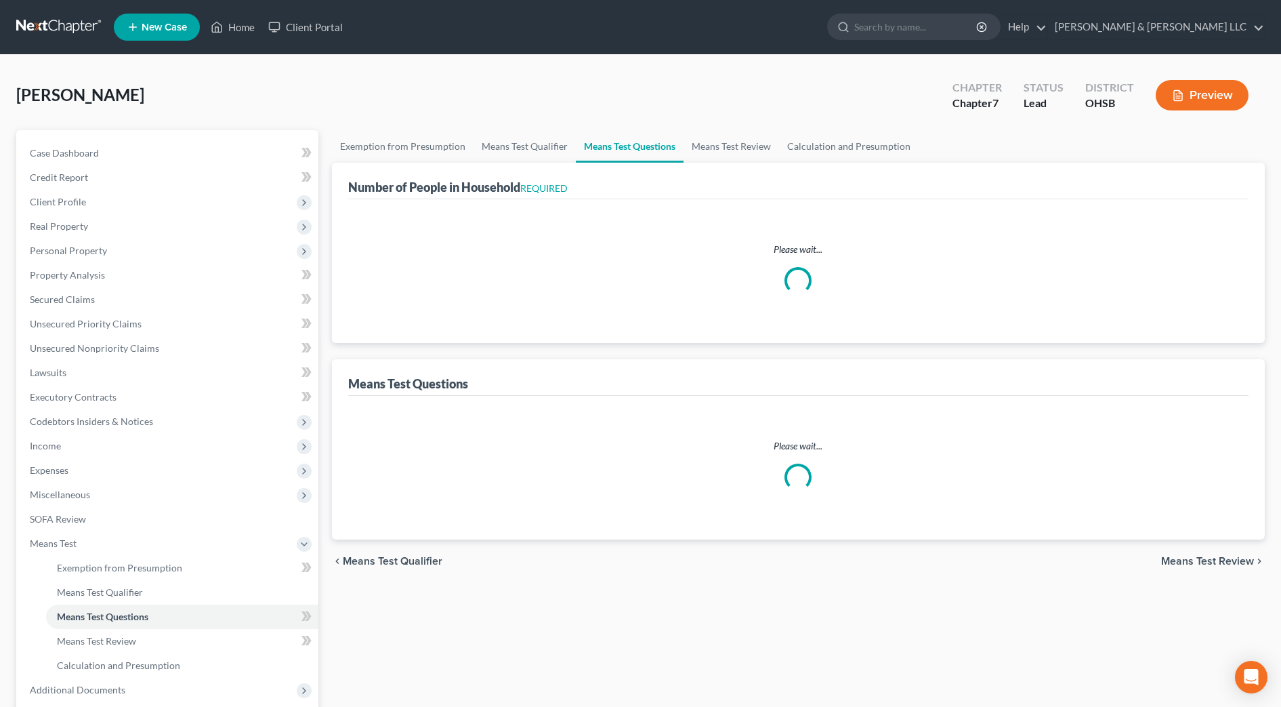
select select "0"
select select "60"
select select "4"
select select "0"
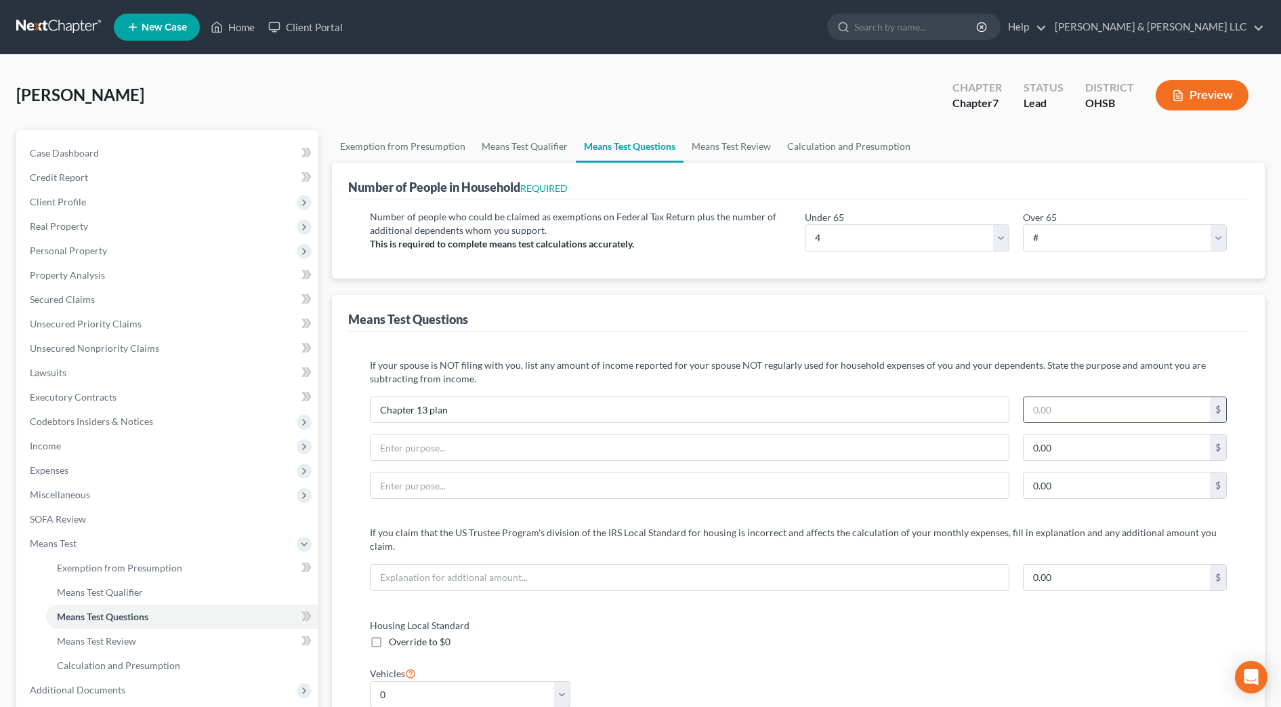
click at [1076, 411] on input "text" at bounding box center [1117, 410] width 186 height 26
type input "1,150"
click at [450, 417] on input "Chapter 13 plan" at bounding box center [690, 410] width 638 height 26
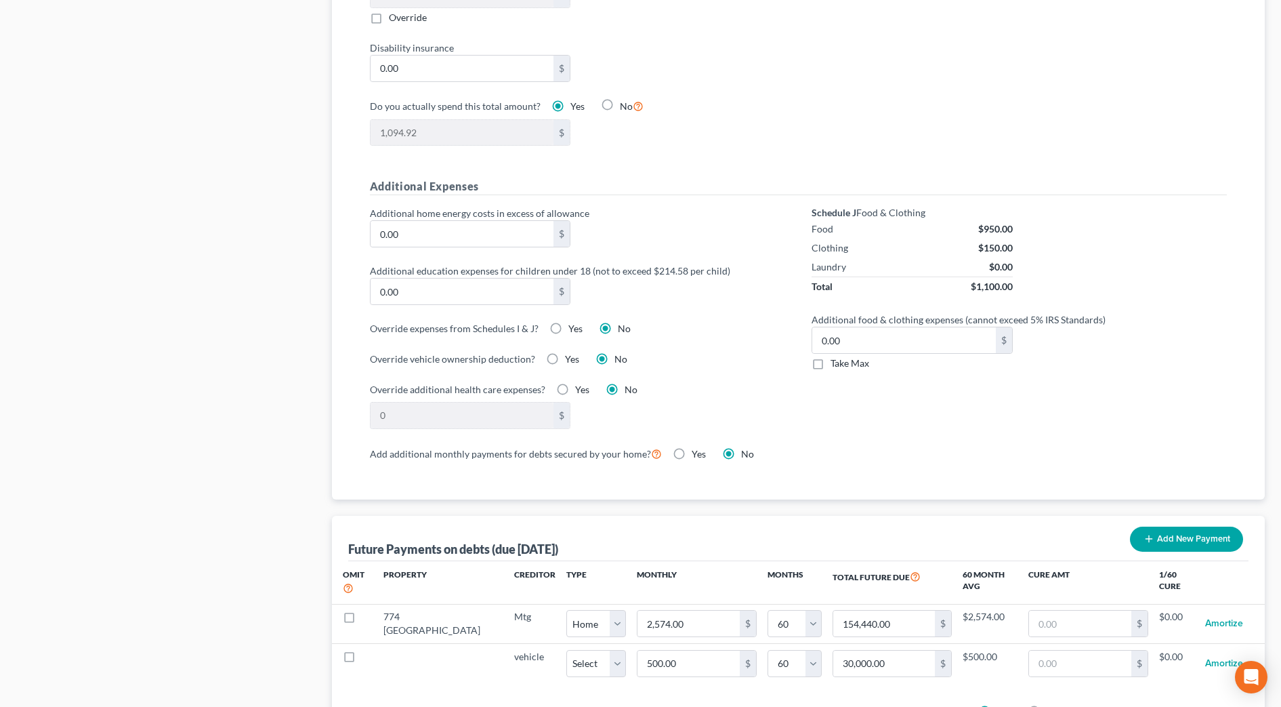
scroll to position [931, 0]
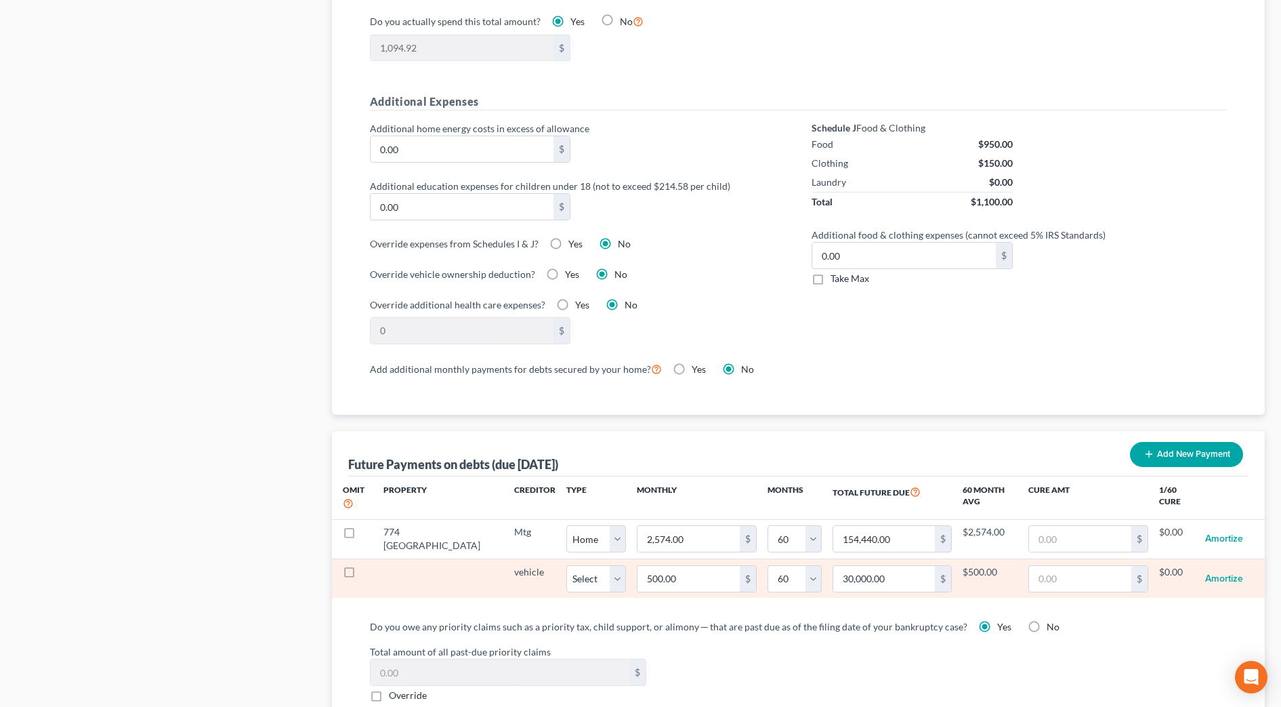
click at [362, 575] on label at bounding box center [362, 575] width 0 height 0
click at [367, 565] on input "checkbox" at bounding box center [371, 569] width 9 height 9
checkbox input "true"
select select "60"
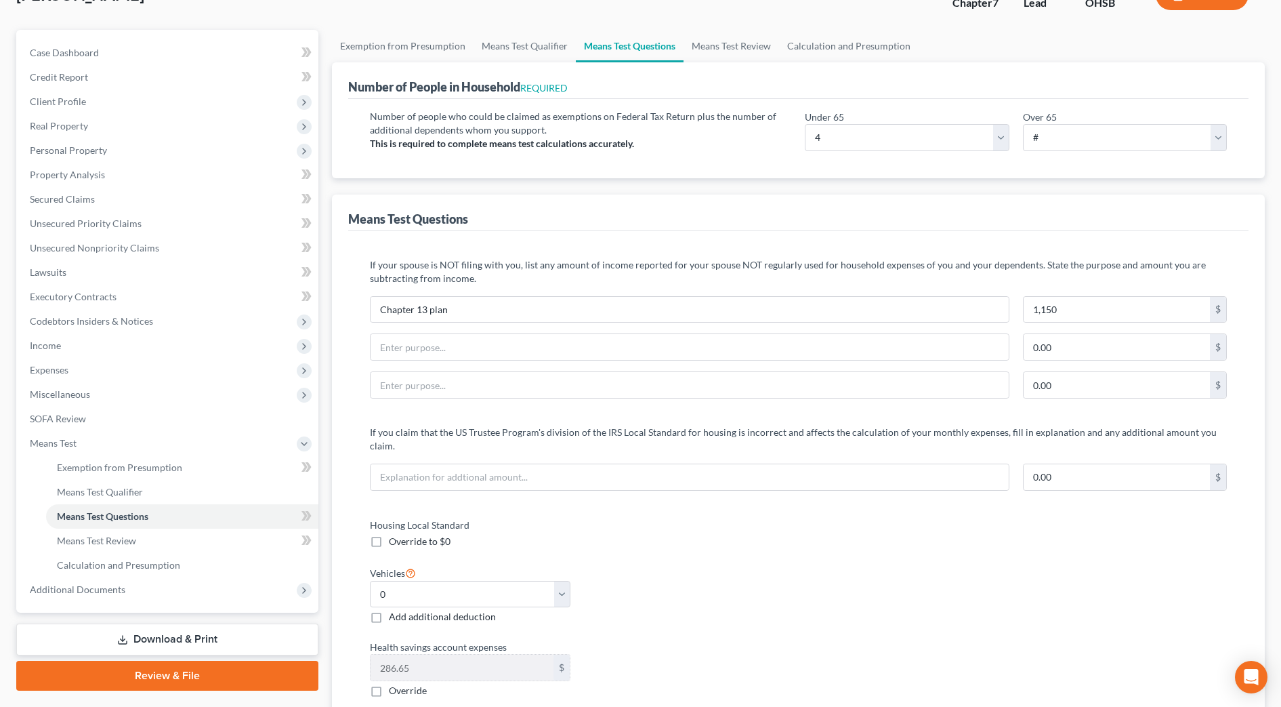
scroll to position [0, 0]
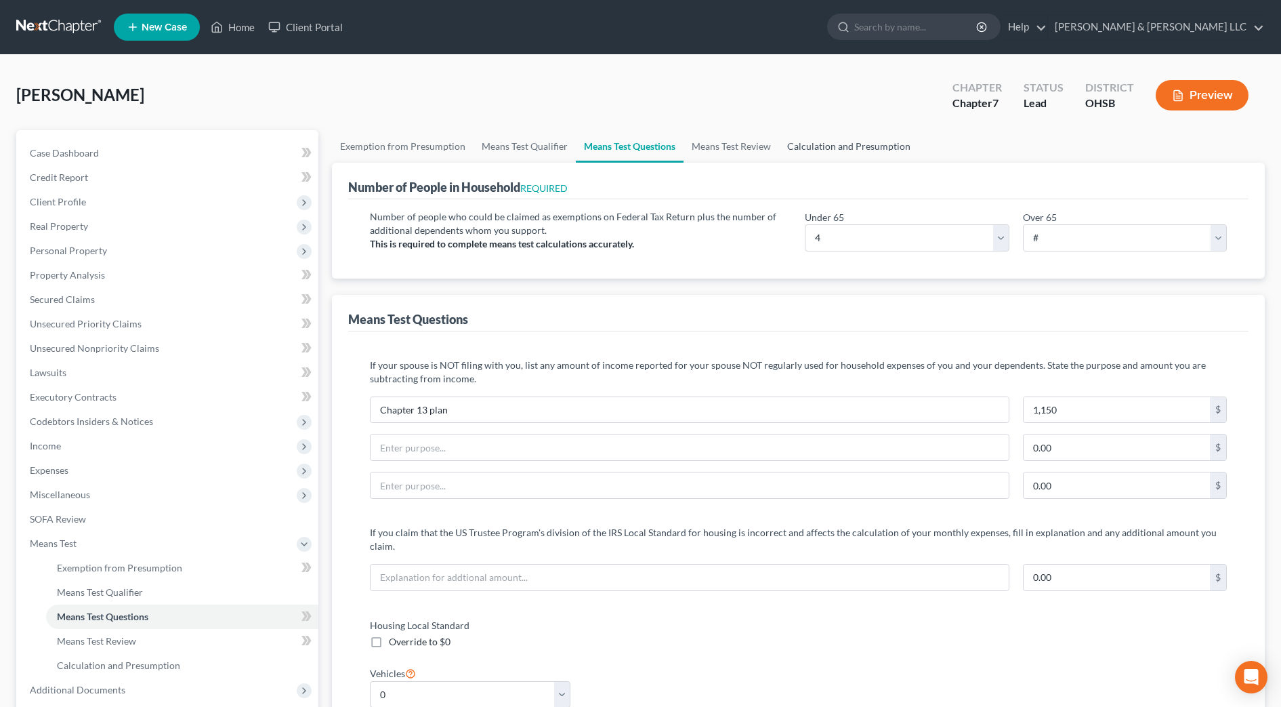
click at [839, 149] on link "Calculation and Presumption" at bounding box center [849, 146] width 140 height 33
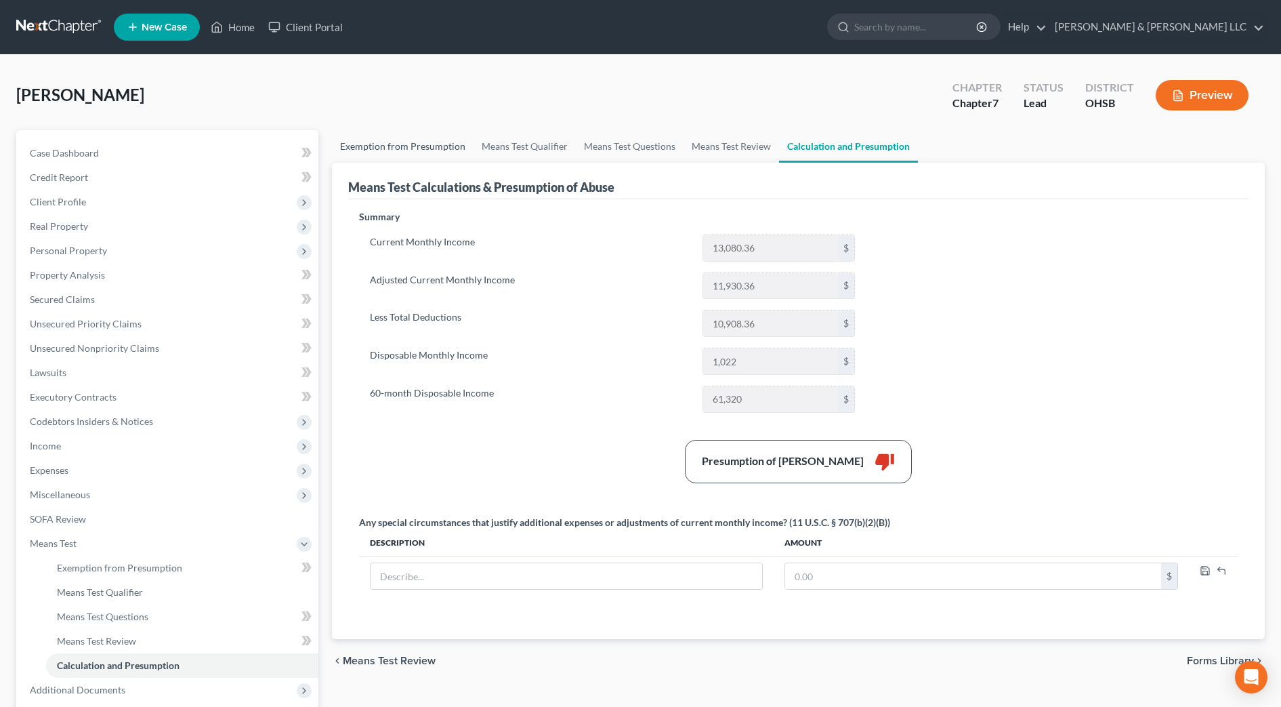
click at [430, 155] on link "Exemption from Presumption" at bounding box center [403, 146] width 142 height 33
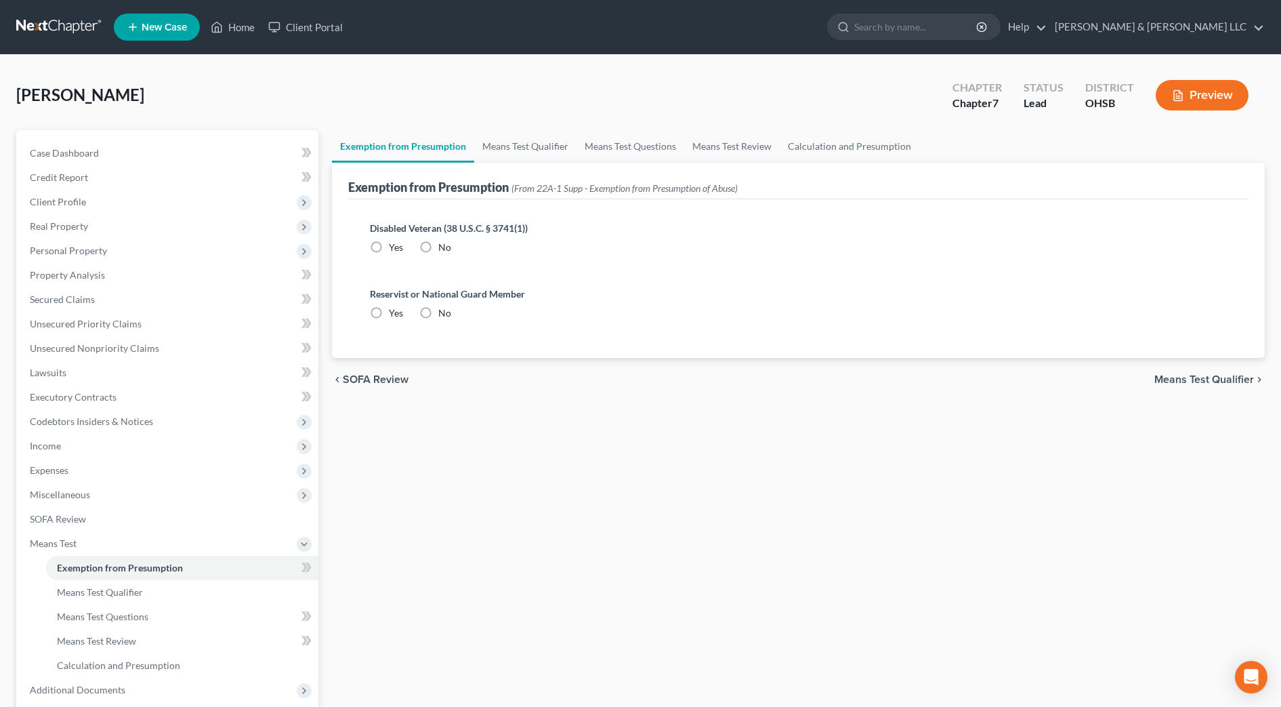
radio input "true"
click at [520, 148] on link "Means Test Qualifier" at bounding box center [525, 146] width 102 height 33
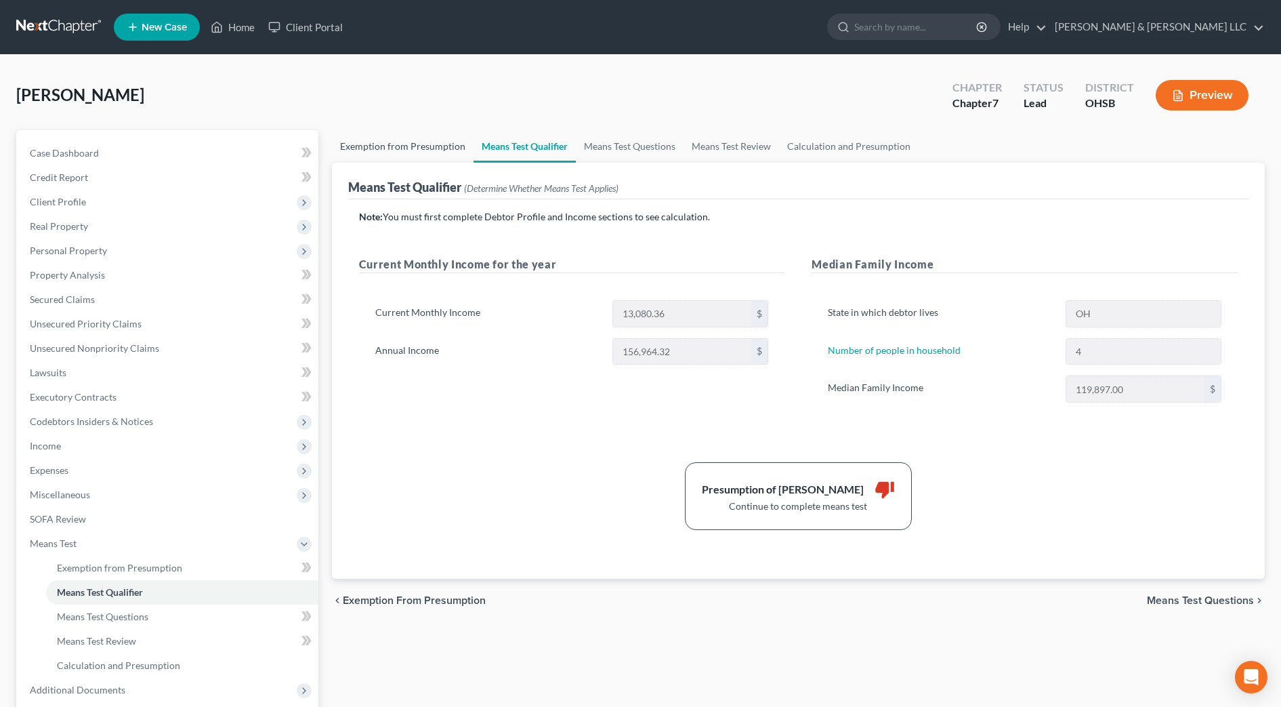
click at [408, 152] on link "Exemption from Presumption" at bounding box center [403, 146] width 142 height 33
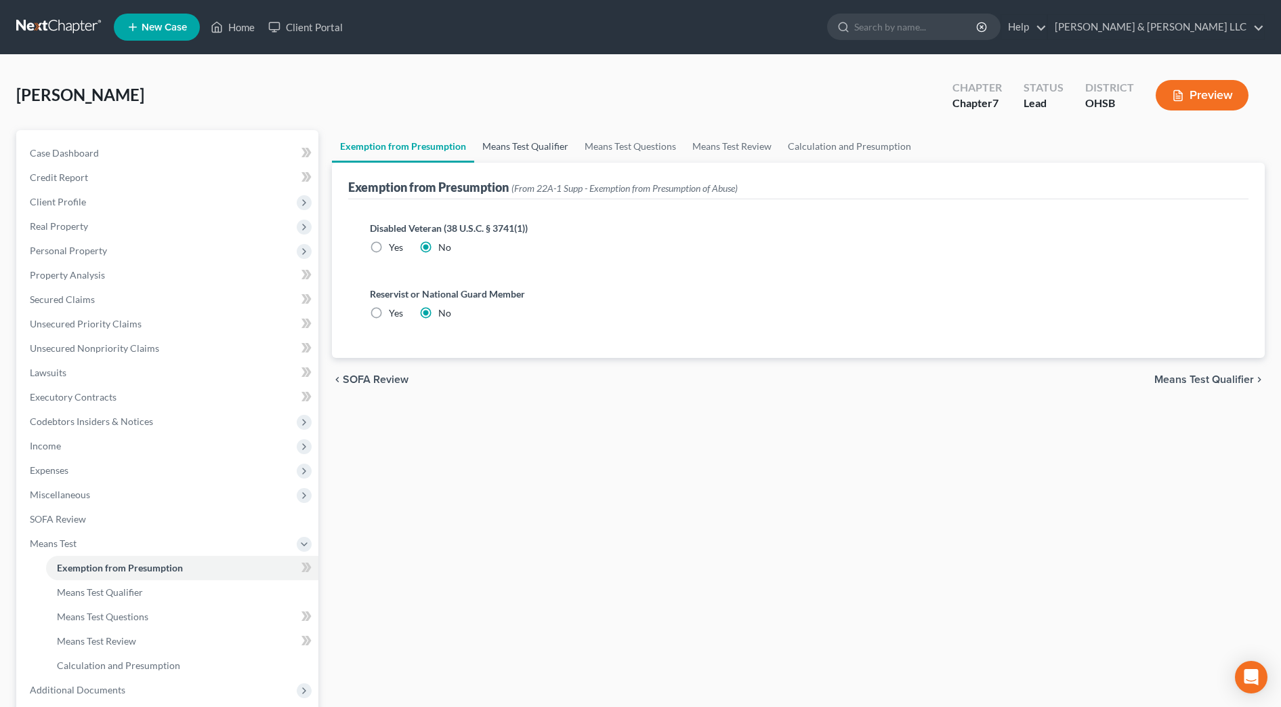
click at [487, 146] on link "Means Test Qualifier" at bounding box center [525, 146] width 102 height 33
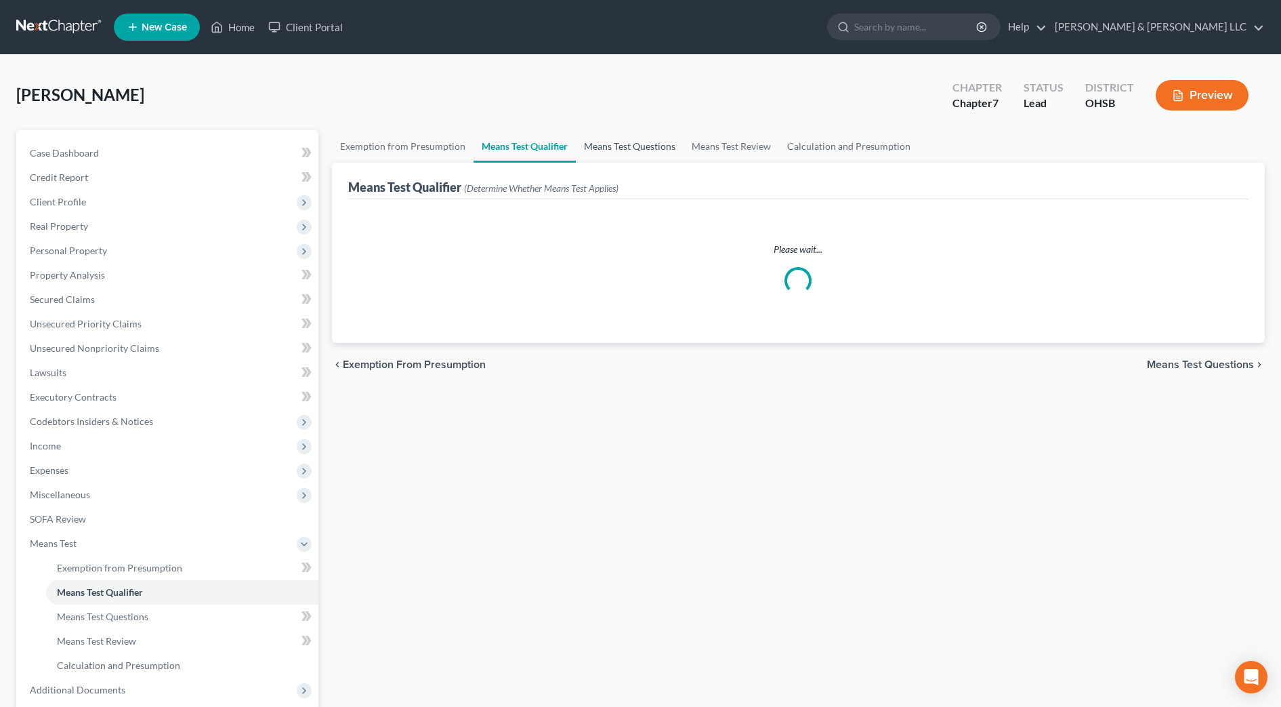
click at [614, 145] on link "Means Test Questions" at bounding box center [630, 146] width 108 height 33
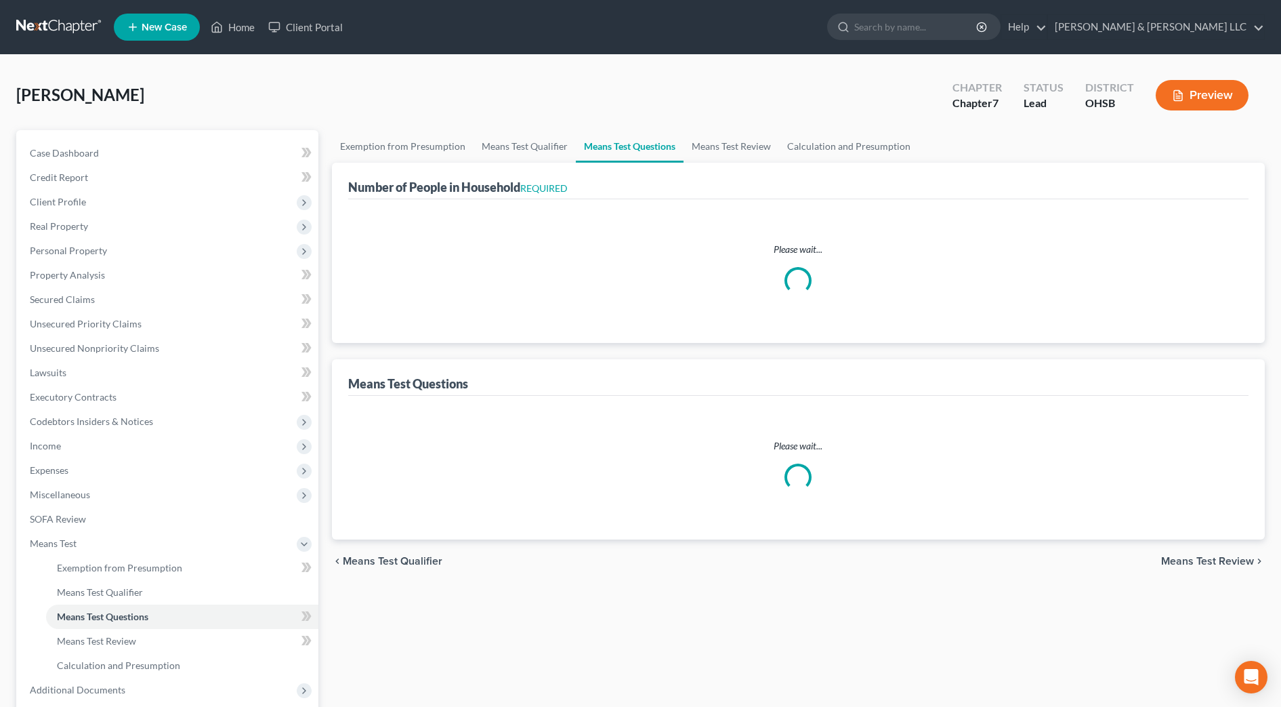
select select "0"
select select "60"
select select "0"
select select "4"
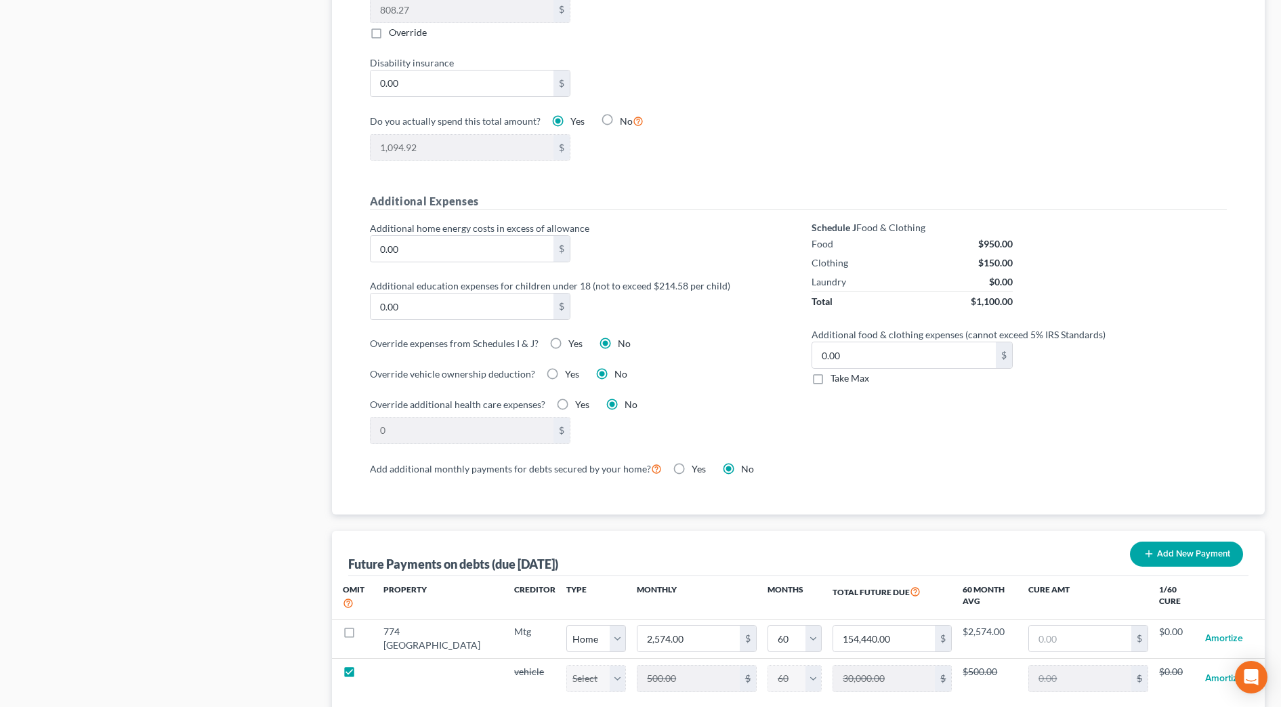
scroll to position [1016, 0]
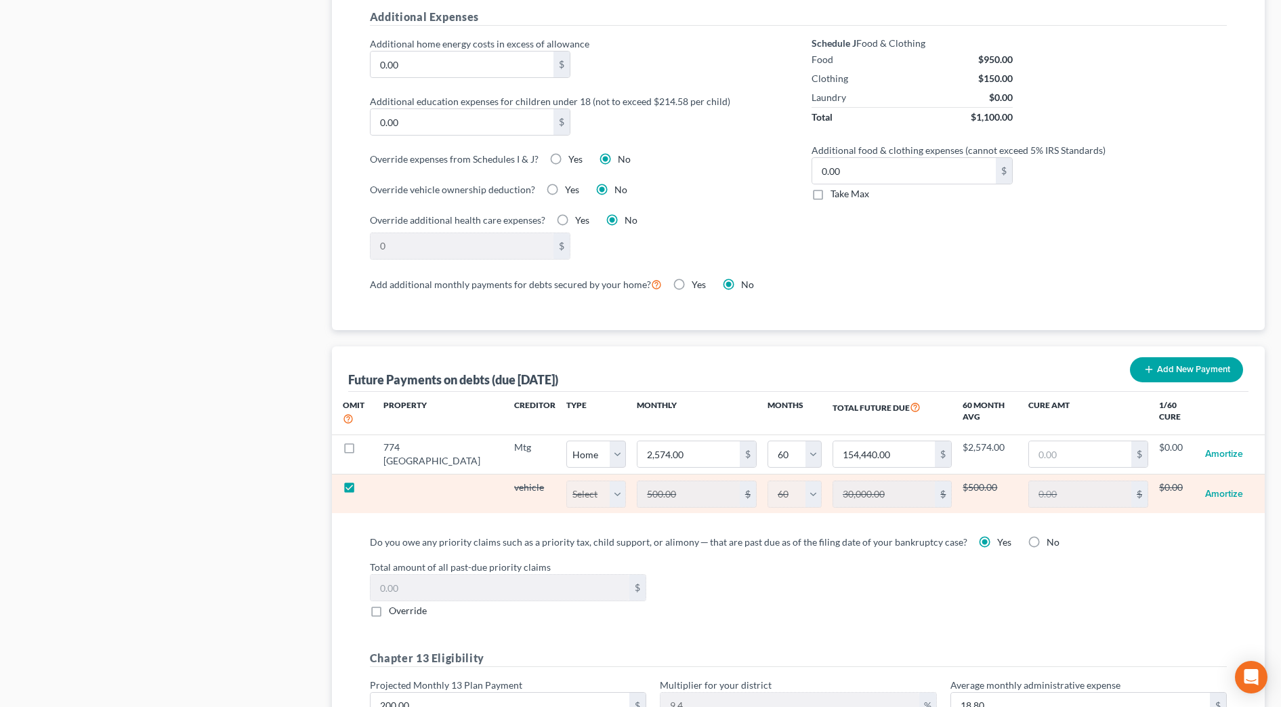
click at [362, 490] on label at bounding box center [362, 490] width 0 height 0
click at [367, 480] on input "checkbox" at bounding box center [371, 484] width 9 height 9
checkbox input "false"
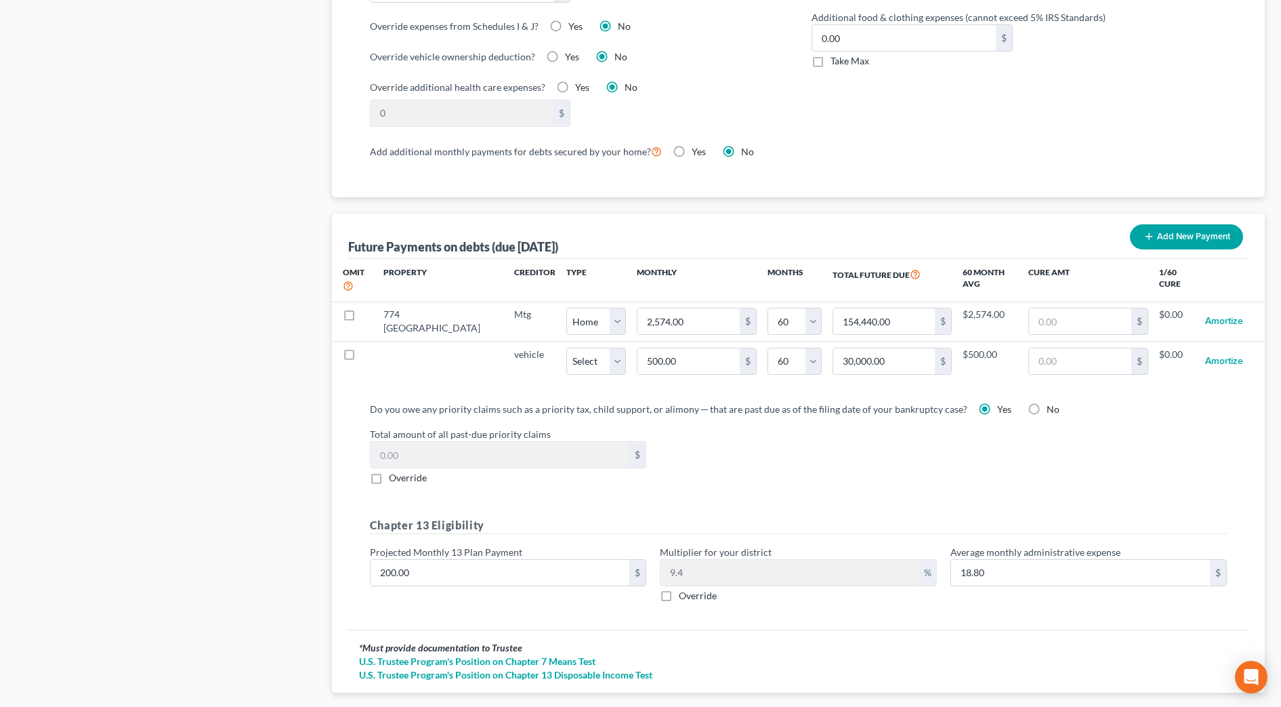
scroll to position [1216, 0]
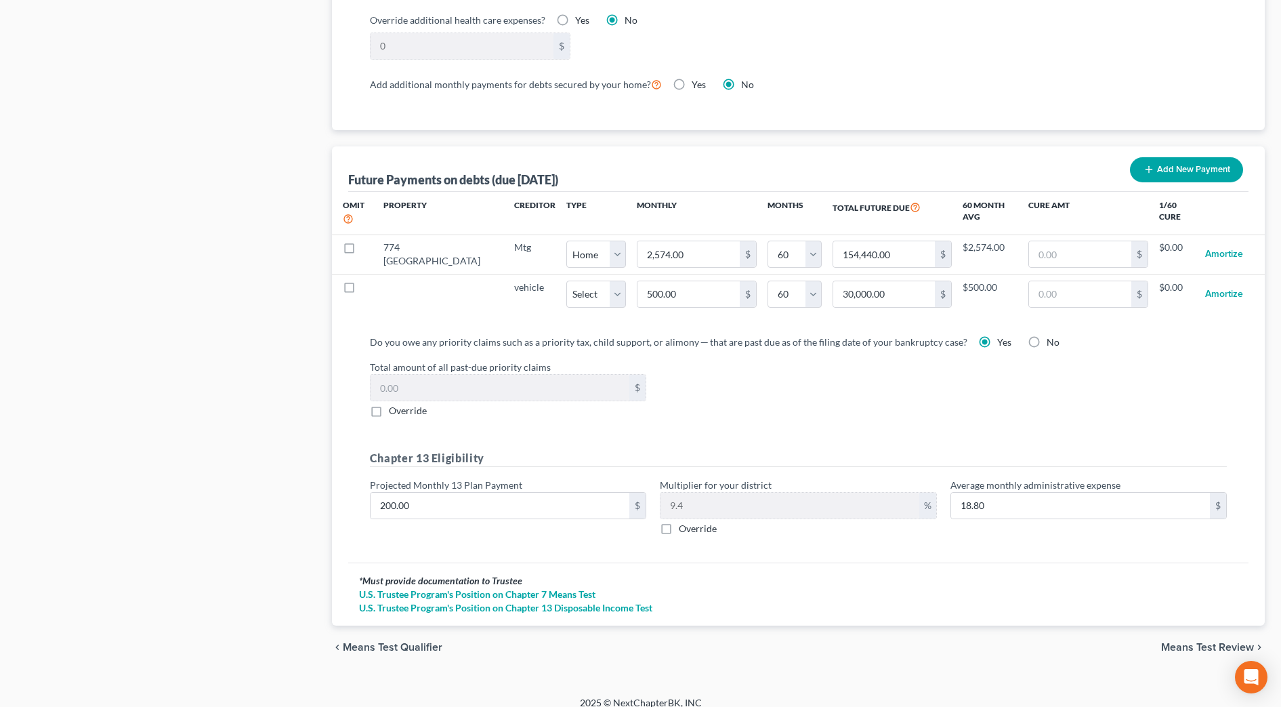
select select "60"
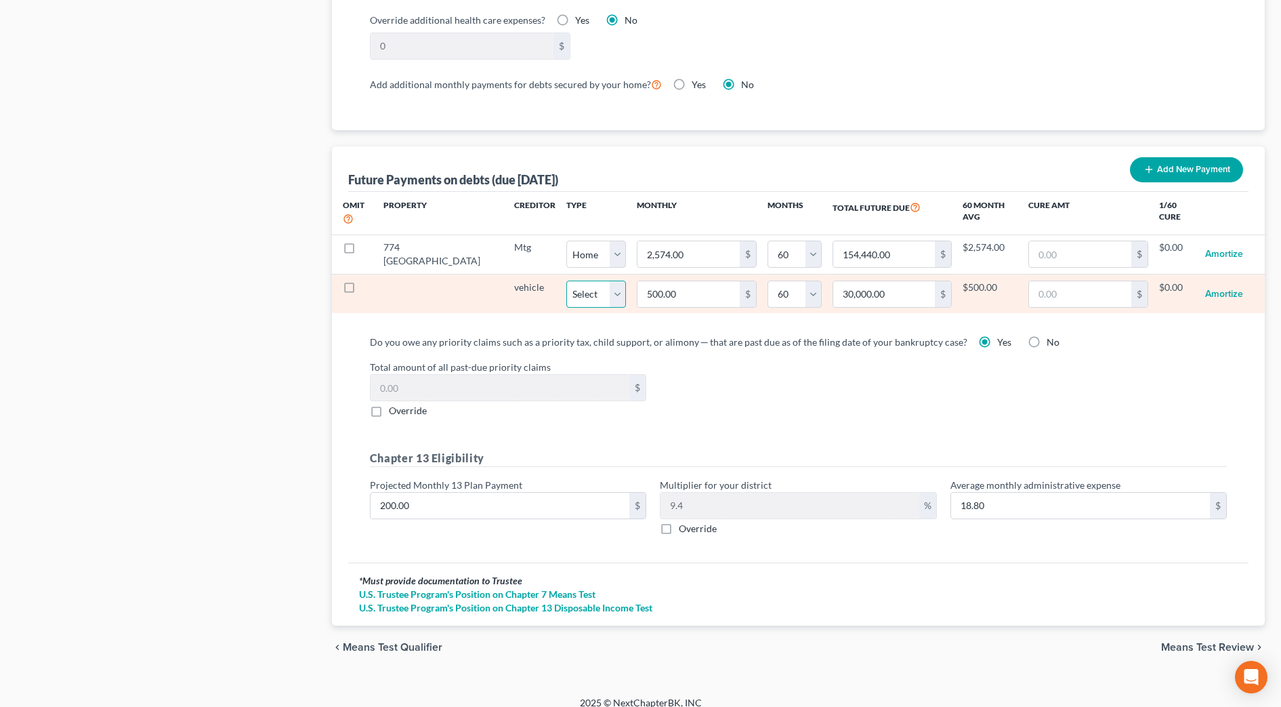
click at [570, 282] on select "Select Home Vehicle Other" at bounding box center [596, 293] width 60 height 27
select select "1"
click at [566, 280] on select "Select Home Vehicle Other" at bounding box center [596, 293] width 60 height 27
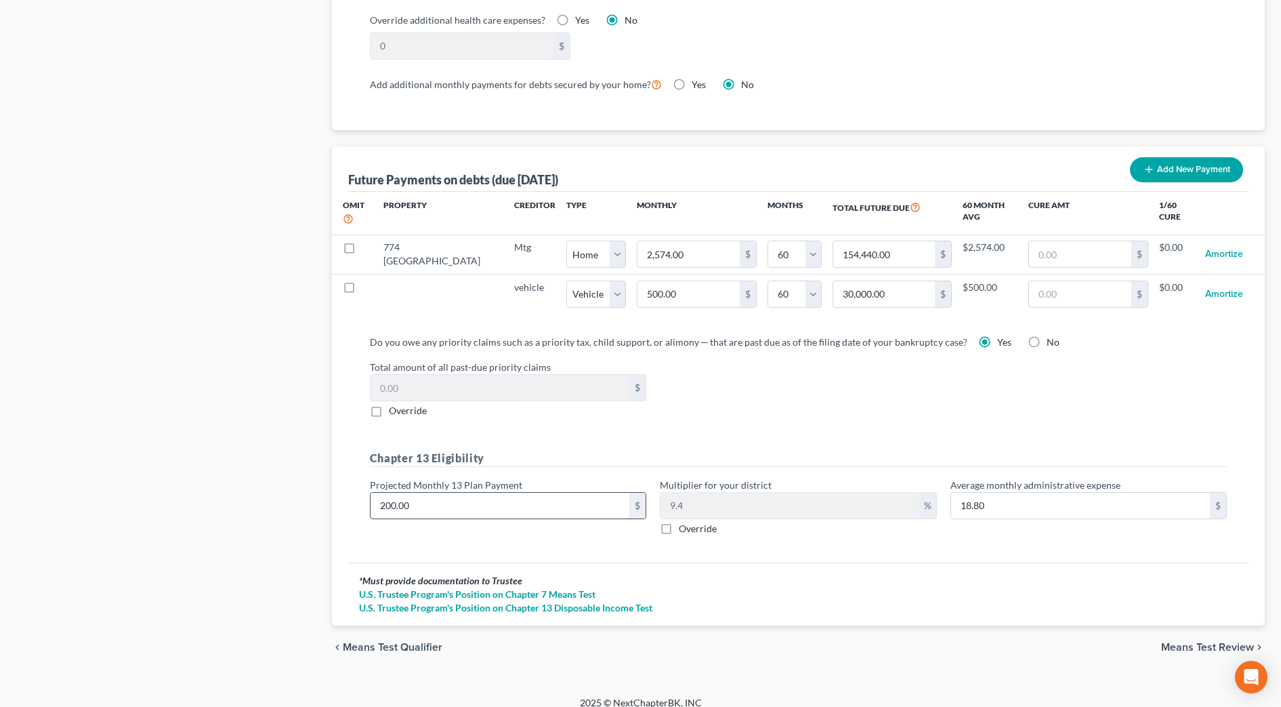
select select "1"
select select "60"
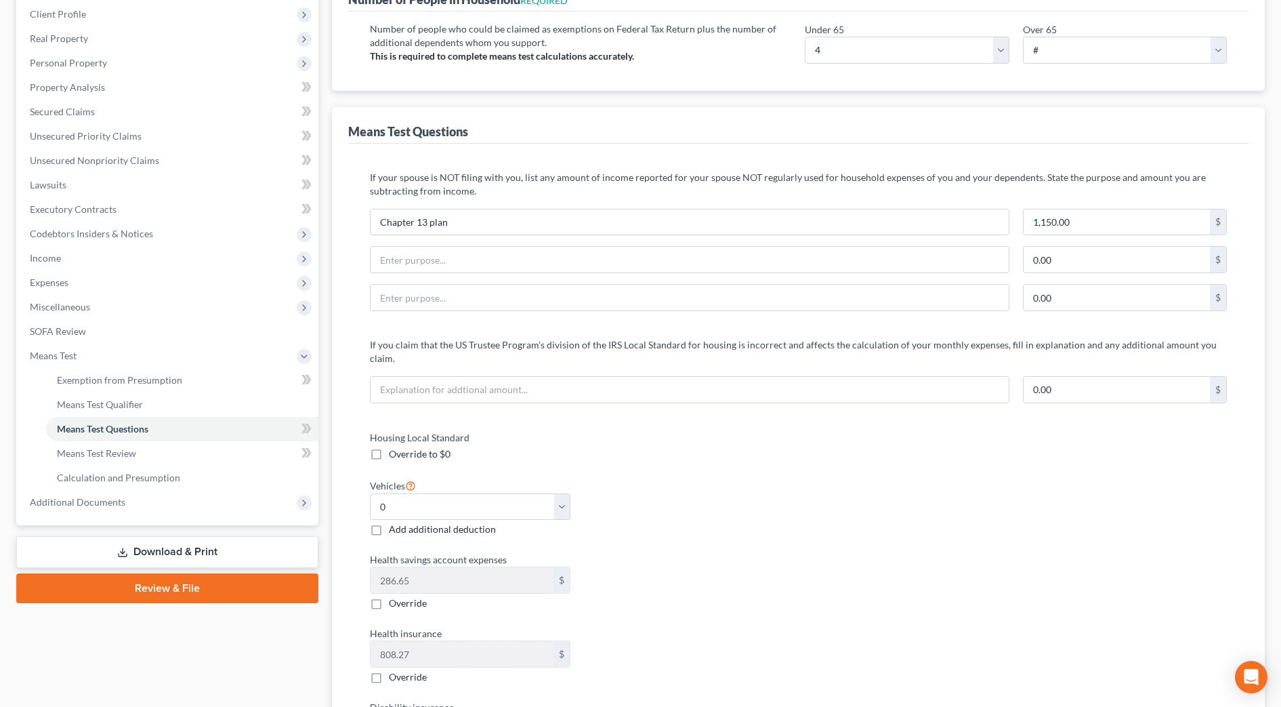
scroll to position [0, 0]
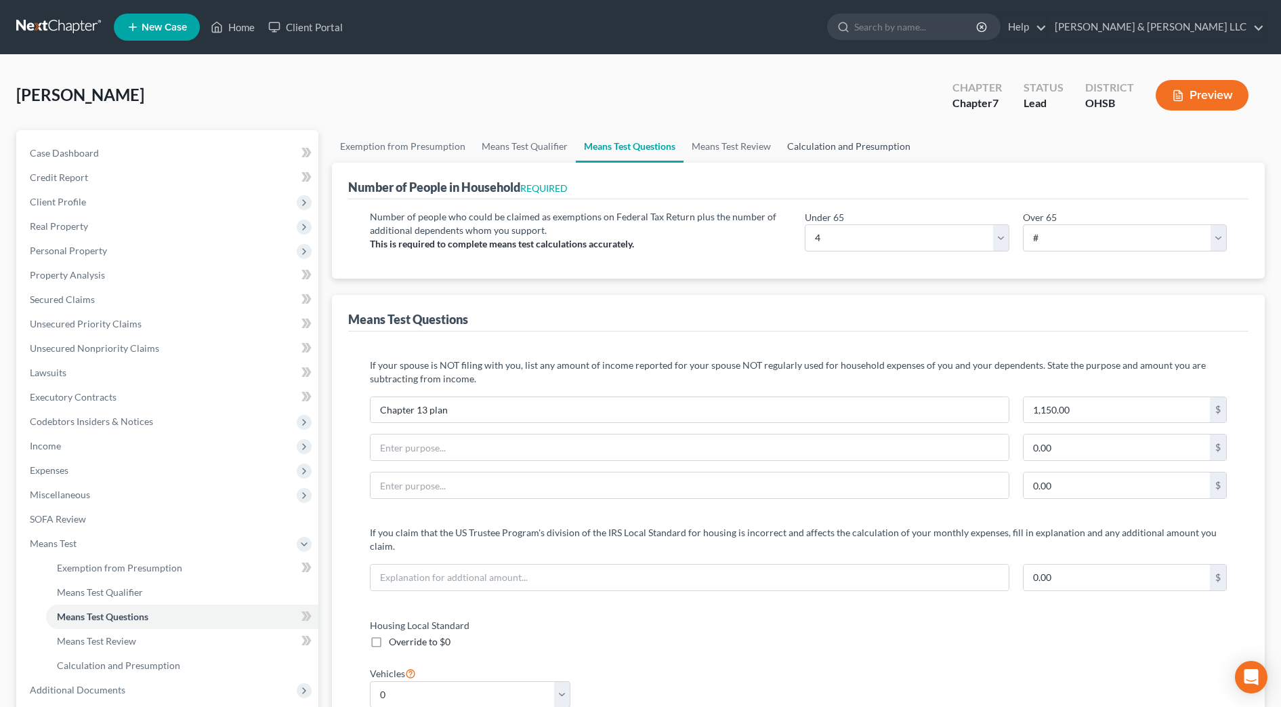
click at [851, 146] on link "Calculation and Presumption" at bounding box center [849, 146] width 140 height 33
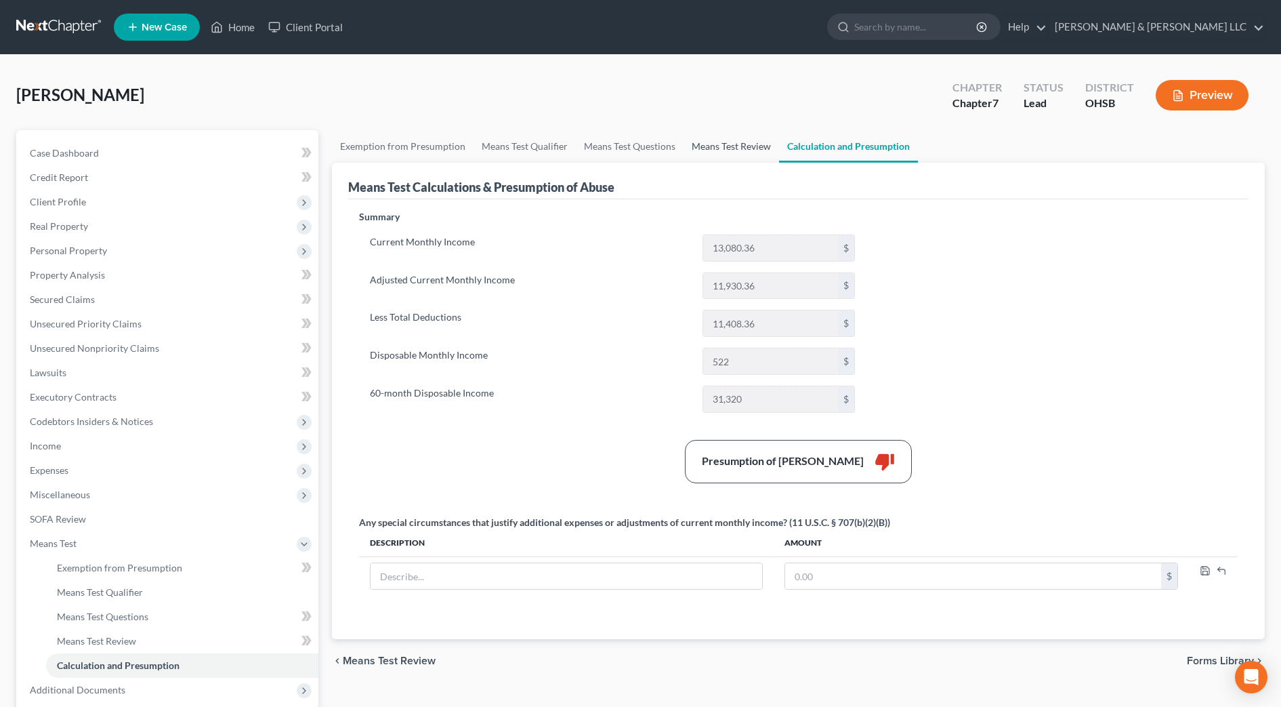
click at [732, 148] on link "Means Test Review" at bounding box center [732, 146] width 96 height 33
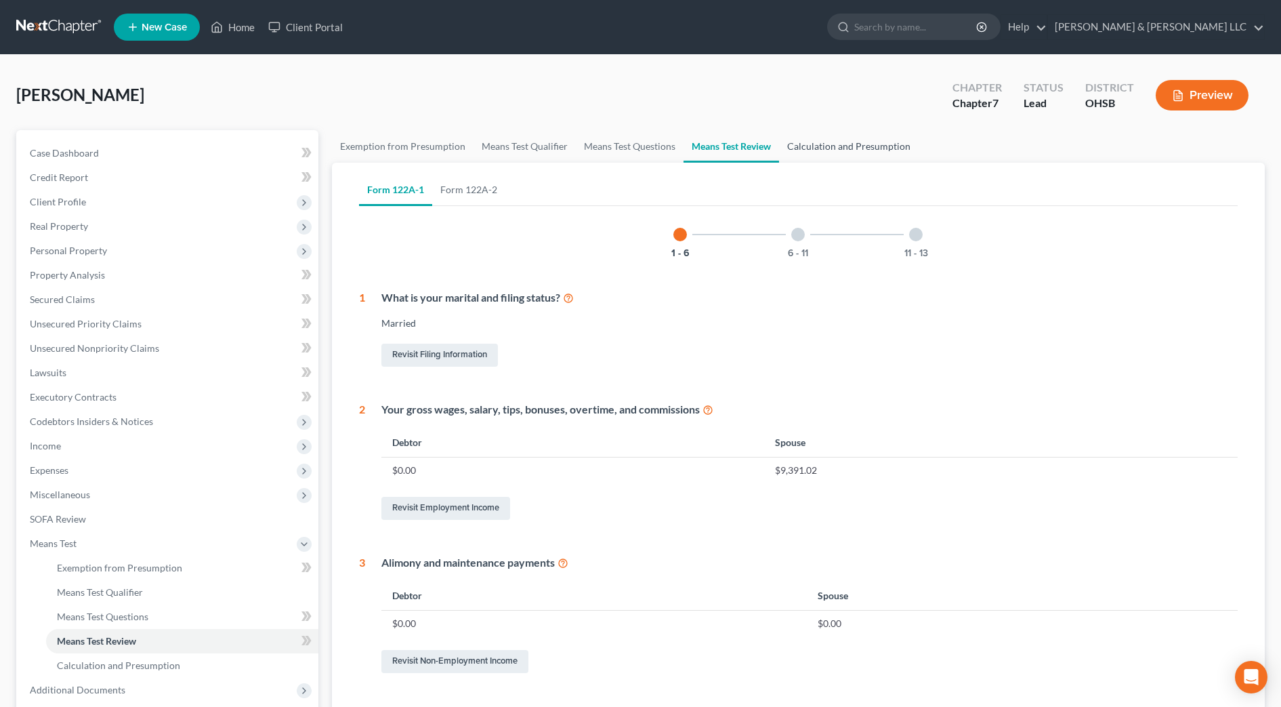
click at [868, 151] on link "Calculation and Presumption" at bounding box center [849, 146] width 140 height 33
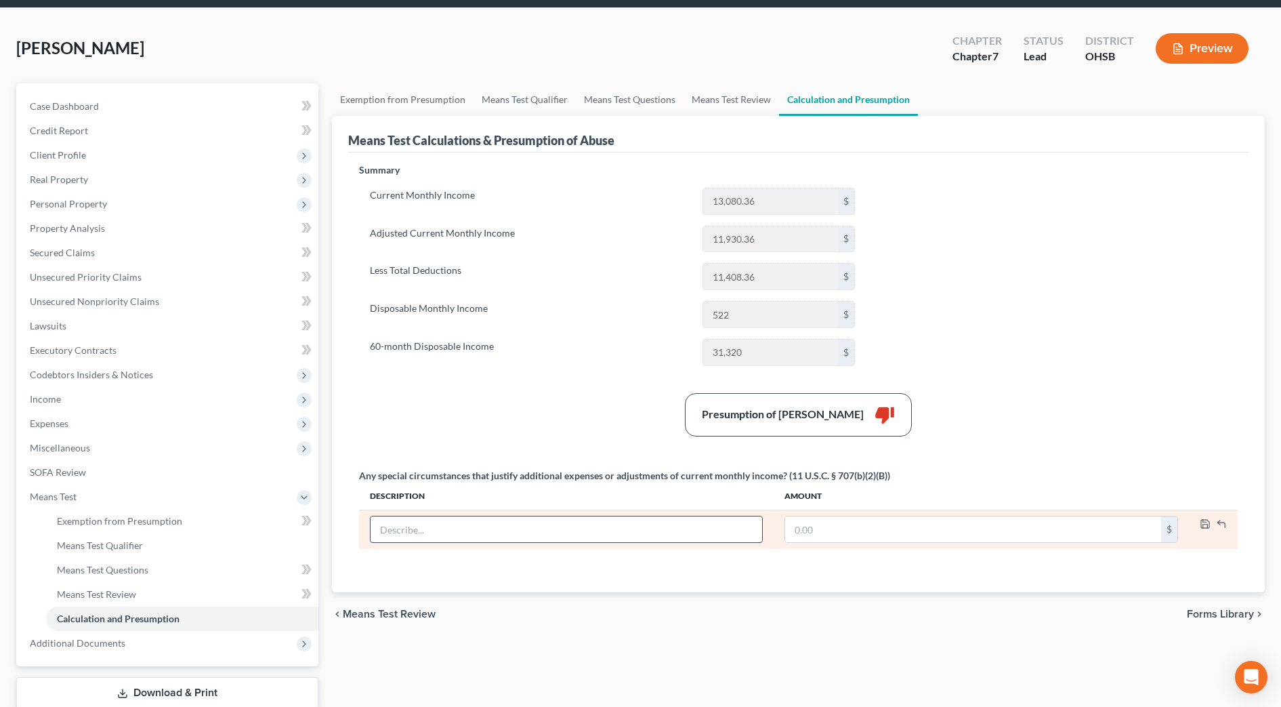
scroll to position [85, 0]
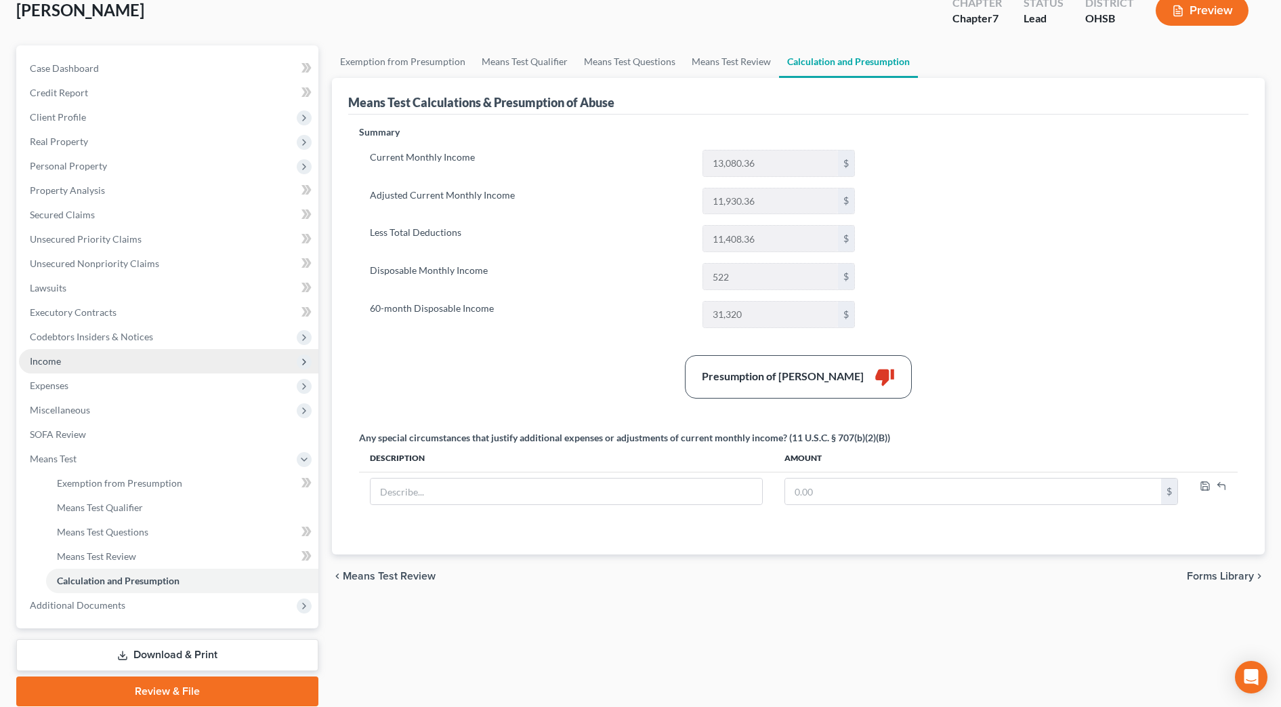
click at [70, 366] on span "Income" at bounding box center [168, 361] width 299 height 24
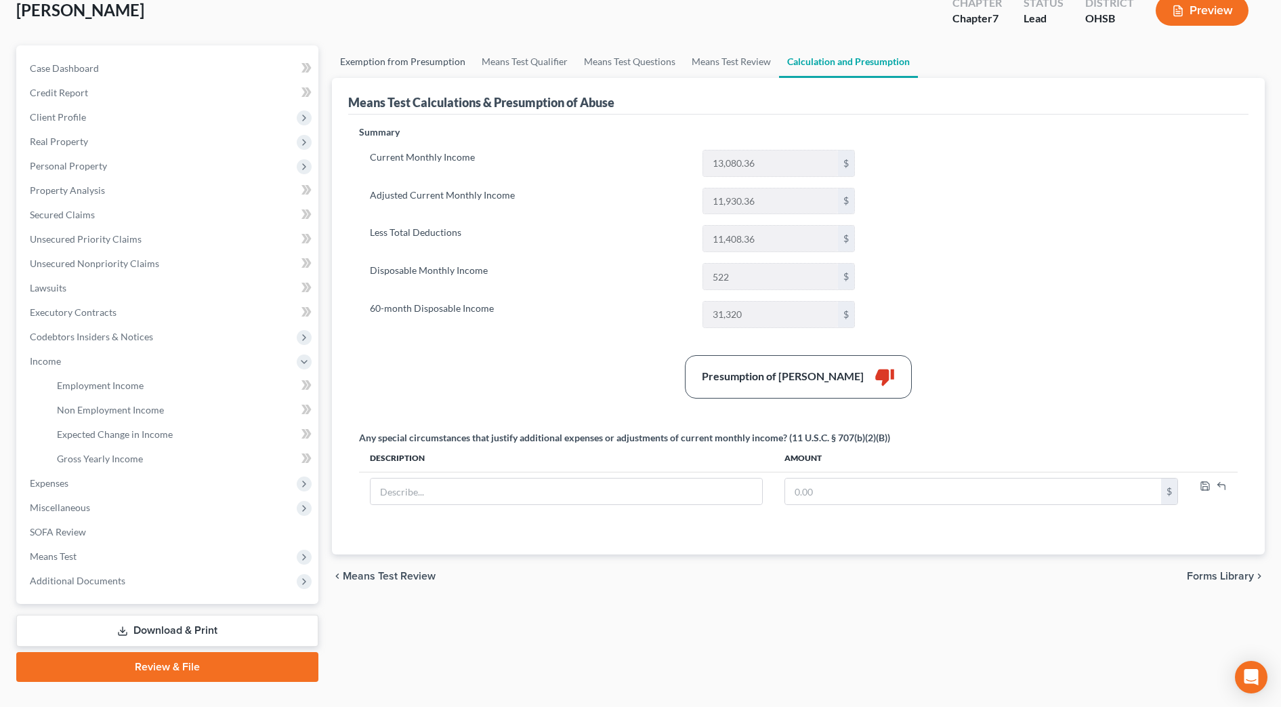
click at [404, 62] on link "Exemption from Presumption" at bounding box center [403, 61] width 142 height 33
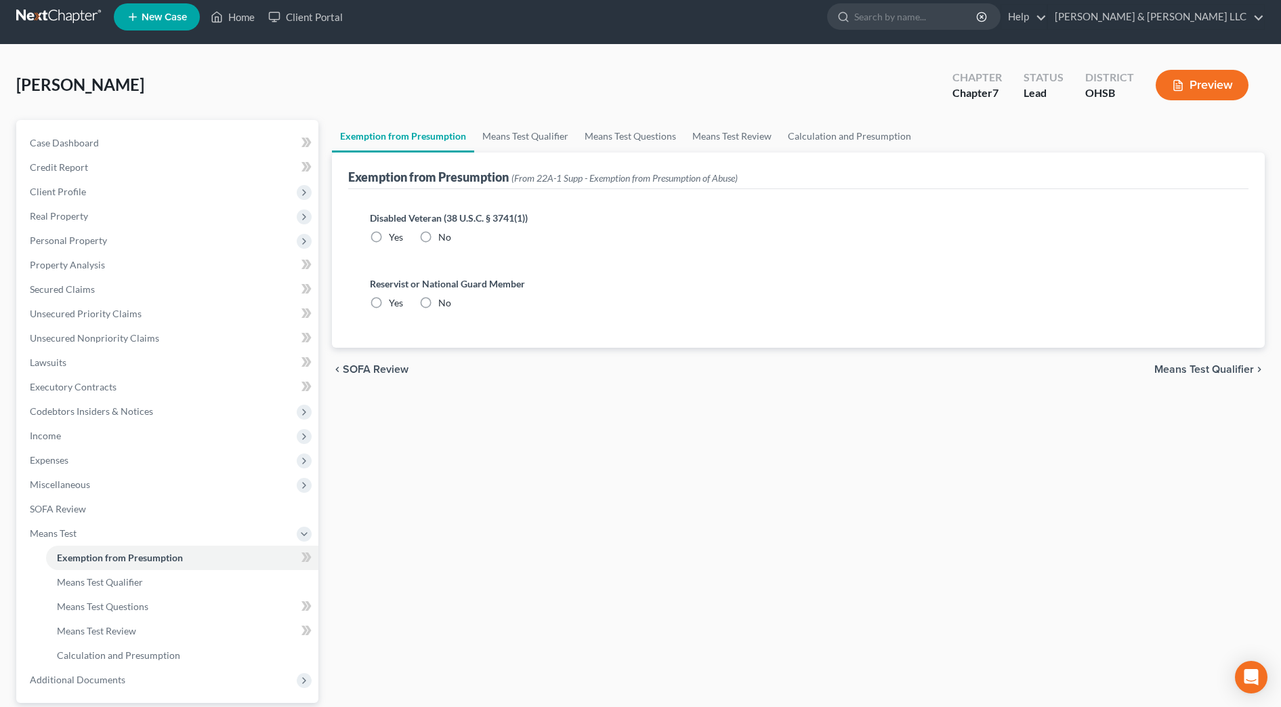
radio input "true"
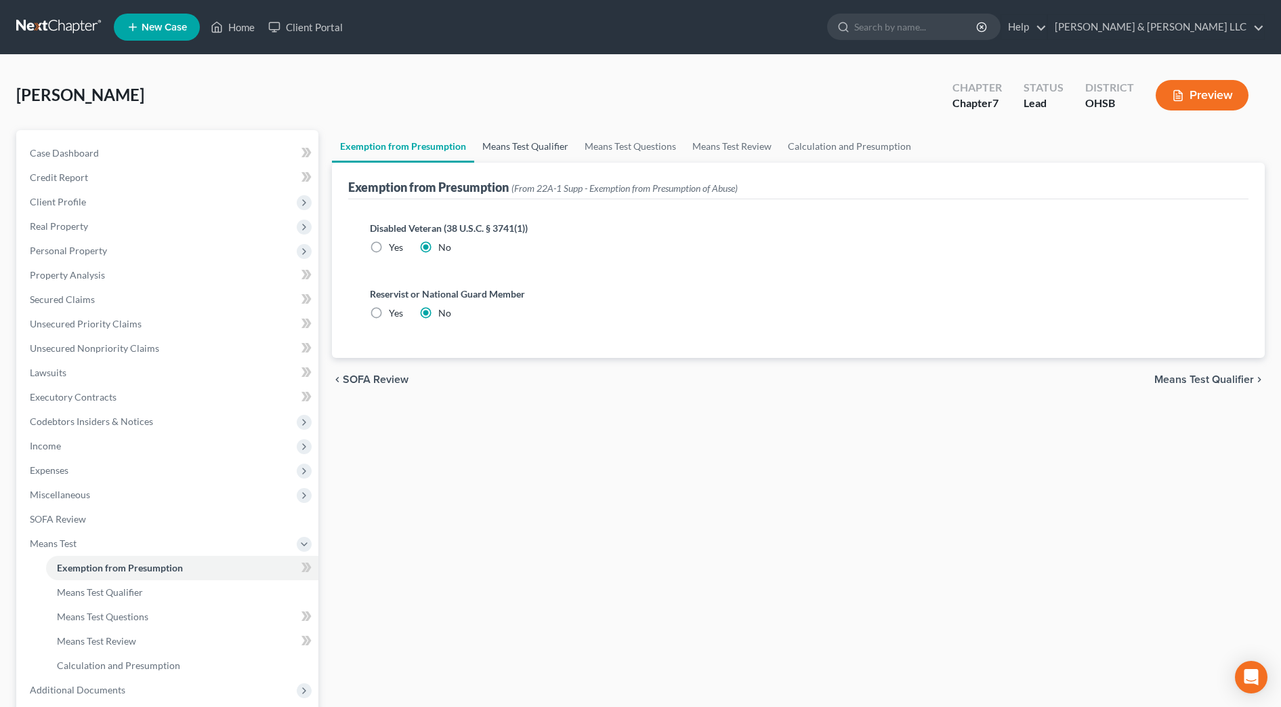
click at [524, 143] on link "Means Test Qualifier" at bounding box center [525, 146] width 102 height 33
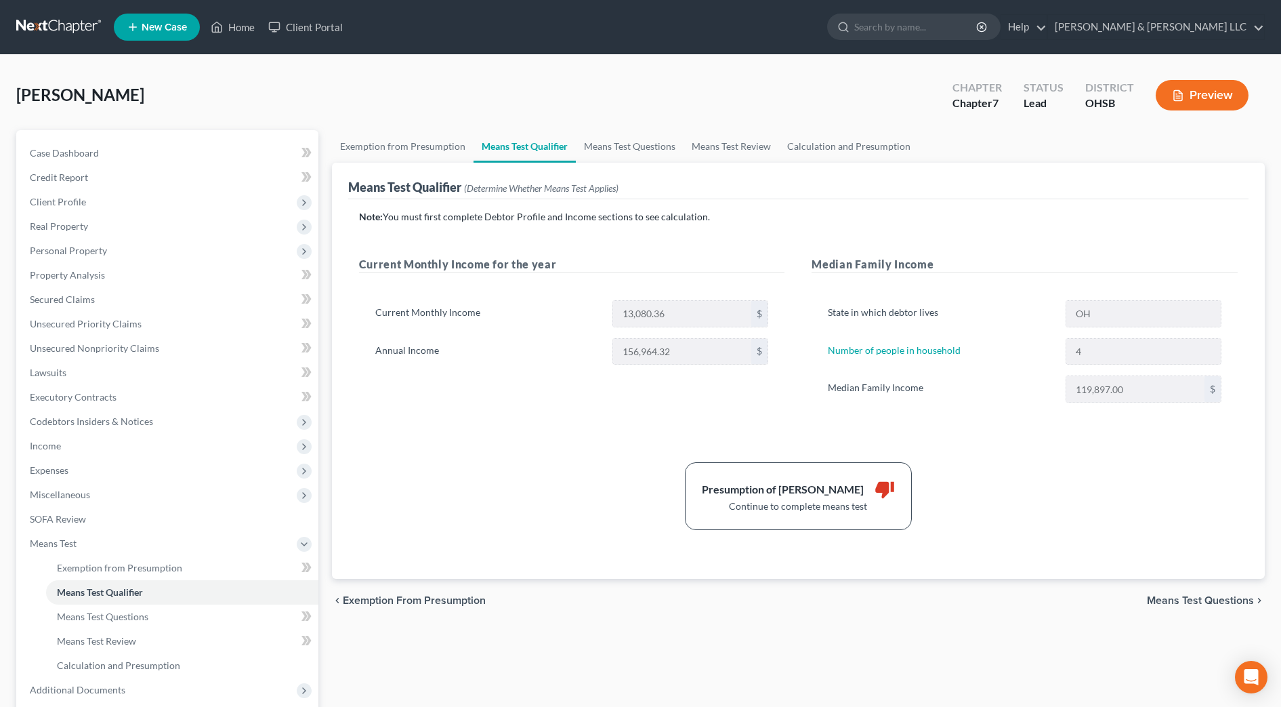
click at [631, 232] on div "Note: You must first complete Debtor Profile and Income sections to see calcula…" at bounding box center [798, 370] width 879 height 320
click at [45, 441] on span "Income" at bounding box center [45, 446] width 31 height 12
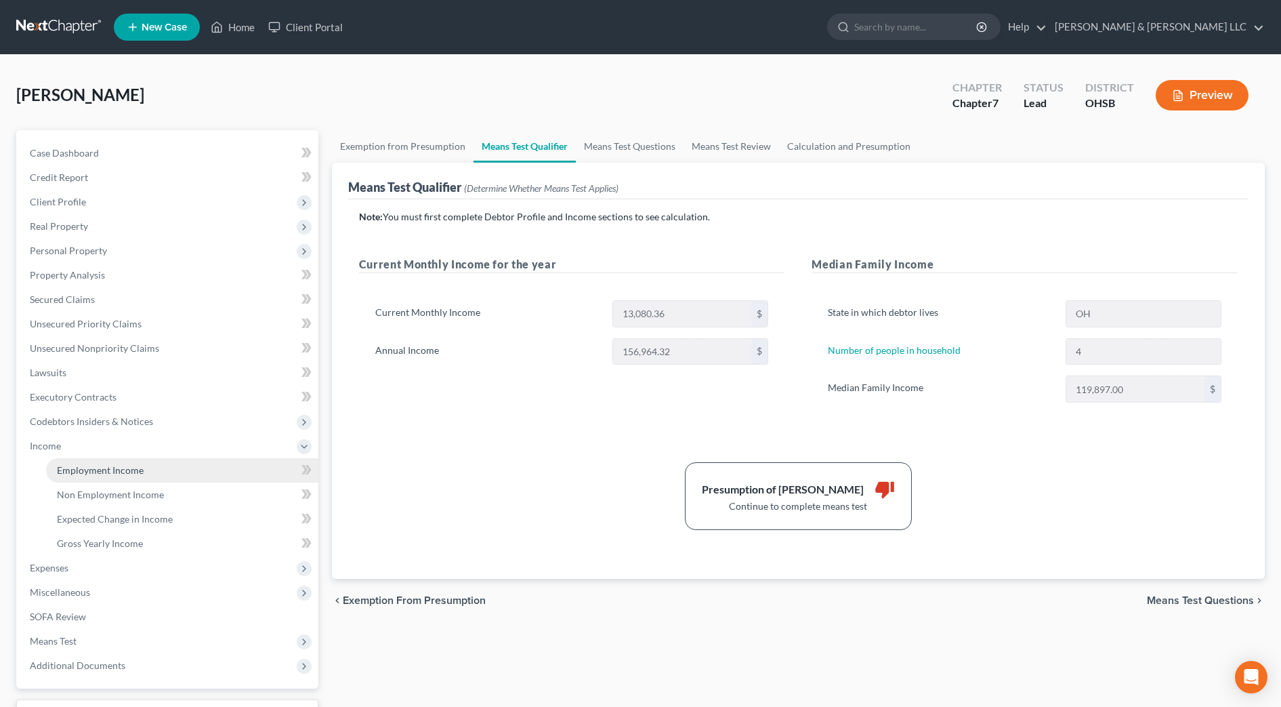
click at [70, 469] on span "Employment Income" at bounding box center [100, 470] width 87 height 12
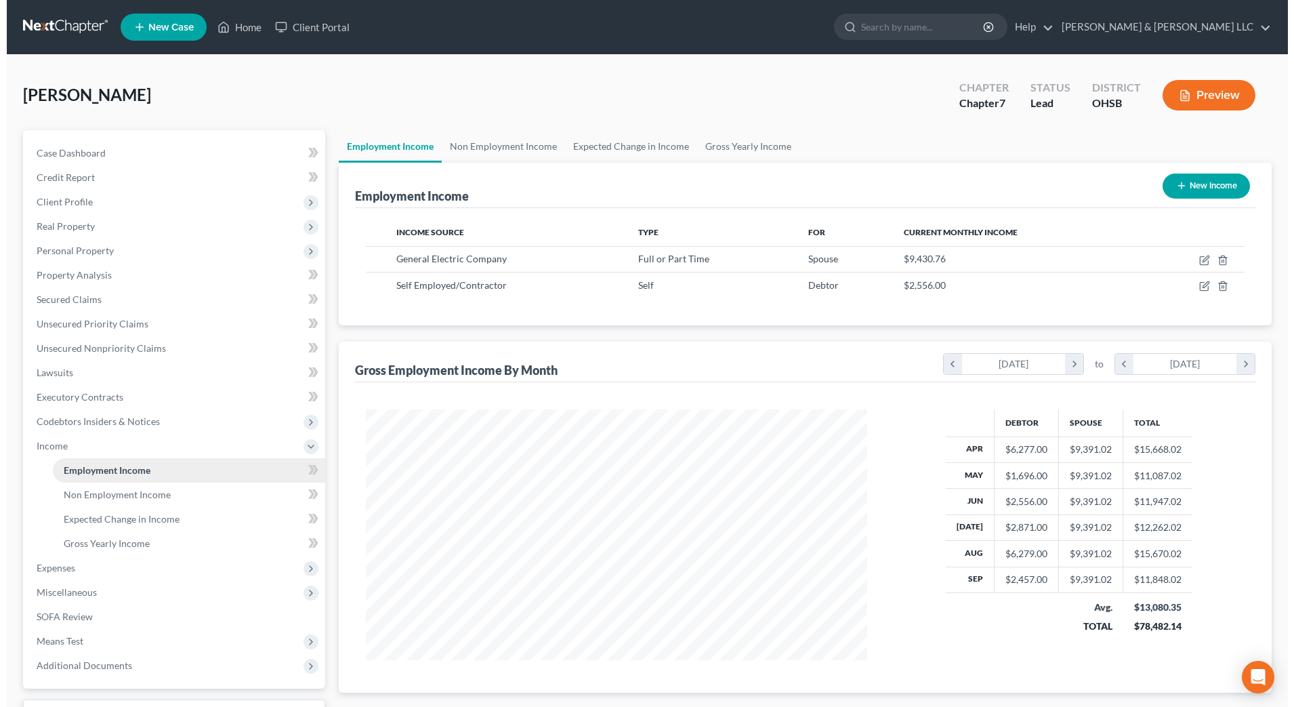
scroll to position [251, 528]
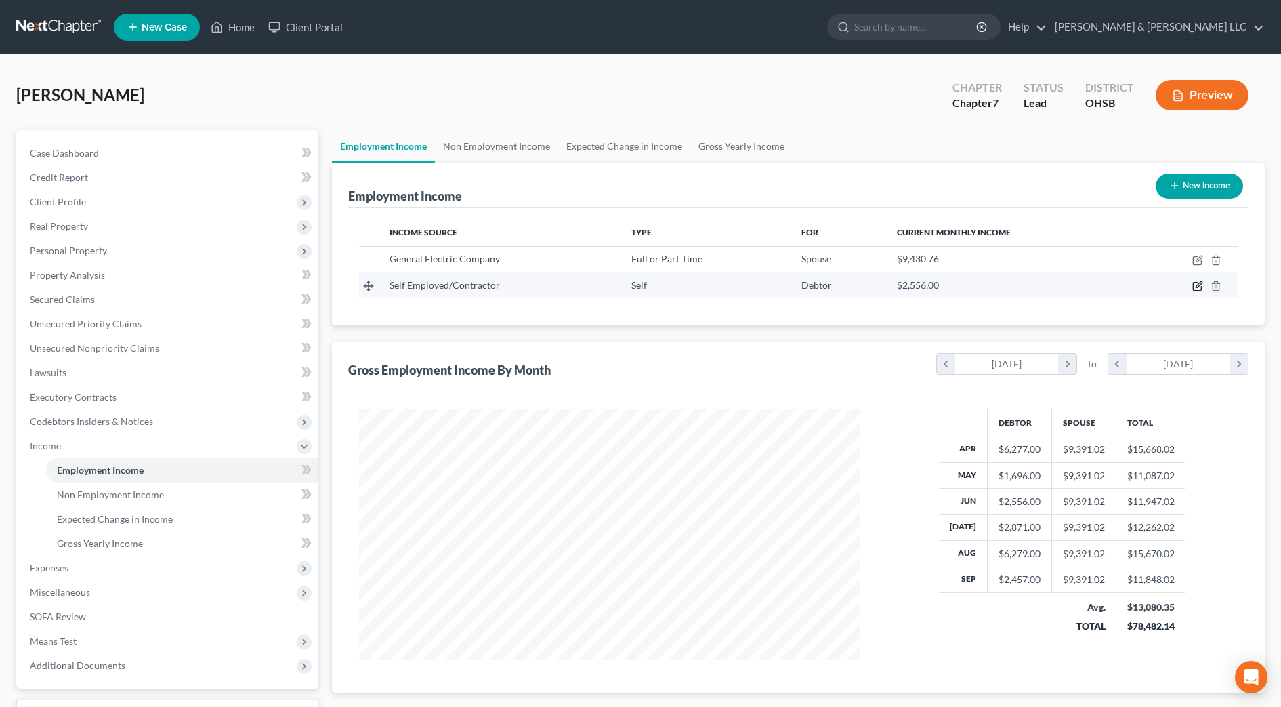
click at [1194, 284] on icon "button" at bounding box center [1197, 285] width 11 height 11
select select "1"
select select "0"
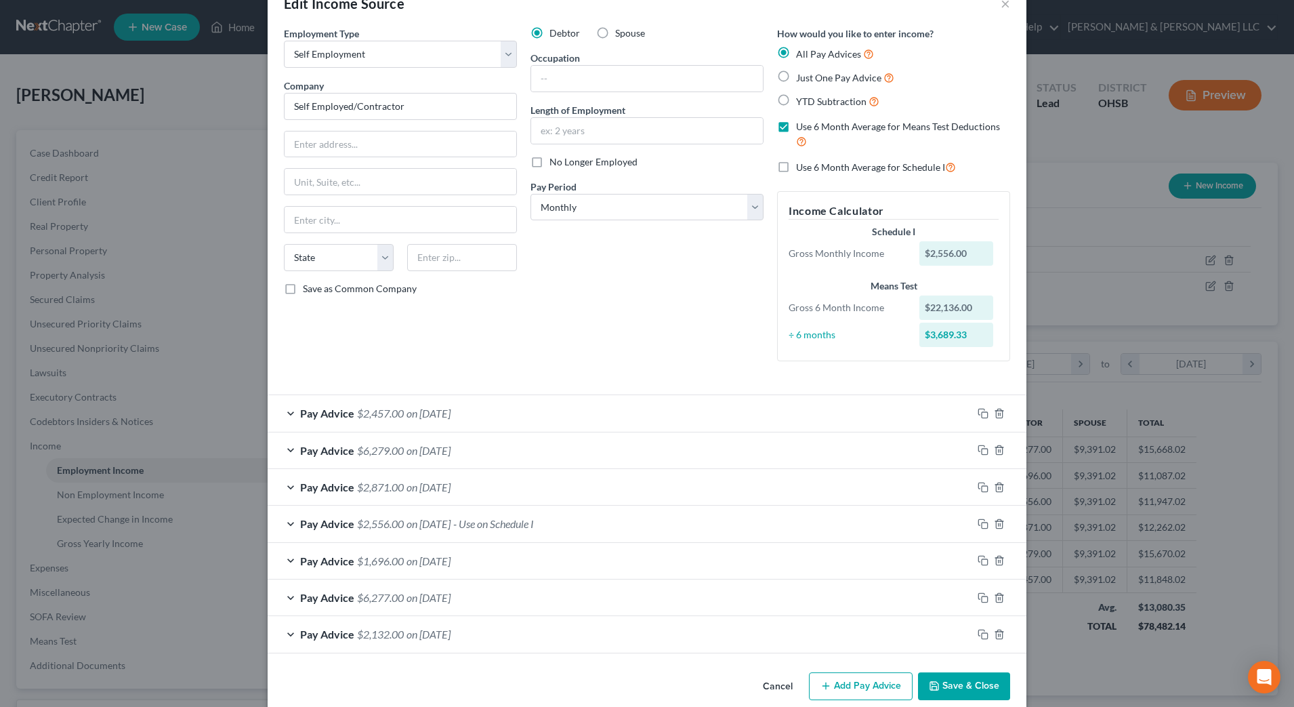
scroll to position [56, 0]
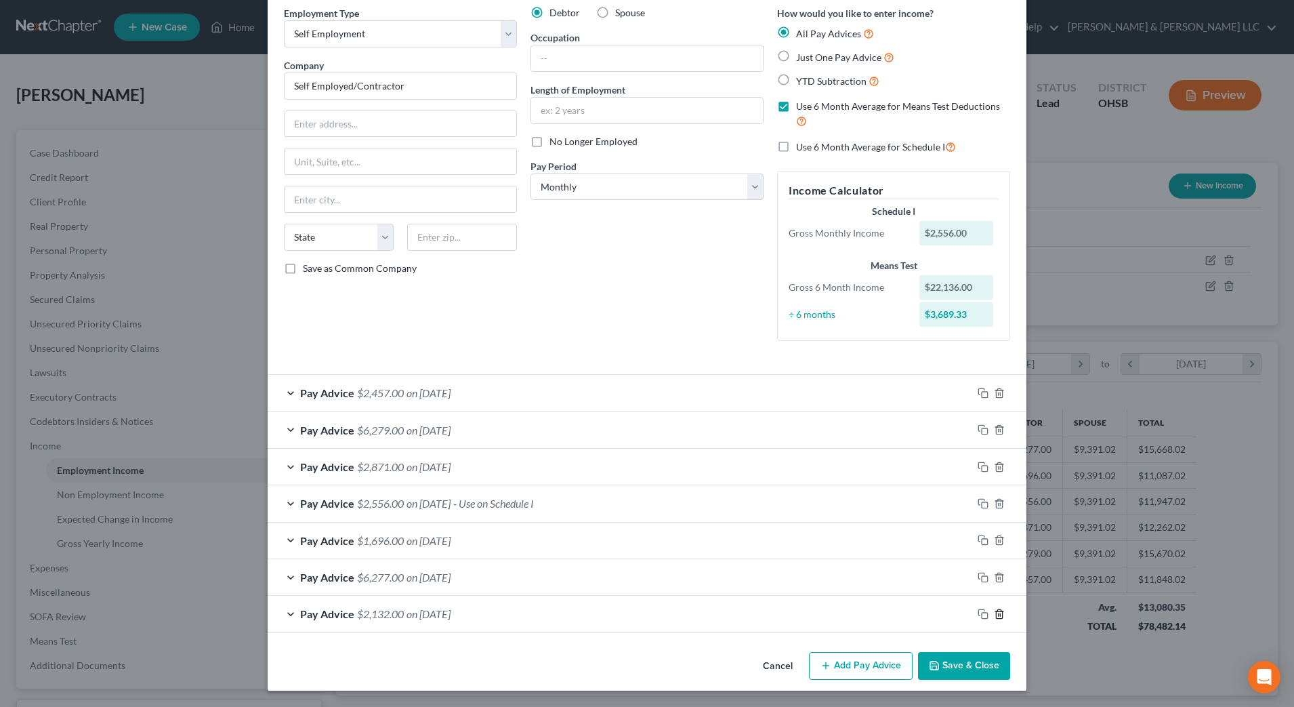
click at [999, 615] on line "button" at bounding box center [999, 614] width 0 height 3
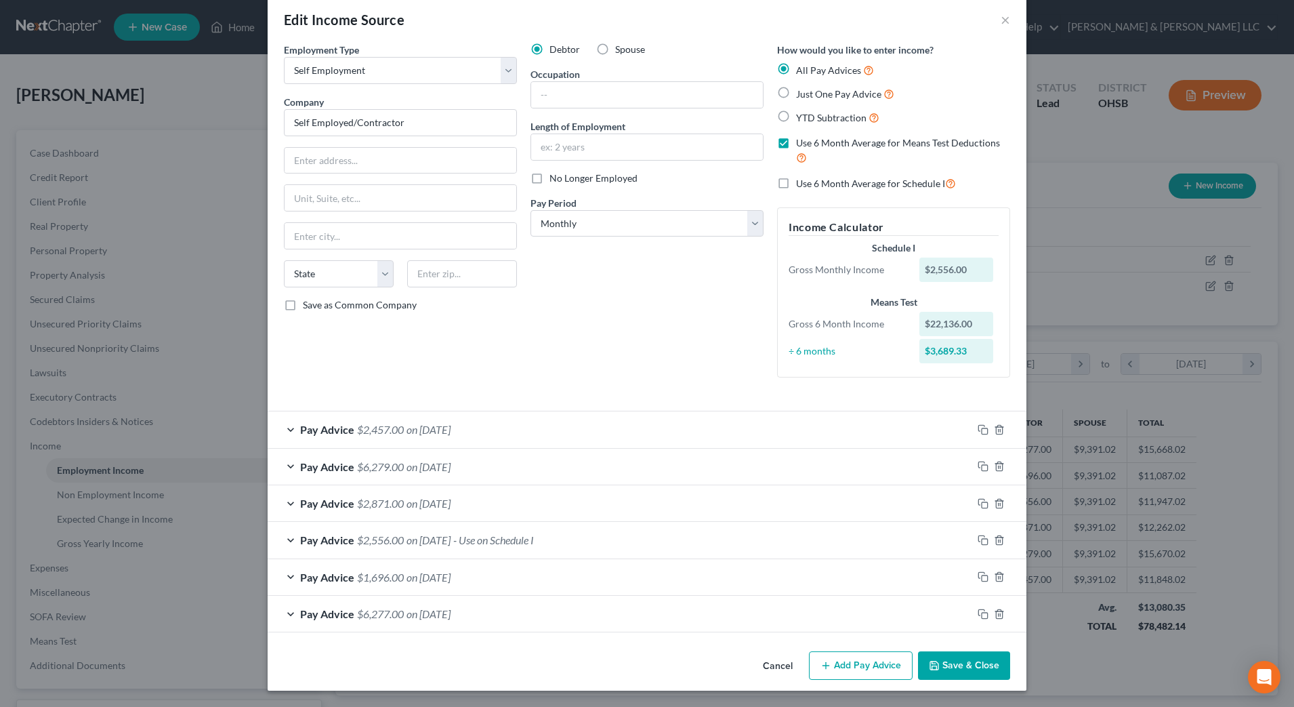
click at [535, 463] on div "Pay Advice $6,279.00 on [DATE]" at bounding box center [620, 466] width 705 height 36
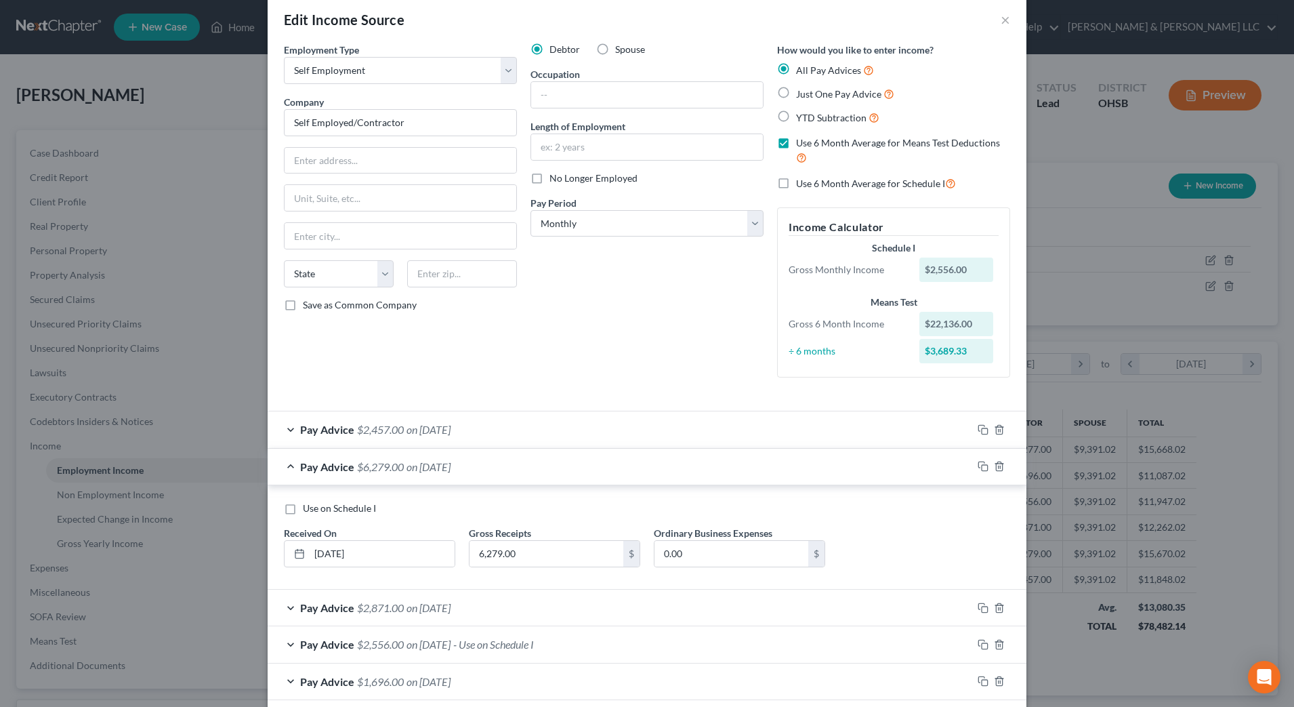
scroll to position [56, 0]
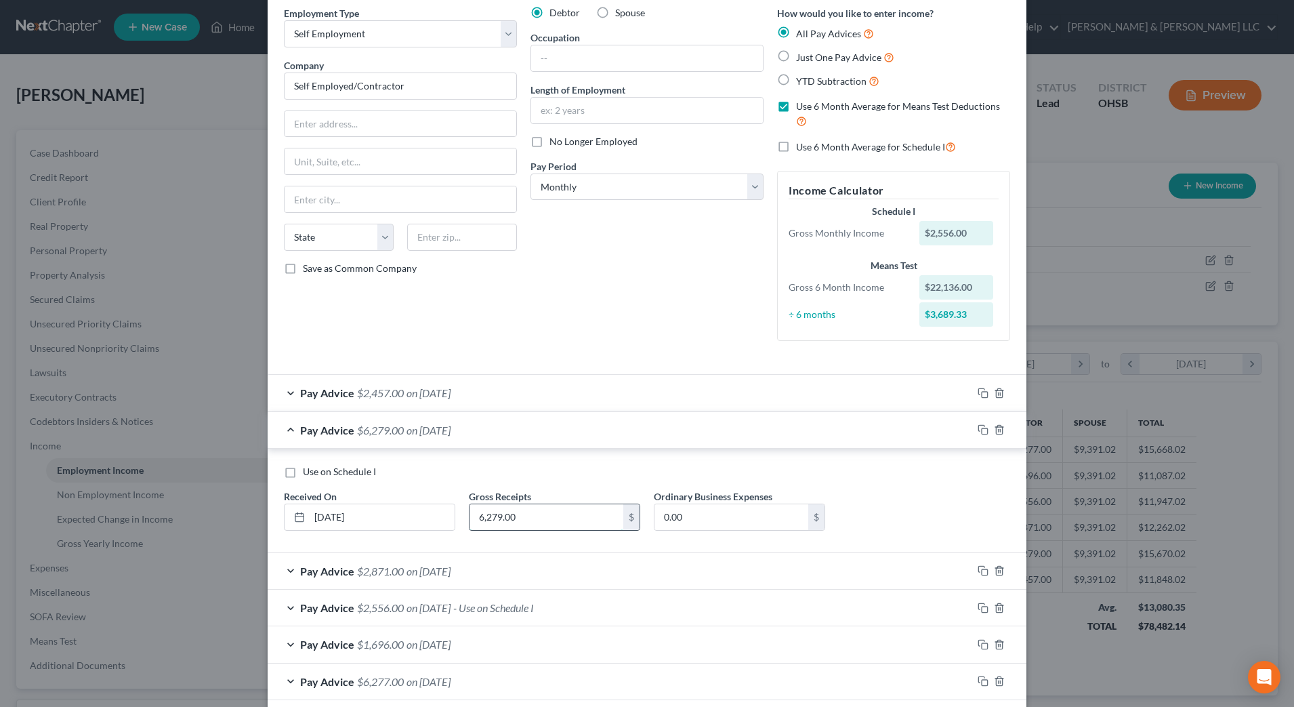
click at [534, 518] on input "6,279.00" at bounding box center [546, 517] width 154 height 26
type input "3,822"
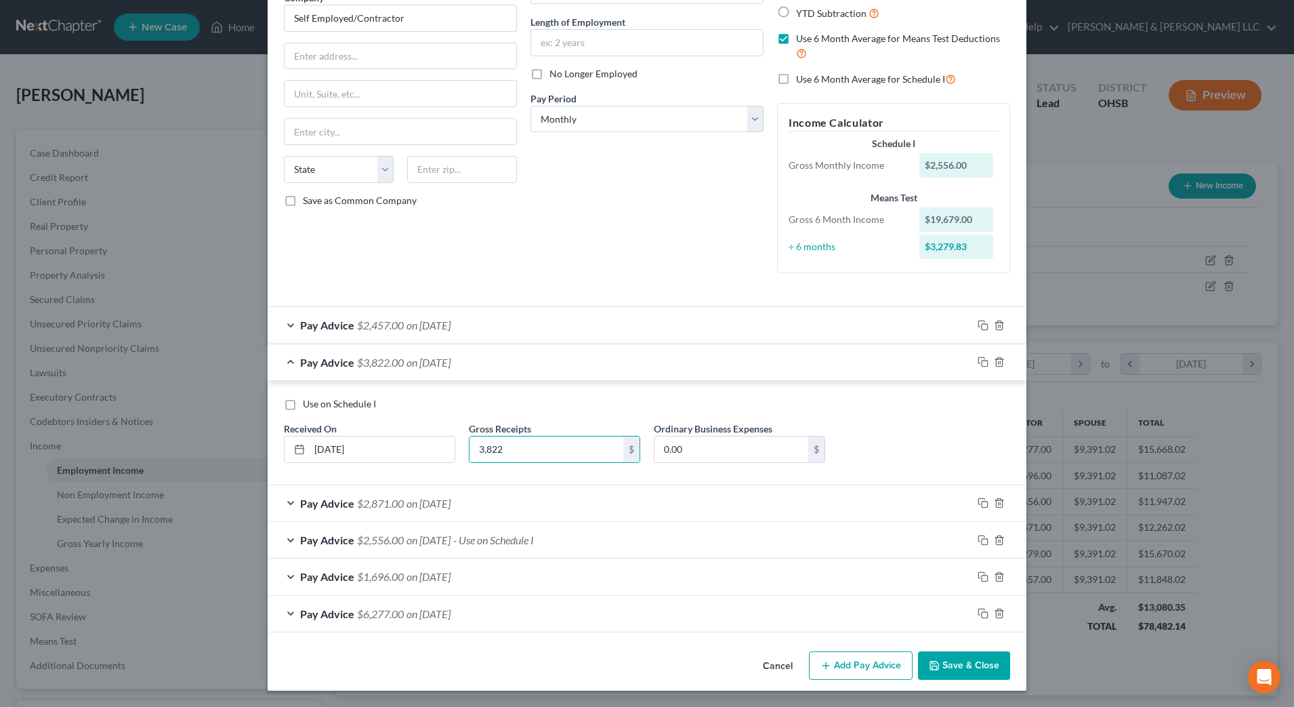
click at [702, 207] on div "Debtor Spouse Occupation Length of Employment No Longer Employed Pay Period * S…" at bounding box center [647, 110] width 247 height 345
click at [713, 211] on div "Debtor Spouse Occupation Length of Employment No Longer Employed Pay Period * S…" at bounding box center [647, 110] width 247 height 345
click at [579, 326] on div "Pay Advice $2,457.00 on [DATE]" at bounding box center [620, 325] width 705 height 36
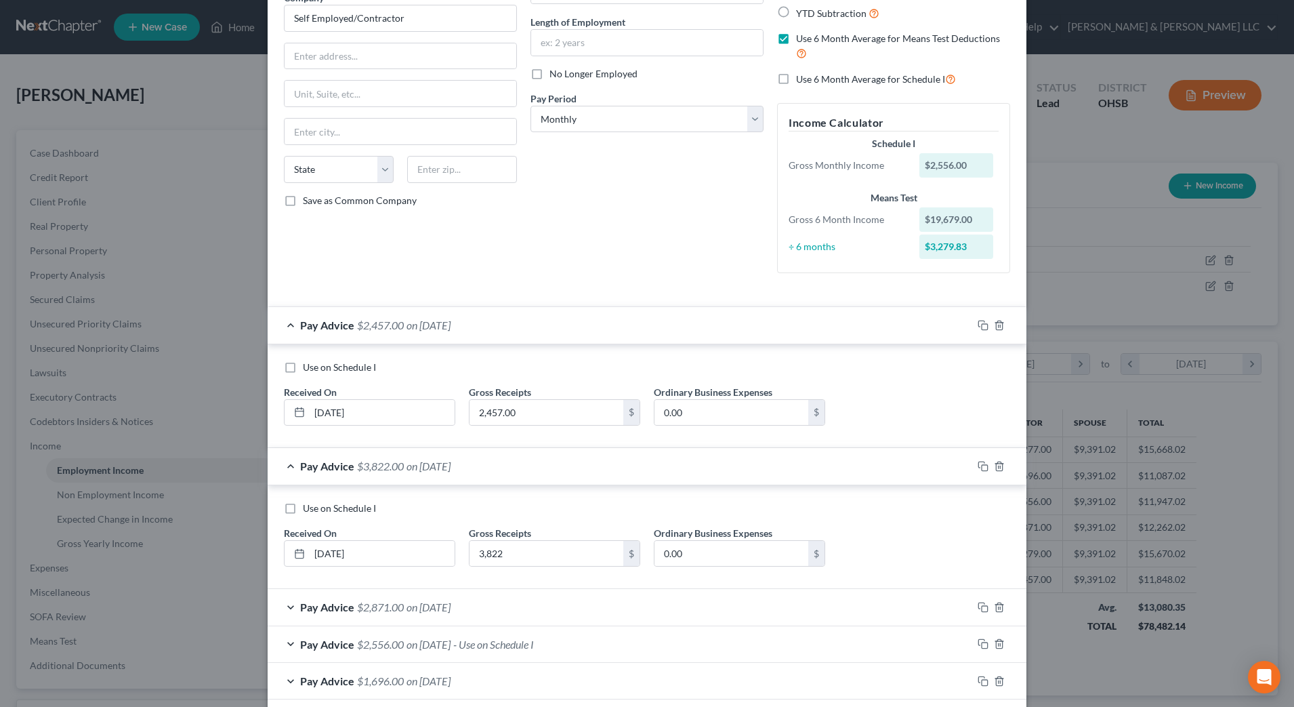
click at [605, 209] on div "Debtor Spouse Occupation Length of Employment No Longer Employed Pay Period * S…" at bounding box center [647, 110] width 247 height 345
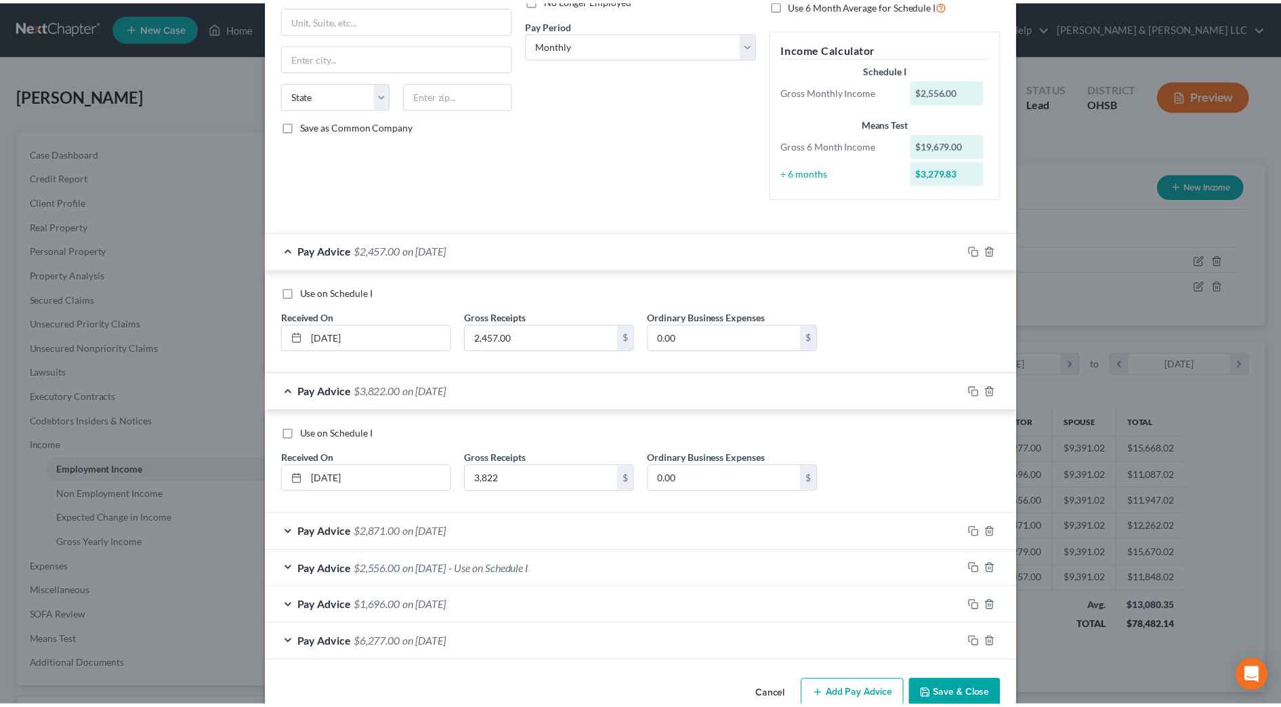
scroll to position [228, 0]
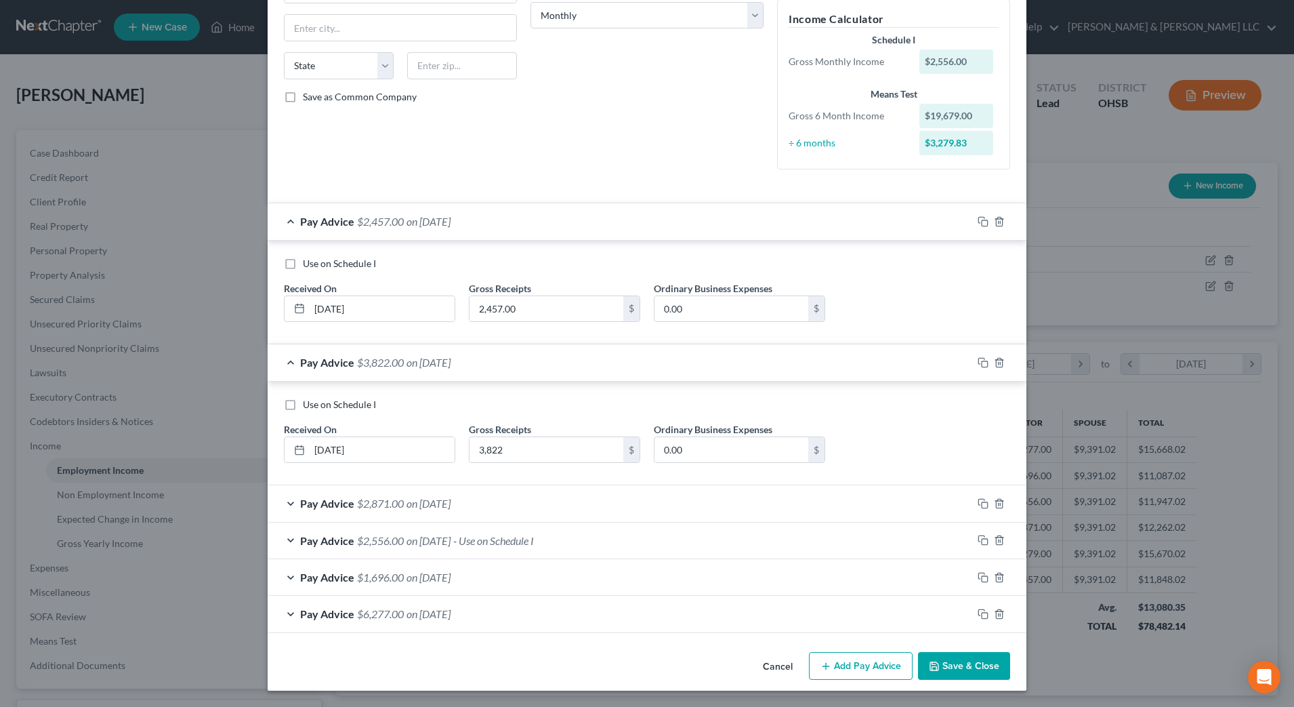
click at [969, 672] on button "Save & Close" at bounding box center [964, 666] width 92 height 28
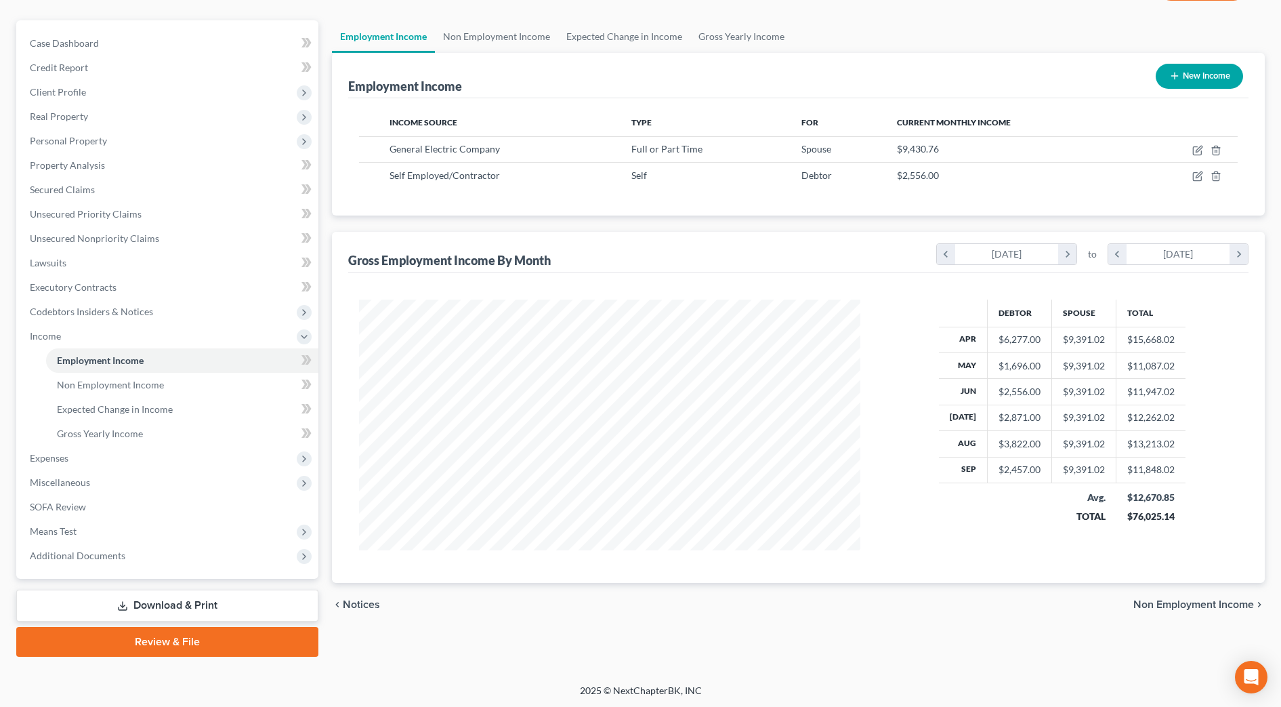
scroll to position [111, 0]
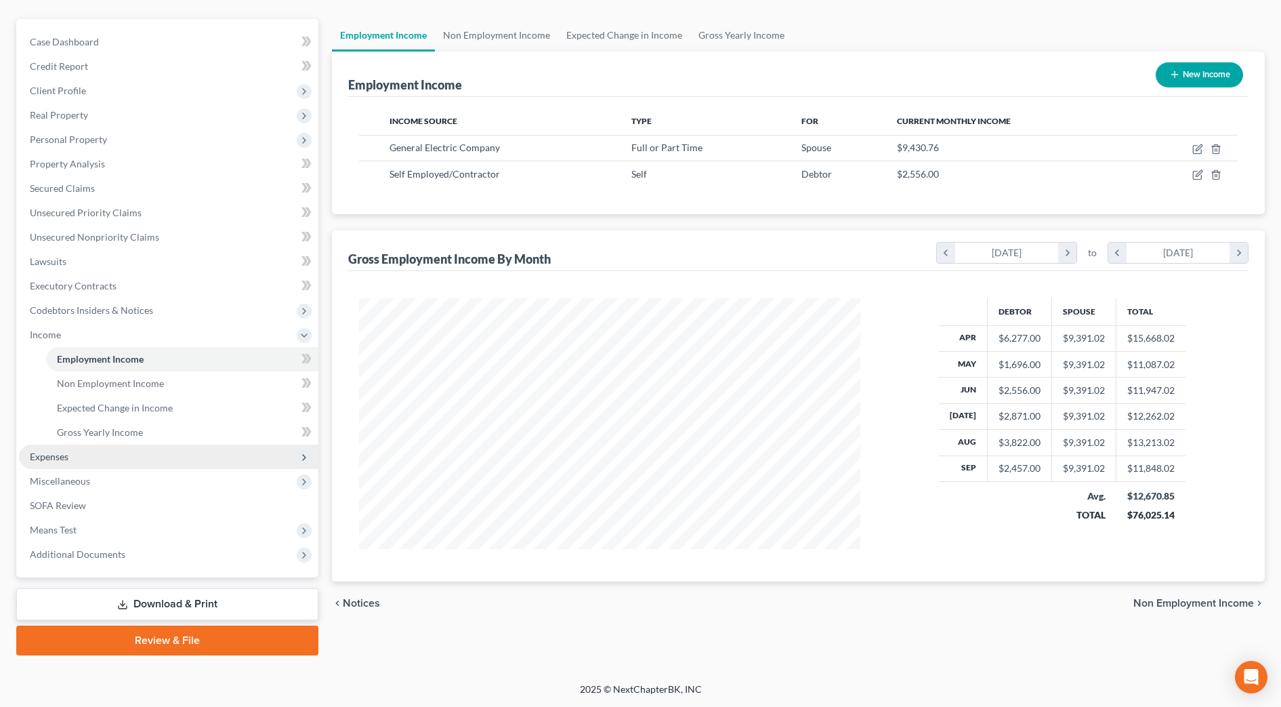
click at [75, 454] on span "Expenses" at bounding box center [168, 456] width 299 height 24
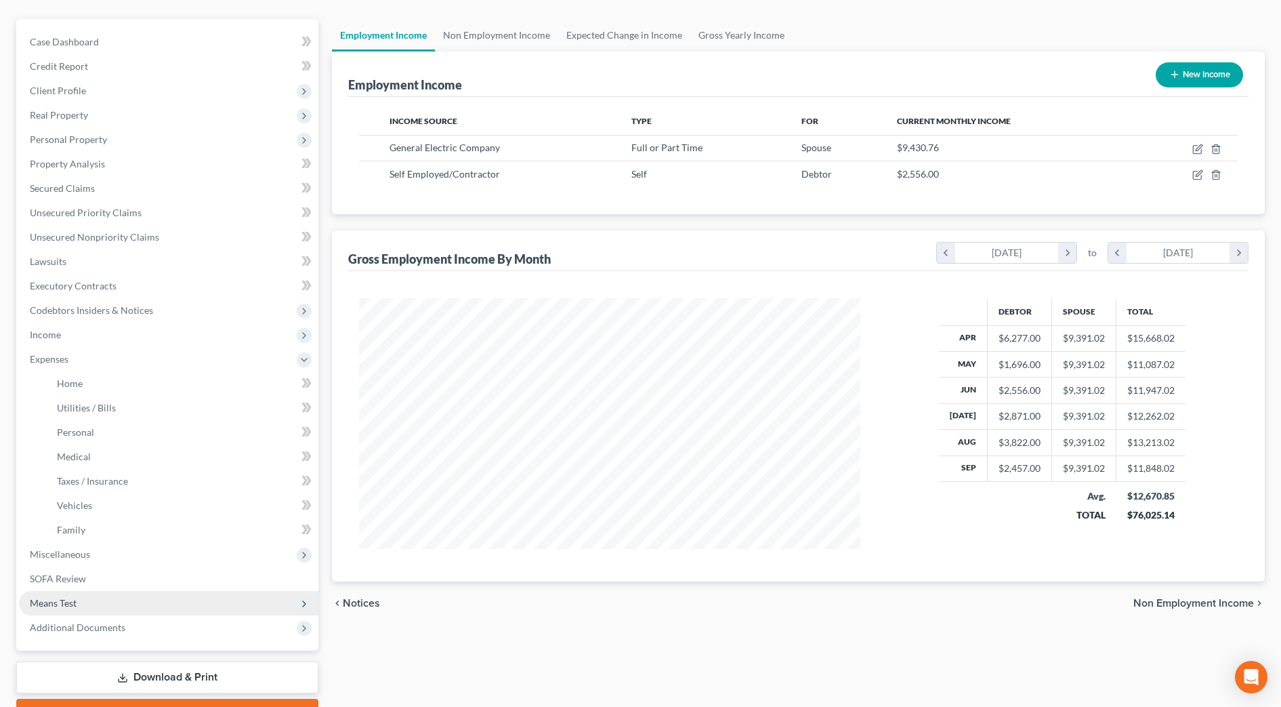
click at [104, 597] on span "Means Test" at bounding box center [168, 603] width 299 height 24
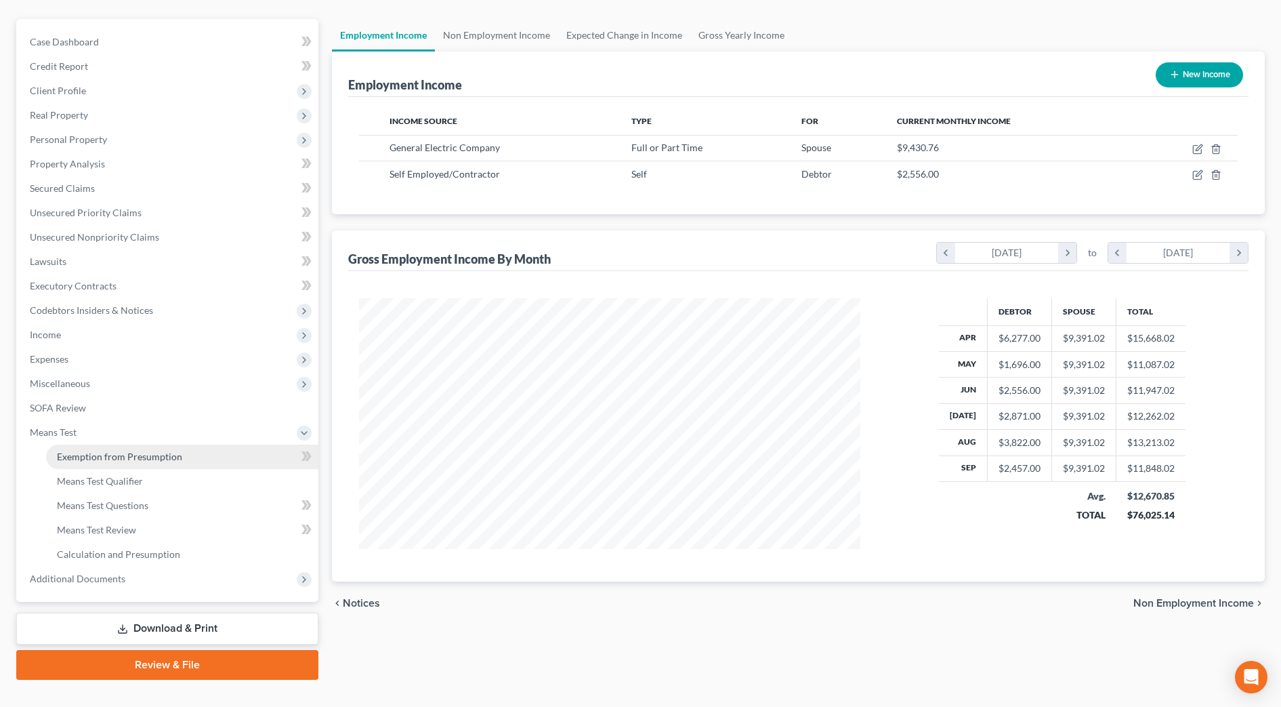
click at [100, 453] on span "Exemption from Presumption" at bounding box center [119, 456] width 125 height 12
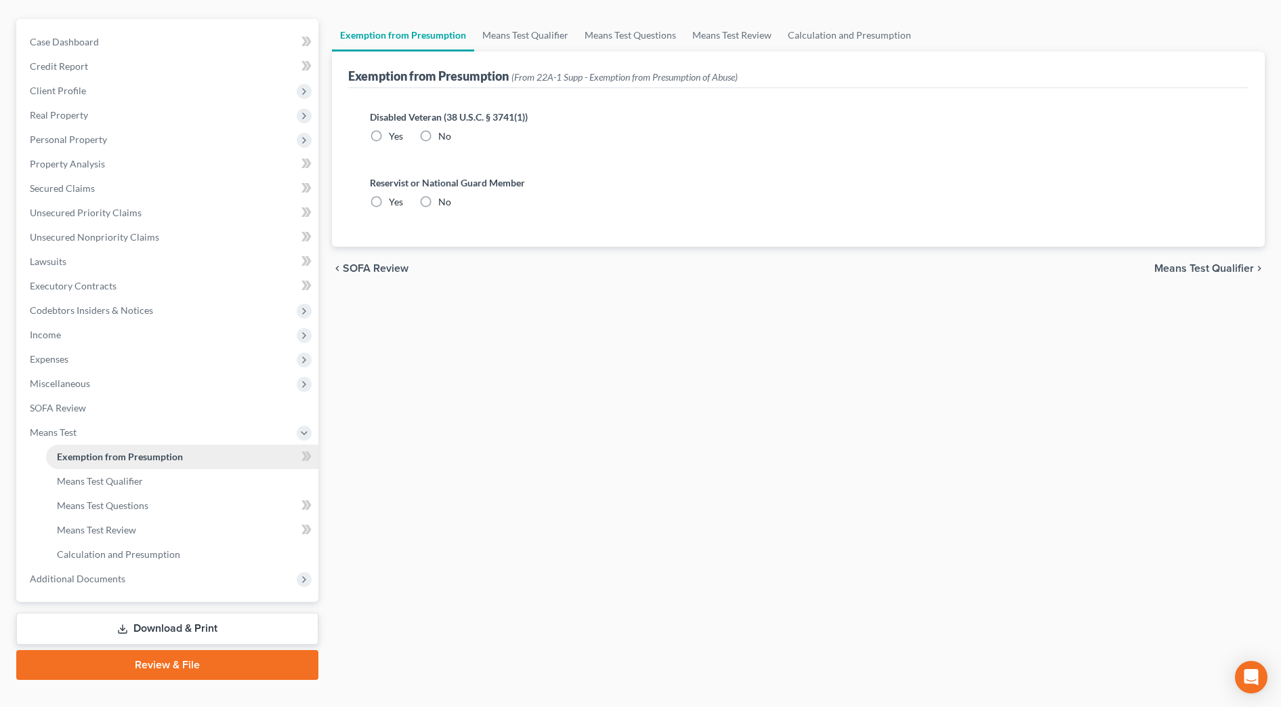
scroll to position [11, 0]
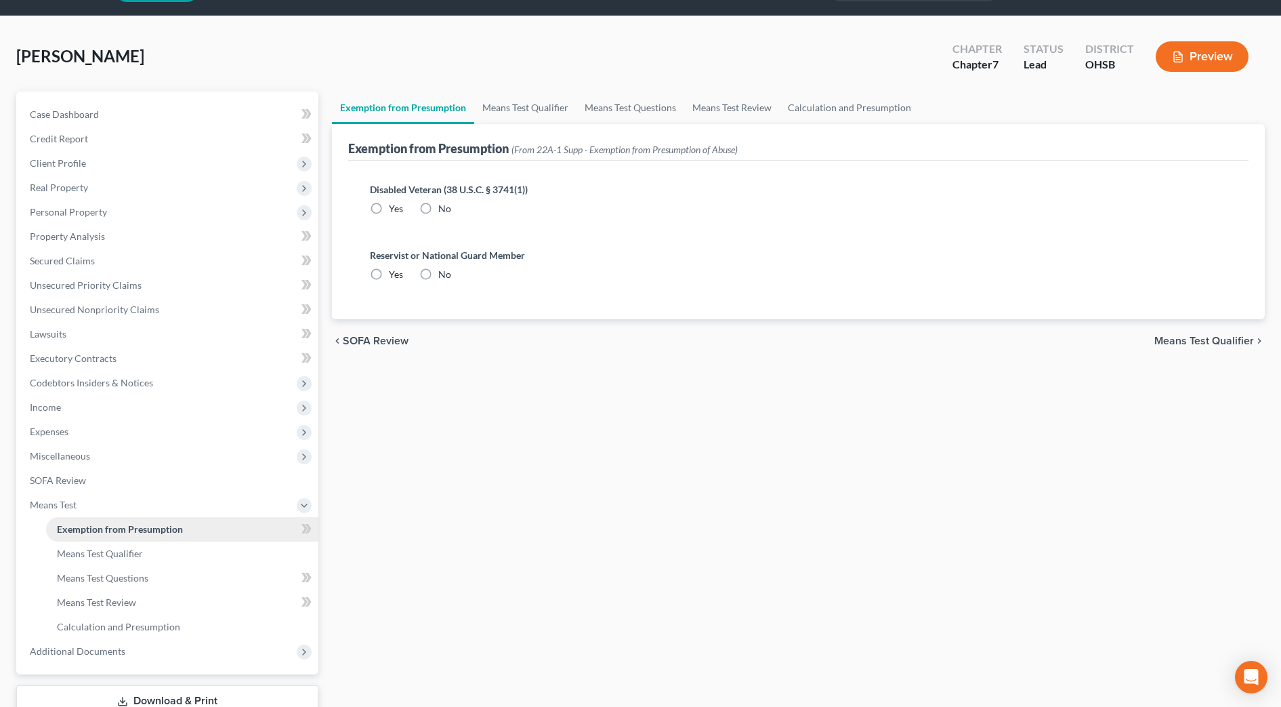
radio input "true"
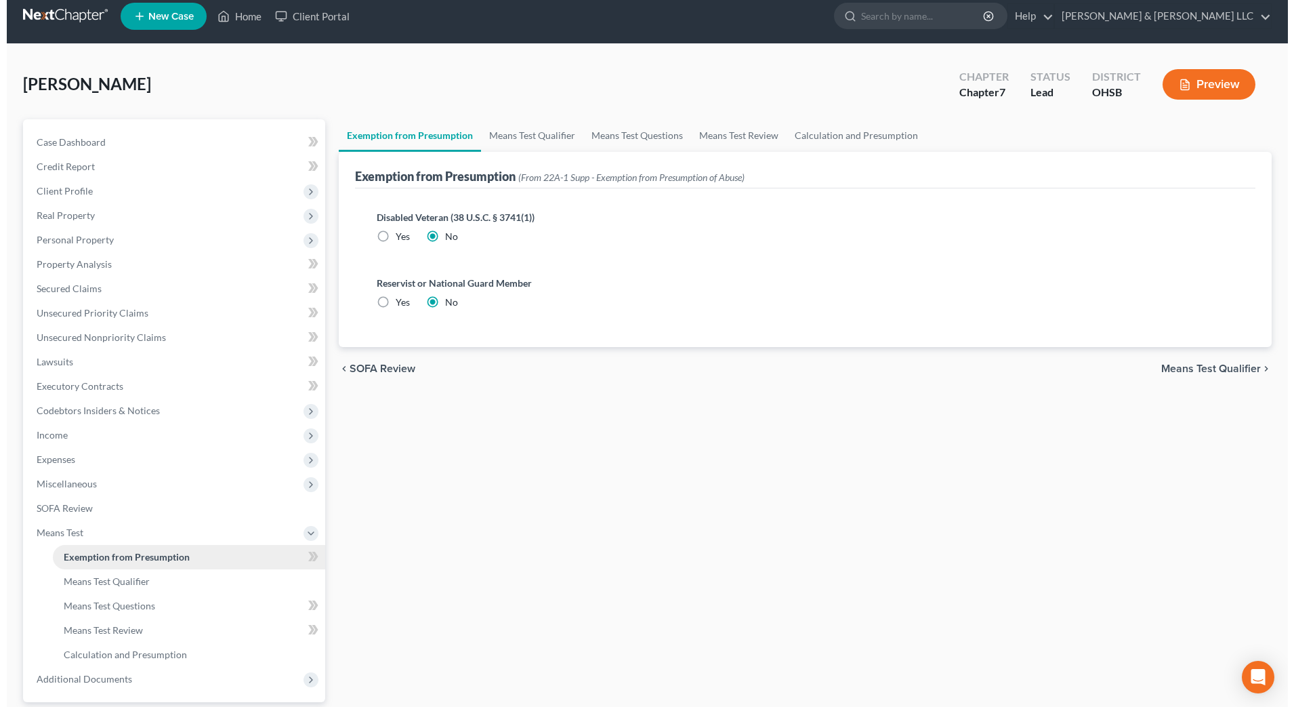
scroll to position [0, 0]
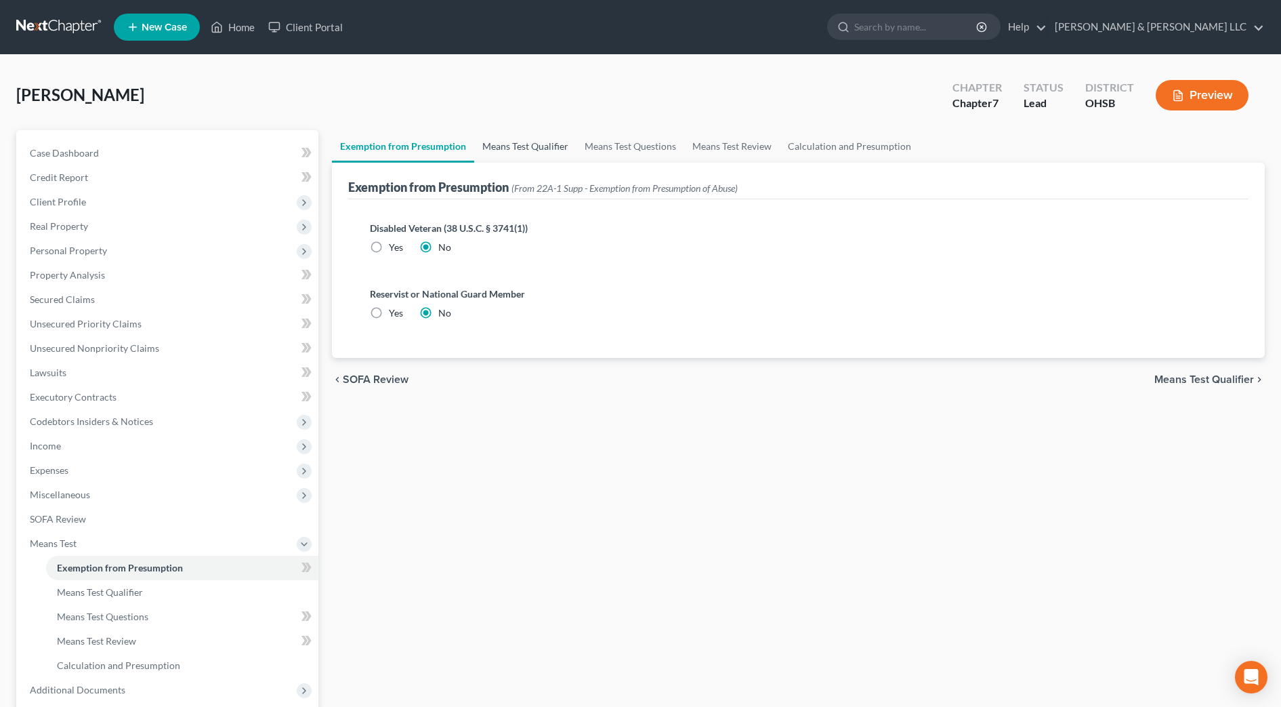
click at [534, 142] on link "Means Test Qualifier" at bounding box center [525, 146] width 102 height 33
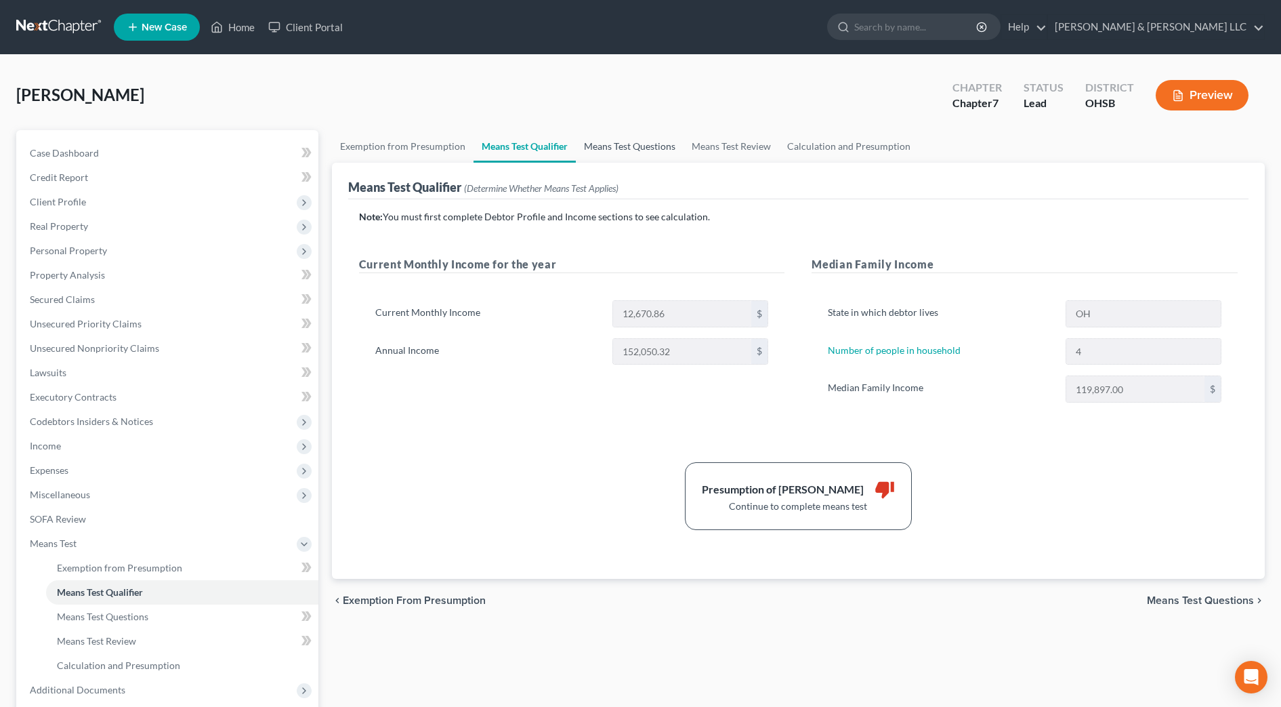
click at [602, 150] on link "Means Test Questions" at bounding box center [630, 146] width 108 height 33
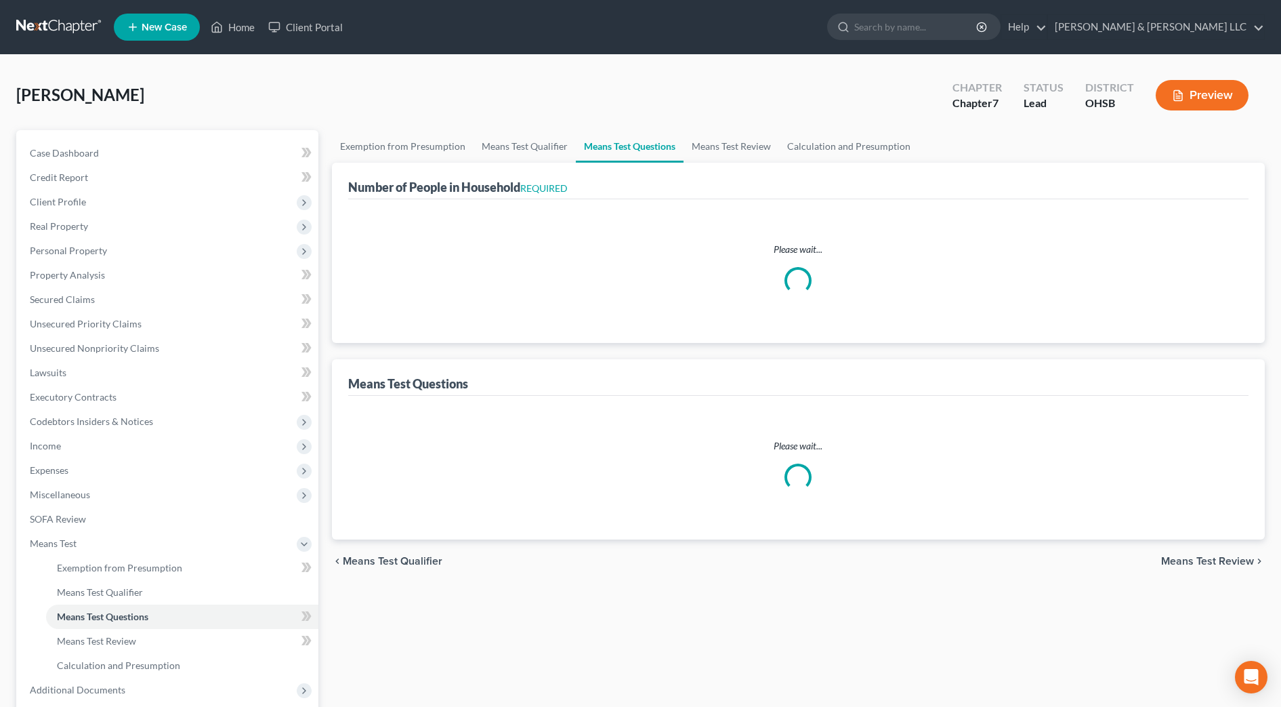
select select "0"
select select "60"
select select "1"
select select "60"
select select "4"
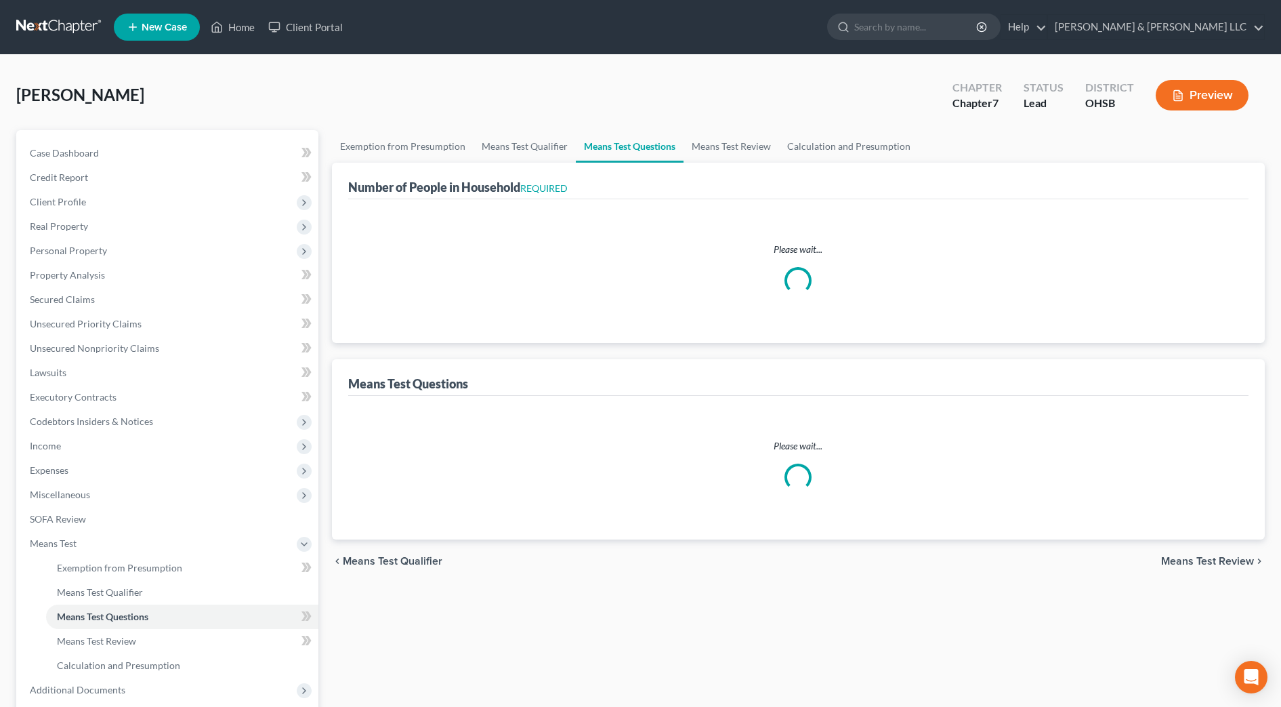
select select "0"
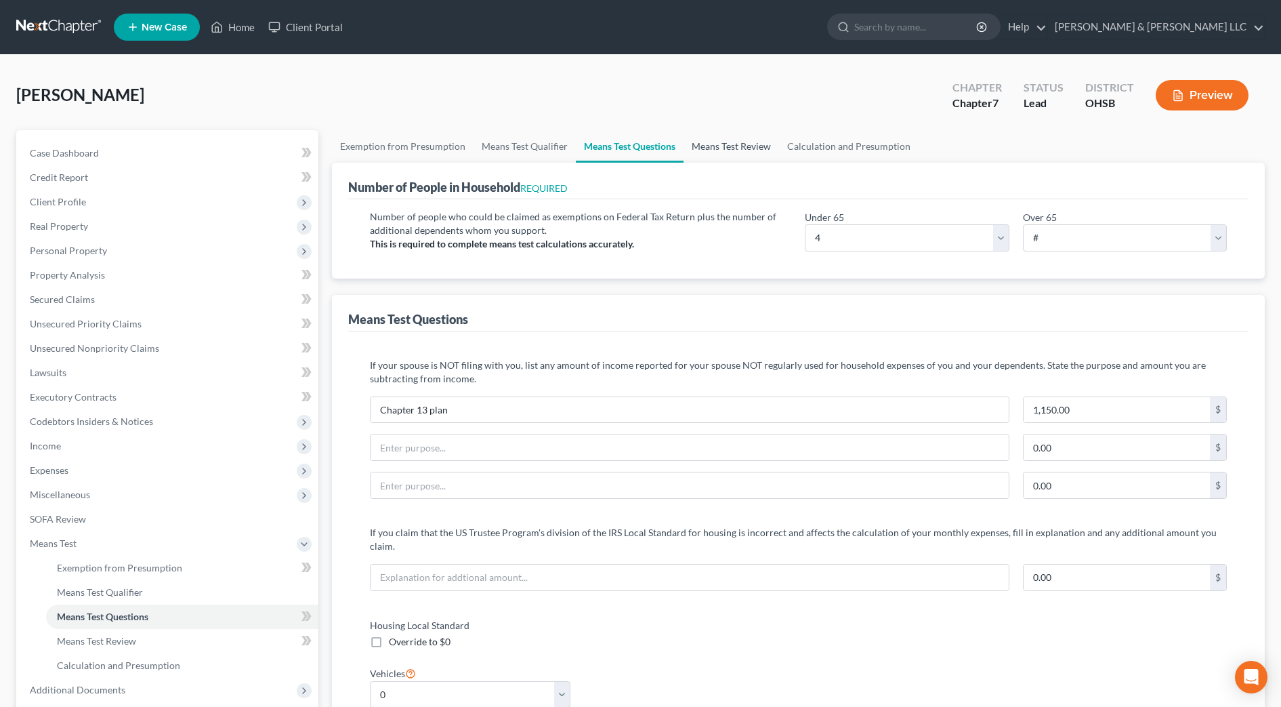
click at [696, 148] on link "Means Test Review" at bounding box center [732, 146] width 96 height 33
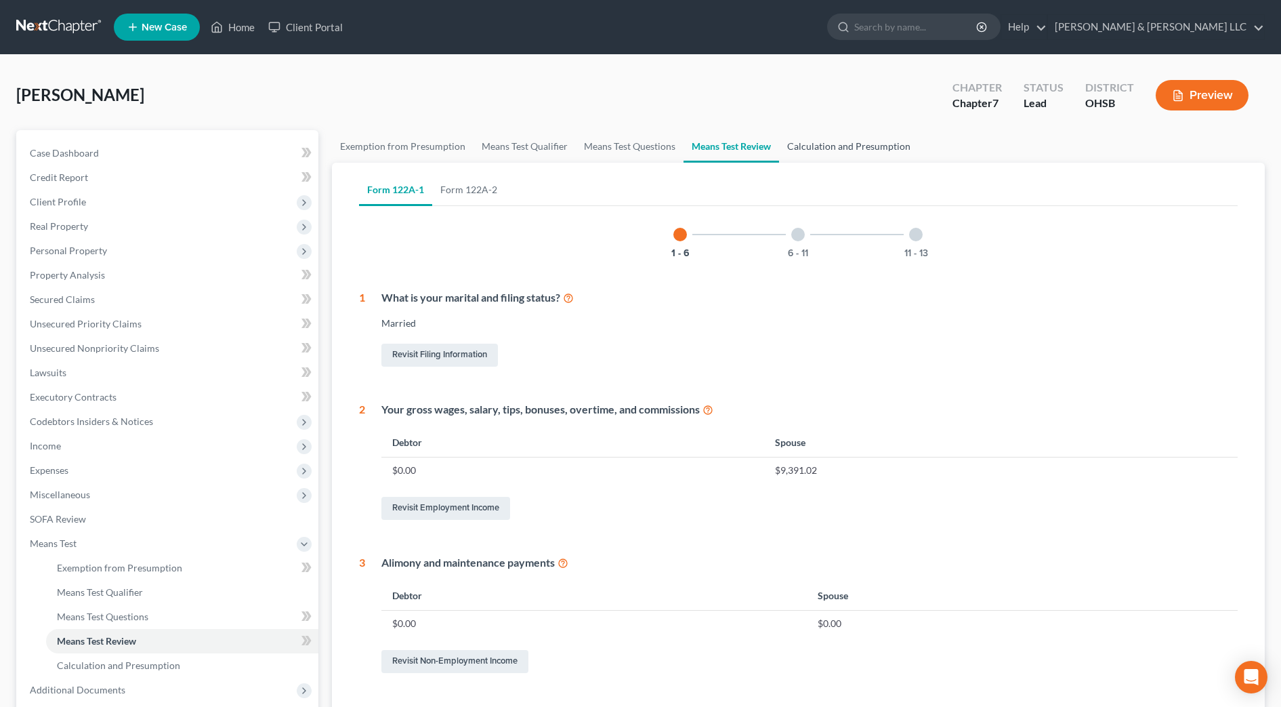
click at [818, 150] on link "Calculation and Presumption" at bounding box center [849, 146] width 140 height 33
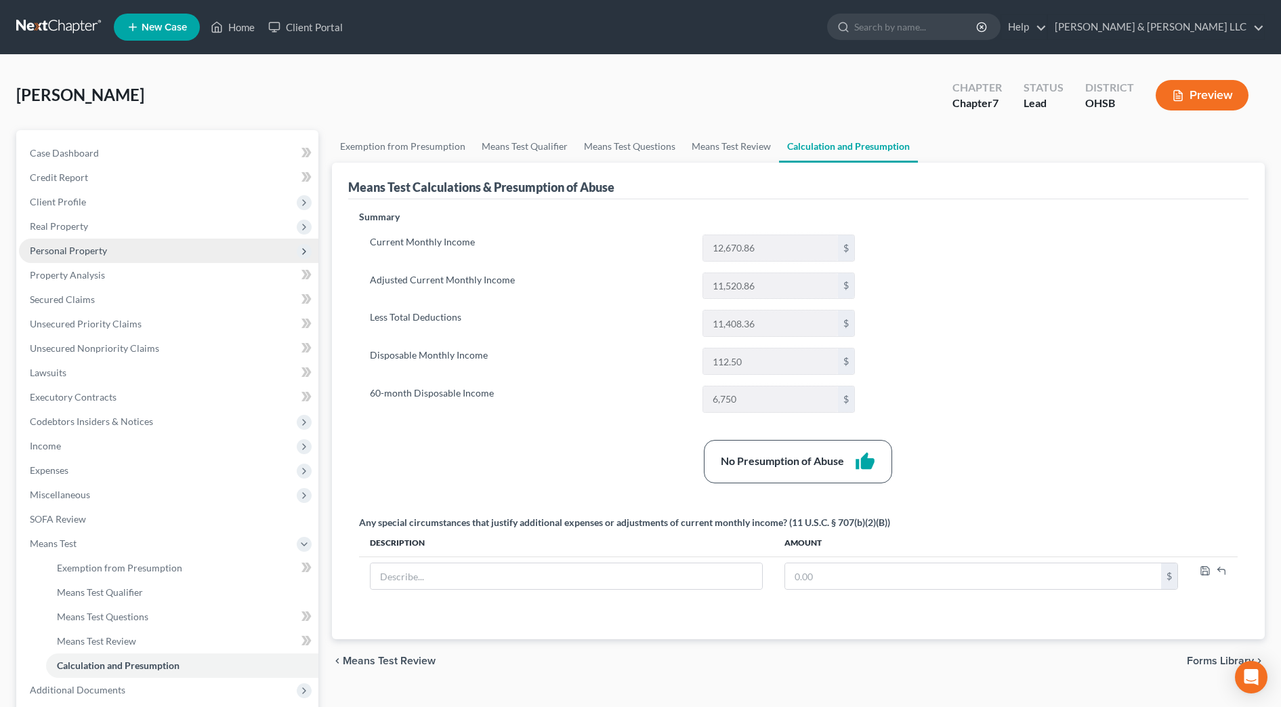
click at [44, 251] on span "Personal Property" at bounding box center [68, 251] width 77 height 12
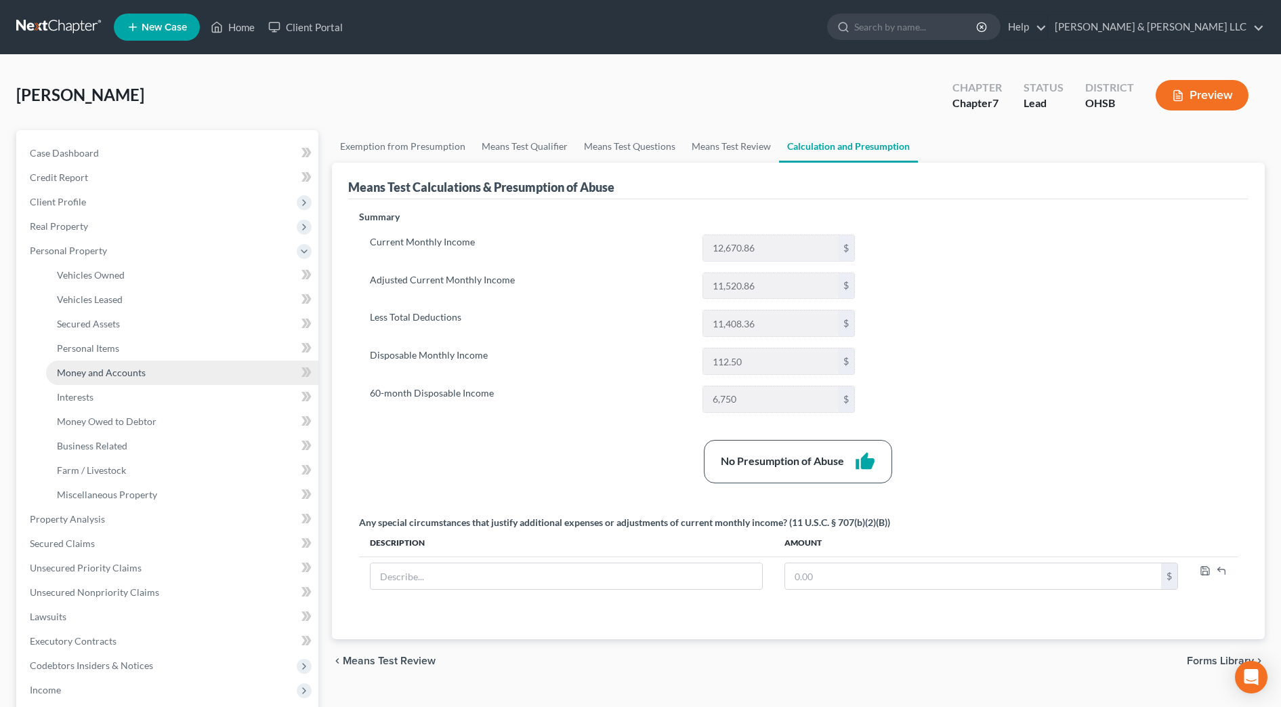
click at [95, 370] on span "Money and Accounts" at bounding box center [101, 372] width 89 height 12
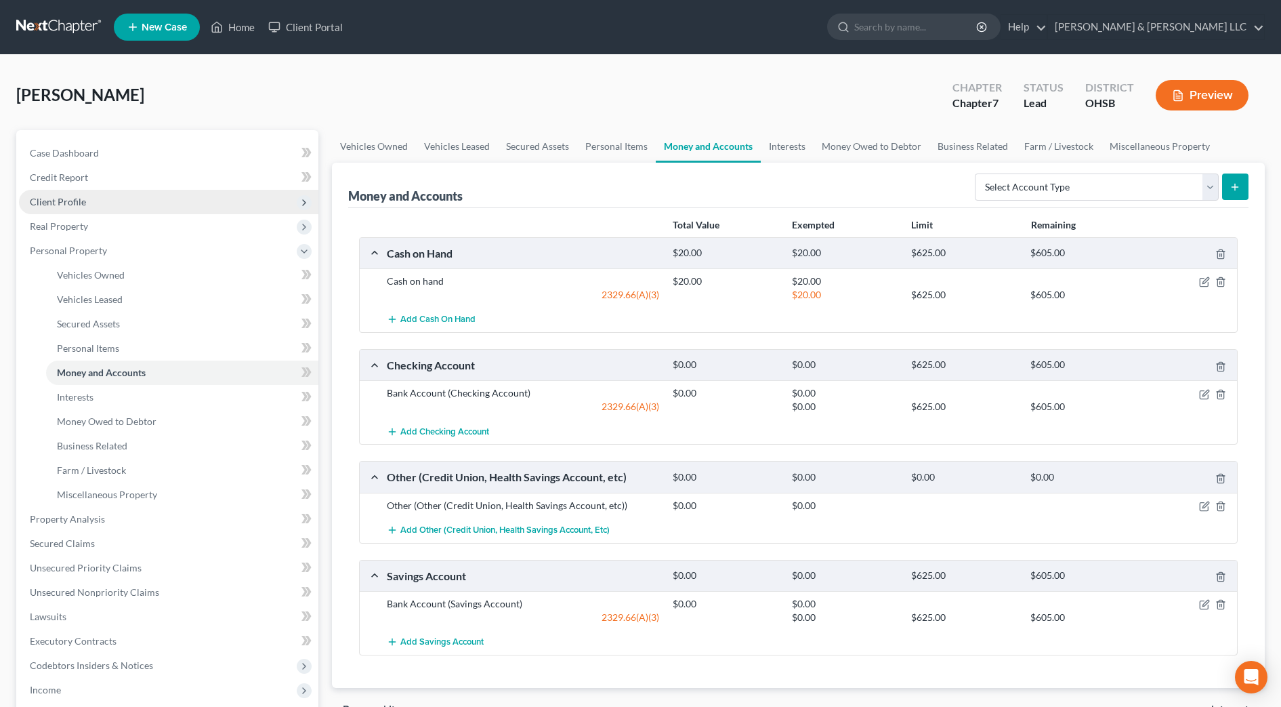
click at [79, 204] on span "Client Profile" at bounding box center [58, 202] width 56 height 12
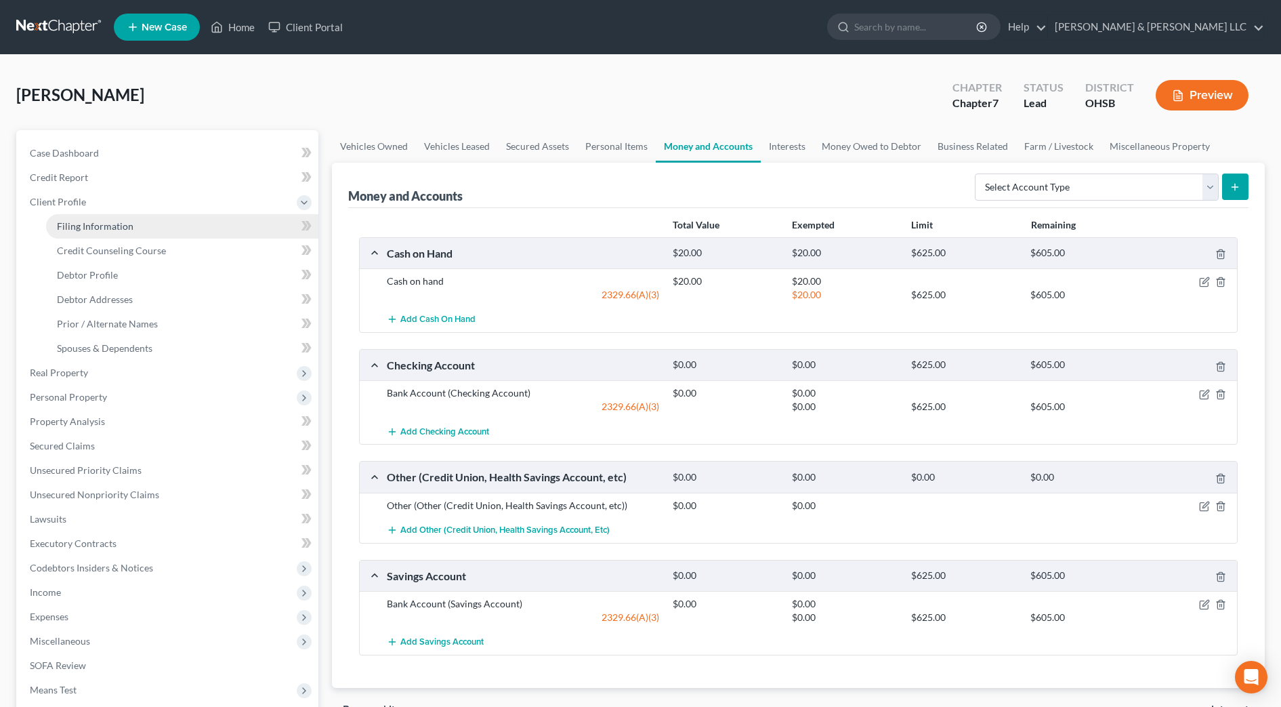
click at [89, 222] on span "Filing Information" at bounding box center [95, 226] width 77 height 12
select select "1"
select select "0"
select select "36"
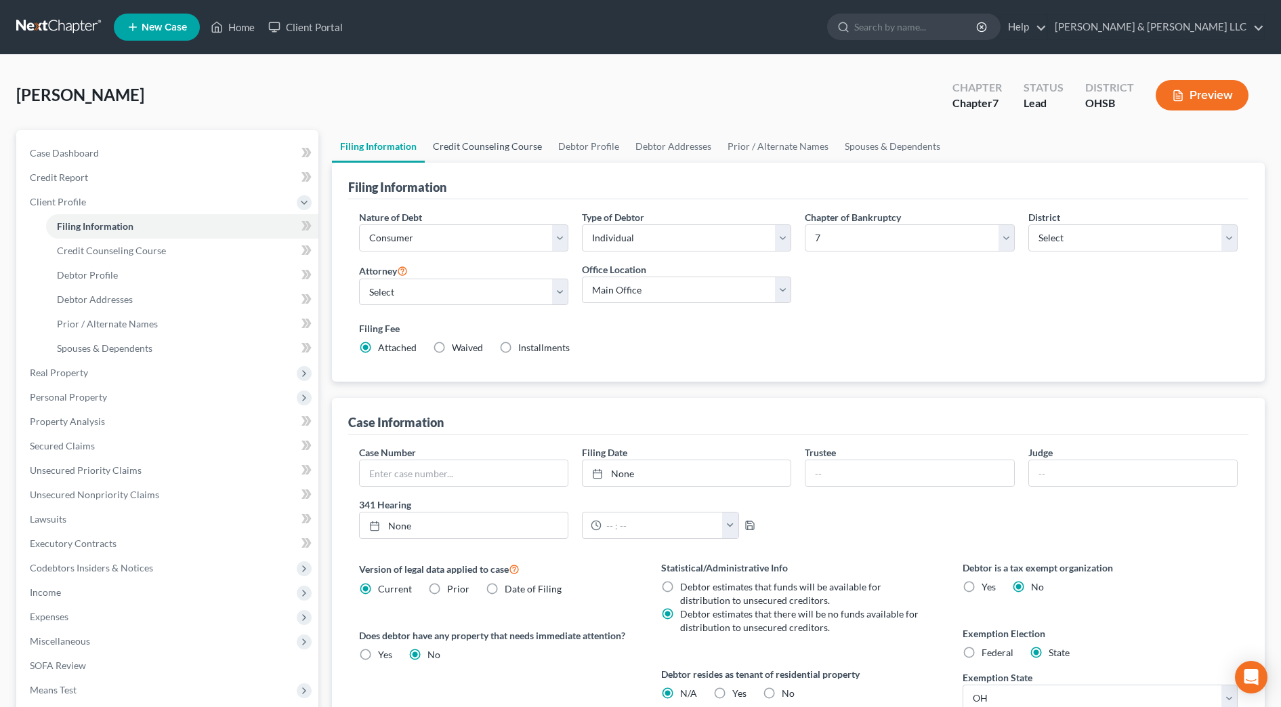
click at [485, 152] on link "Credit Counseling Course" at bounding box center [487, 146] width 125 height 33
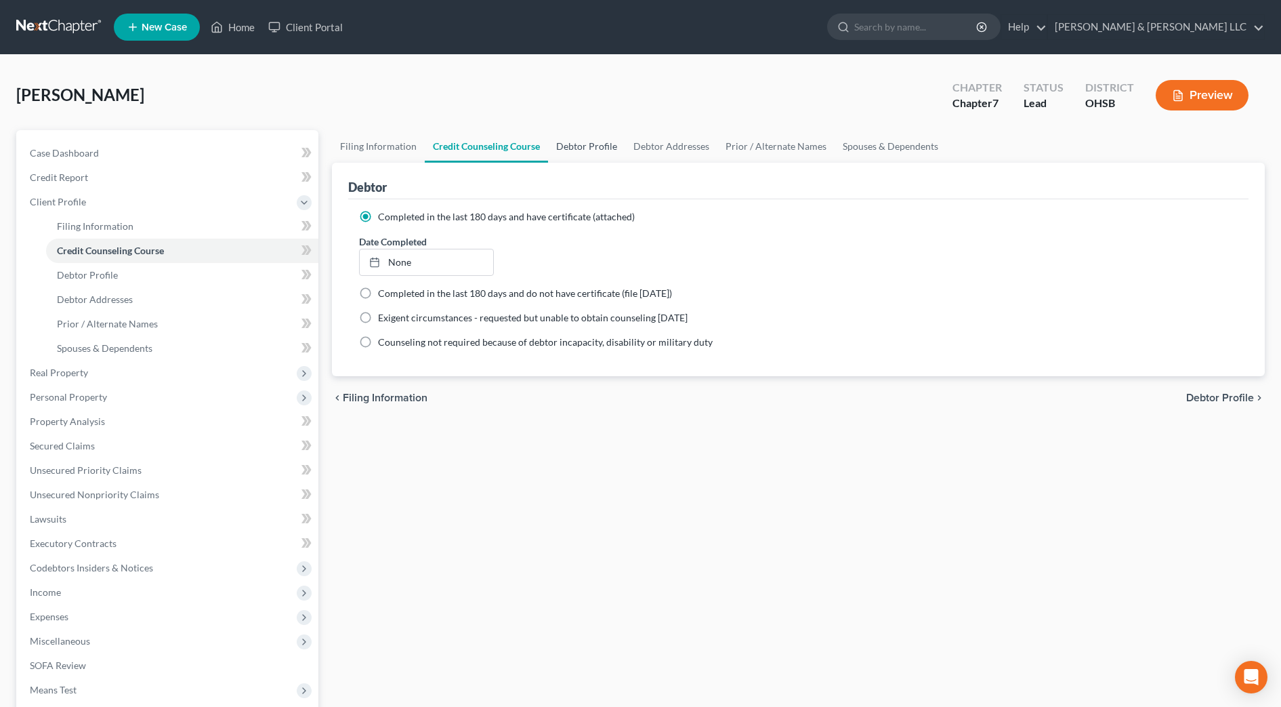
click at [585, 146] on link "Debtor Profile" at bounding box center [586, 146] width 77 height 33
select select "1"
select select "3"
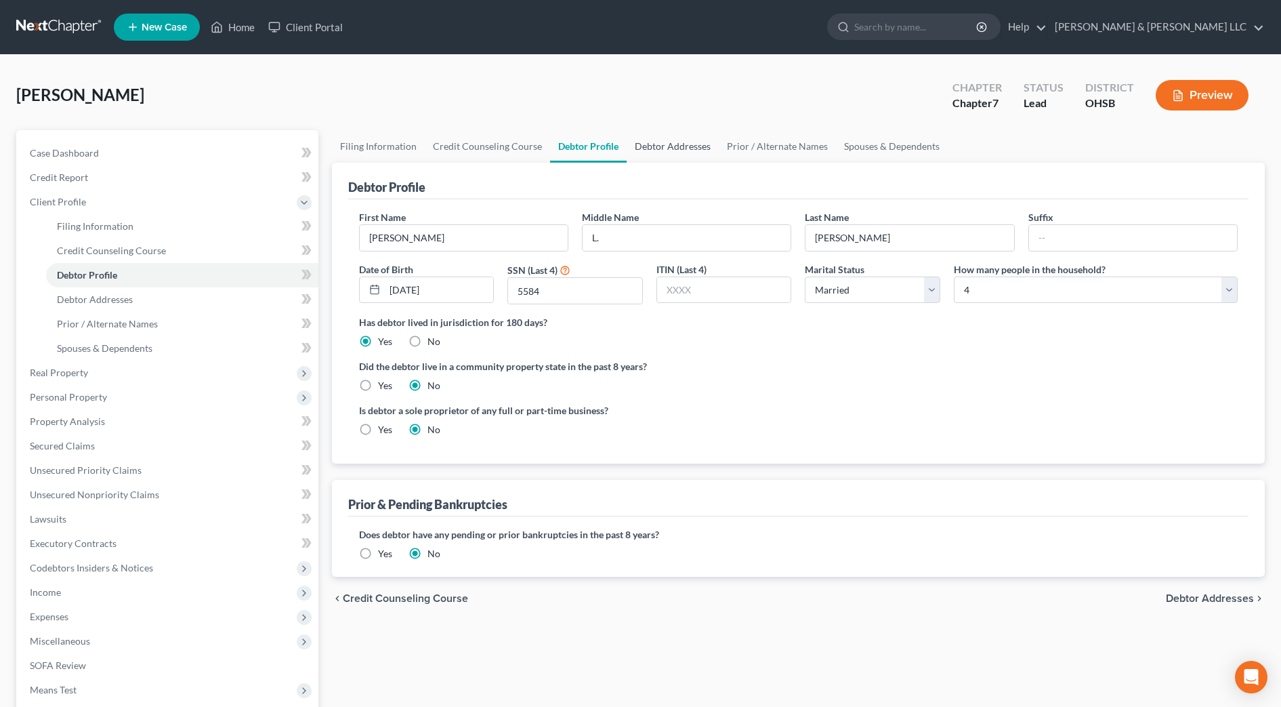
click at [663, 150] on link "Debtor Addresses" at bounding box center [673, 146] width 92 height 33
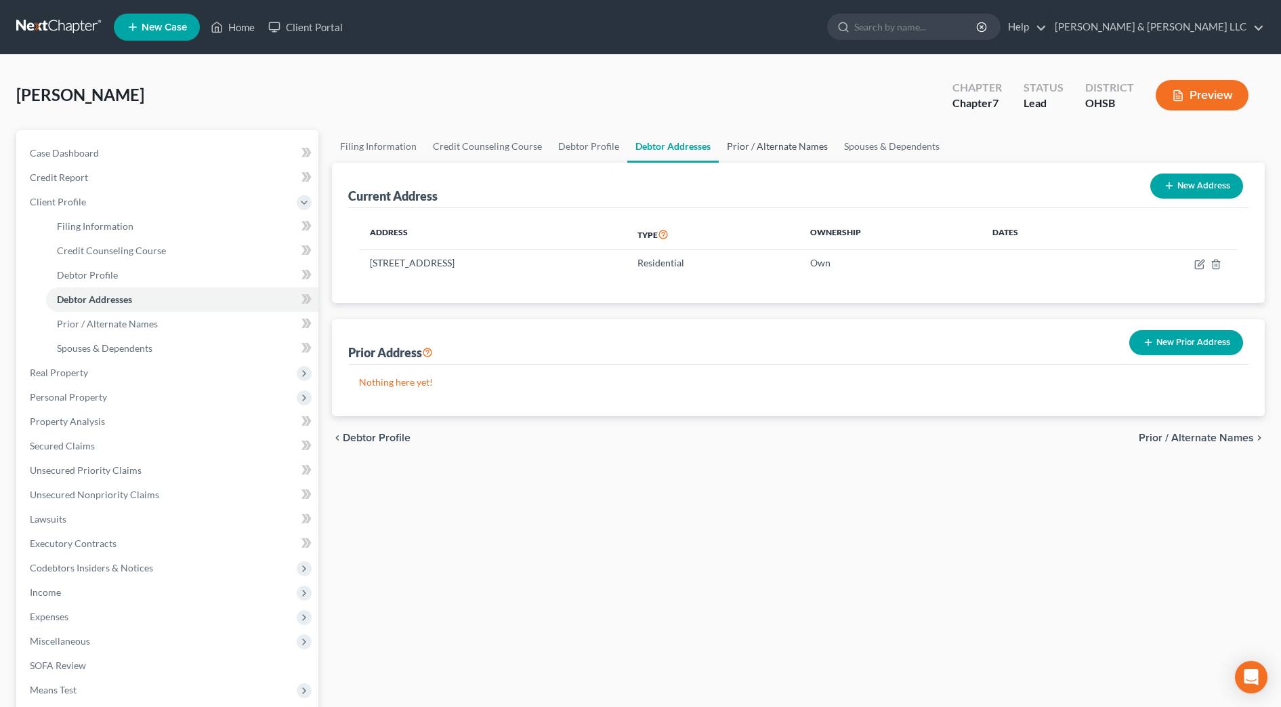
click at [726, 148] on link "Prior / Alternate Names" at bounding box center [777, 146] width 117 height 33
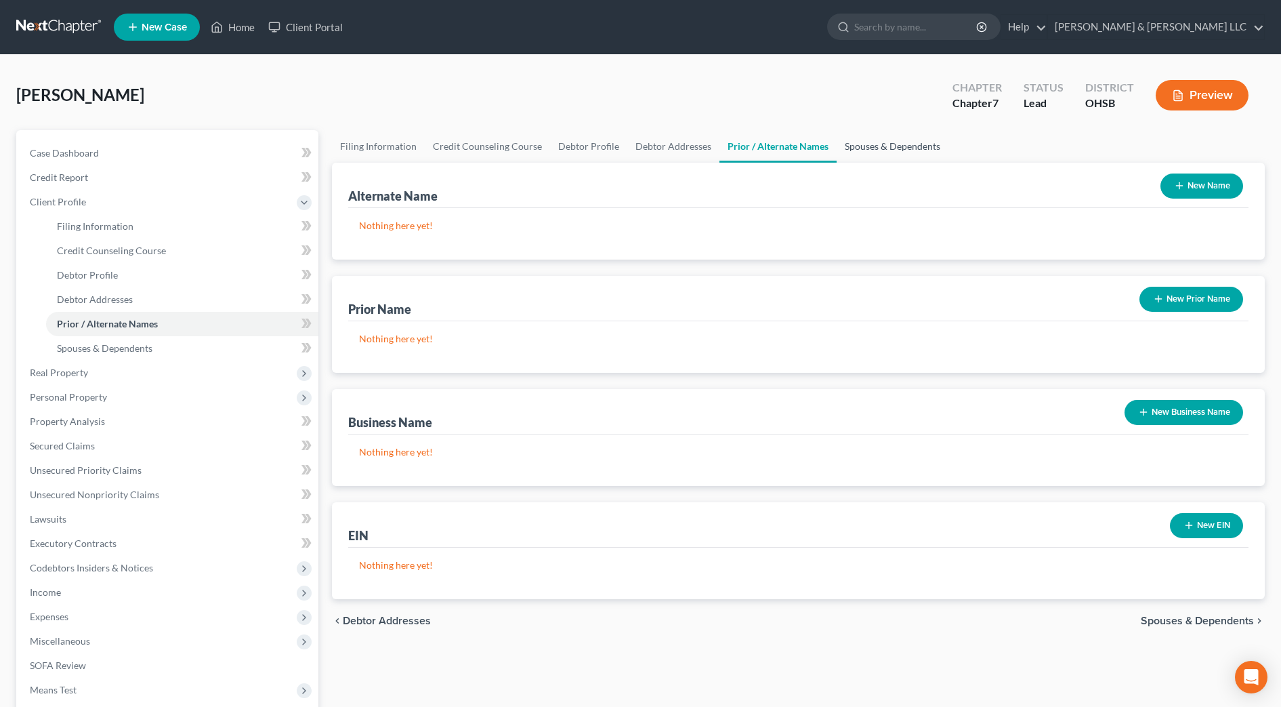
click at [851, 143] on link "Spouses & Dependents" at bounding box center [893, 146] width 112 height 33
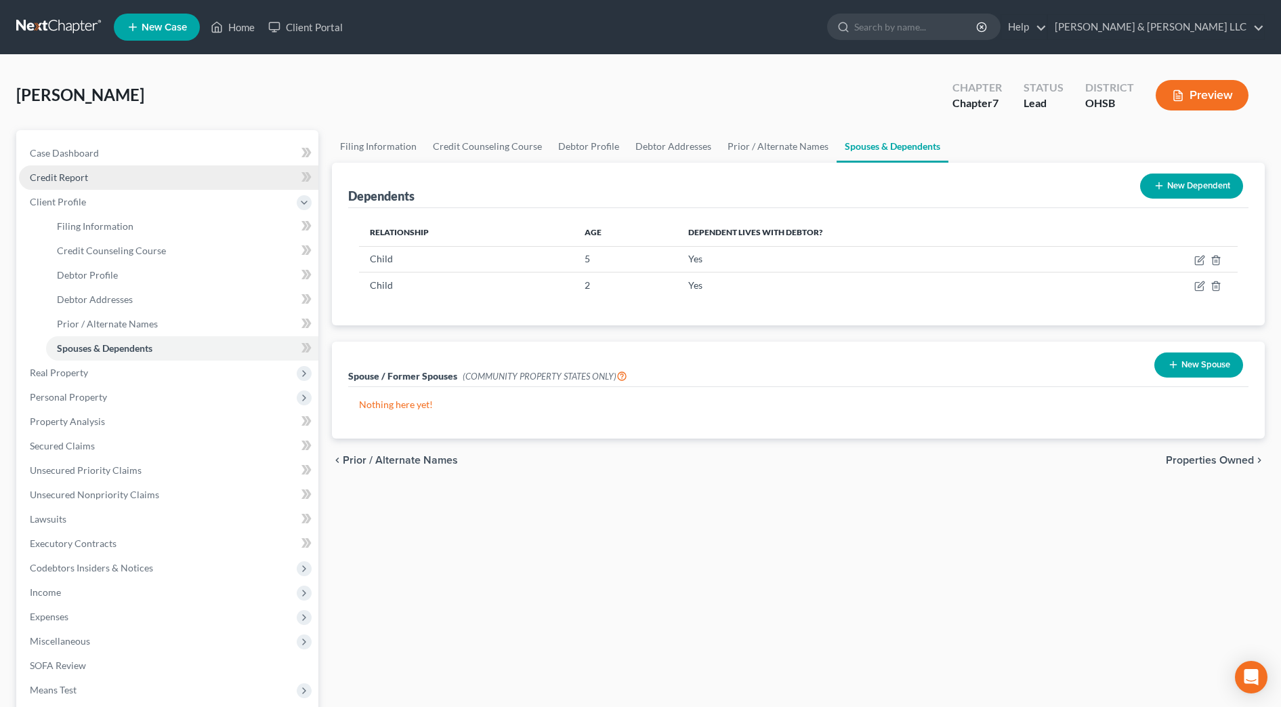
click at [71, 172] on span "Credit Report" at bounding box center [59, 177] width 58 height 12
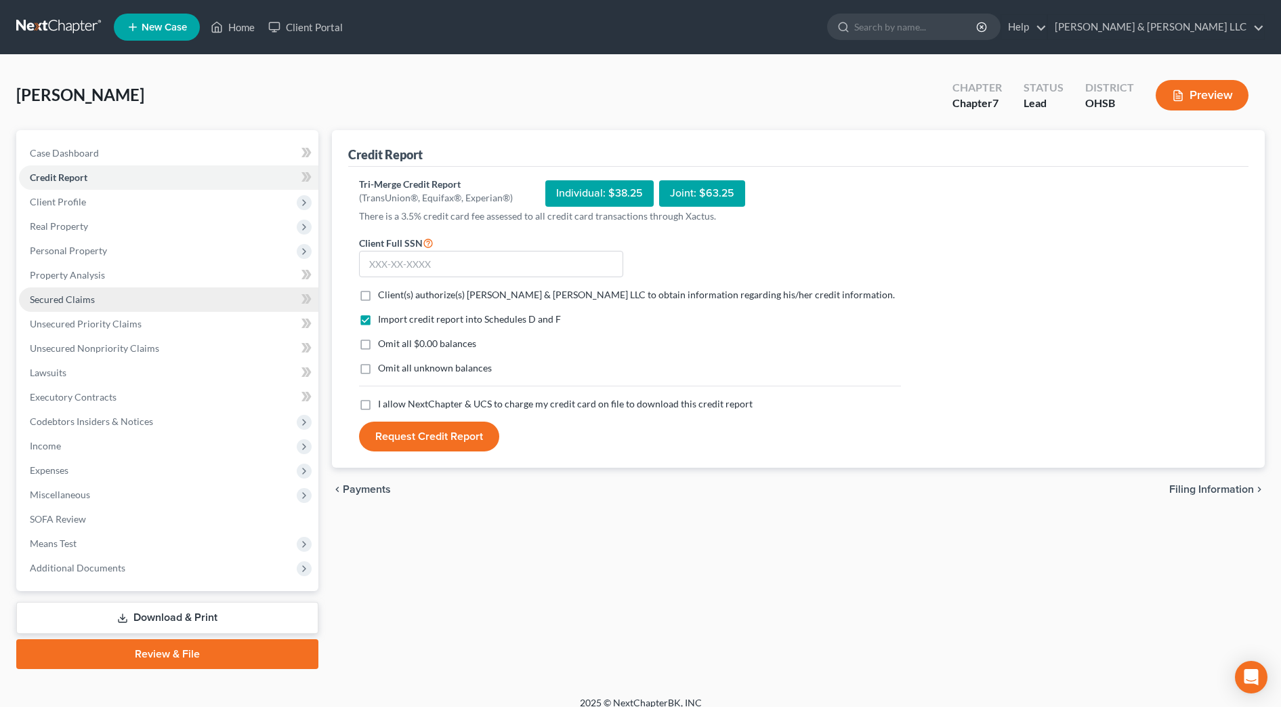
click at [139, 302] on link "Secured Claims" at bounding box center [168, 299] width 299 height 24
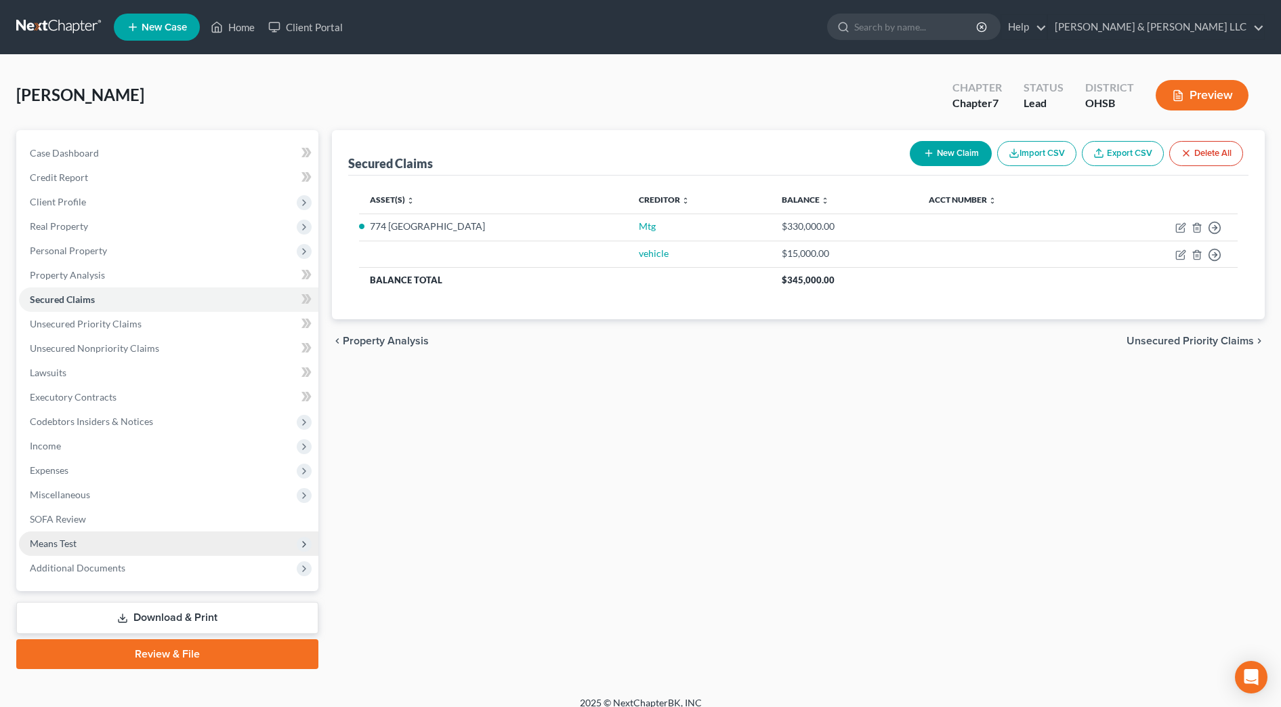
click at [109, 548] on span "Means Test" at bounding box center [168, 543] width 299 height 24
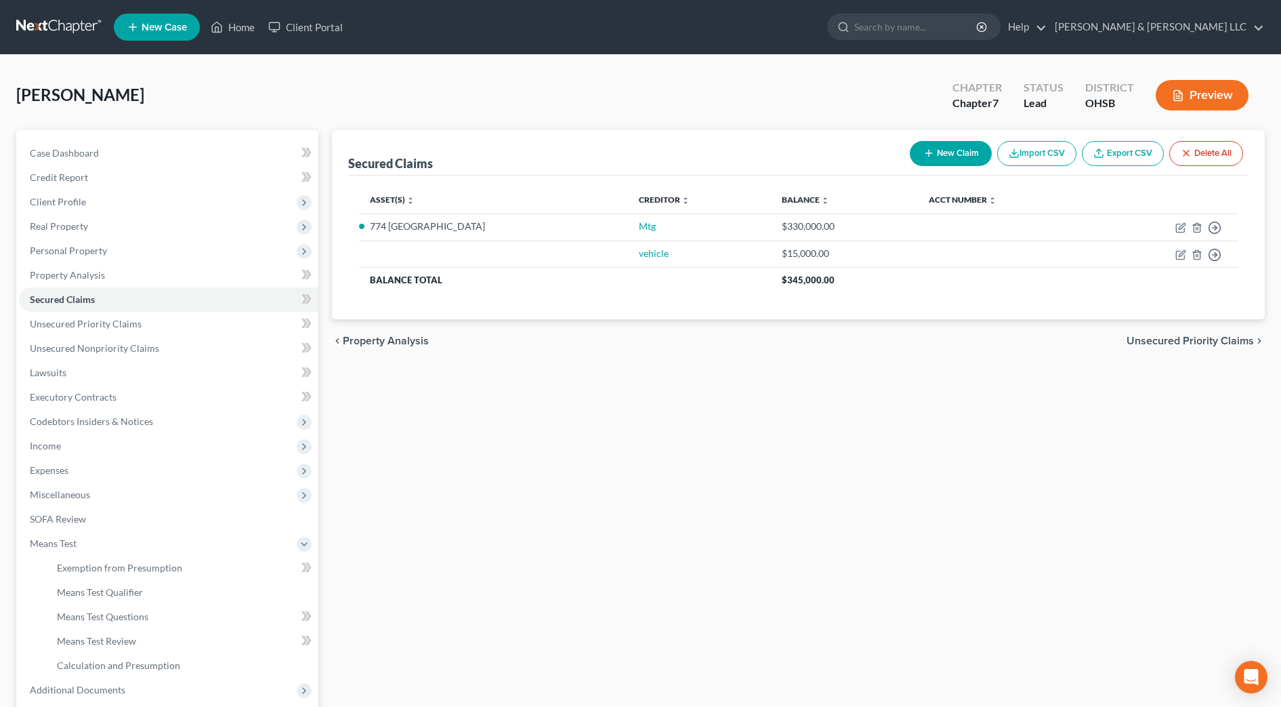
click at [1185, 107] on button "Preview" at bounding box center [1202, 95] width 93 height 30
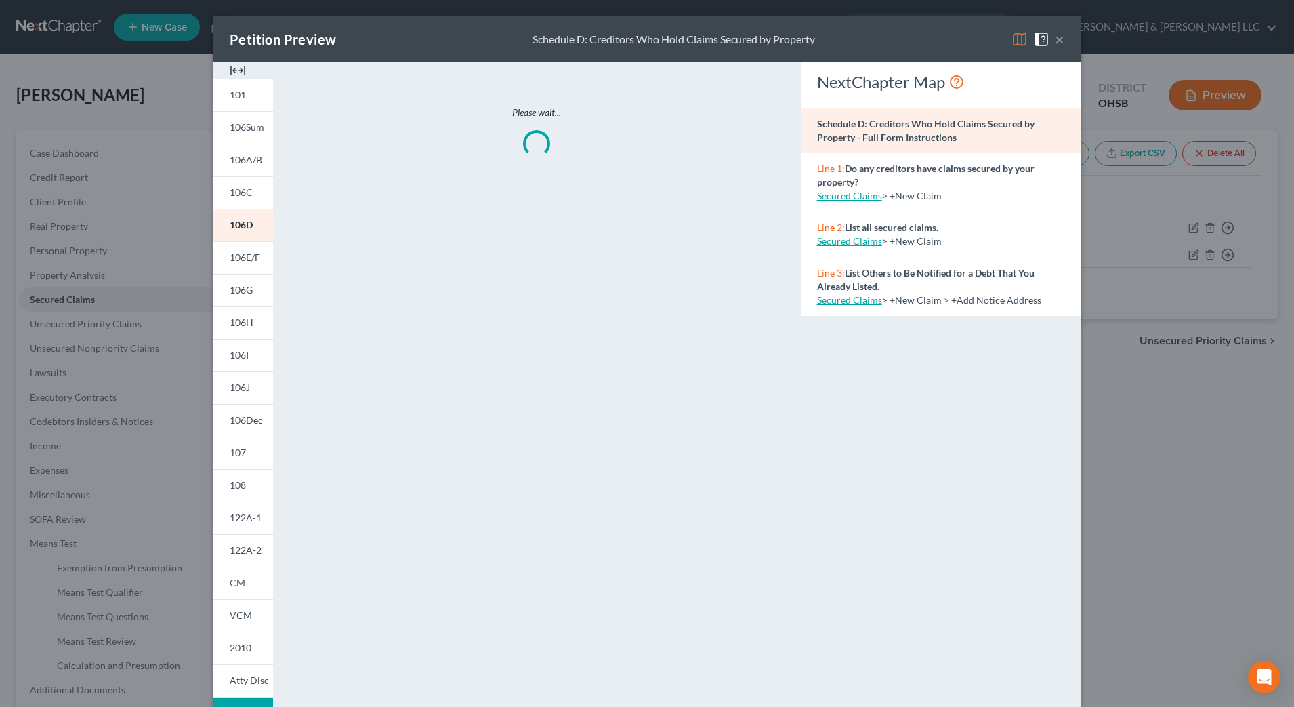
click at [232, 70] on img at bounding box center [238, 70] width 16 height 16
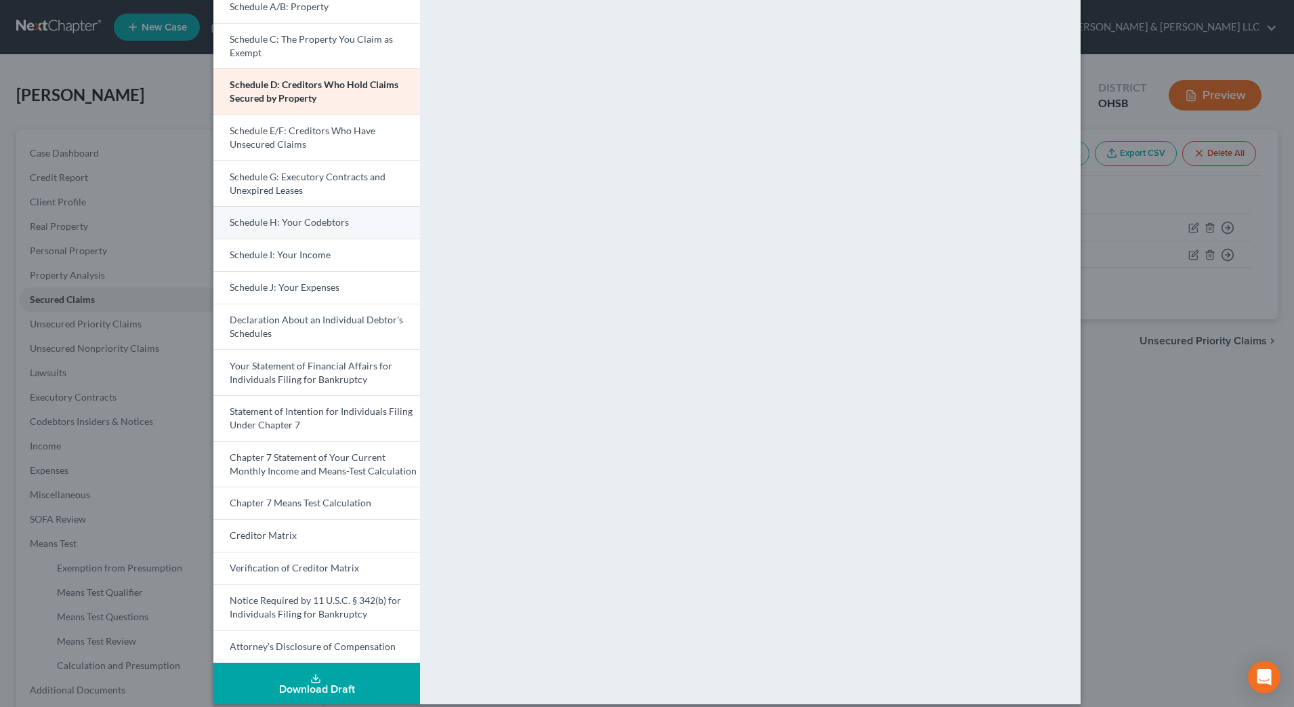
scroll to position [169, 0]
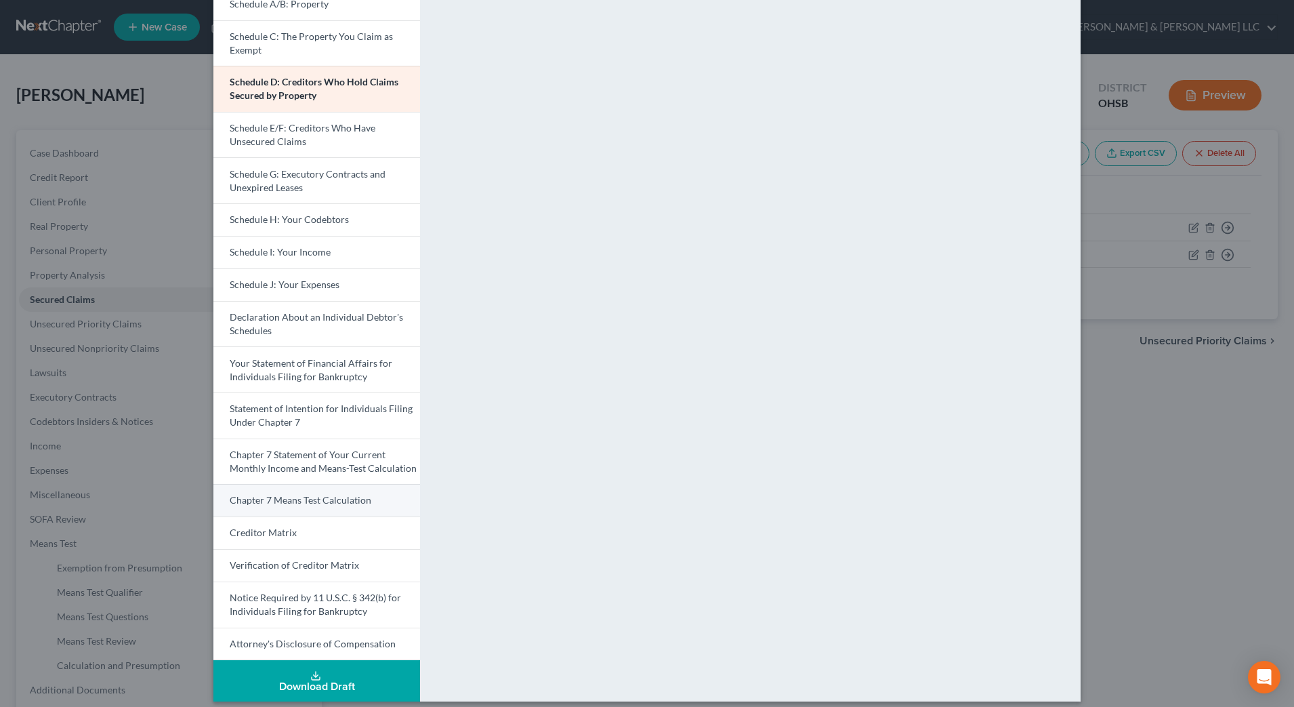
click at [324, 496] on span "Chapter 7 Means Test Calculation" at bounding box center [301, 500] width 142 height 12
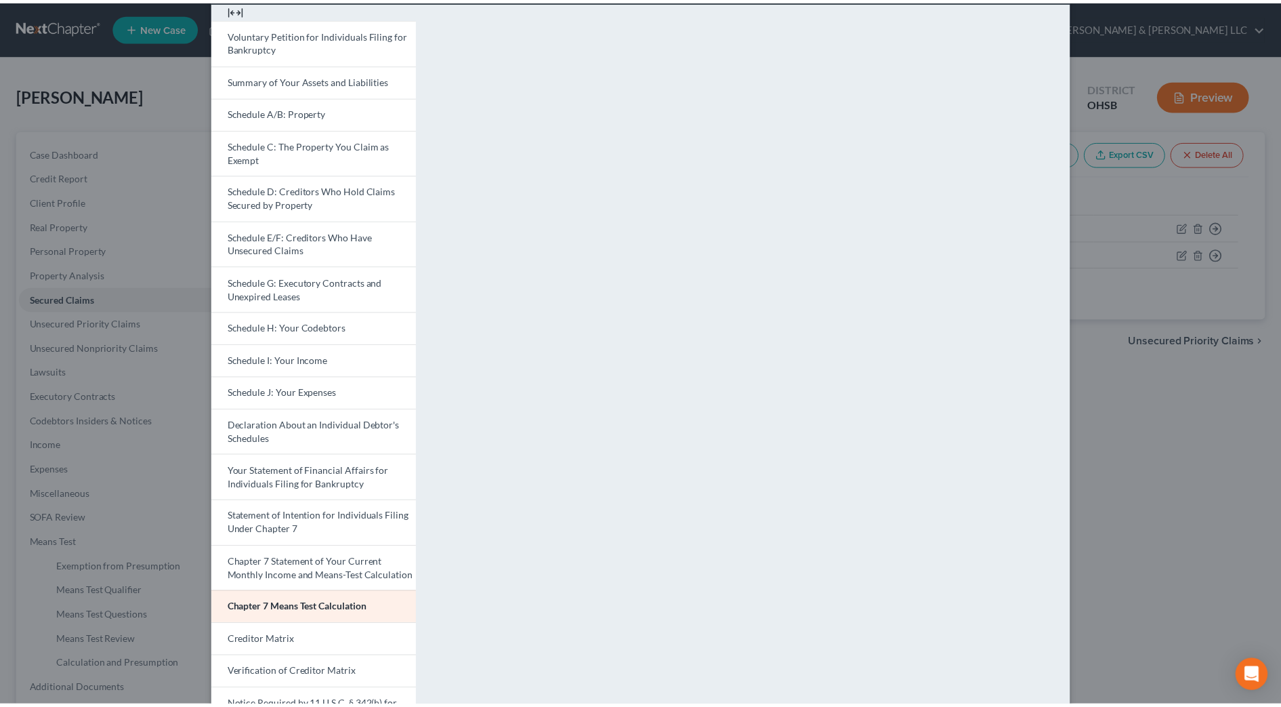
scroll to position [0, 0]
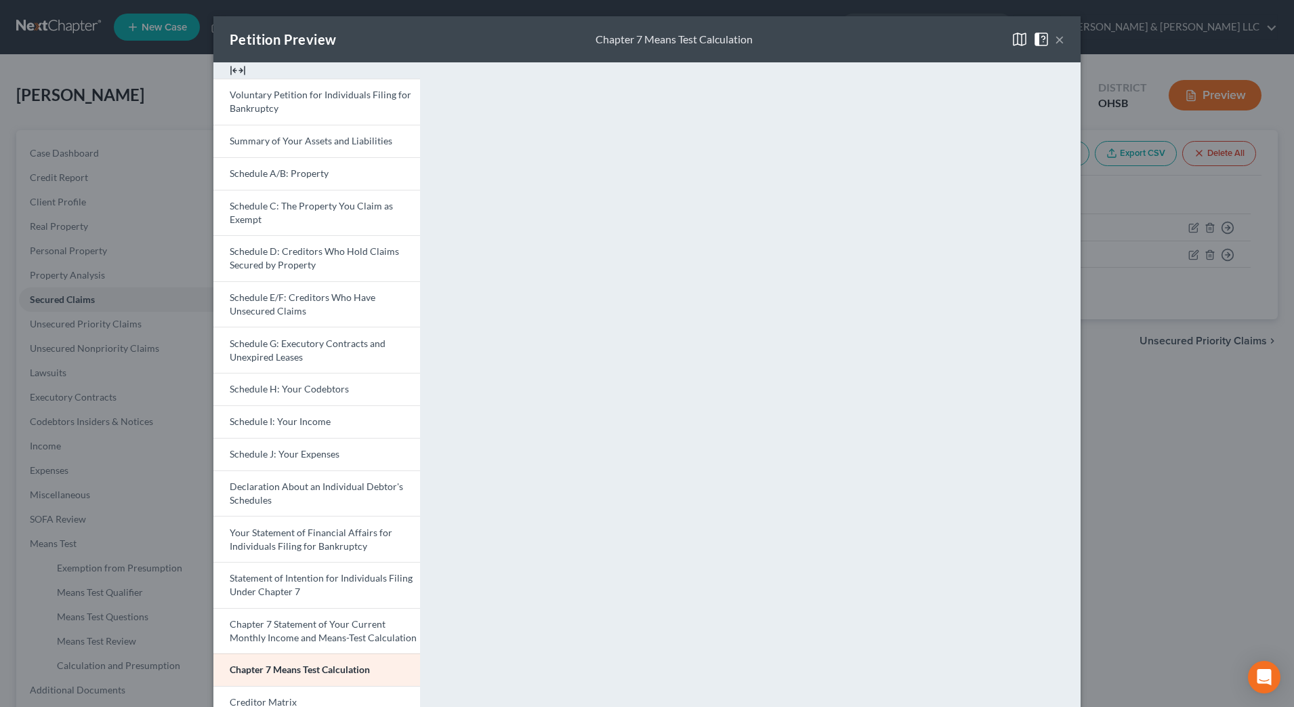
click at [1055, 40] on button "×" at bounding box center [1059, 39] width 9 height 16
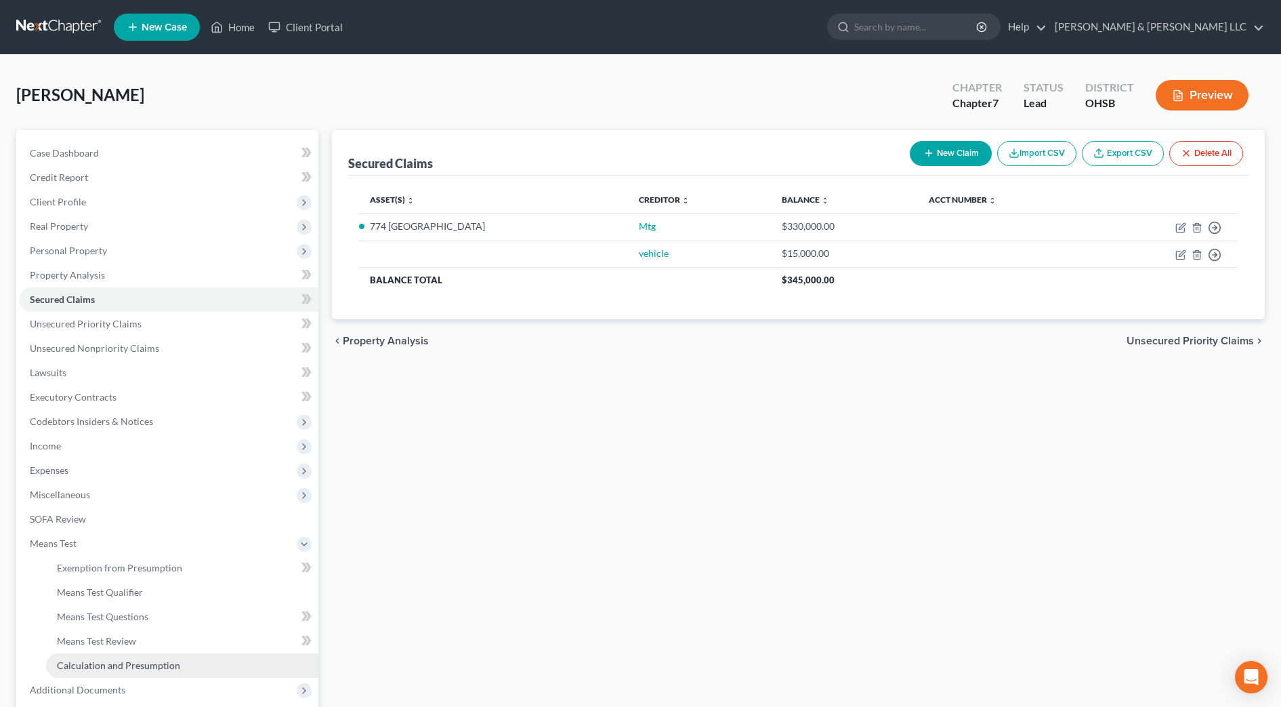
scroll to position [135, 0]
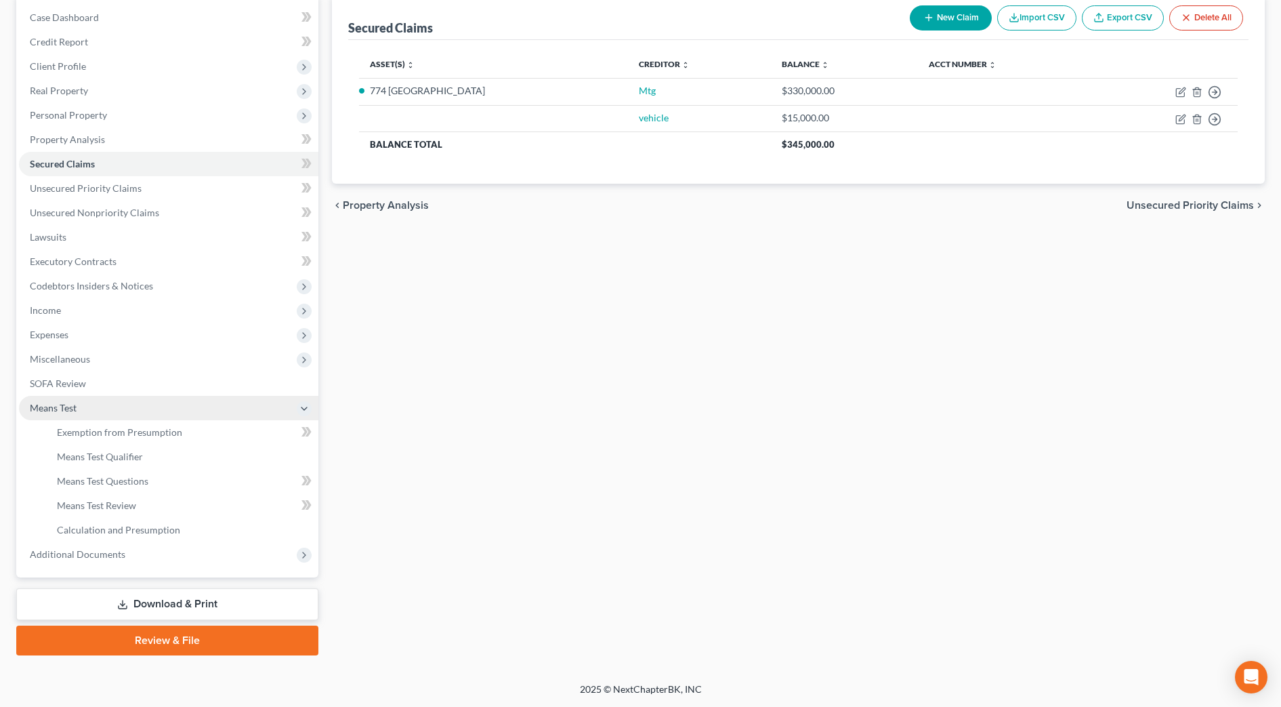
click at [81, 411] on span "Means Test" at bounding box center [168, 408] width 299 height 24
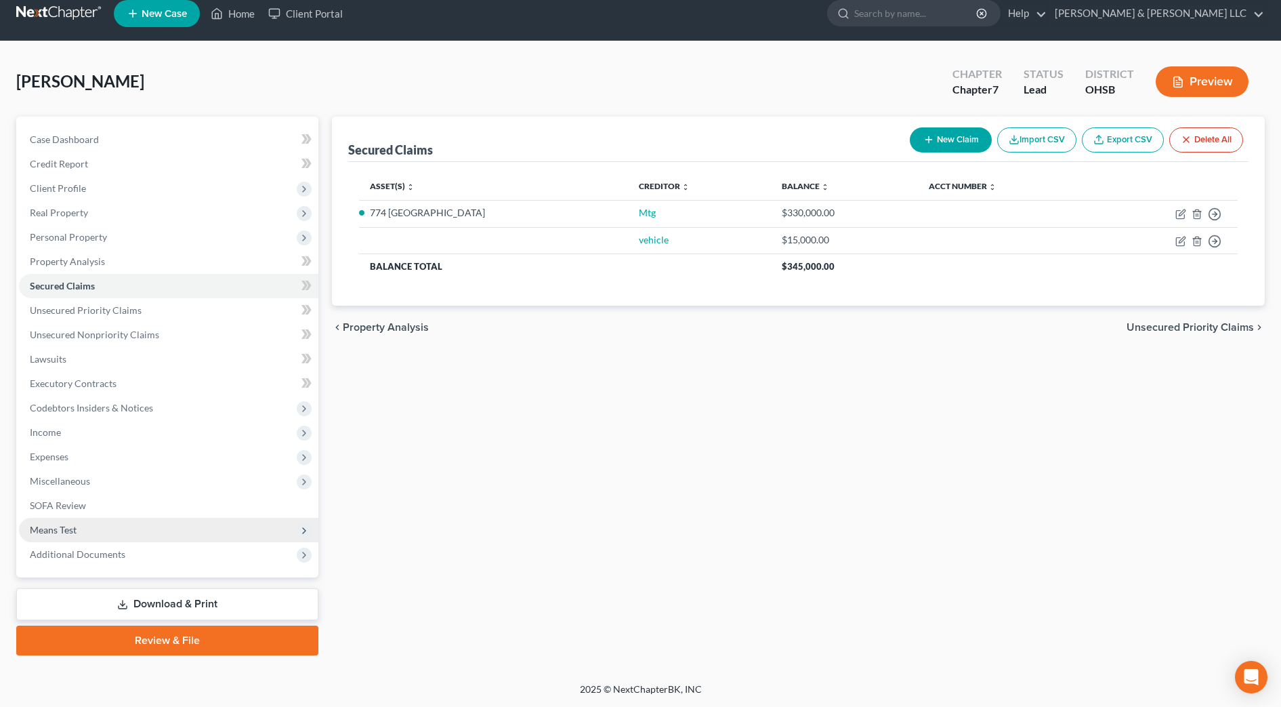
scroll to position [14, 0]
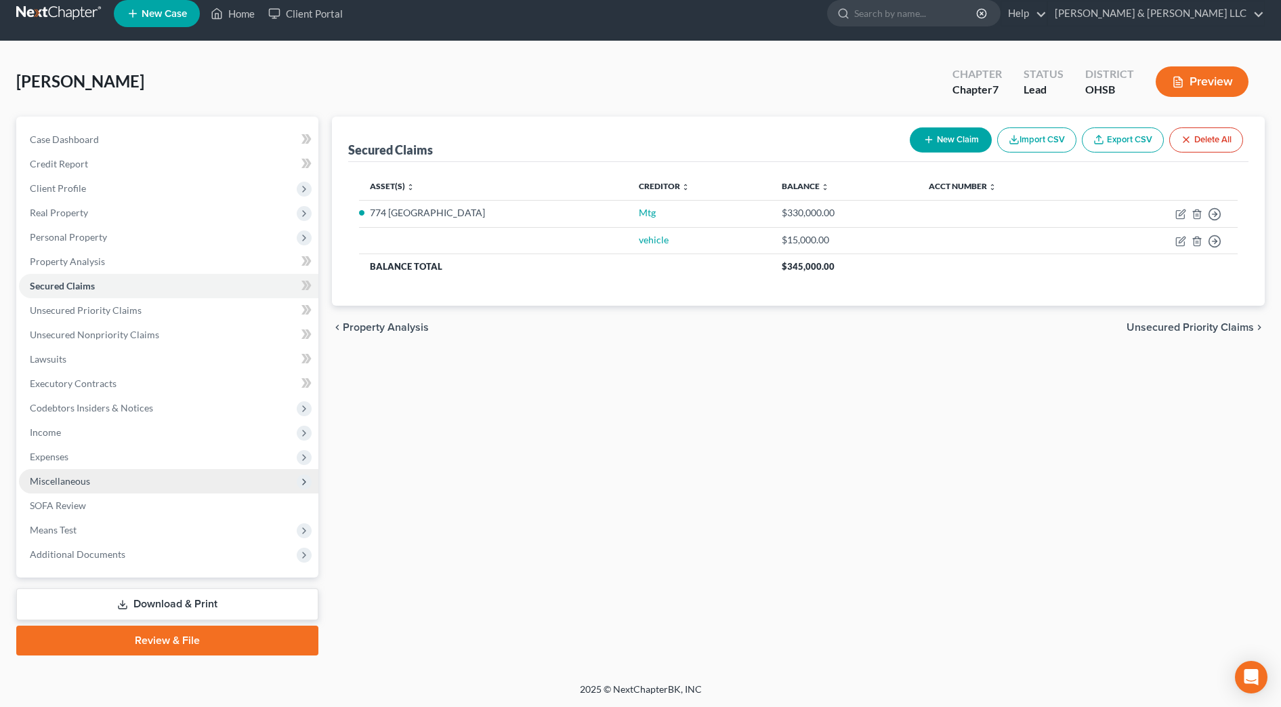
click at [73, 490] on span "Miscellaneous" at bounding box center [168, 481] width 299 height 24
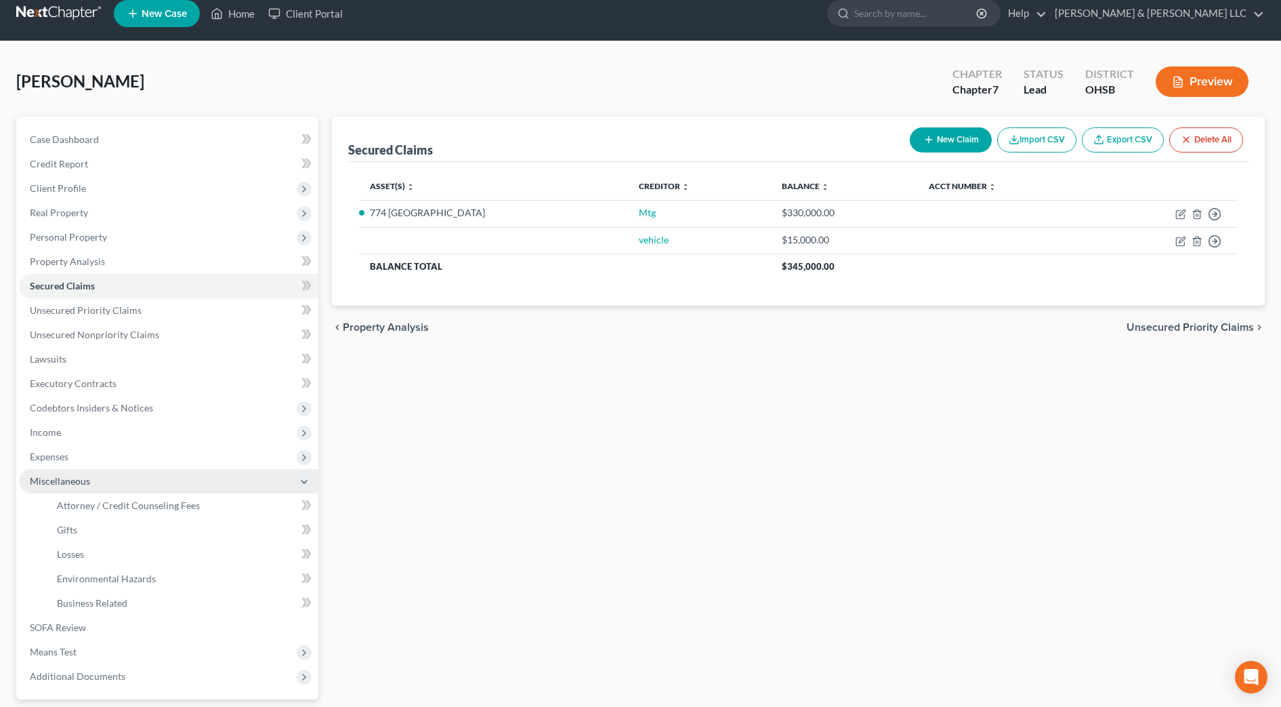
scroll to position [135, 0]
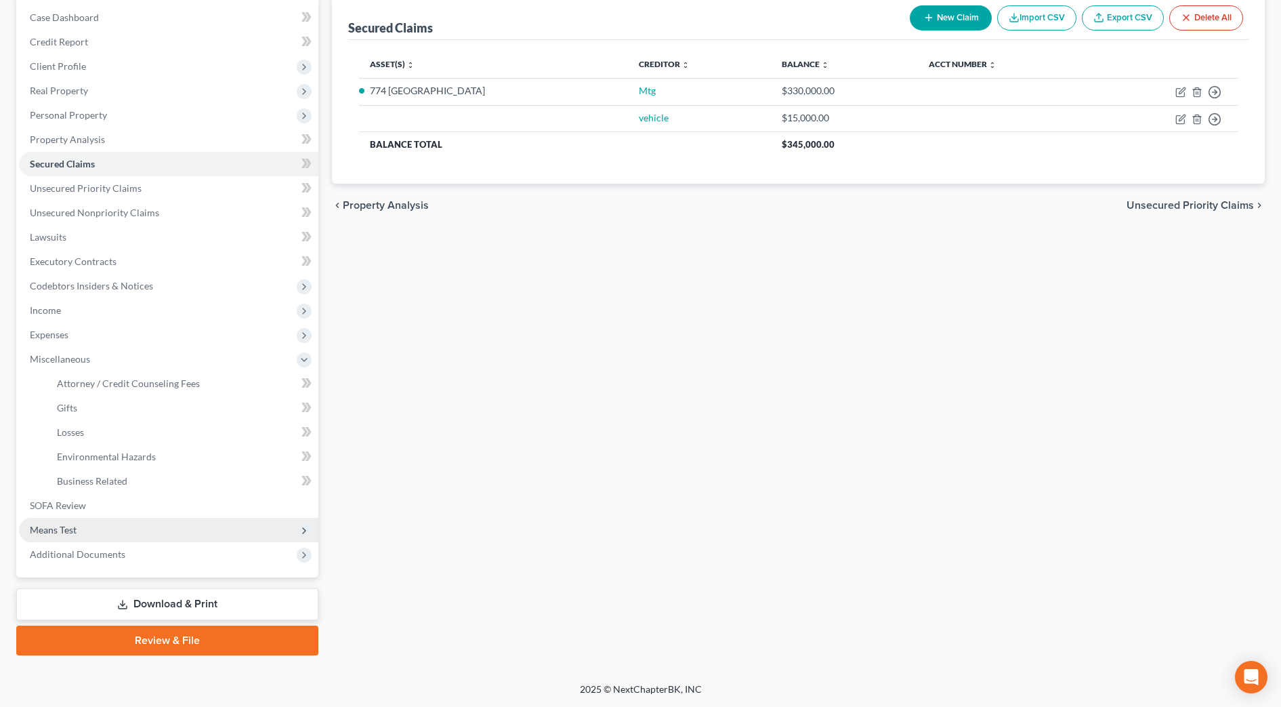
click at [70, 534] on span "Means Test" at bounding box center [53, 530] width 47 height 12
click at [106, 526] on span "Calculation and Presumption" at bounding box center [118, 530] width 123 height 12
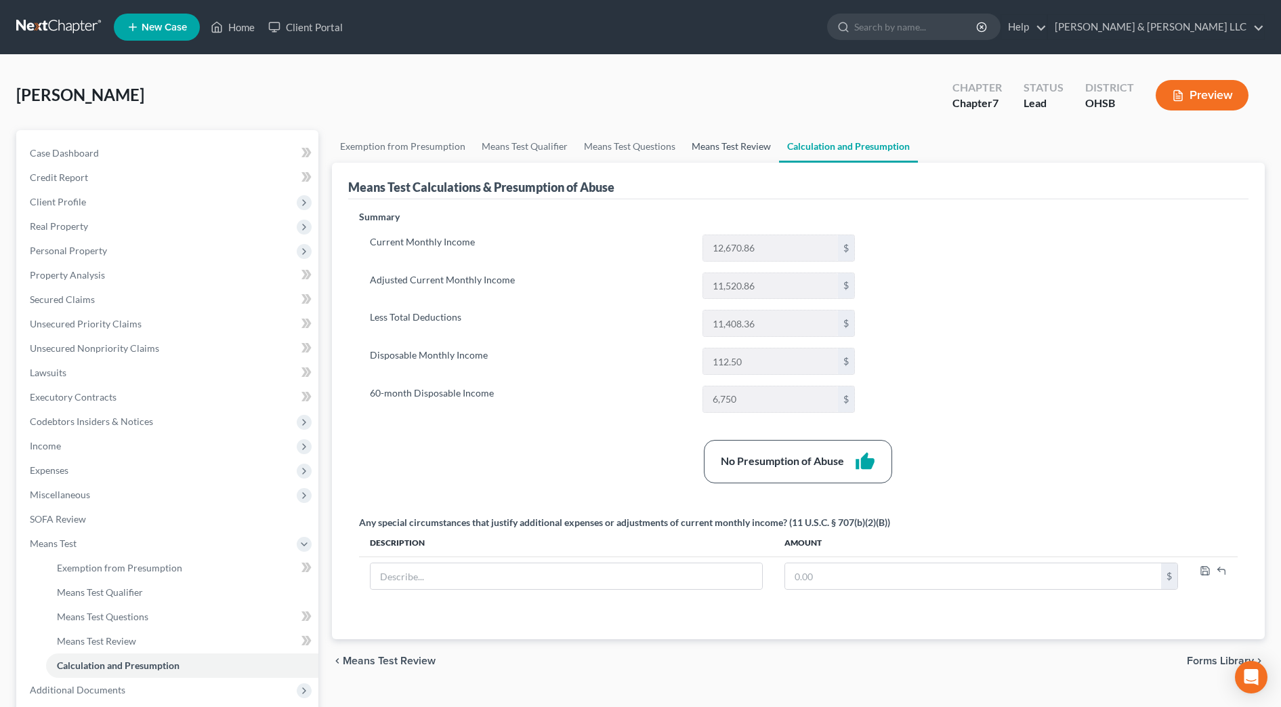
click at [727, 151] on link "Means Test Review" at bounding box center [732, 146] width 96 height 33
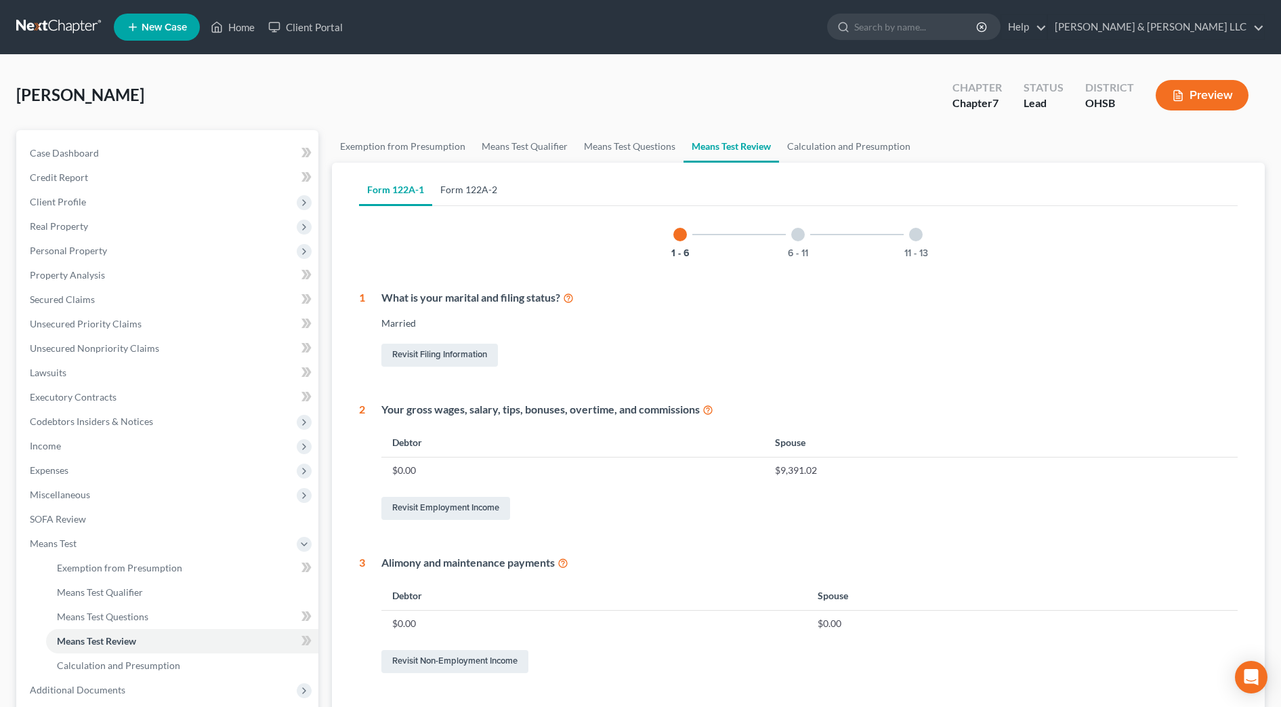
click at [490, 192] on link "Form 122A-2" at bounding box center [468, 189] width 73 height 33
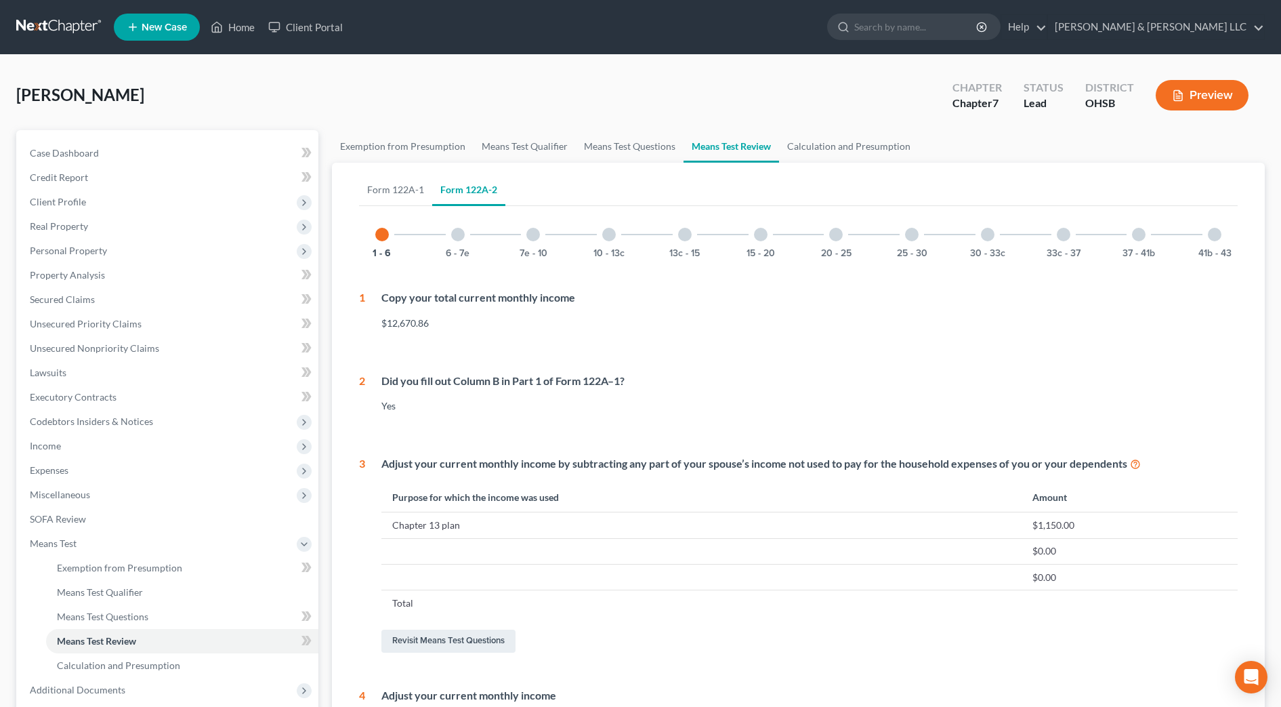
click at [1203, 243] on div "41b - 43" at bounding box center [1215, 234] width 46 height 46
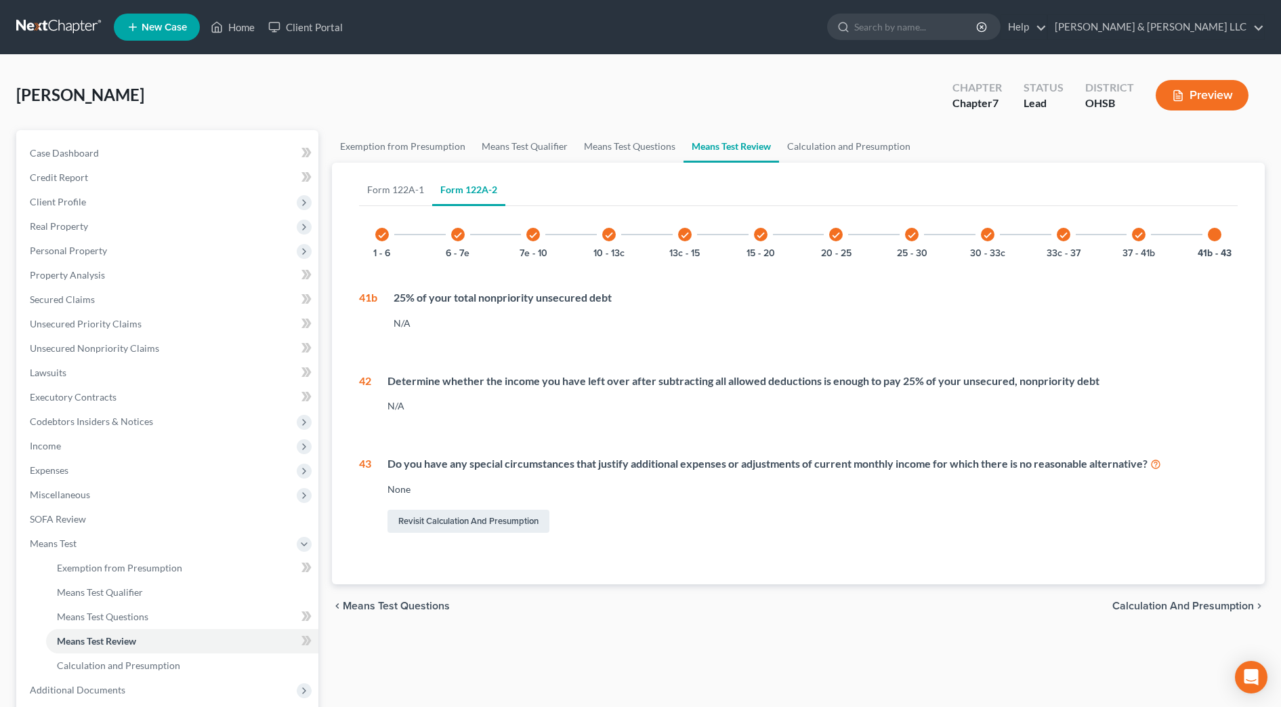
click at [1147, 243] on div "check 37 - 41b" at bounding box center [1139, 234] width 46 height 46
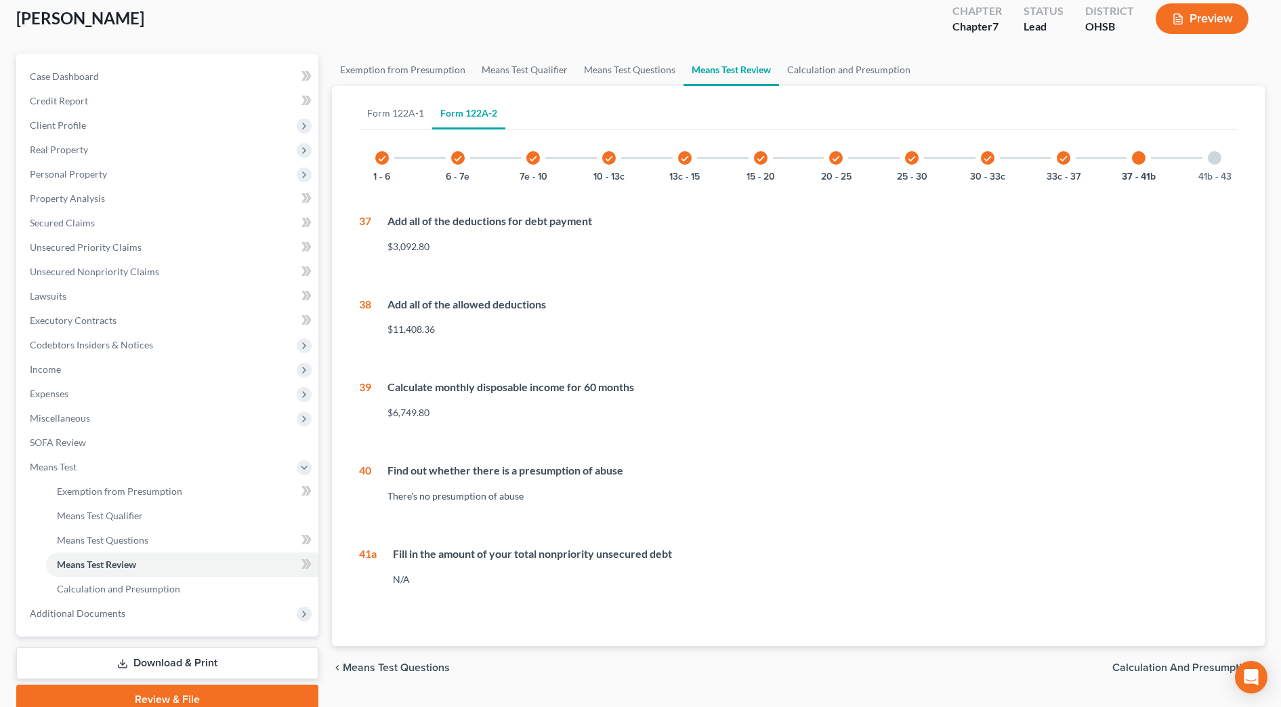
scroll to position [51, 0]
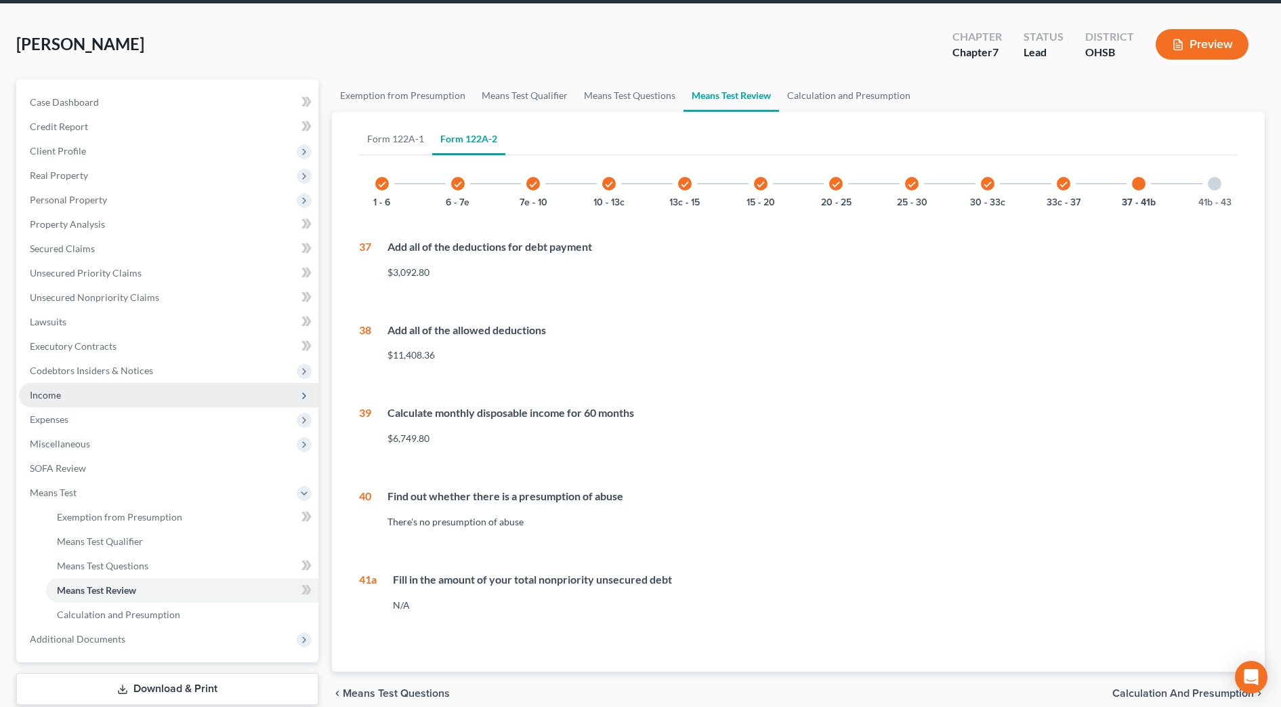
click at [85, 399] on span "Income" at bounding box center [168, 395] width 299 height 24
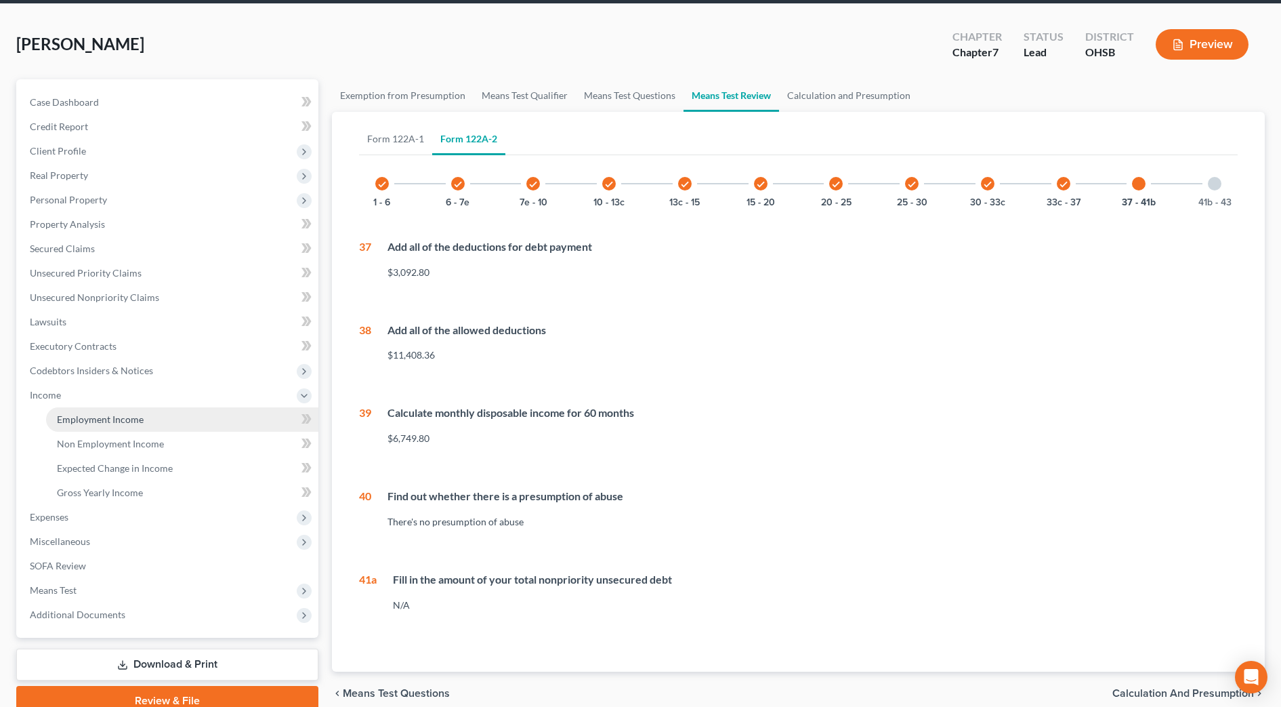
click at [84, 415] on span "Employment Income" at bounding box center [100, 419] width 87 height 12
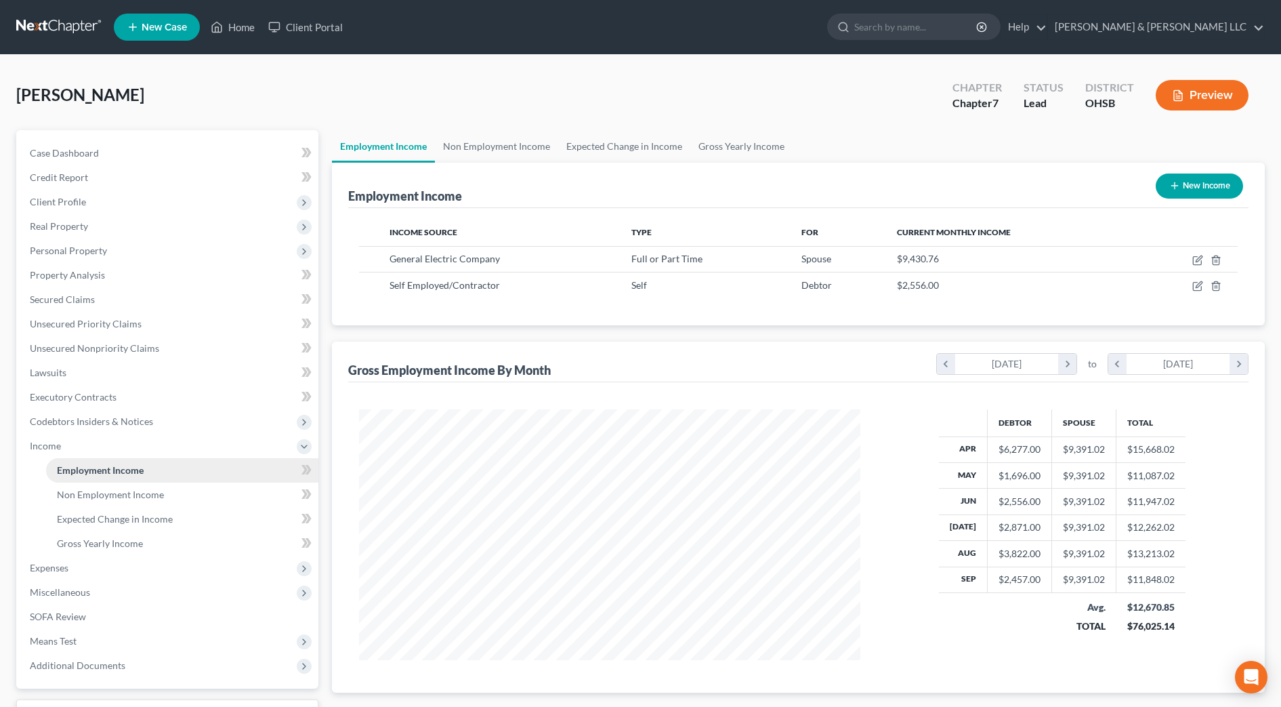
scroll to position [251, 528]
click at [56, 564] on span "Expenses" at bounding box center [49, 568] width 39 height 12
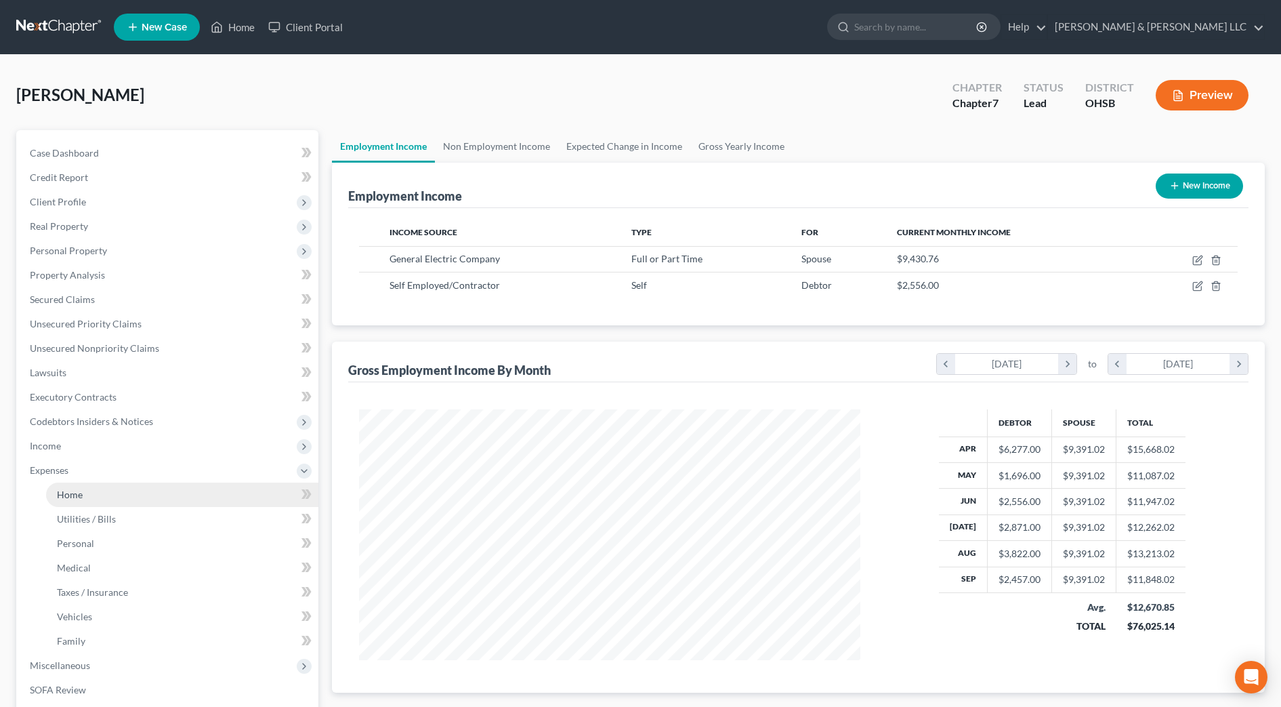
click at [89, 492] on link "Home" at bounding box center [182, 494] width 272 height 24
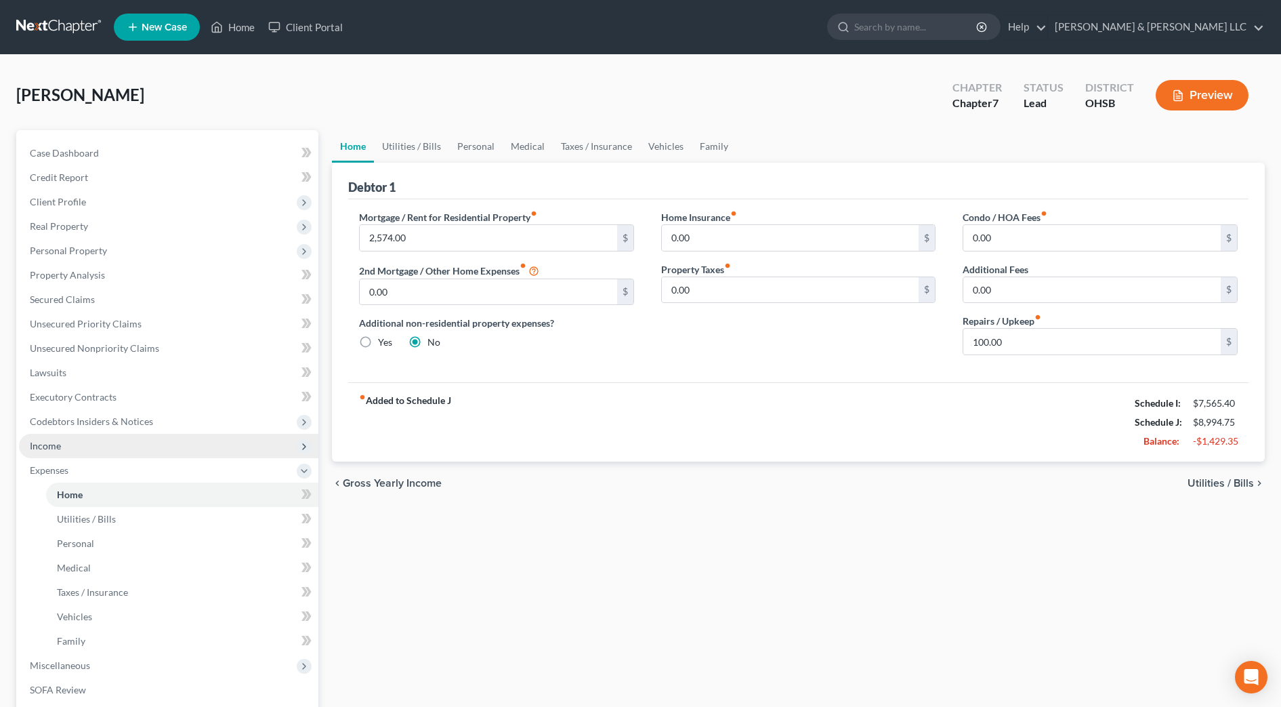
click at [42, 448] on span "Income" at bounding box center [45, 446] width 31 height 12
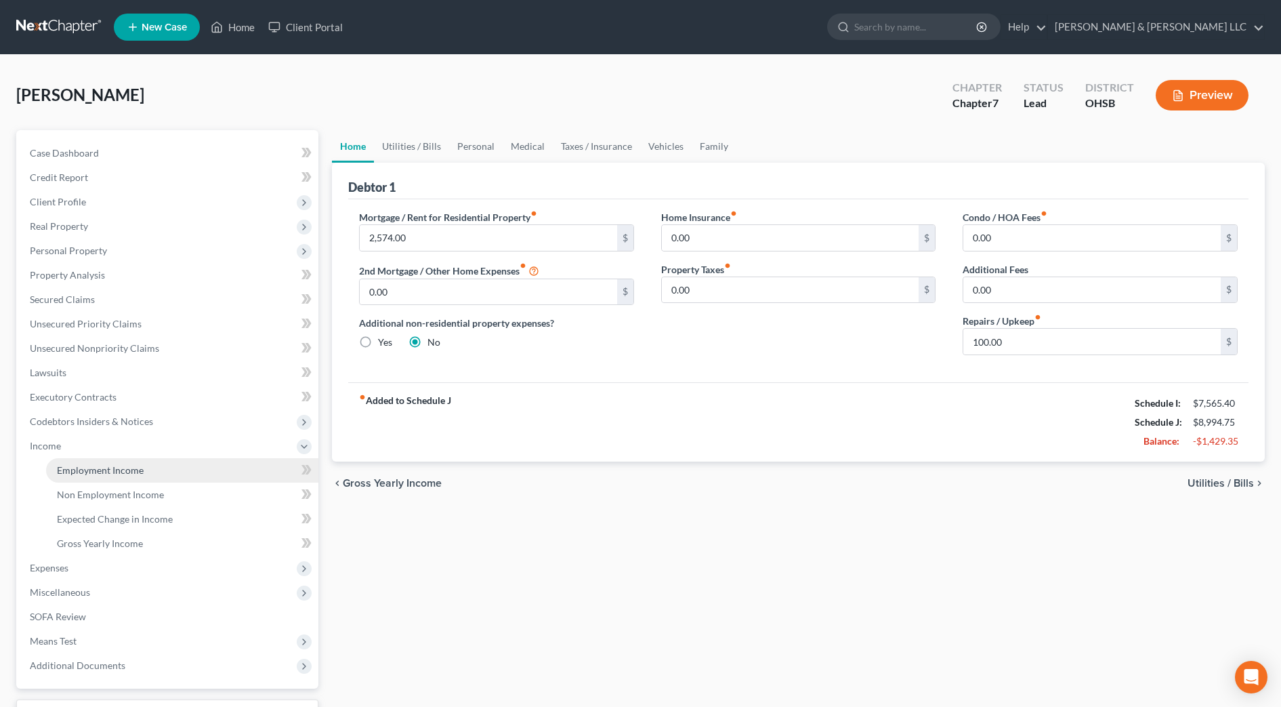
click at [70, 472] on span "Employment Income" at bounding box center [100, 470] width 87 height 12
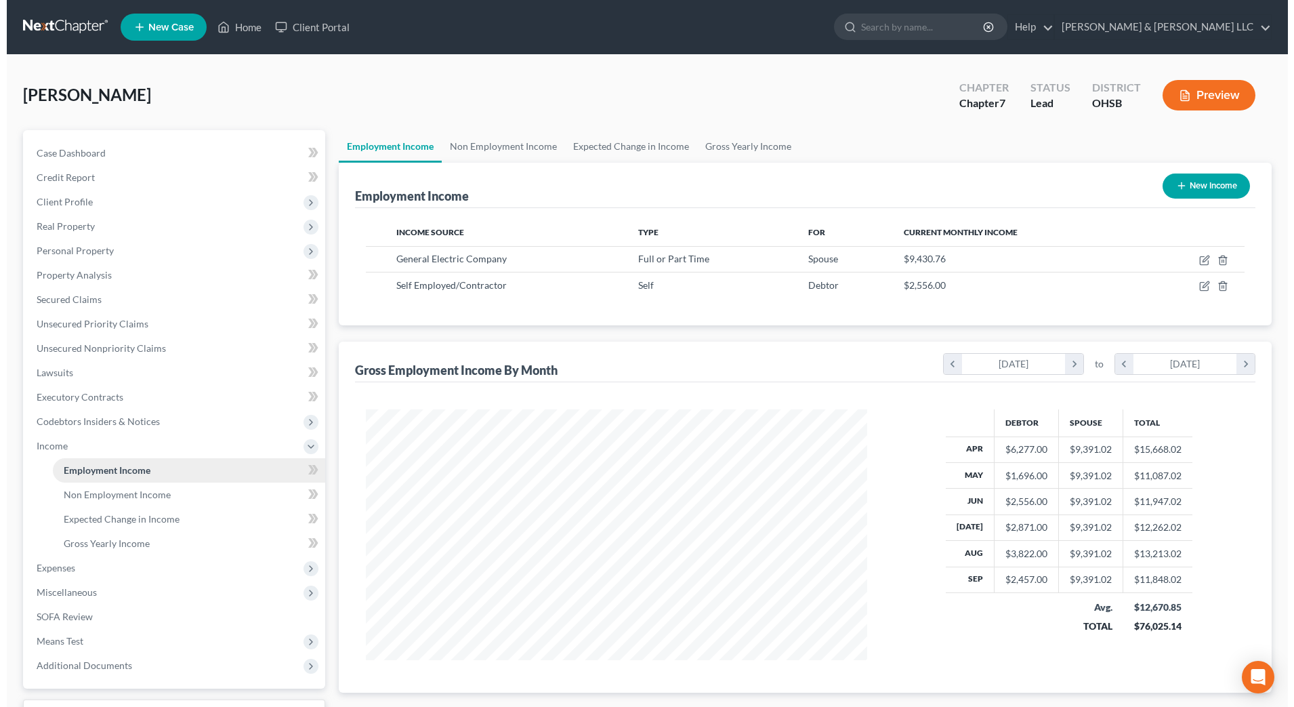
scroll to position [251, 528]
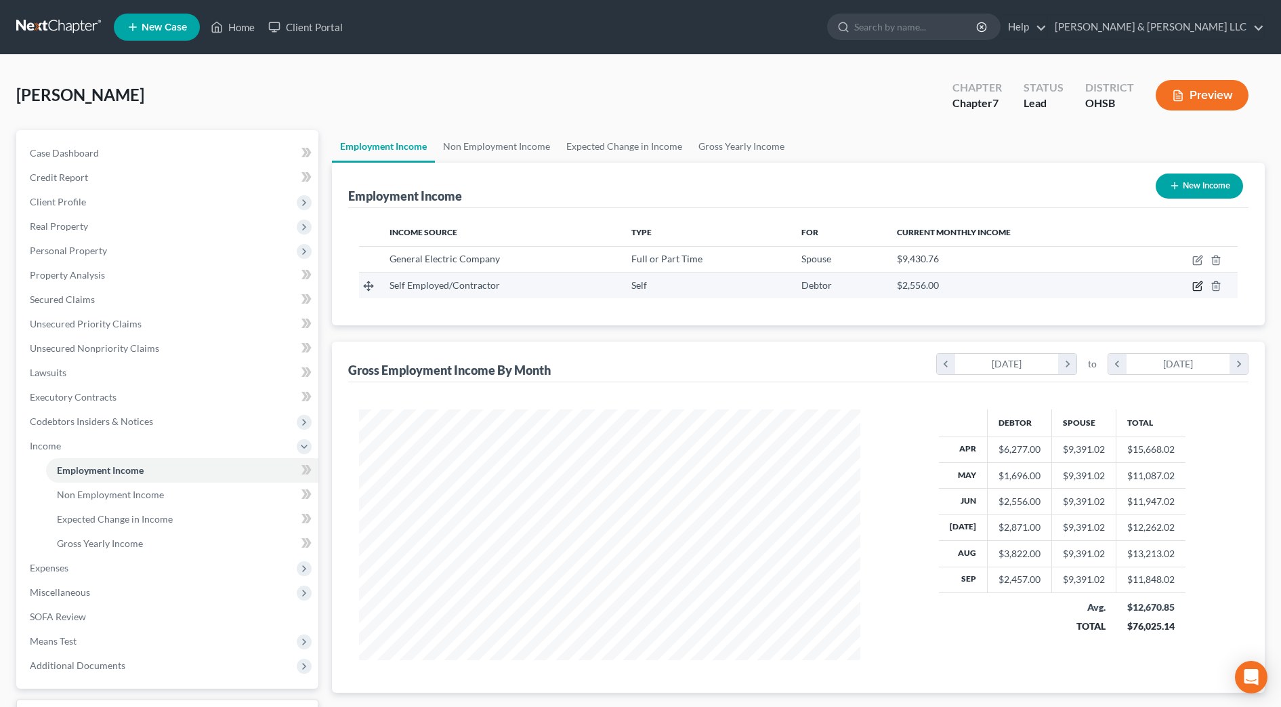
click at [1202, 286] on icon "button" at bounding box center [1197, 285] width 11 height 11
select select "1"
select select "0"
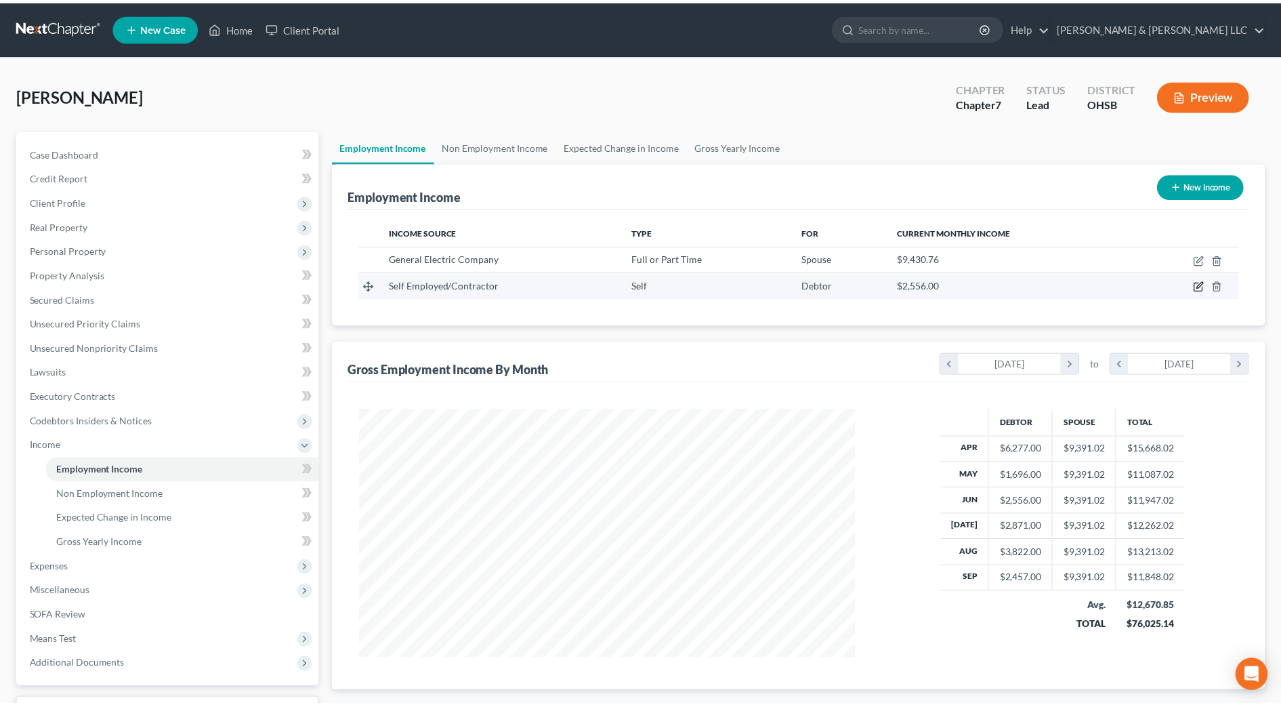
scroll to position [253, 534]
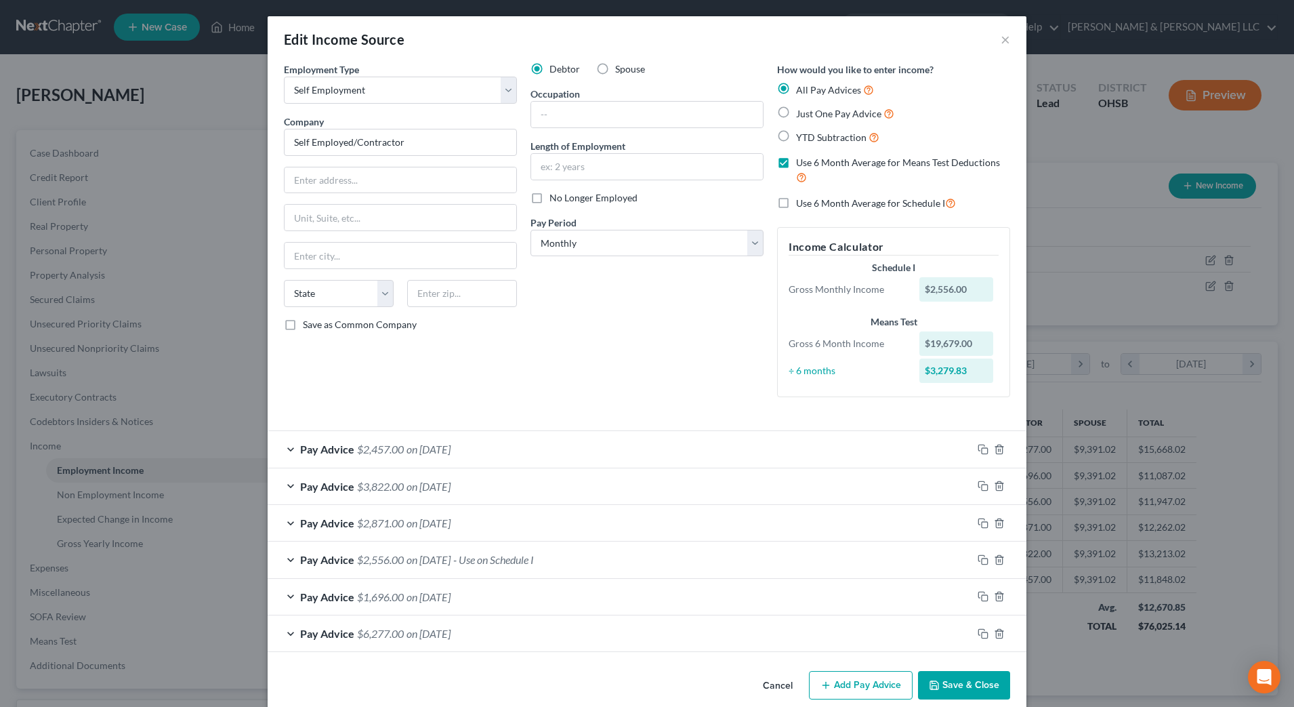
click at [975, 690] on button "Save & Close" at bounding box center [964, 685] width 92 height 28
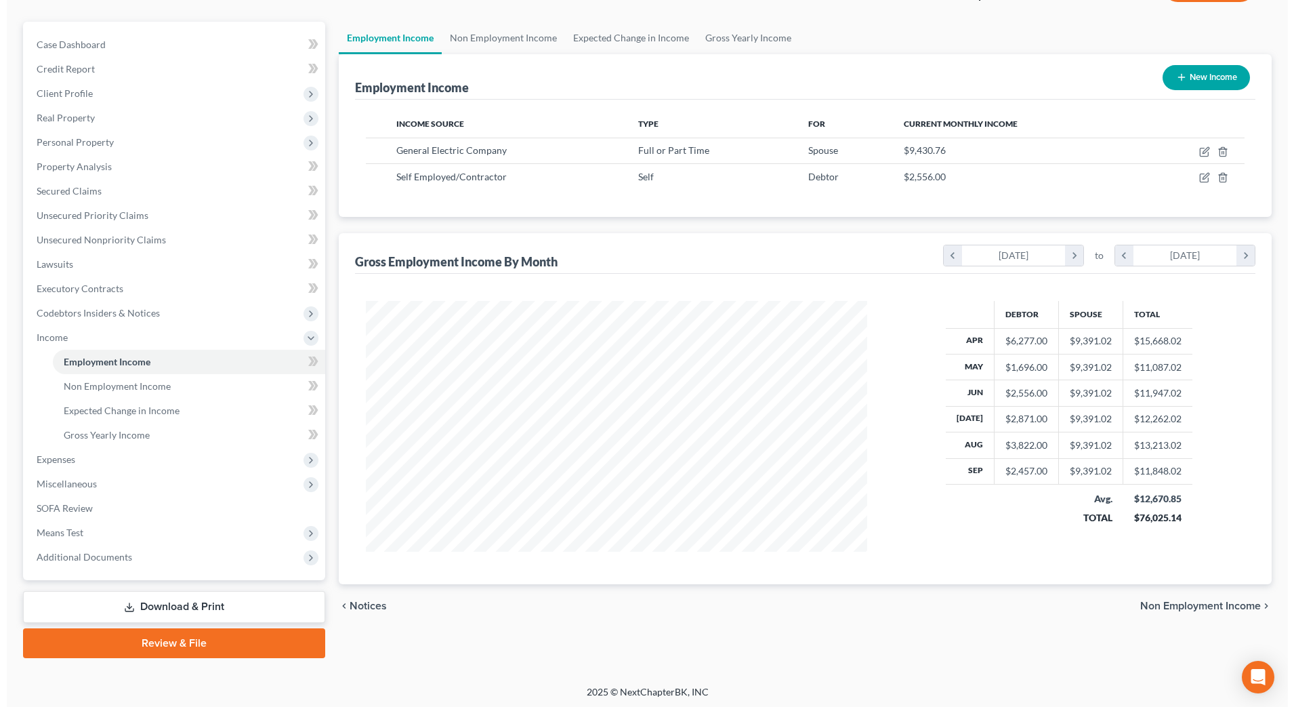
scroll to position [111, 0]
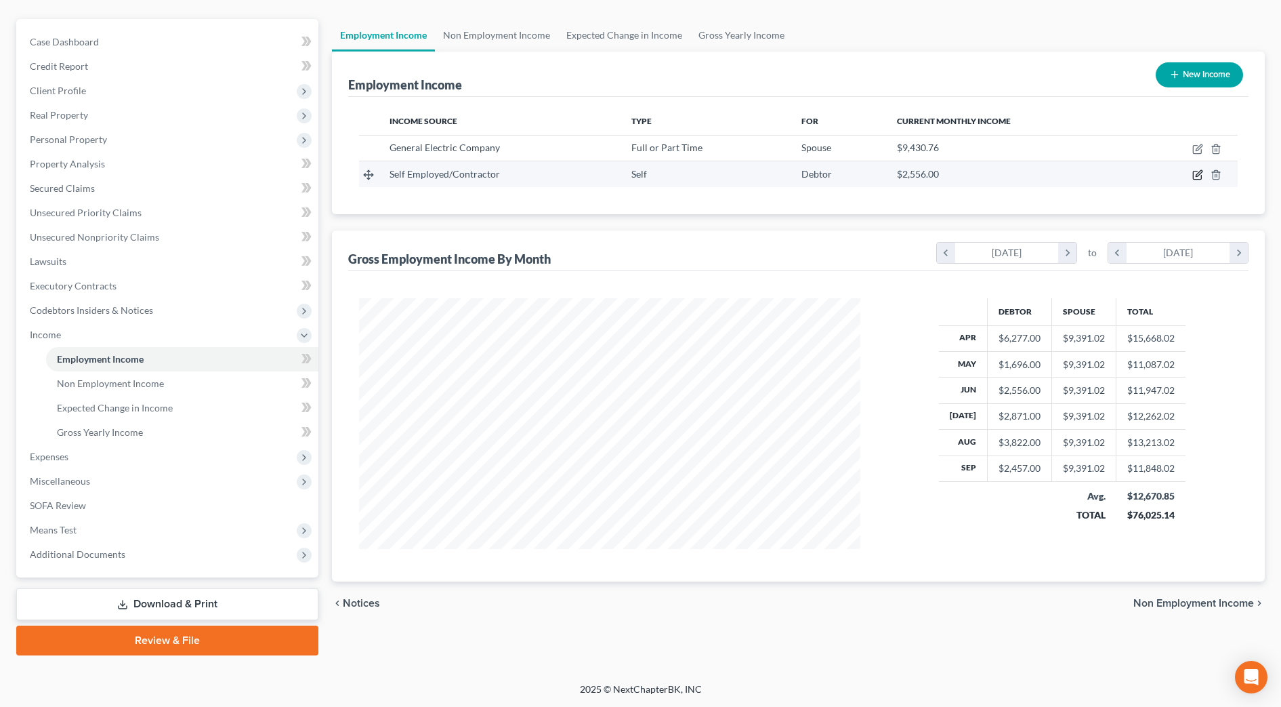
click at [1201, 177] on icon "button" at bounding box center [1197, 175] width 8 height 8
select select "1"
select select "0"
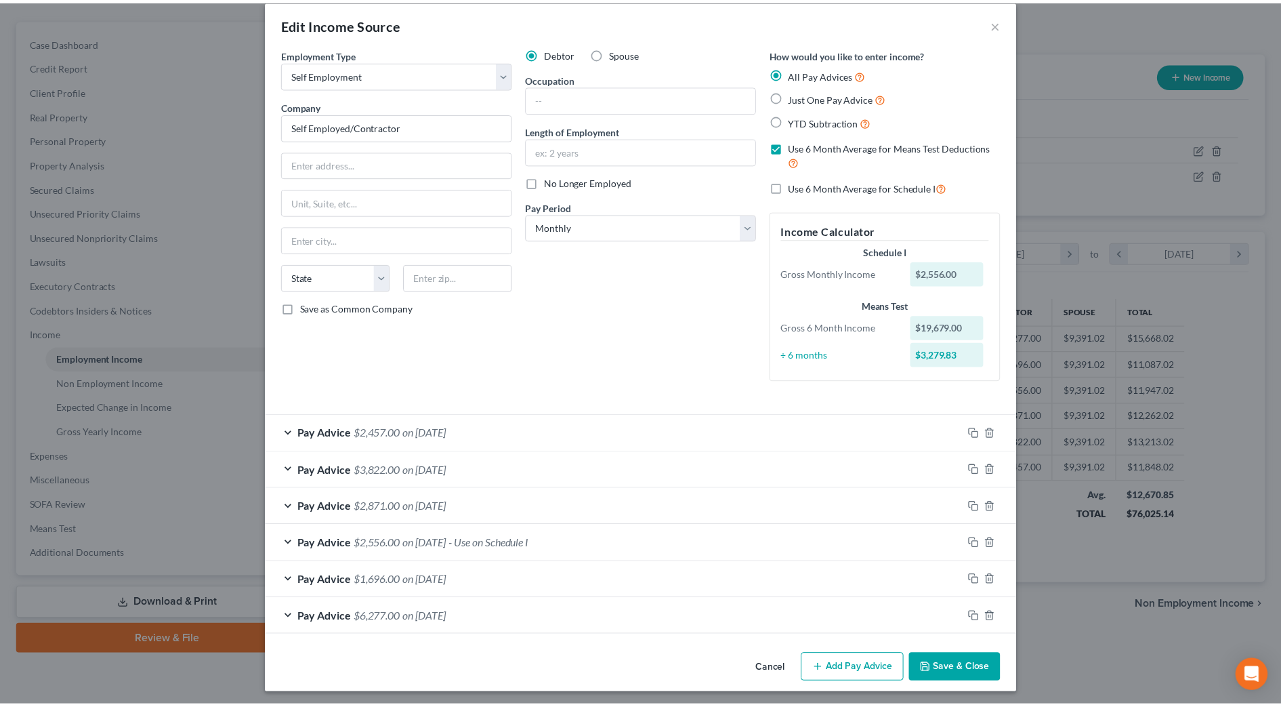
scroll to position [20, 0]
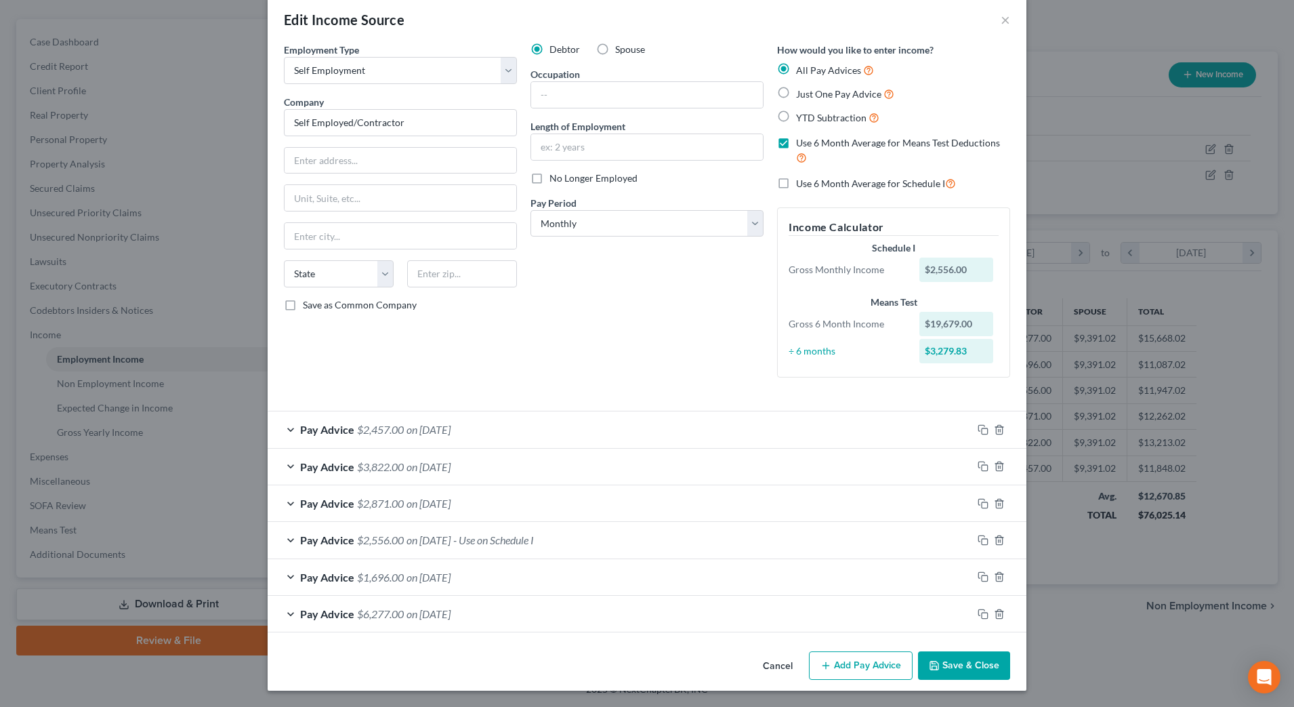
click at [780, 666] on button "Cancel" at bounding box center [777, 665] width 51 height 27
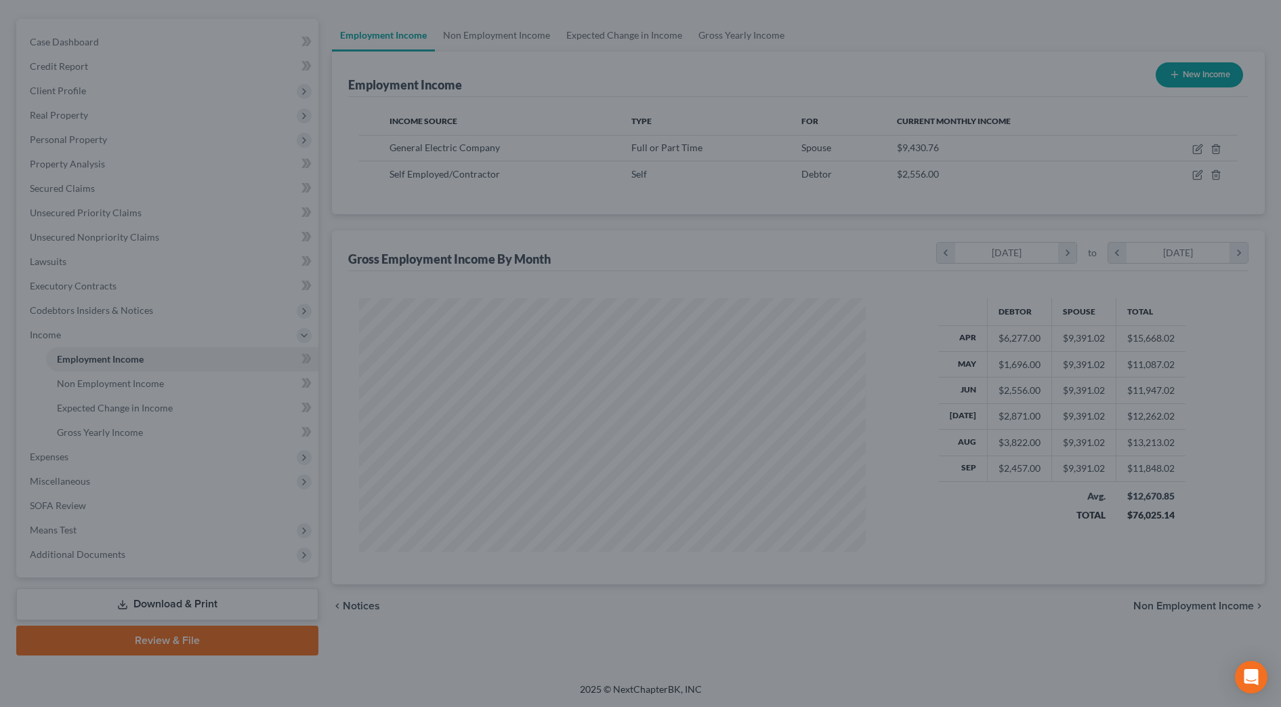
scroll to position [677167, 676889]
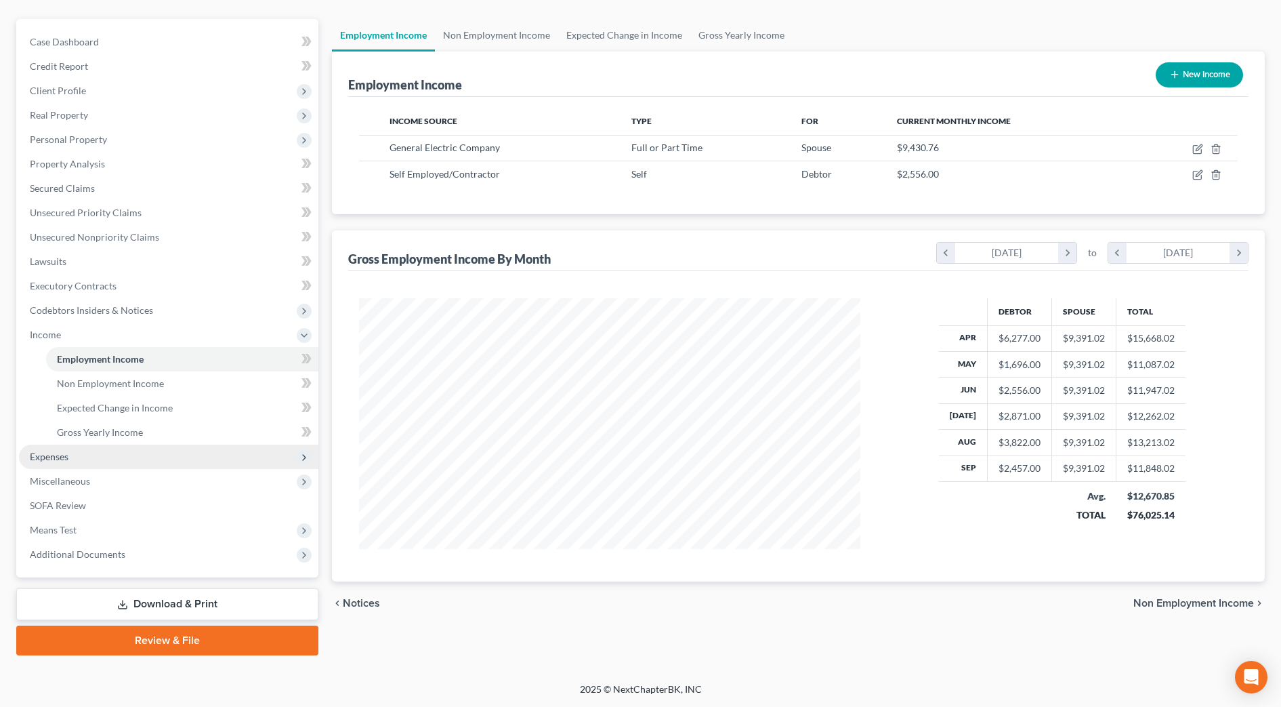
click at [75, 457] on span "Expenses" at bounding box center [168, 456] width 299 height 24
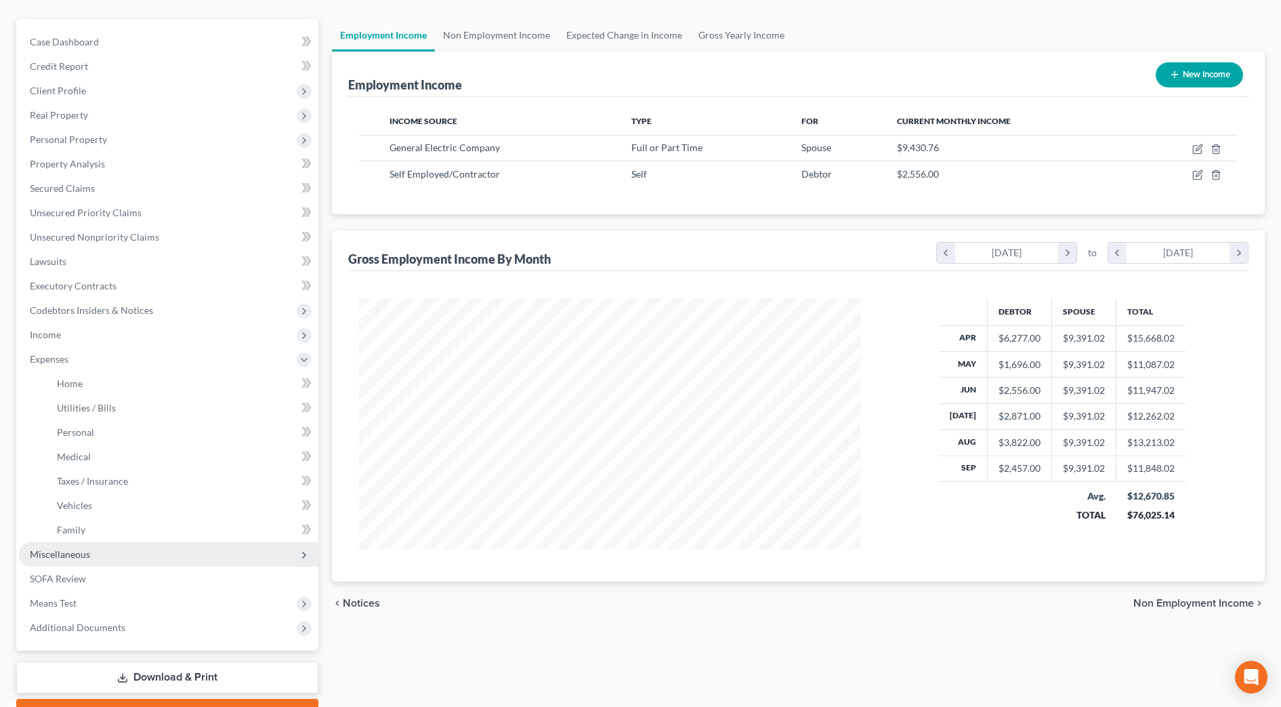
click at [88, 546] on span "Miscellaneous" at bounding box center [168, 554] width 299 height 24
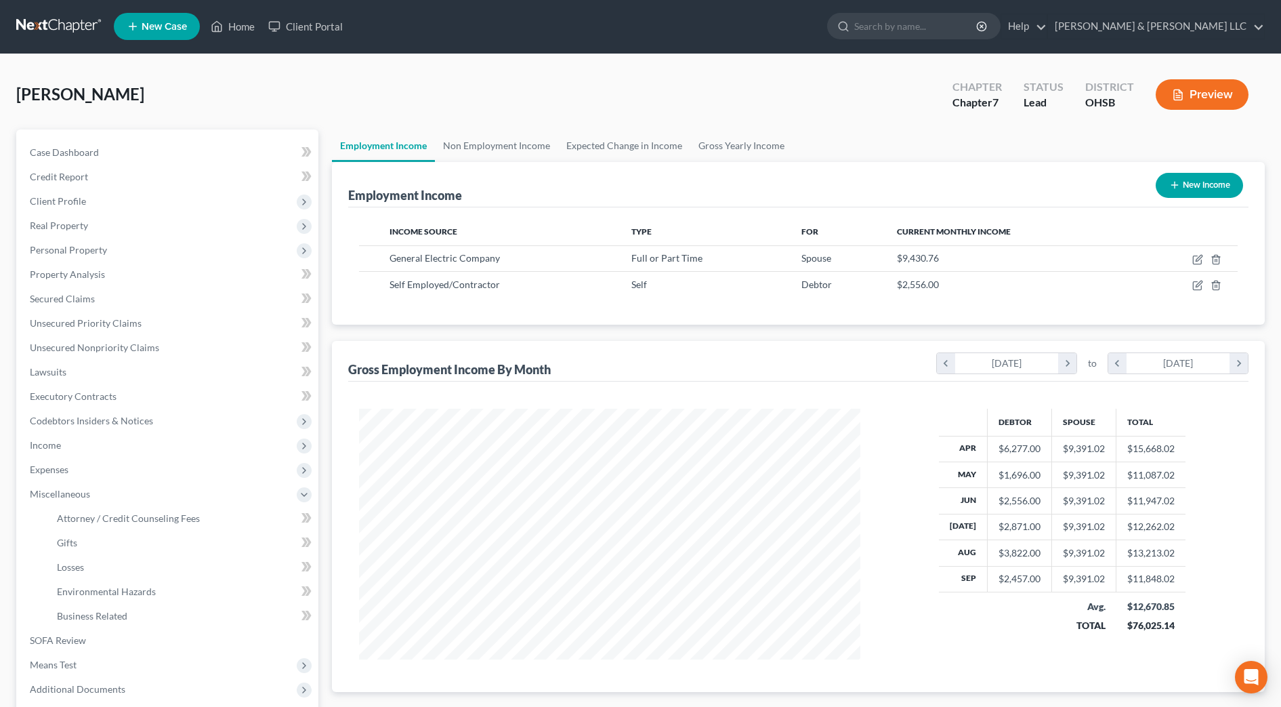
scroll to position [0, 0]
click at [978, 25] on input "search" at bounding box center [916, 26] width 124 height 25
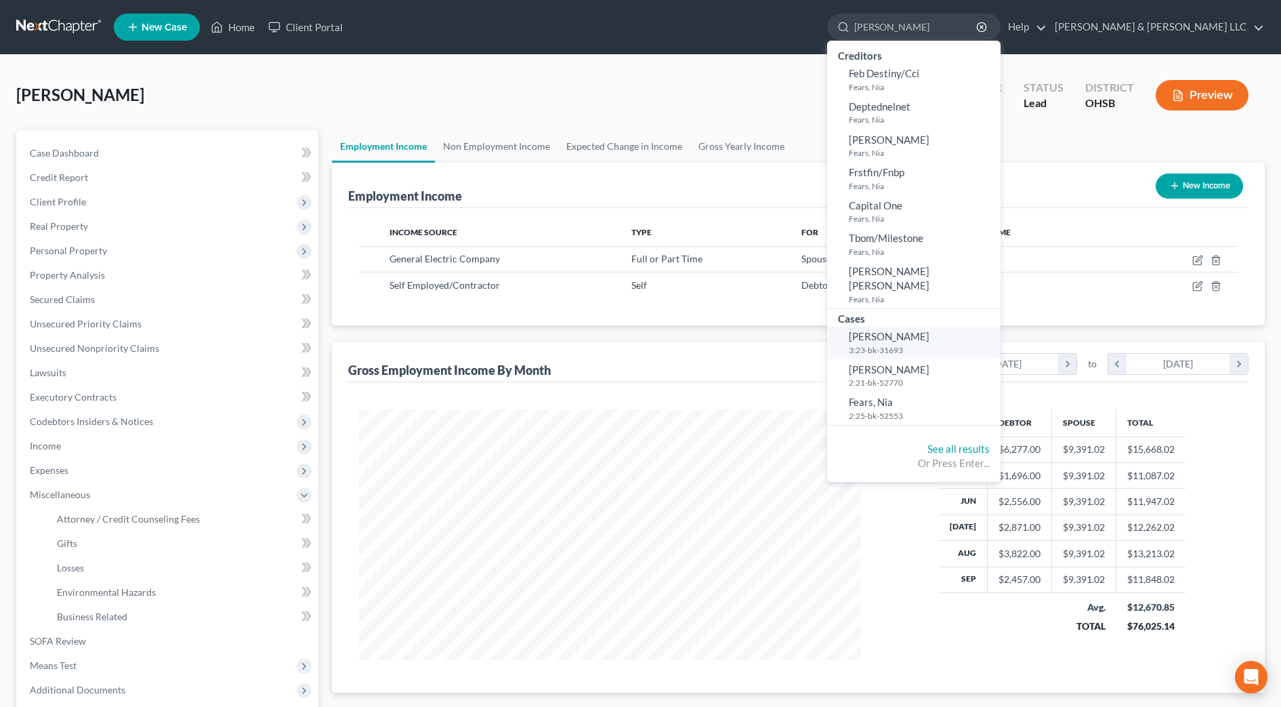
type input "[PERSON_NAME]"
click at [929, 330] on span "[PERSON_NAME]" at bounding box center [889, 336] width 81 height 12
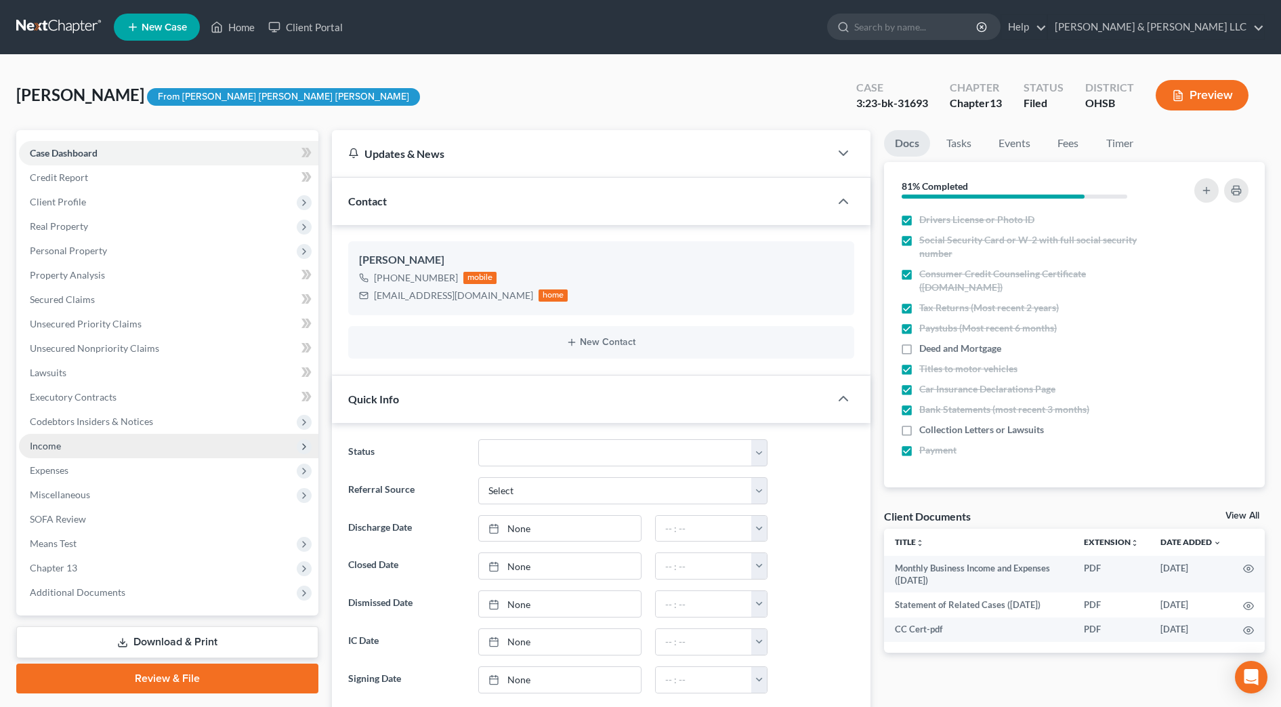
scroll to position [458, 0]
click at [74, 446] on span "Income" at bounding box center [168, 446] width 299 height 24
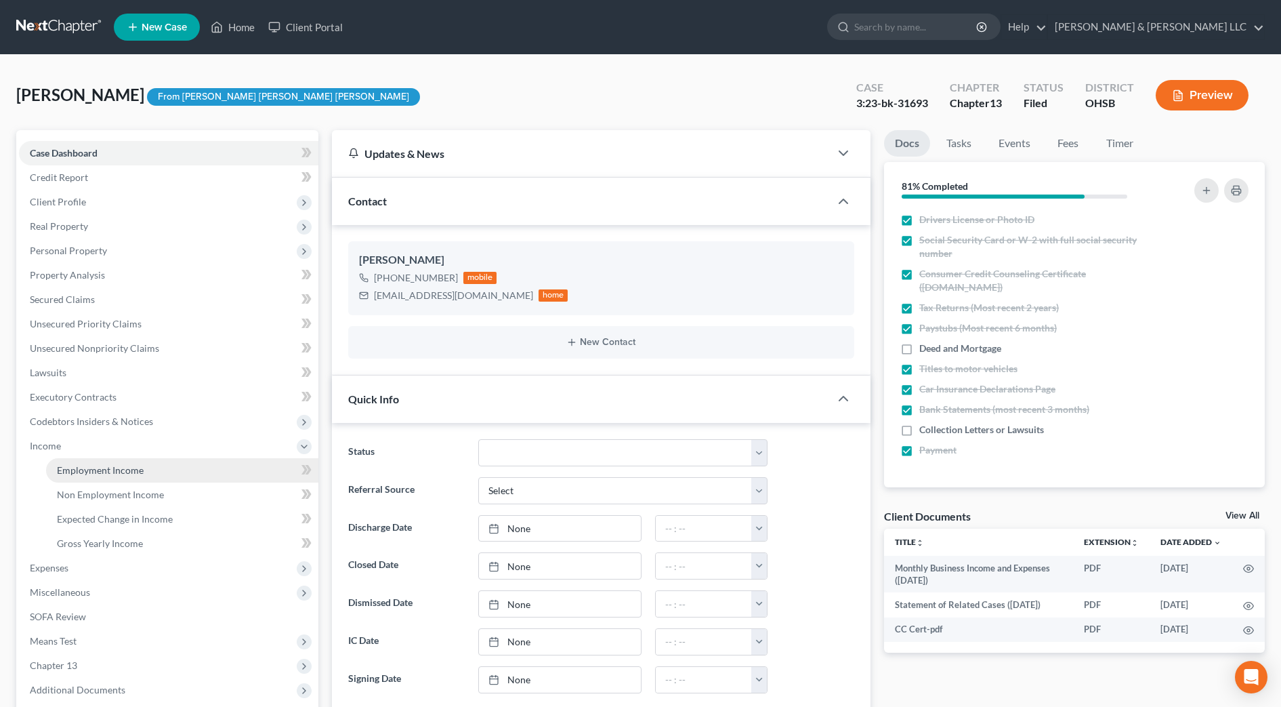
click at [80, 467] on span "Employment Income" at bounding box center [100, 470] width 87 height 12
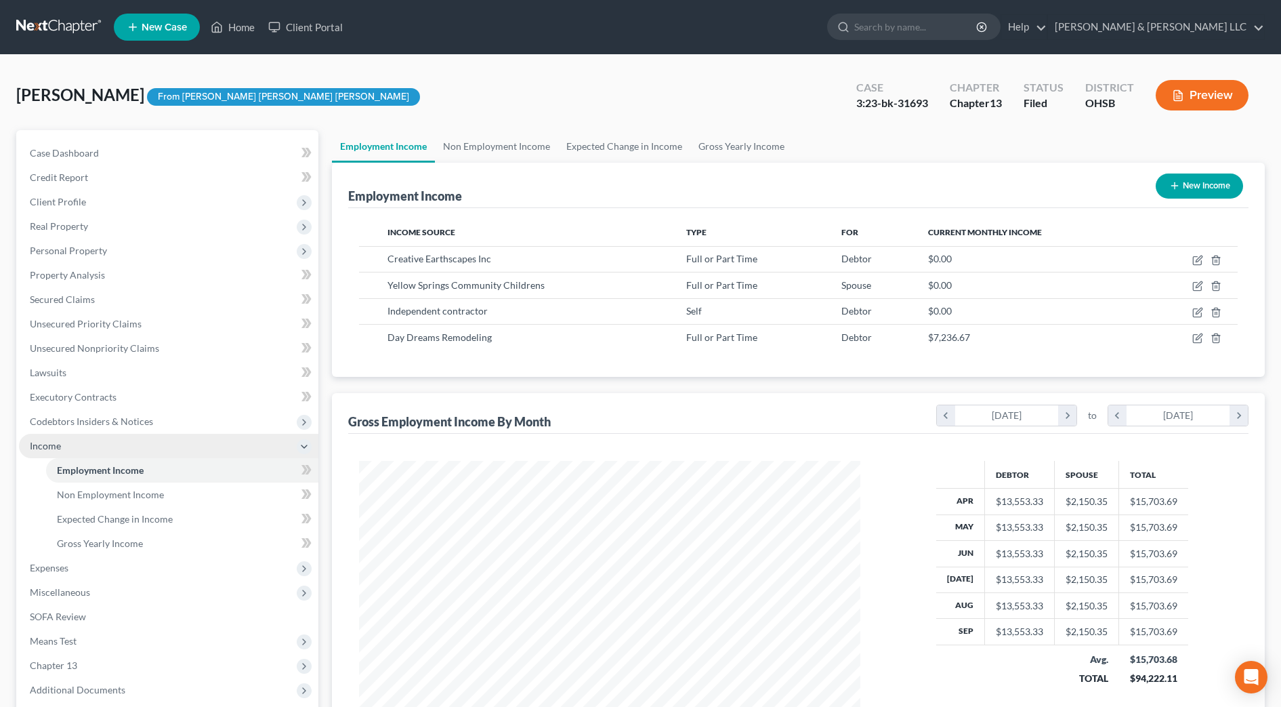
scroll to position [251, 528]
